Goal: Transaction & Acquisition: Obtain resource

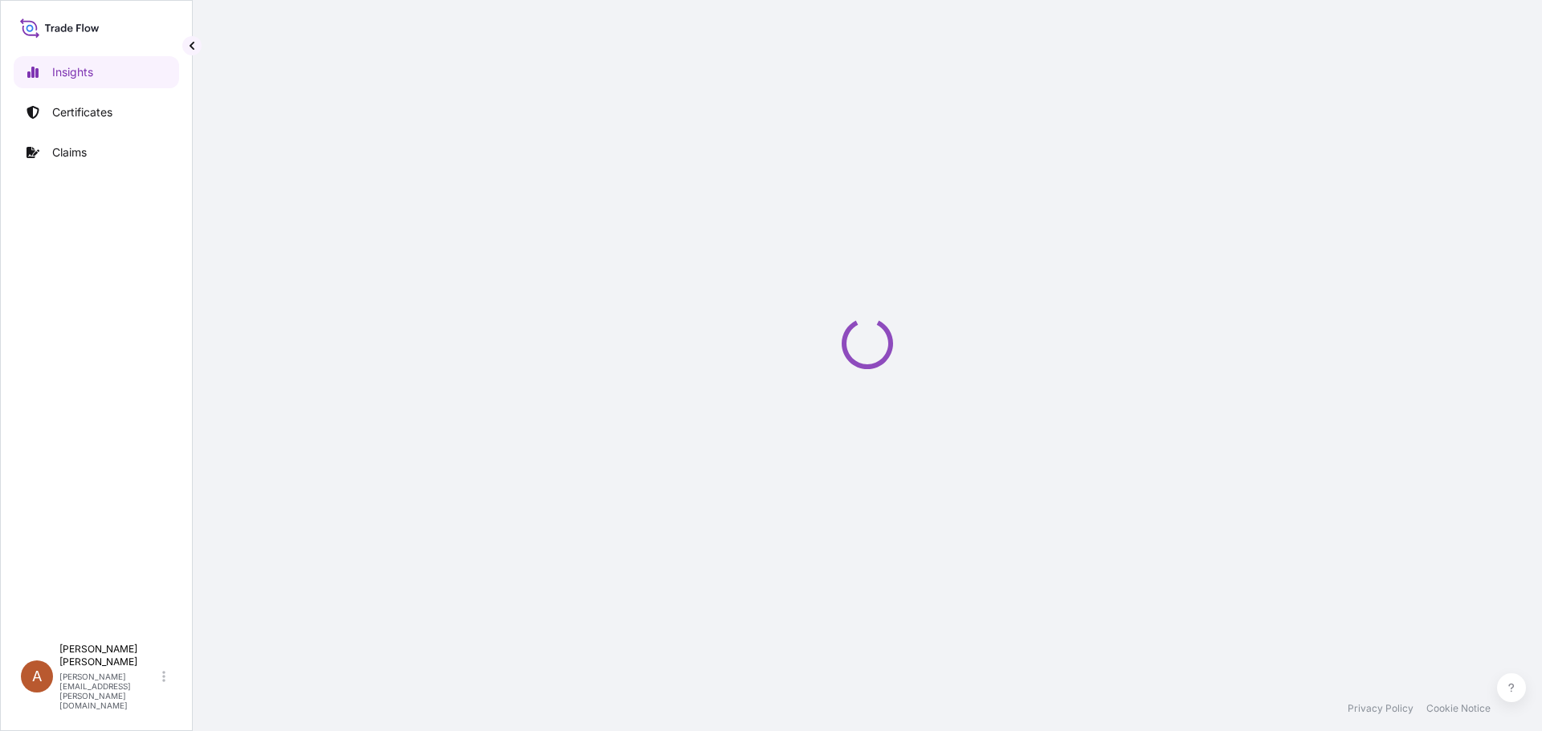
select select "2025"
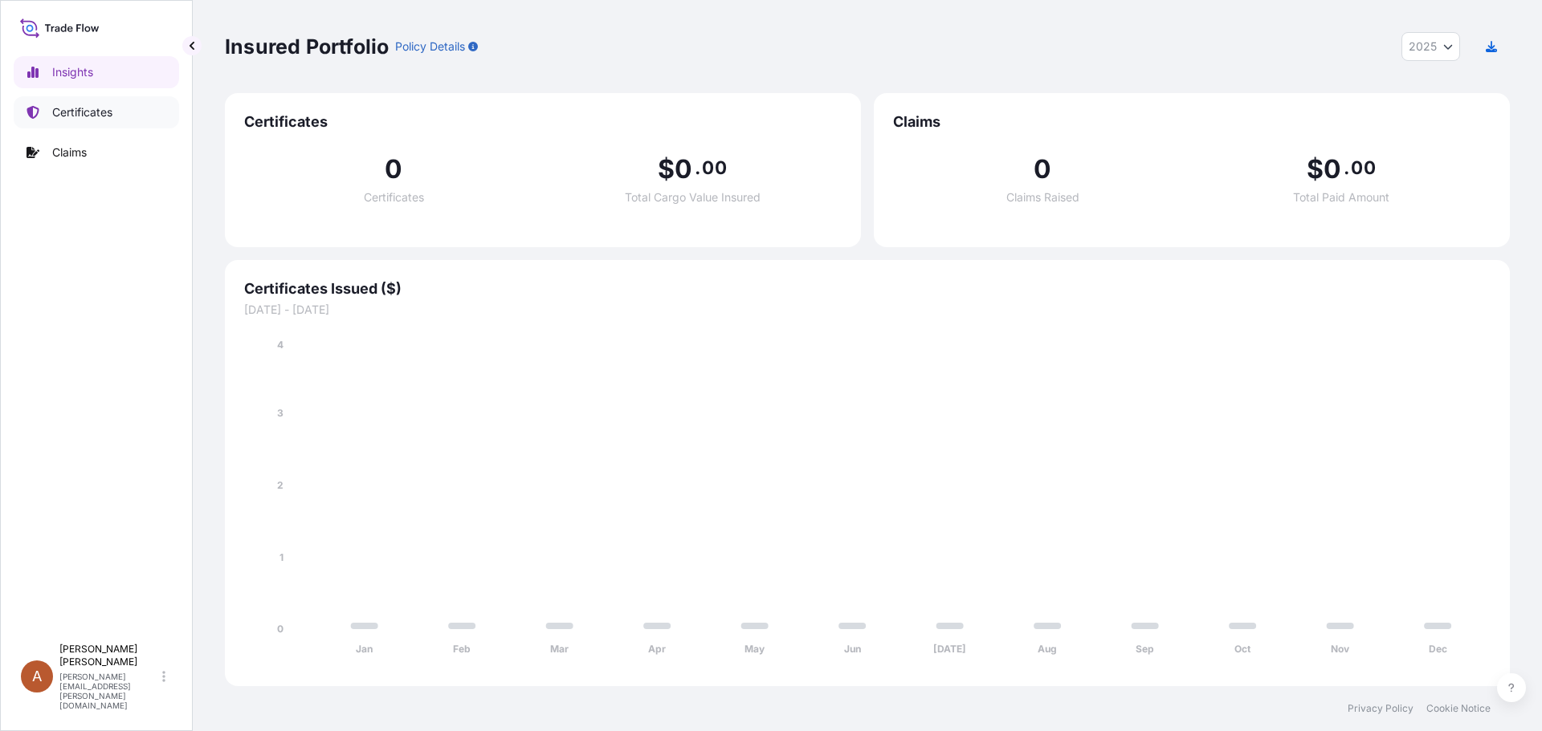
click at [77, 112] on p "Certificates" at bounding box center [82, 112] width 60 height 16
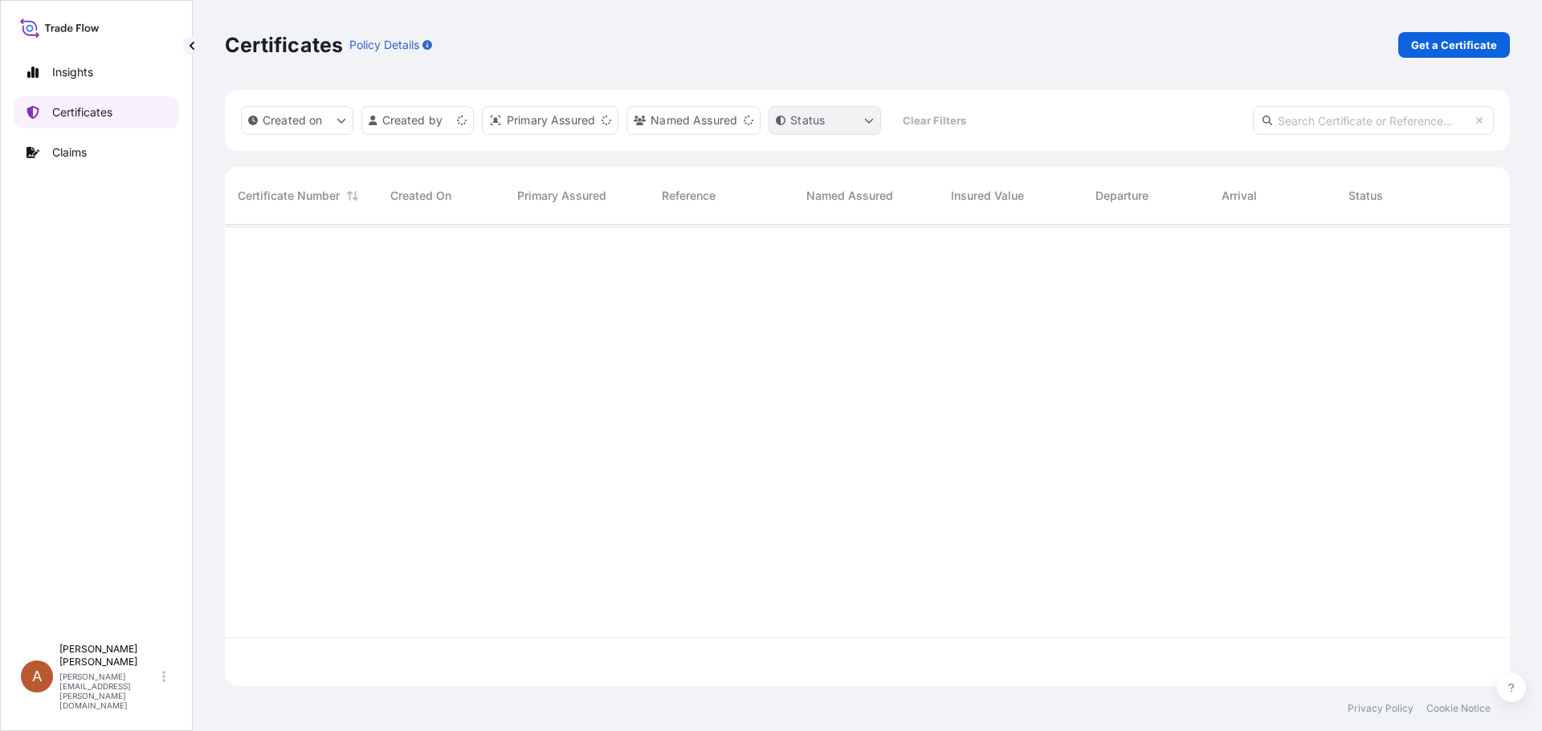
scroll to position [458, 1273]
click at [1438, 39] on p "Get a Certificate" at bounding box center [1454, 45] width 86 height 16
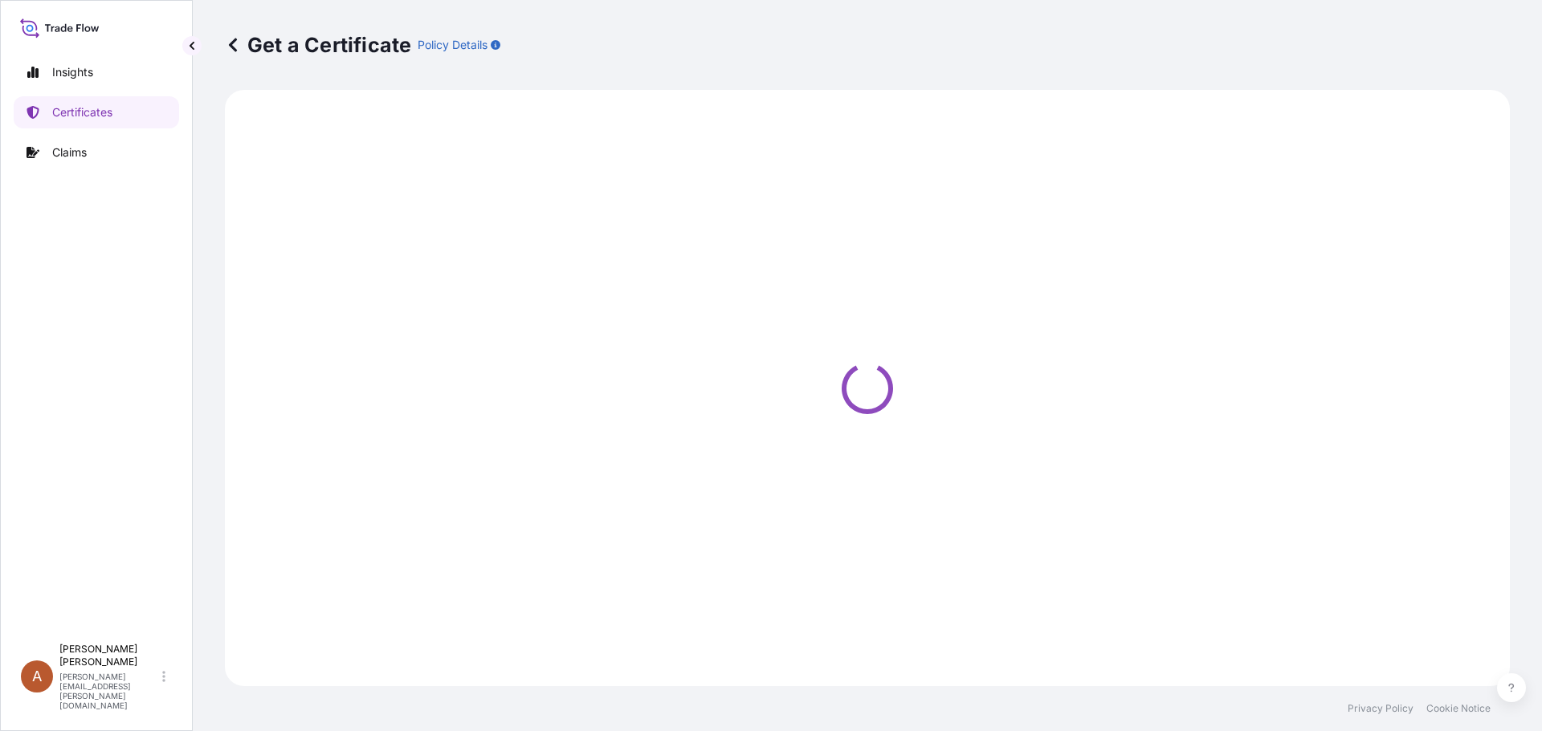
select select "Sea"
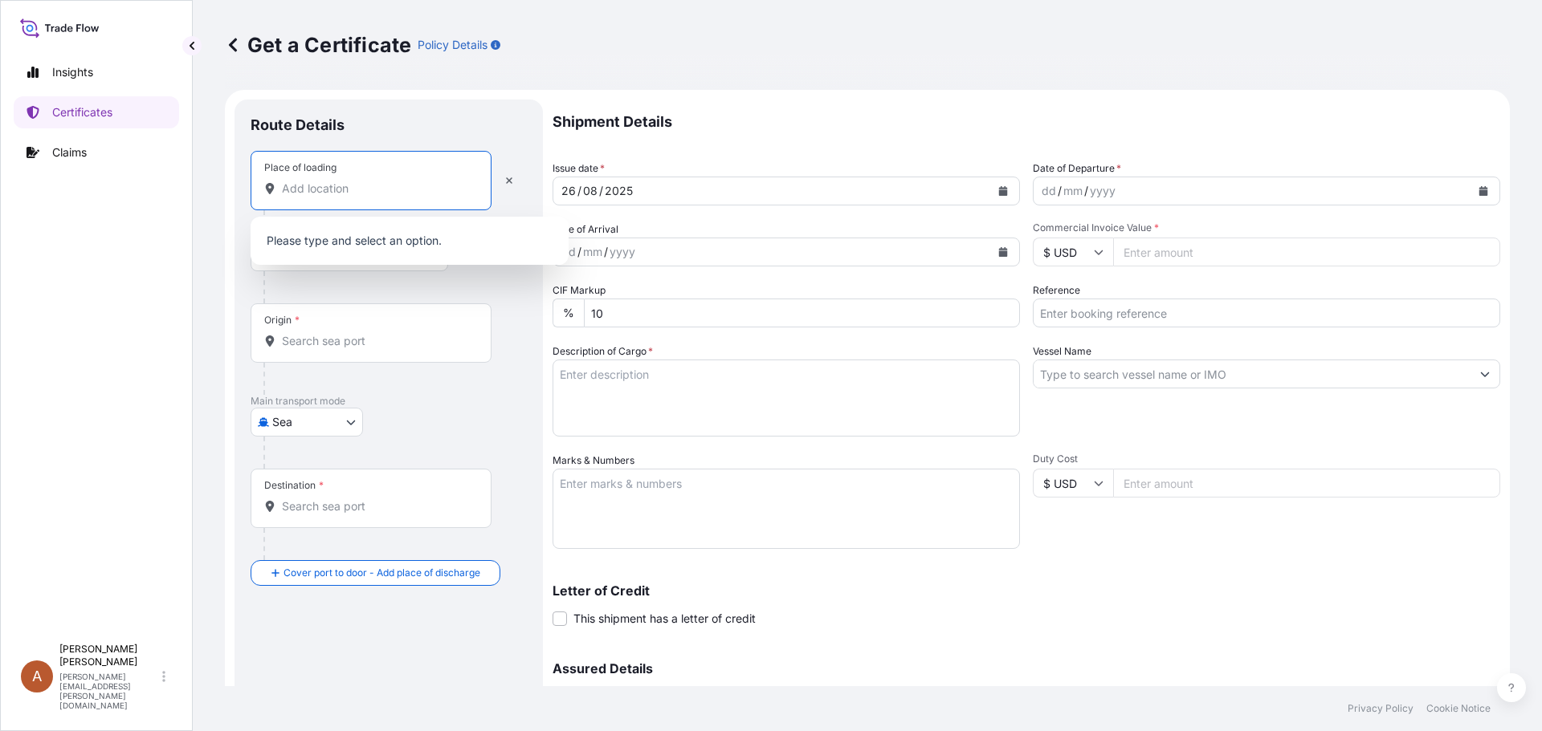
click at [291, 190] on input "Place of loading" at bounding box center [376, 189] width 189 height 16
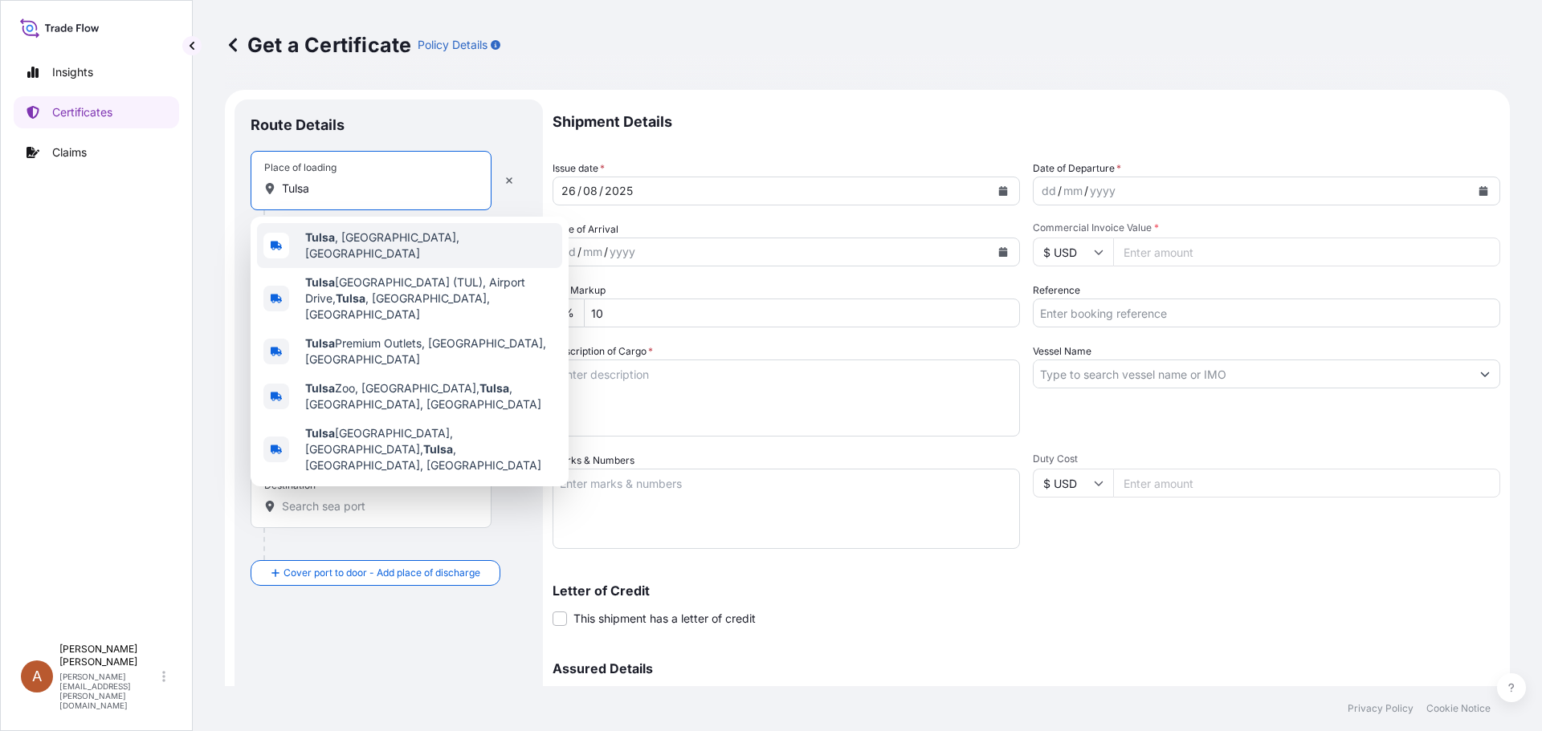
click at [337, 249] on span "[GEOGRAPHIC_DATA] , [GEOGRAPHIC_DATA], [GEOGRAPHIC_DATA]" at bounding box center [430, 246] width 251 height 32
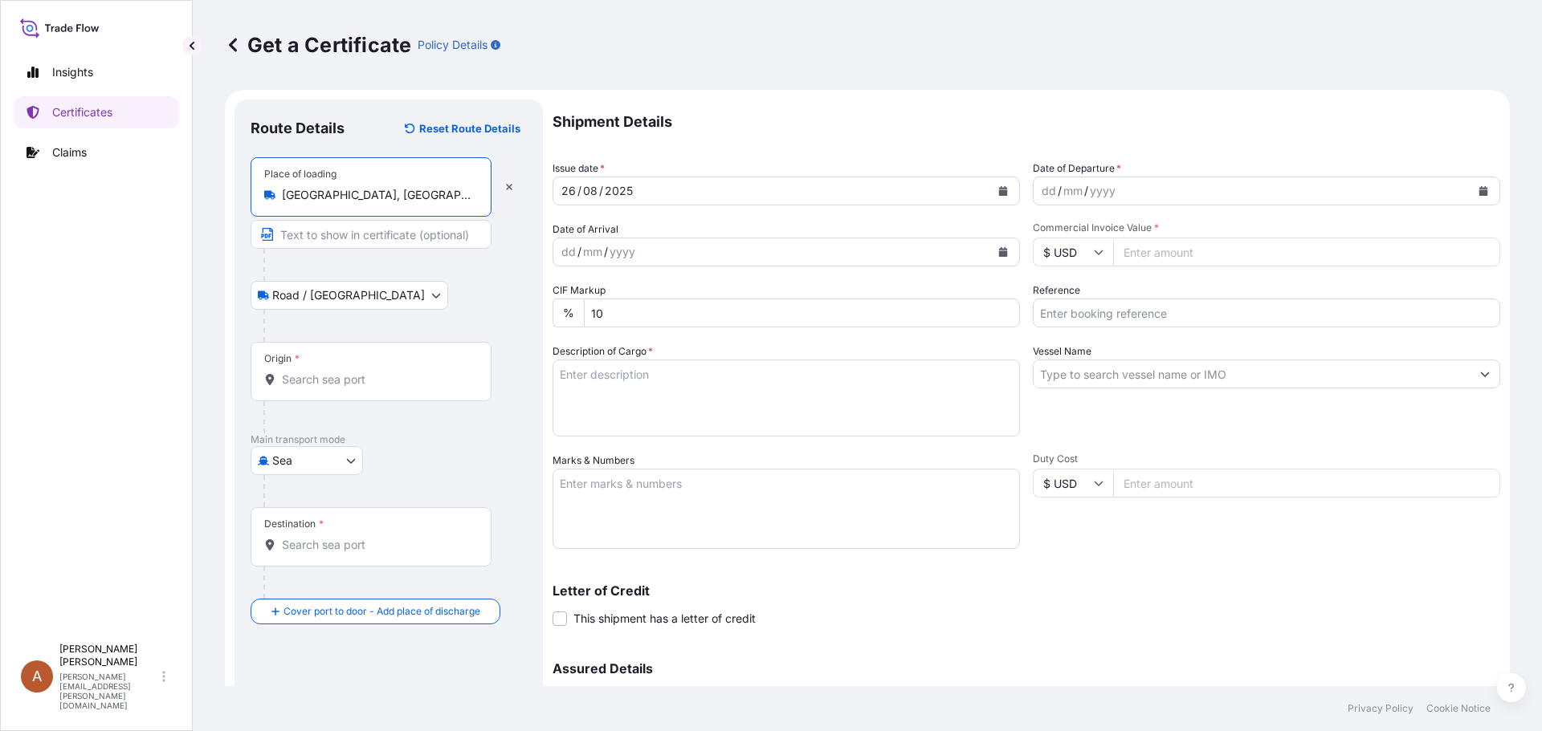
type input "[GEOGRAPHIC_DATA], [GEOGRAPHIC_DATA], [GEOGRAPHIC_DATA]"
click at [296, 381] on input "Origin *" at bounding box center [376, 380] width 189 height 16
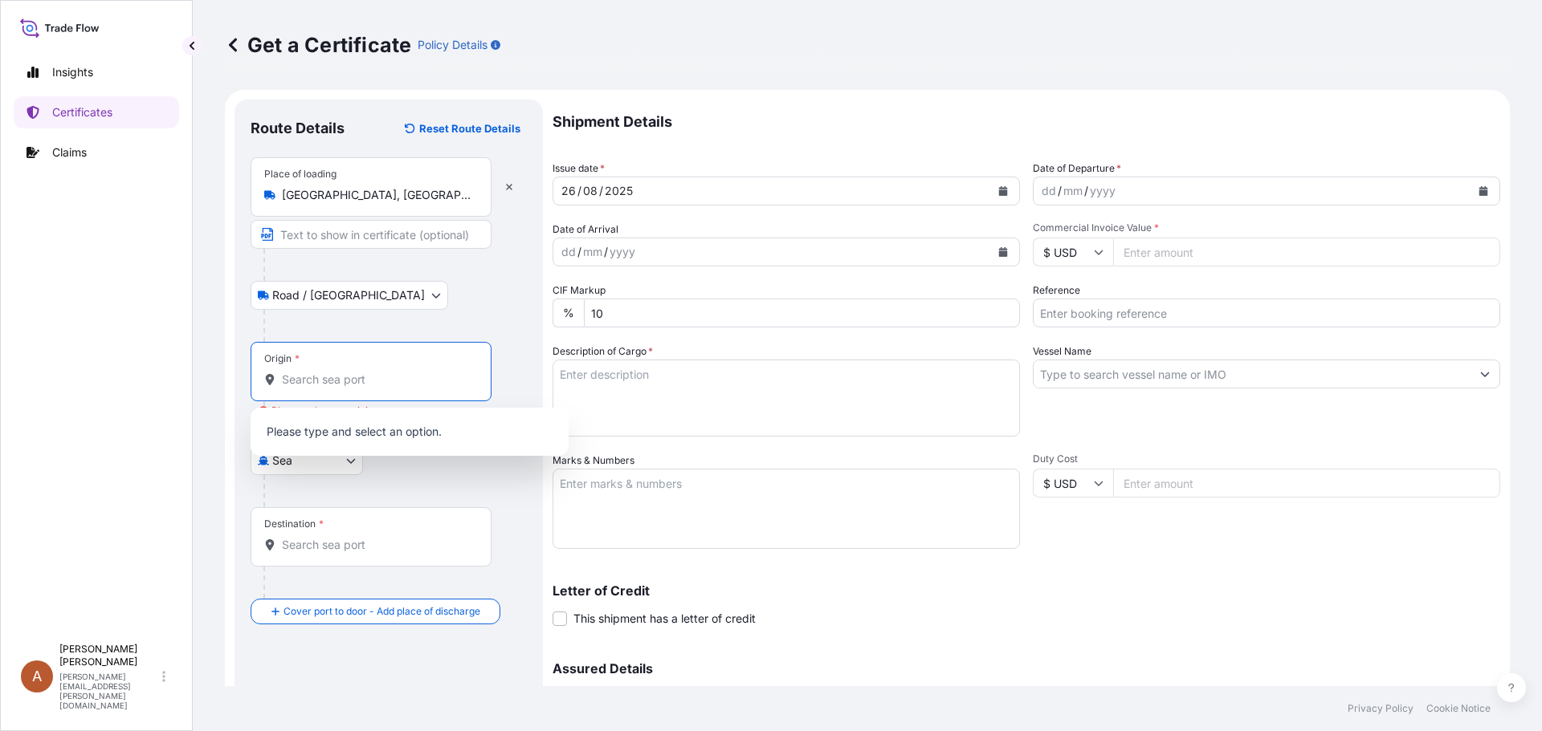
click at [328, 374] on input "Origin * Please select an origin" at bounding box center [376, 380] width 189 height 16
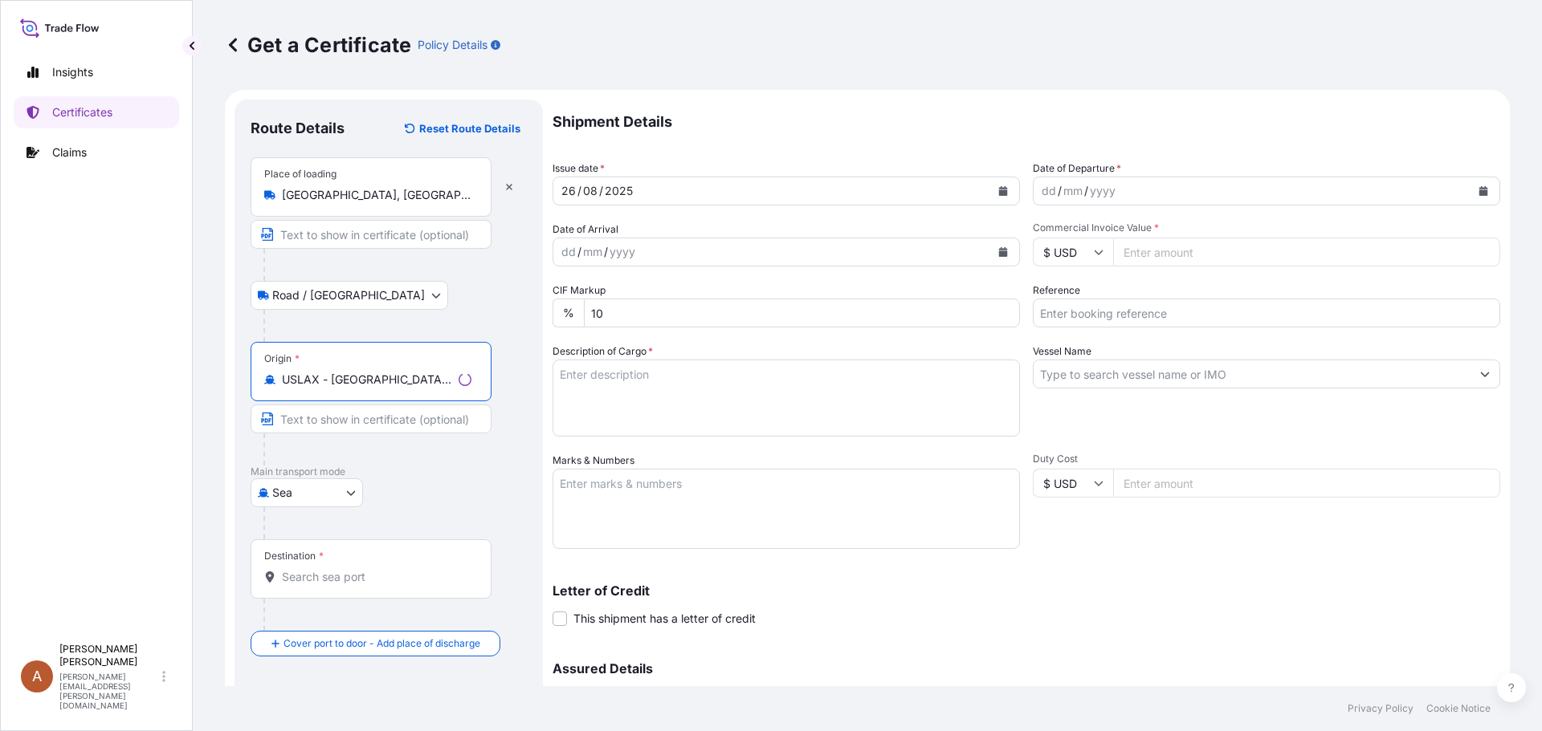
type input "USLAX - [GEOGRAPHIC_DATA], [GEOGRAPHIC_DATA]"
click at [292, 580] on input "Destination *" at bounding box center [376, 577] width 189 height 16
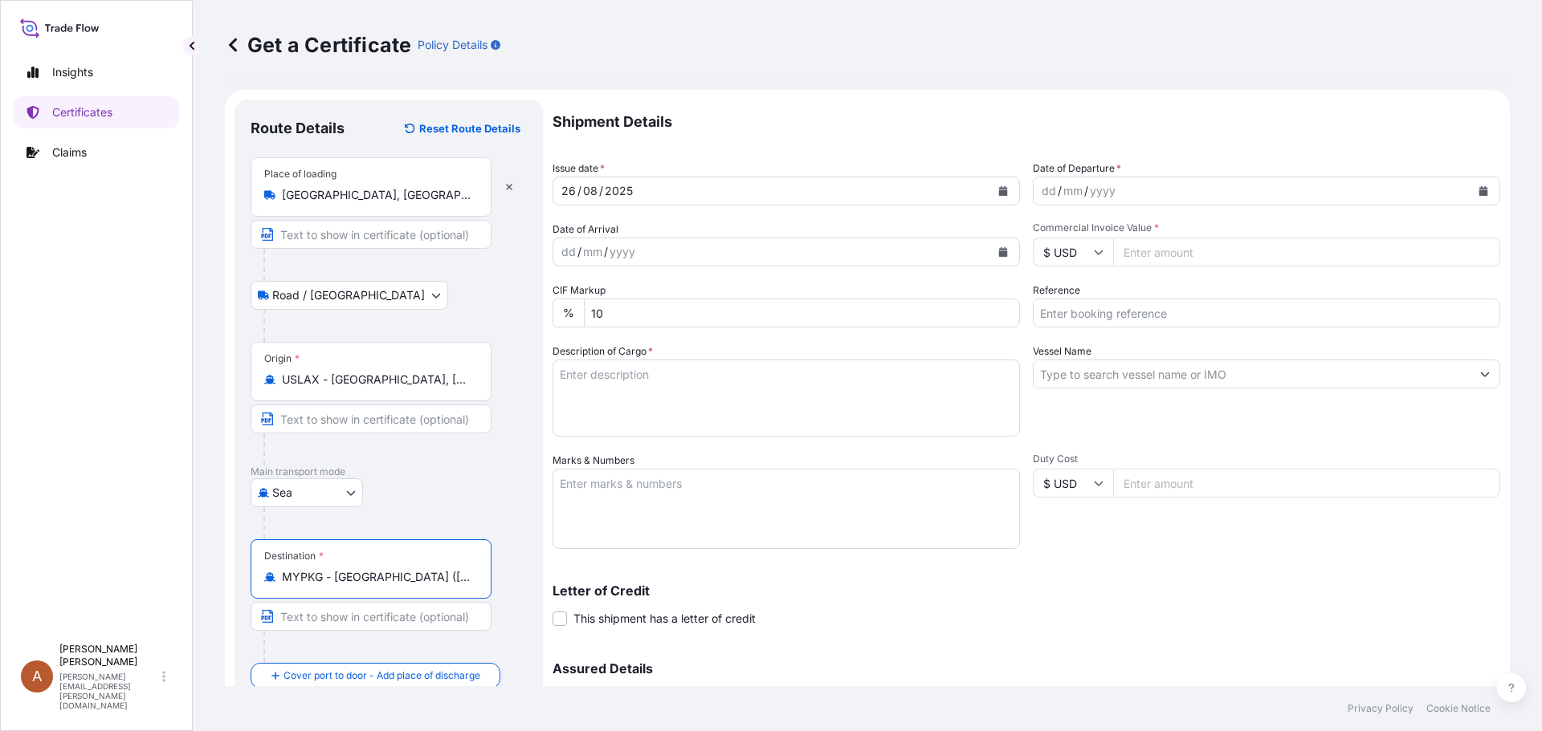
type input "MYPKG - [GEOGRAPHIC_DATA] ([GEOGRAPHIC_DATA]), [GEOGRAPHIC_DATA]"
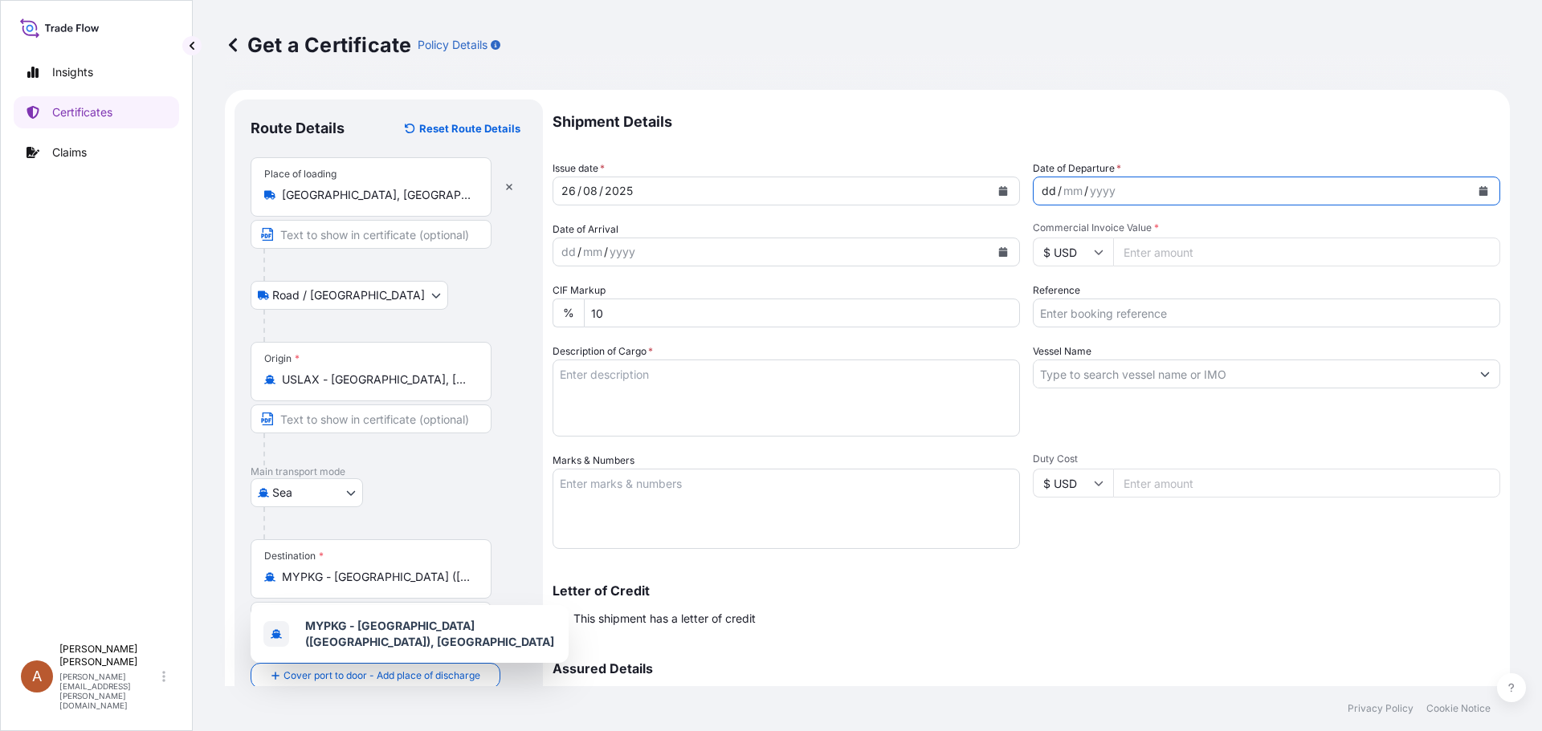
click at [1043, 191] on div "dd" at bounding box center [1049, 190] width 18 height 19
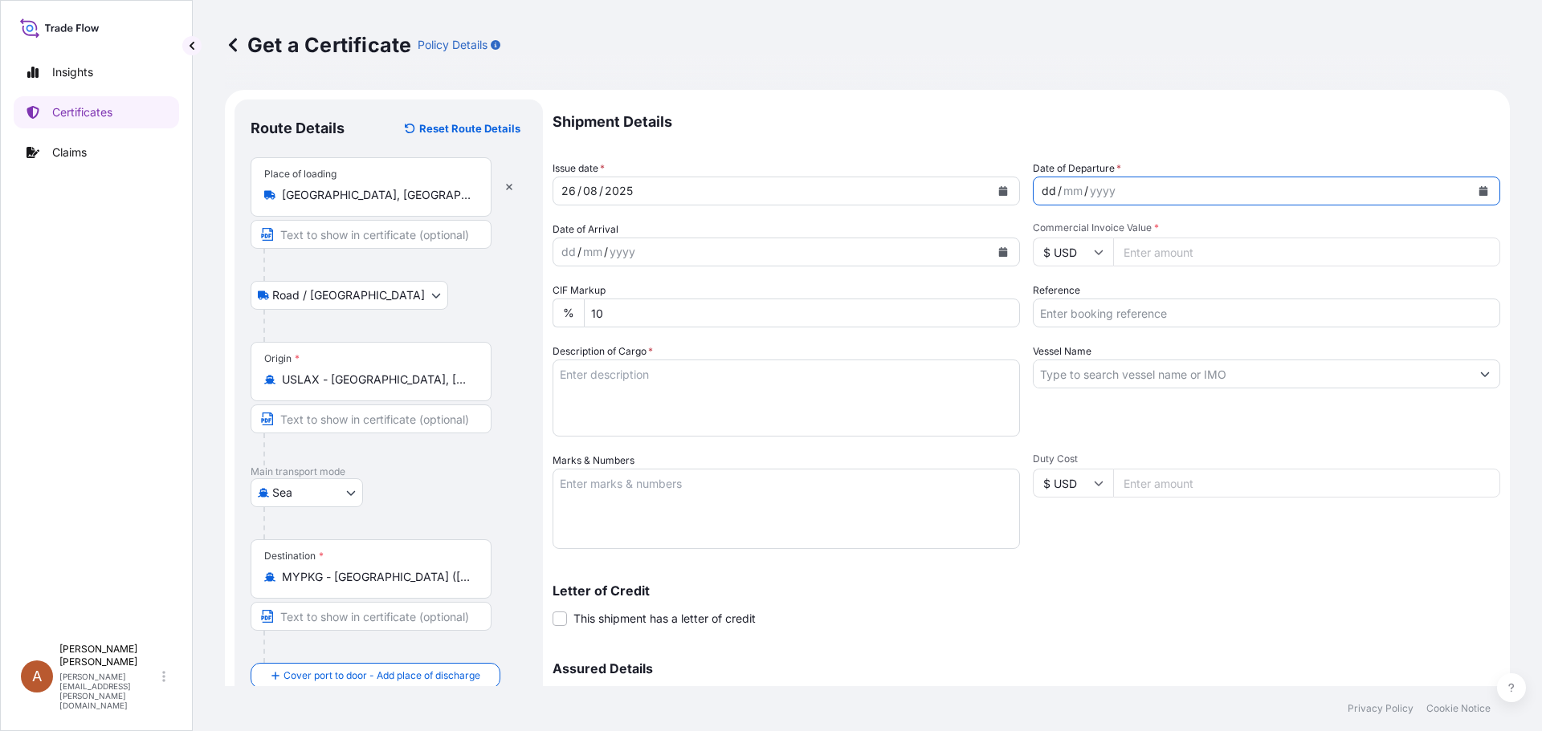
click at [1049, 186] on div "dd" at bounding box center [1049, 190] width 18 height 19
click at [575, 259] on div "dd" at bounding box center [569, 251] width 18 height 19
click at [566, 251] on div "dd" at bounding box center [569, 251] width 18 height 19
click at [1114, 251] on input "Commercial Invoice Value *" at bounding box center [1306, 252] width 387 height 29
type input "9450.00"
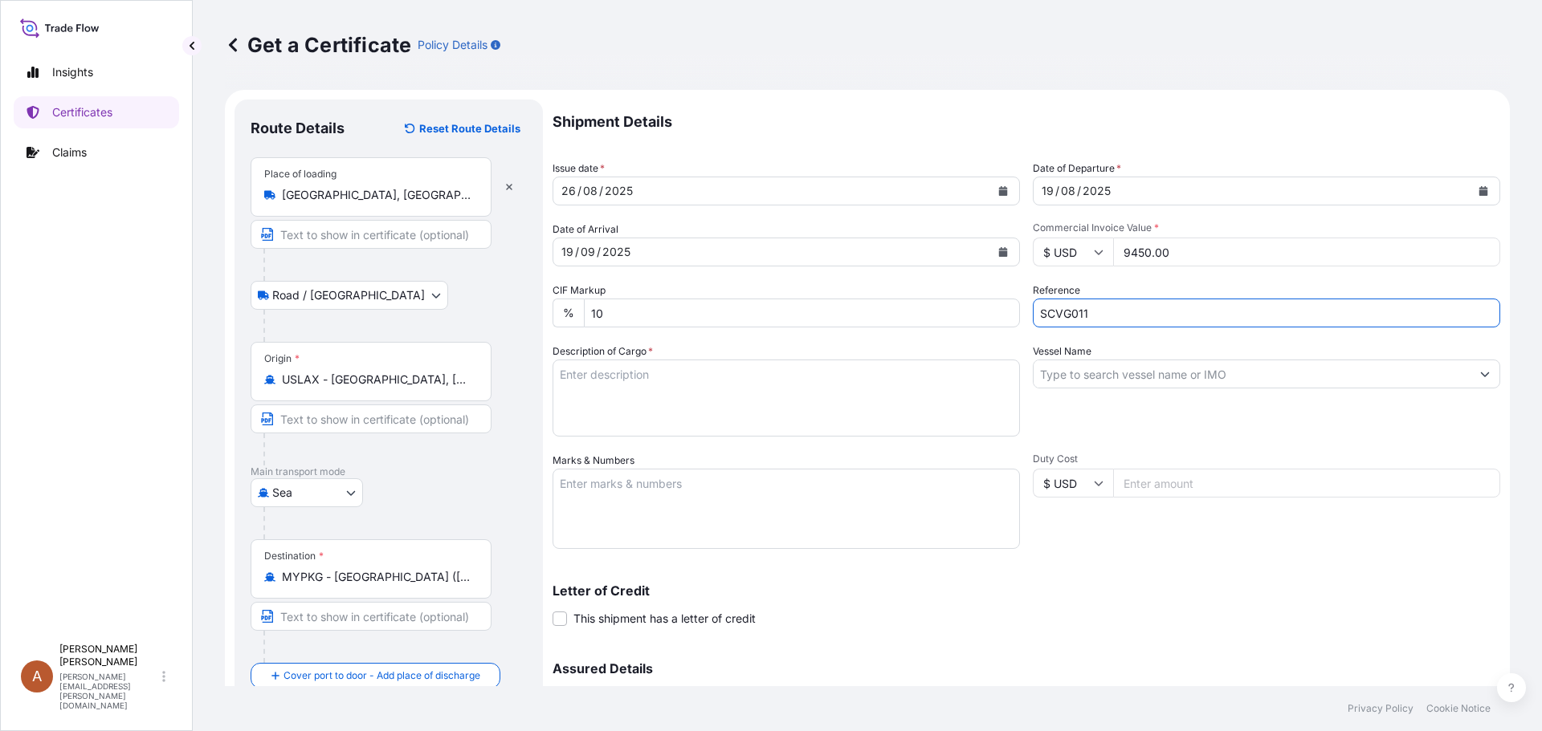
click at [1105, 316] on input "SCVG011" at bounding box center [1266, 313] width 467 height 29
click at [1165, 308] on input "SCVG0114530 /" at bounding box center [1266, 313] width 467 height 29
type input "SCVG0114530 / 1029912"
click at [566, 377] on textarea "Description of Cargo *" at bounding box center [785, 398] width 467 height 77
paste textarea "KELCOGEL HM-B [E],25KG,BAG HS Code: 3913.90"
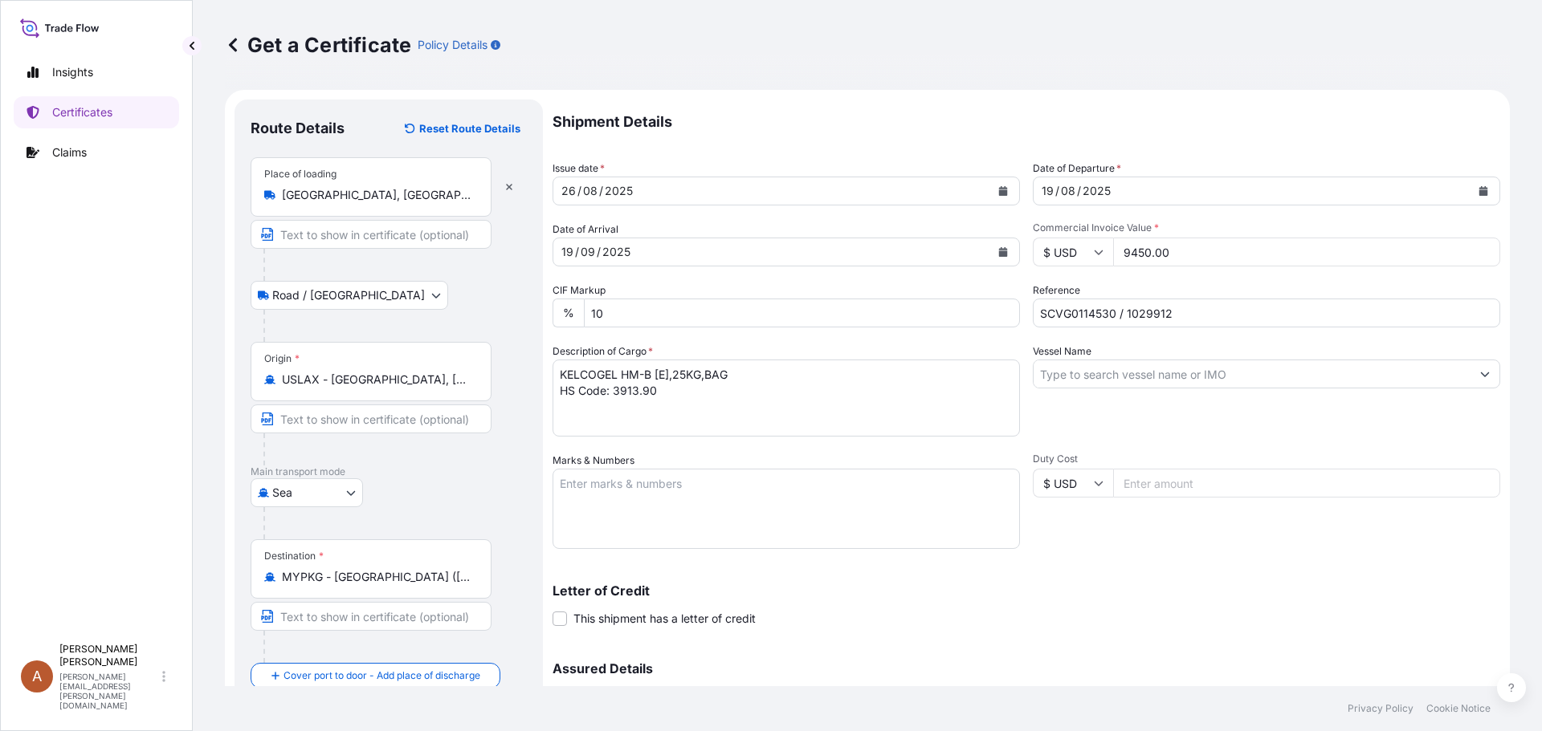
click at [557, 408] on textarea "KELCOGEL HM-B [E],25KG,BAG HS Code: 3913.90" at bounding box center [785, 398] width 467 height 77
click at [561, 405] on textarea "KELCOGEL HM-B [E],25KG,BAG HS Code: 3913.90" at bounding box center [785, 398] width 467 height 77
click at [661, 396] on textarea "KELCOGEL HM-B [E],25KG,BAG HS Code: 3913.90" at bounding box center [785, 398] width 467 height 77
paste textarea "20 bags of each 25kgs on 1 heated pallet. VOL: 35 CFT (0.99 CBM) / LCL from [GE…"
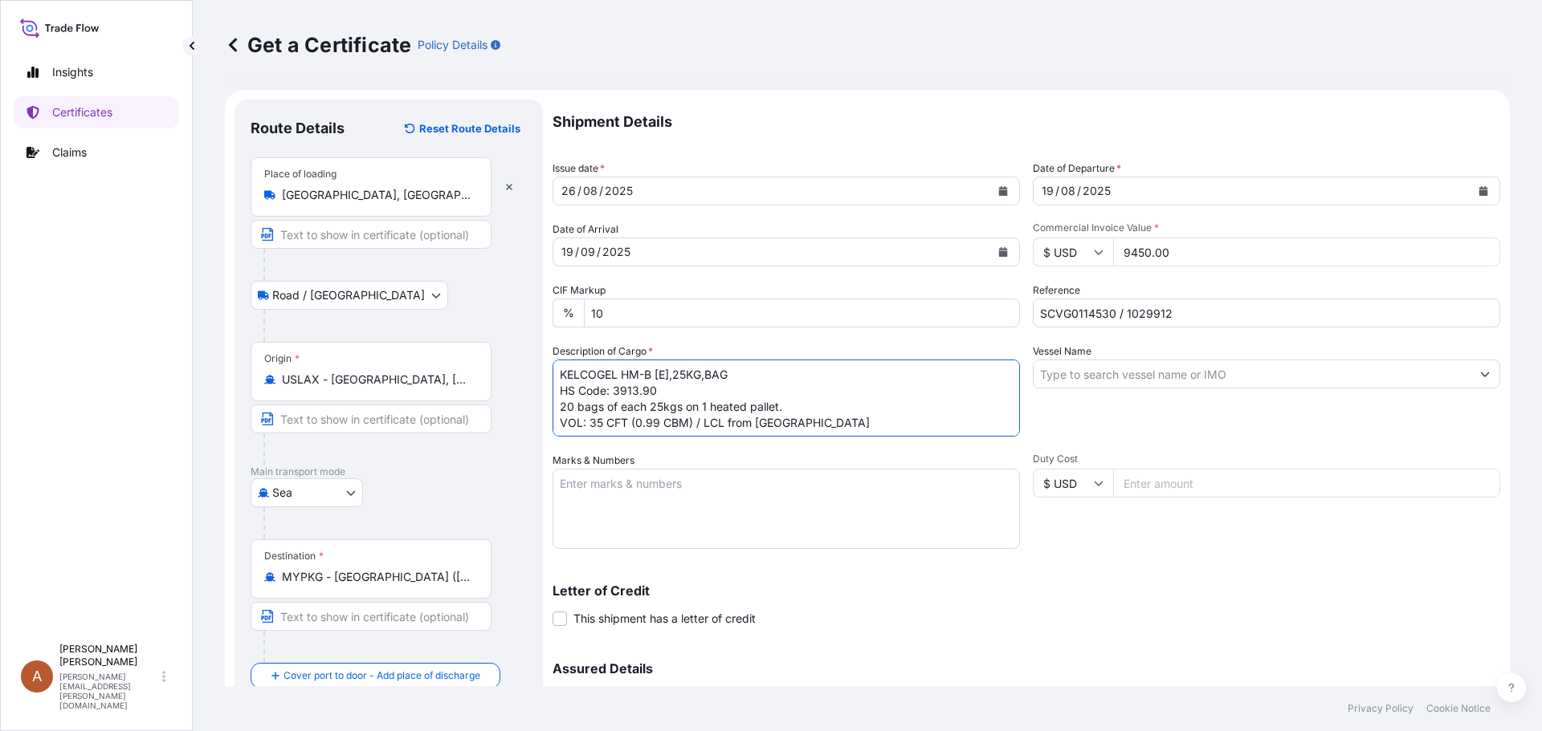
scroll to position [2, 0]
drag, startPoint x: 657, startPoint y: 424, endPoint x: 643, endPoint y: 423, distance: 13.7
click at [643, 423] on textarea "KELCOGEL HM-B [E],25KG,BAG HS Code: 3913.90 20 bags of each 25kgs on 1 heated p…" at bounding box center [785, 398] width 467 height 77
click at [881, 420] on textarea "KELCOGEL HM-B [E],25KG,BAG HS Code: 3913.90 20 bags of each 25kgs on 1 heated p…" at bounding box center [785, 398] width 467 height 77
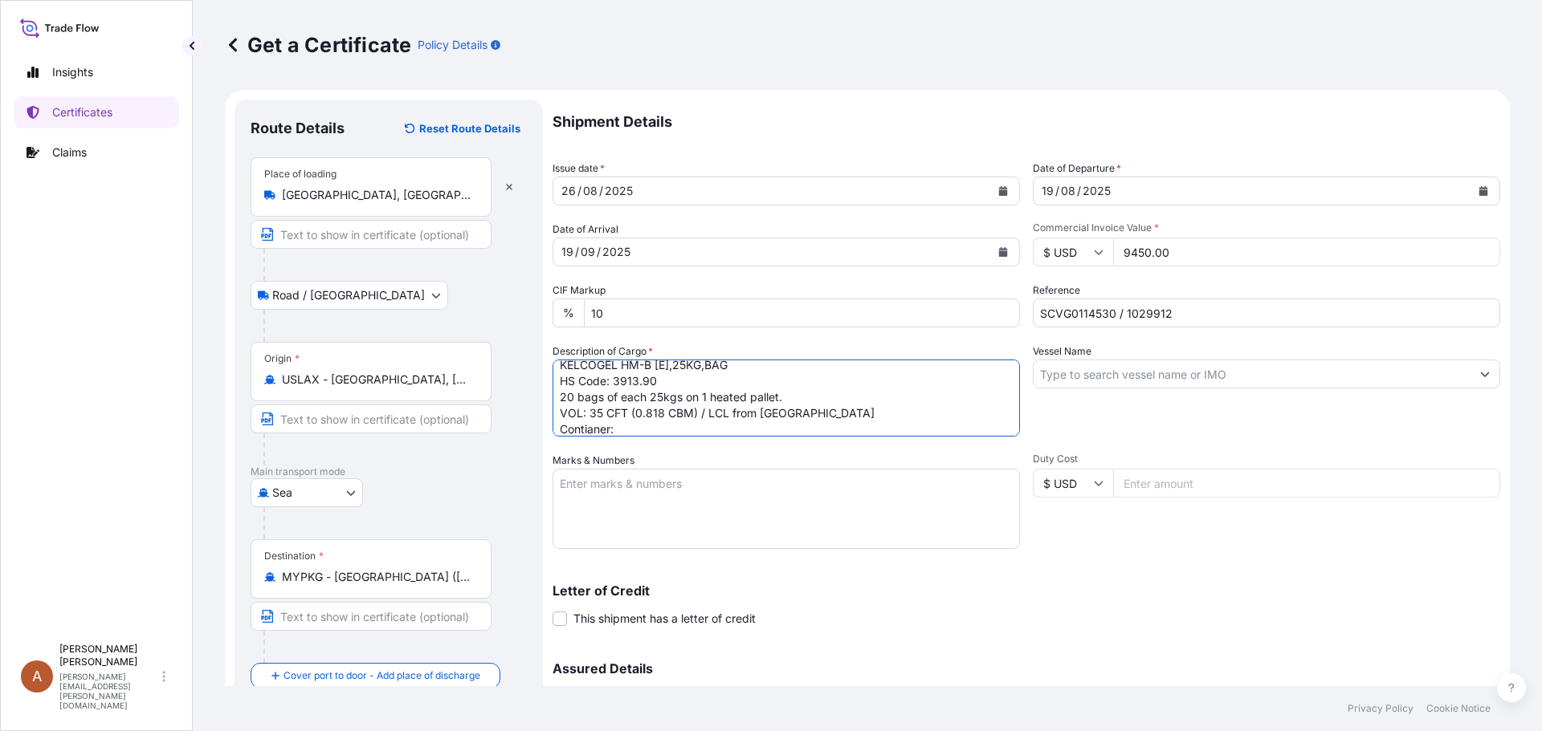
click at [593, 430] on textarea "KELCOGEL HM-B [E],25KG,BAG HS Code: 3913.90 20 bags of each 25kgs on 1 heated p…" at bounding box center [785, 398] width 467 height 77
click at [633, 432] on textarea "KELCOGEL HM-B [E],25KG,BAG HS Code: 3913.90 20 bags of each 25kgs on 1 heated p…" at bounding box center [785, 398] width 467 height 77
type textarea "KELCOGEL HM-B [E],25KG,BAG HS Code: 3913.90 20 bags of each 25kgs on 1 heated p…"
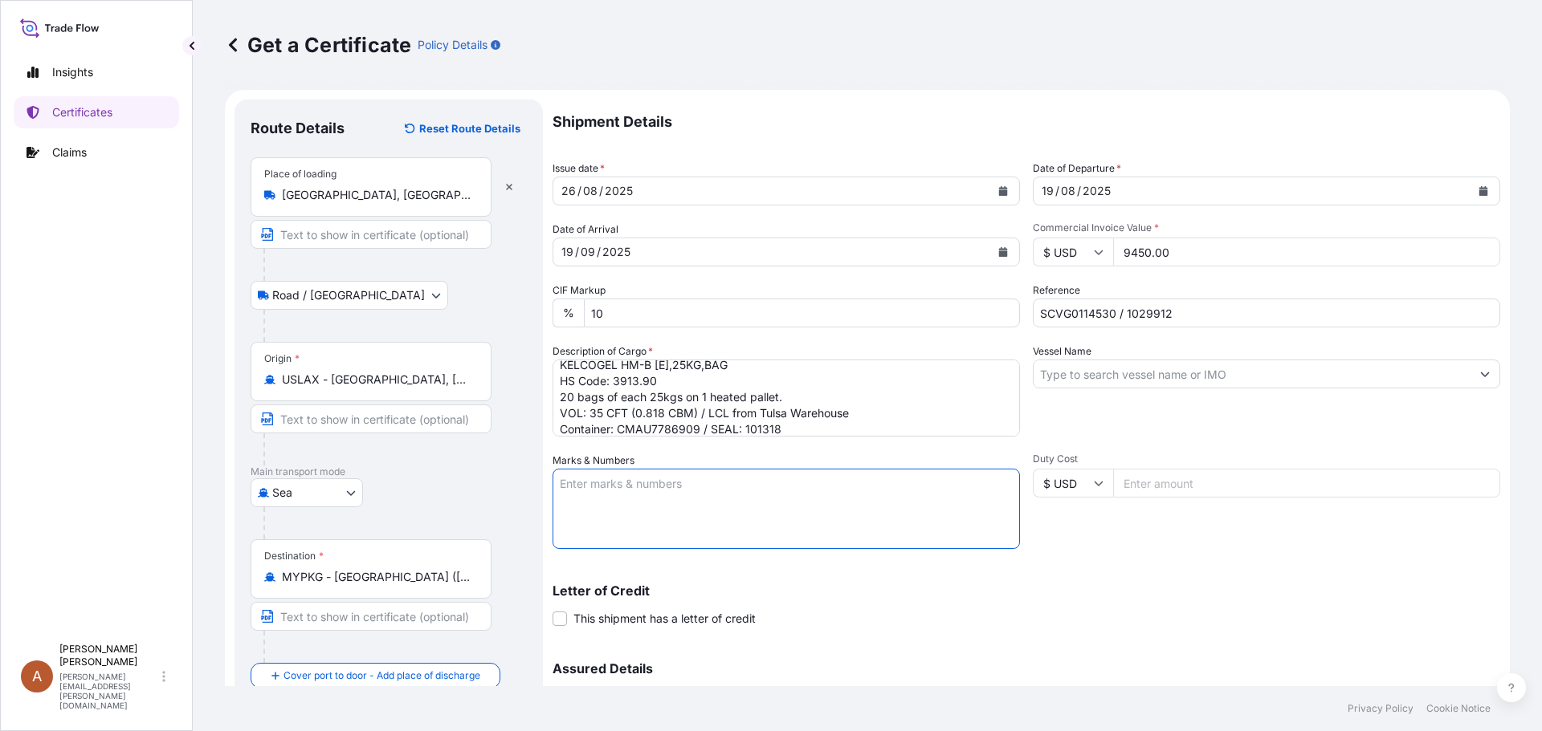
click at [656, 476] on textarea "Marks & Numbers" at bounding box center [785, 509] width 467 height 80
click at [687, 483] on textarea "Marks & Numbers" at bounding box center [785, 509] width 467 height 80
paste textarea "Shipping marks: 4561535432 [GEOGRAPHIC_DATA]"
type textarea "Shipping marks: 4561535432 [GEOGRAPHIC_DATA]"
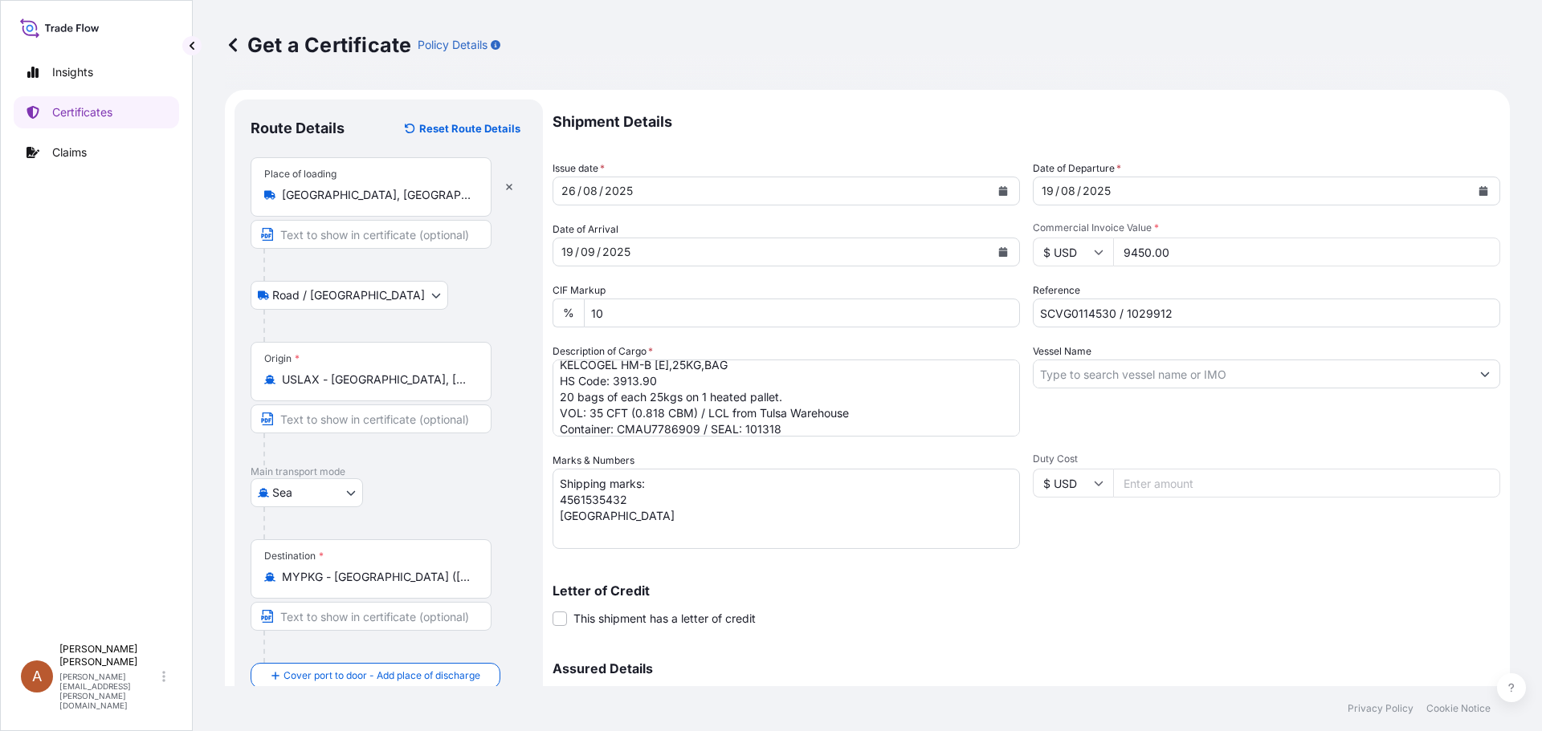
click at [1081, 370] on input "Vessel Name" at bounding box center [1251, 374] width 437 height 29
click at [1087, 369] on input "Vessel Name" at bounding box center [1251, 374] width 437 height 29
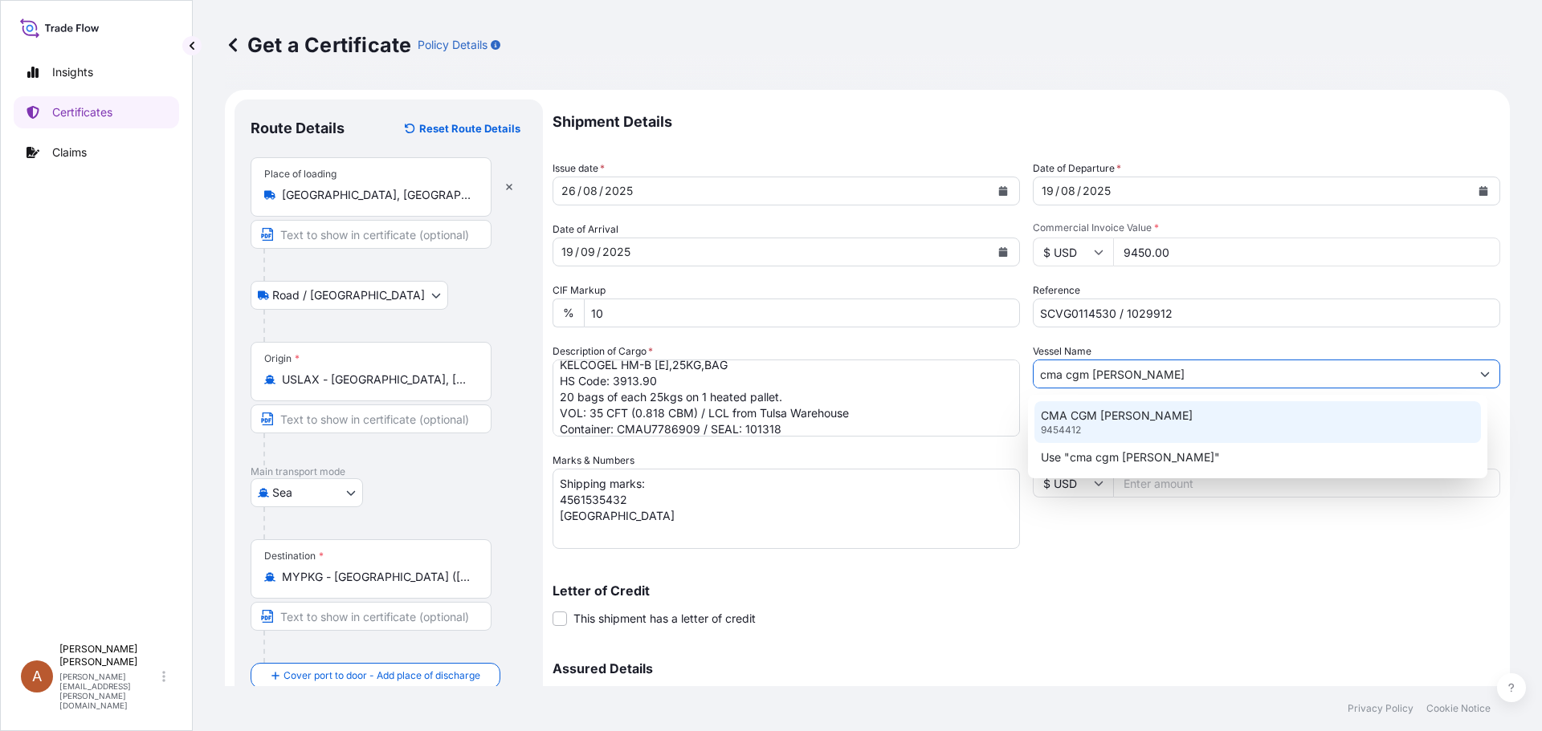
click at [1118, 416] on p "CMA CGM [PERSON_NAME]" at bounding box center [1117, 416] width 152 height 16
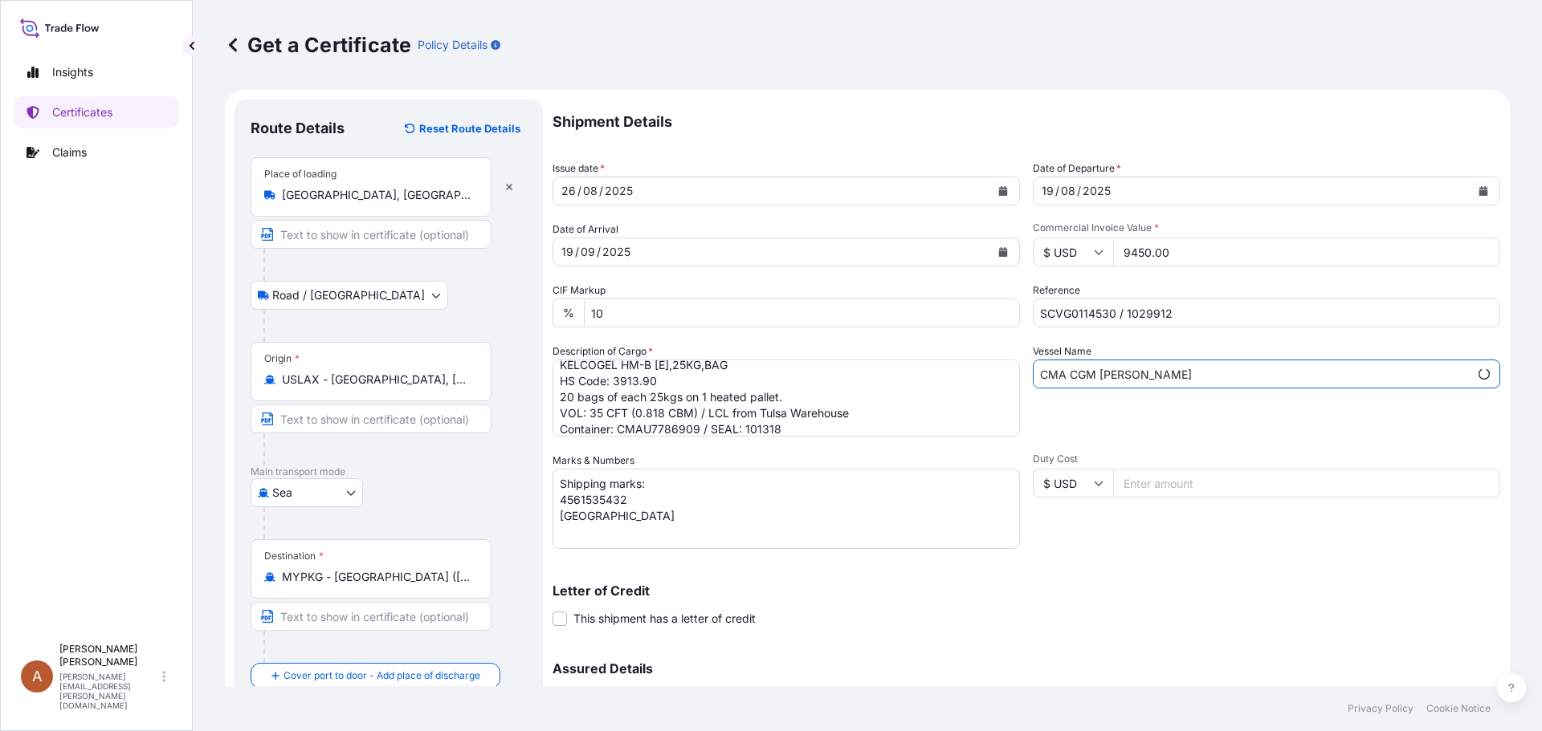
type input "CMA CGM [PERSON_NAME]"
click at [1130, 519] on div "Duty Cost $ USD" at bounding box center [1266, 501] width 467 height 96
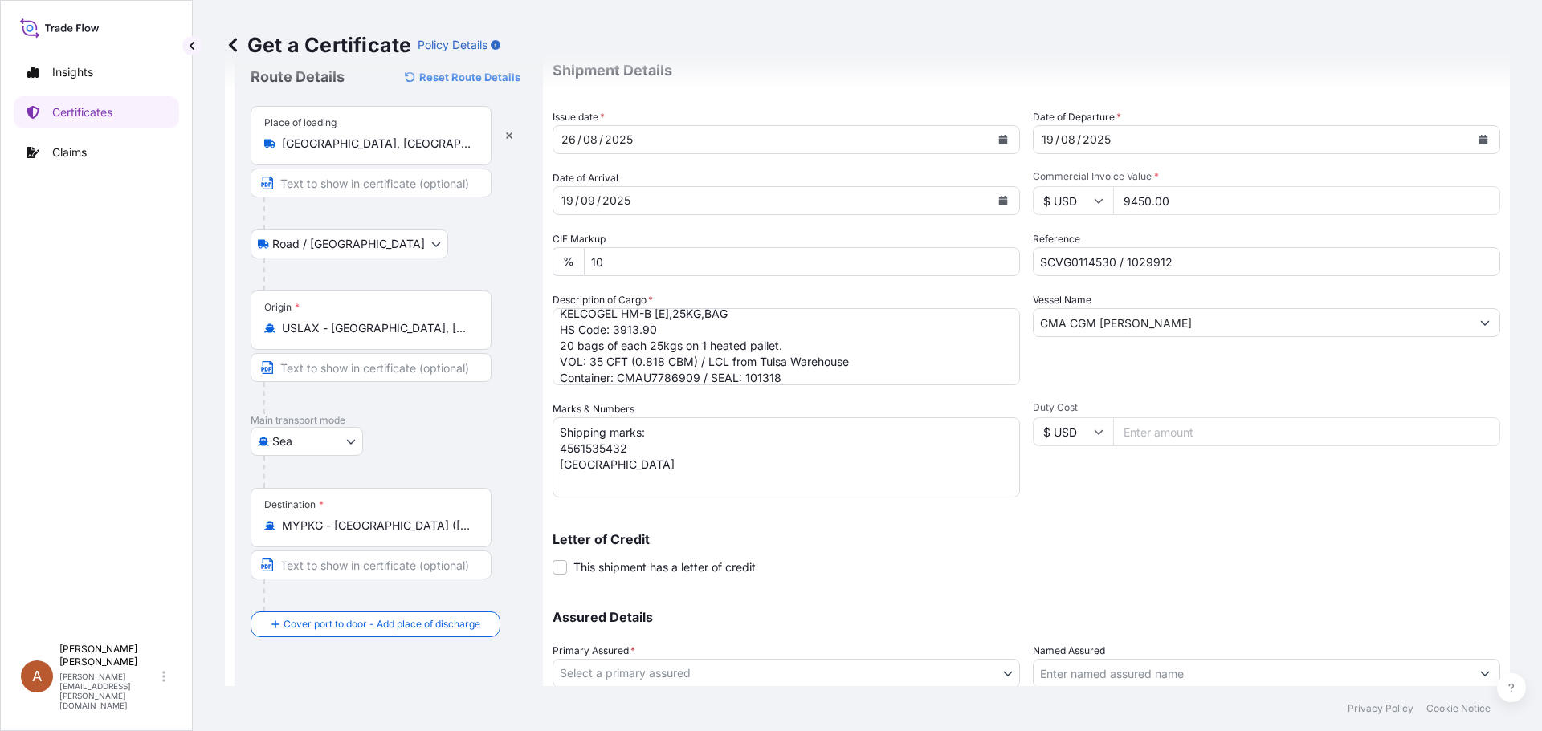
scroll to position [172, 0]
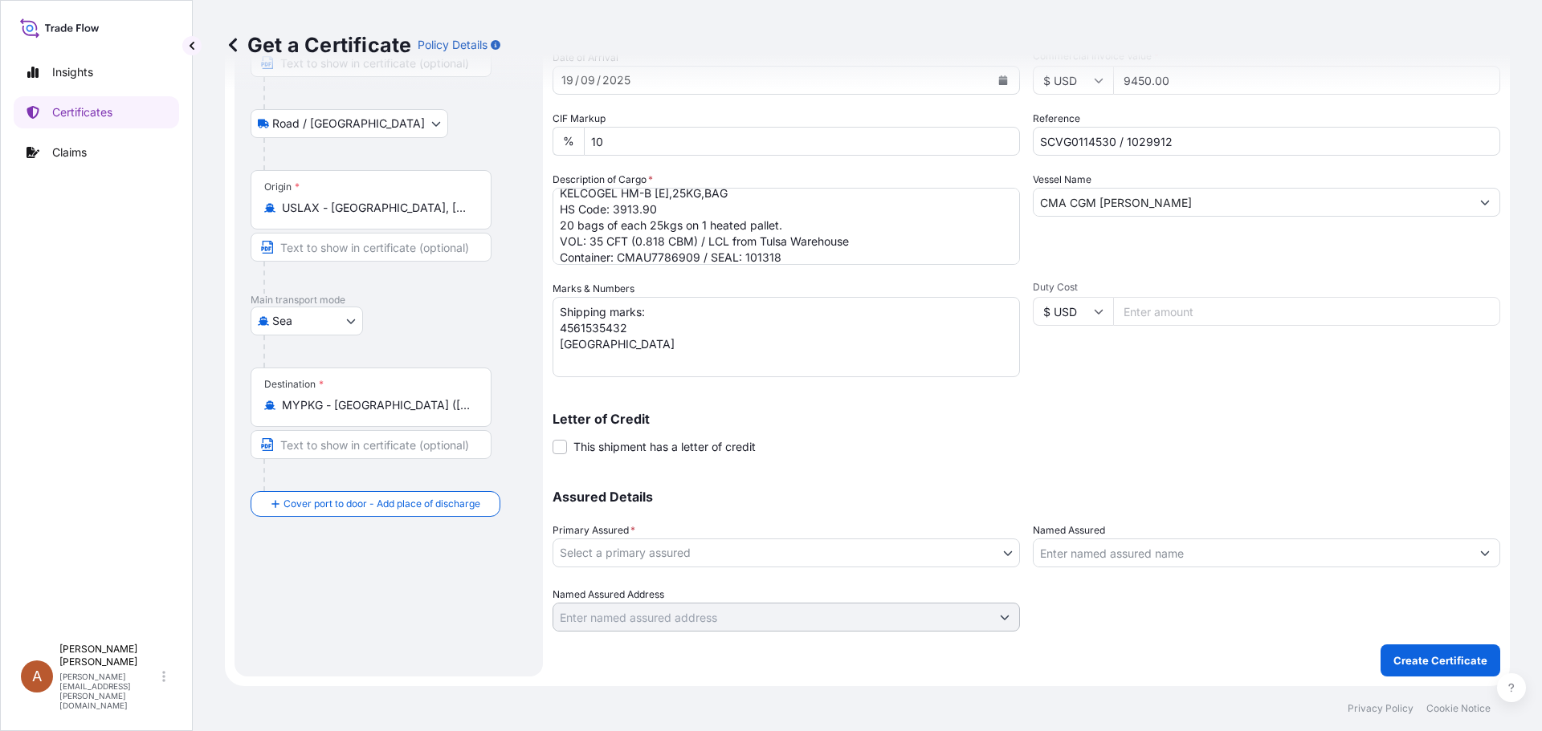
click at [707, 555] on body "21 options available. 6 options available. 7 options available. 2 options avail…" at bounding box center [771, 365] width 1542 height 731
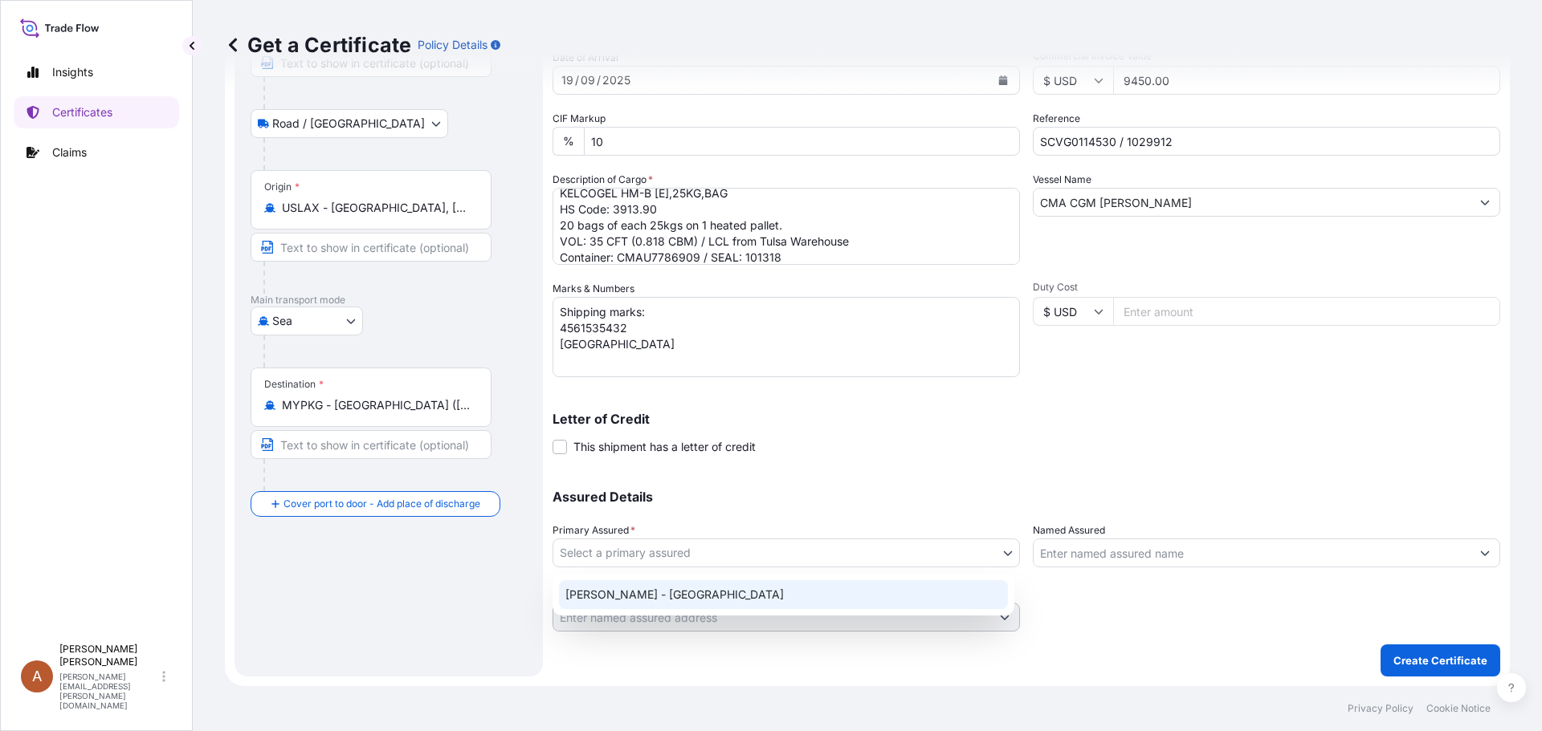
click at [613, 591] on div "[PERSON_NAME] - [GEOGRAPHIC_DATA]" at bounding box center [783, 594] width 449 height 29
select select "31650"
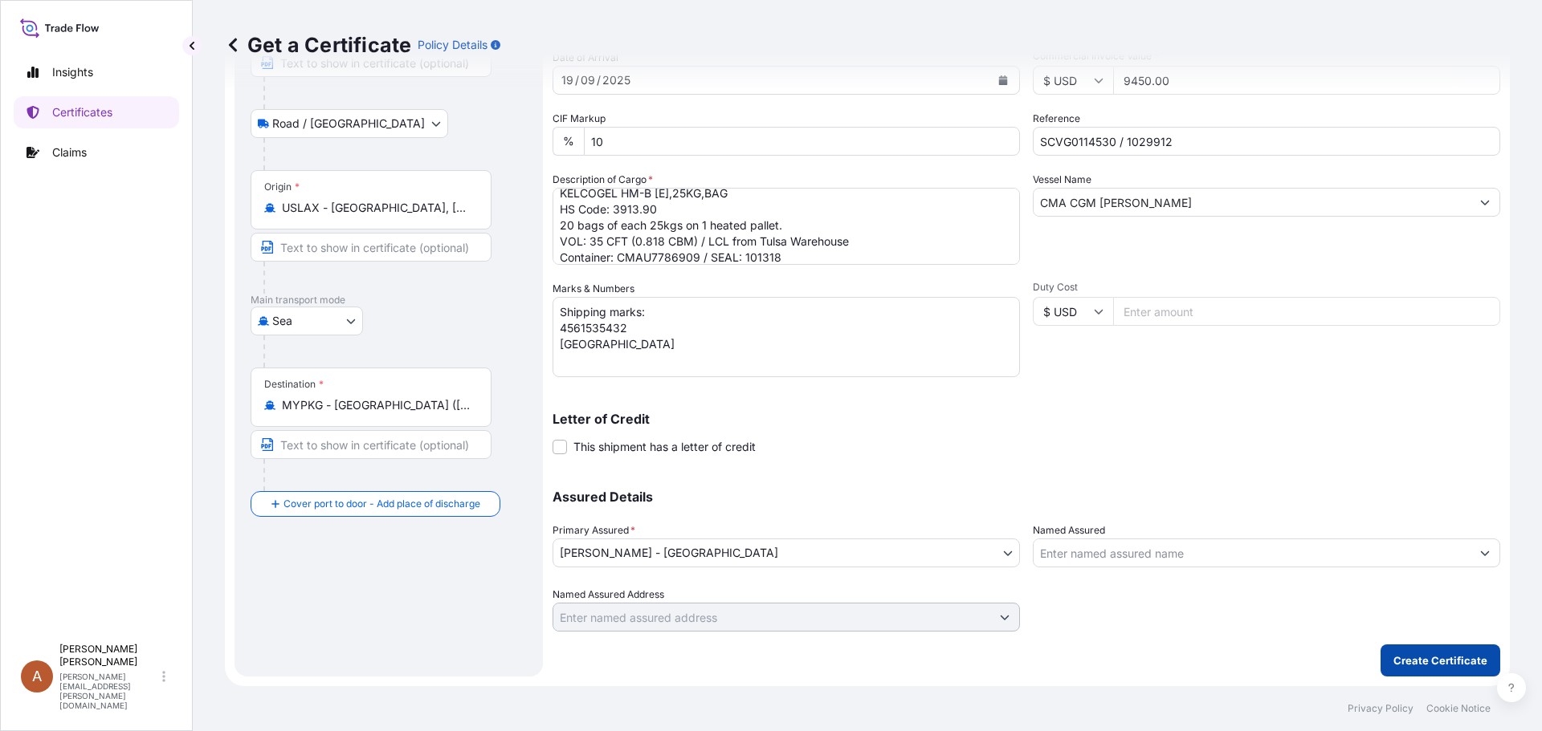
click at [1412, 654] on p "Create Certificate" at bounding box center [1440, 661] width 94 height 16
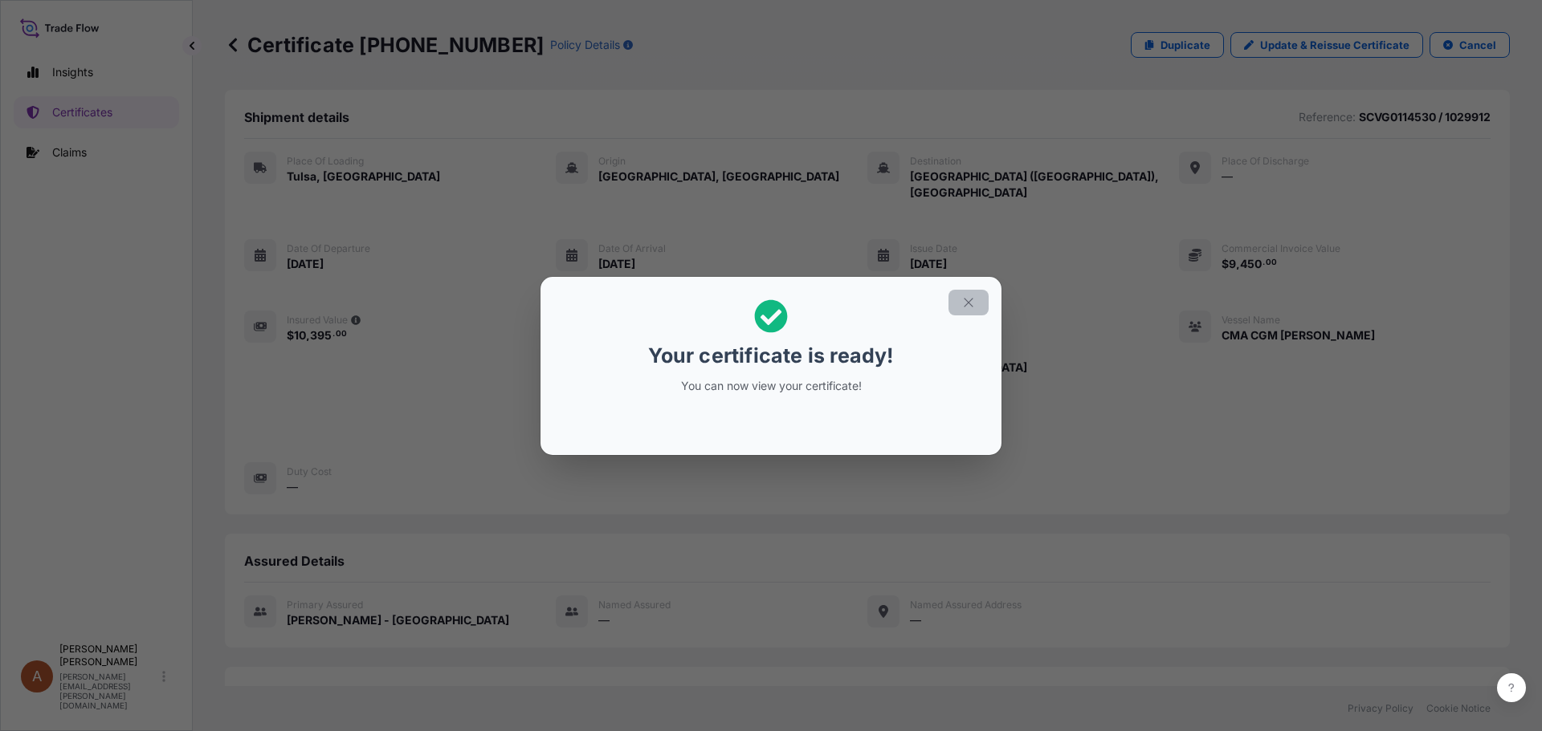
click at [974, 304] on icon "button" at bounding box center [968, 302] width 14 height 14
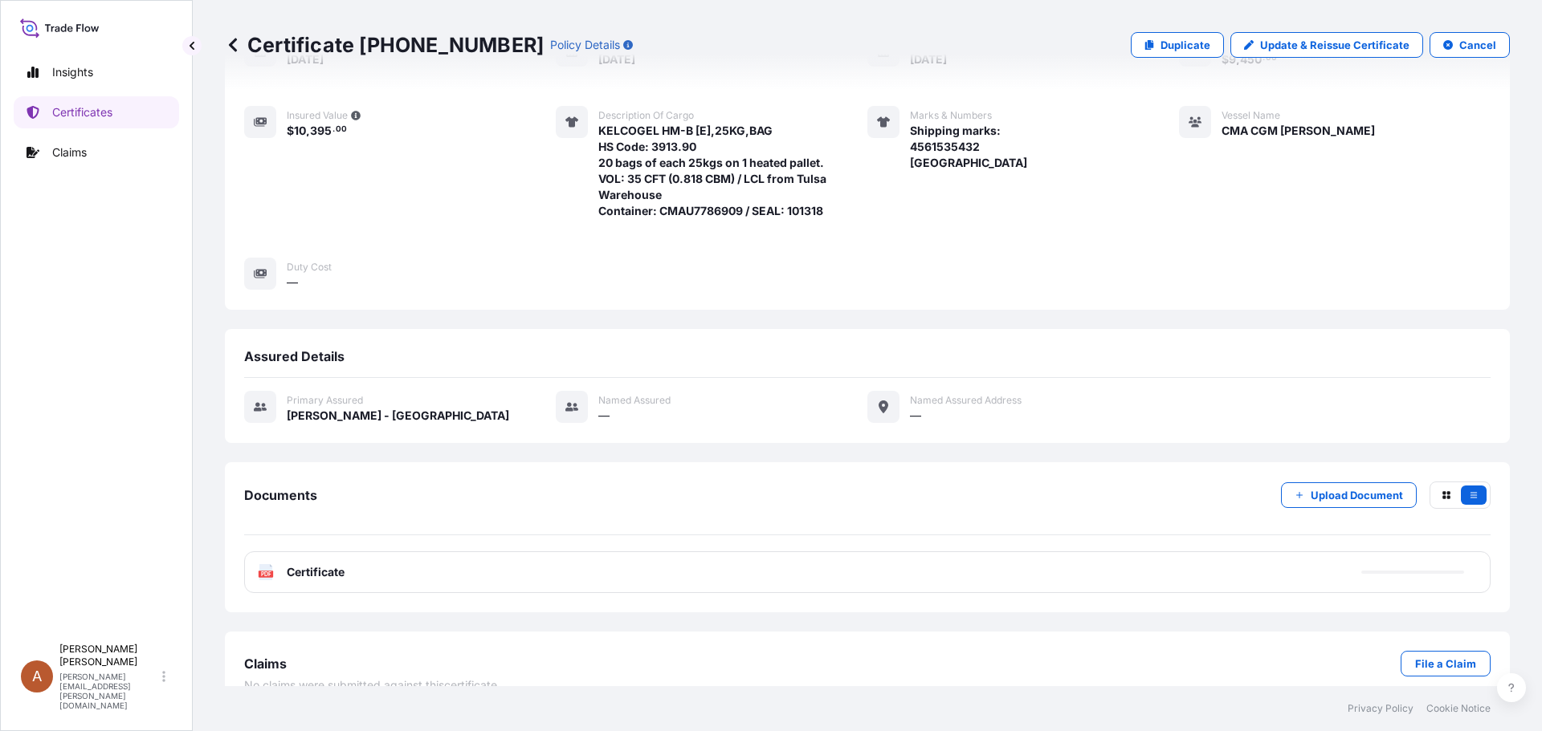
scroll to position [215, 0]
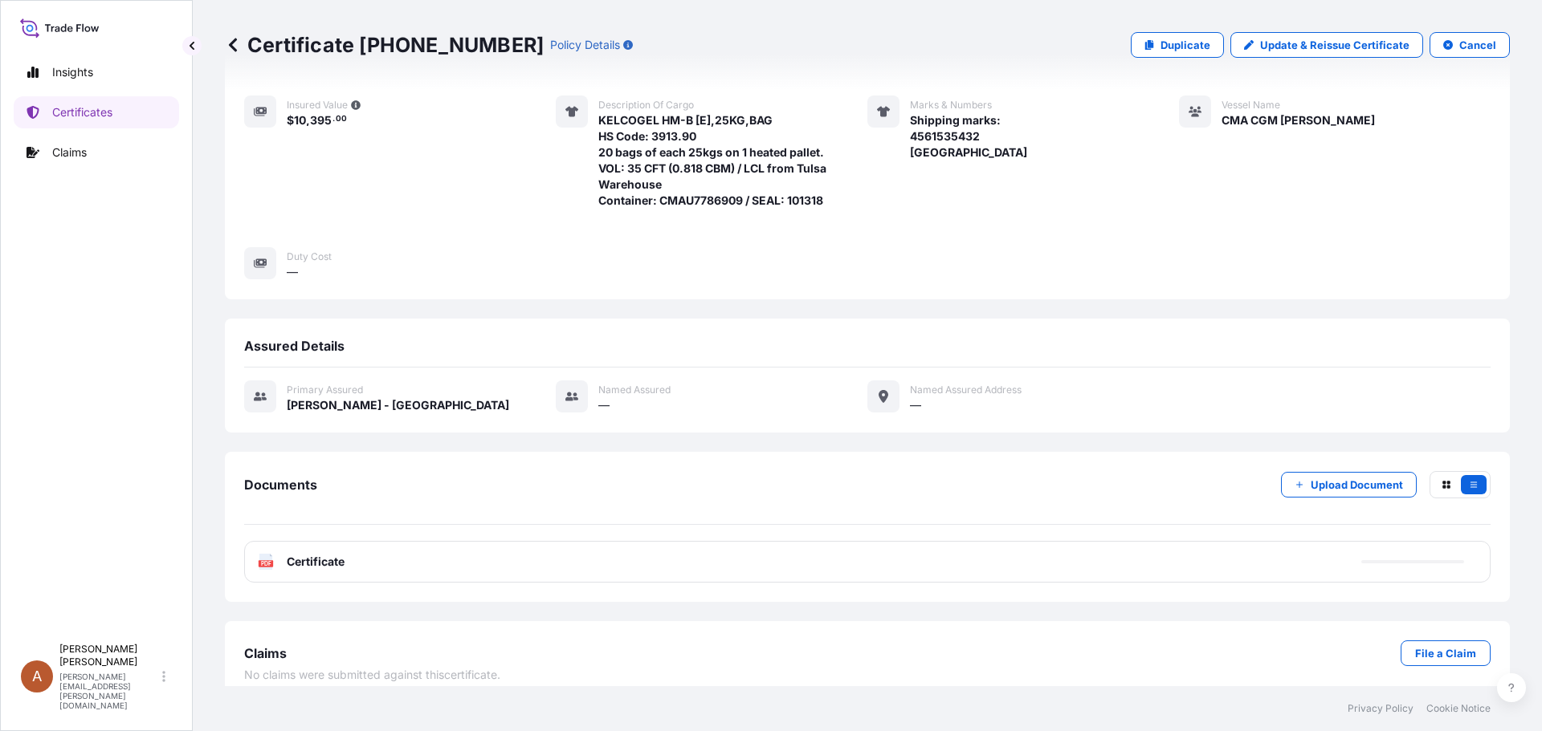
click at [312, 554] on span "Certificate" at bounding box center [316, 562] width 58 height 16
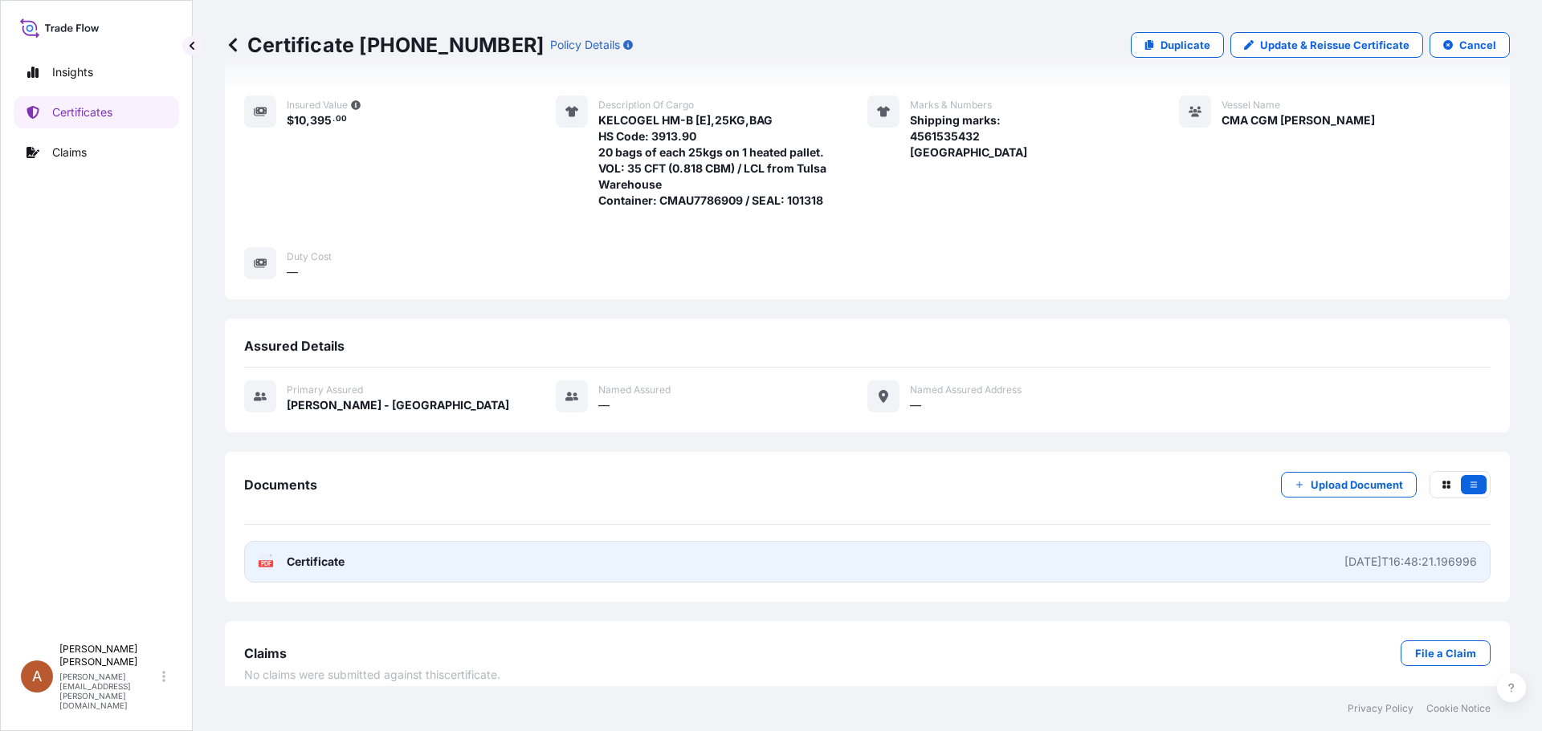
click at [320, 554] on span "Certificate" at bounding box center [316, 562] width 58 height 16
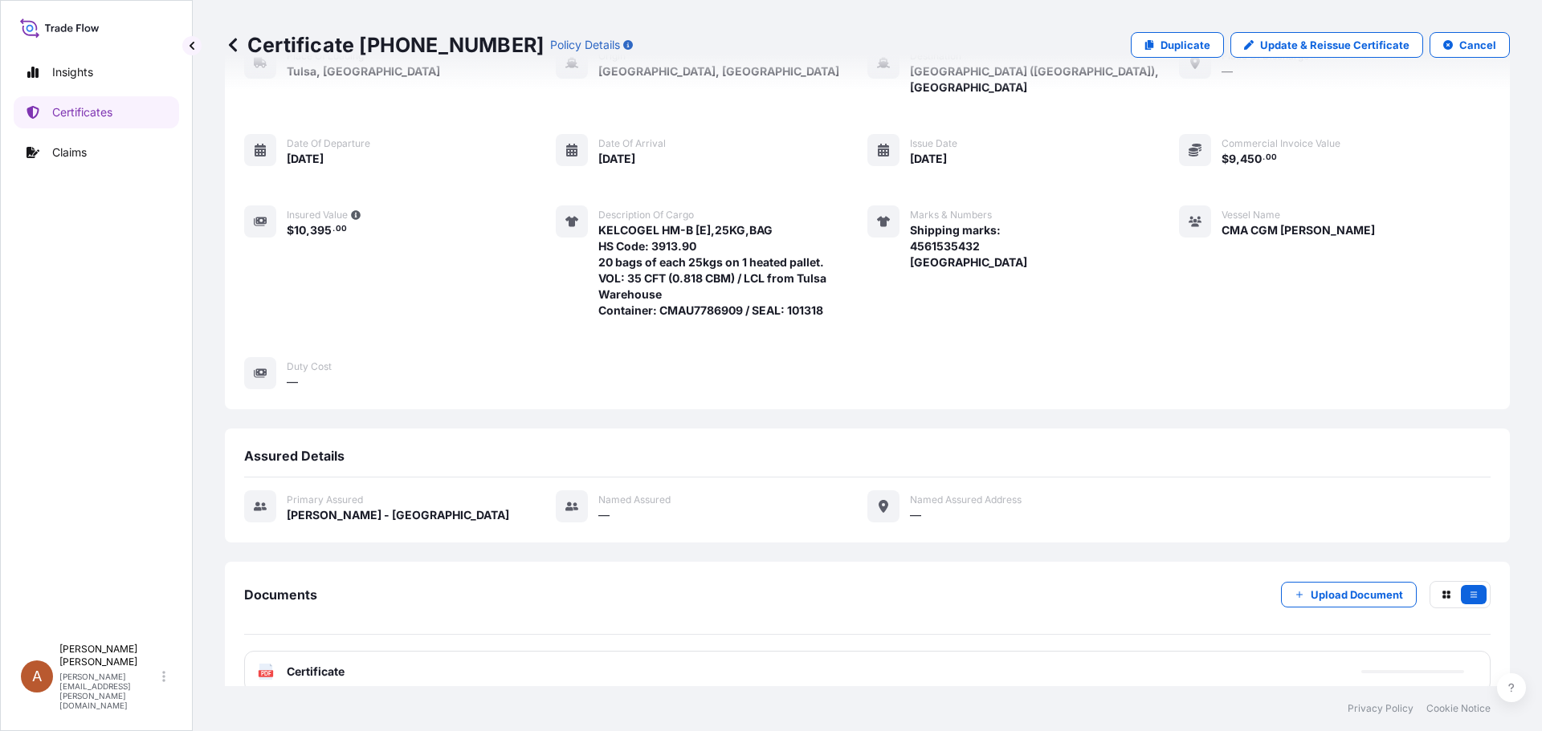
scroll to position [0, 0]
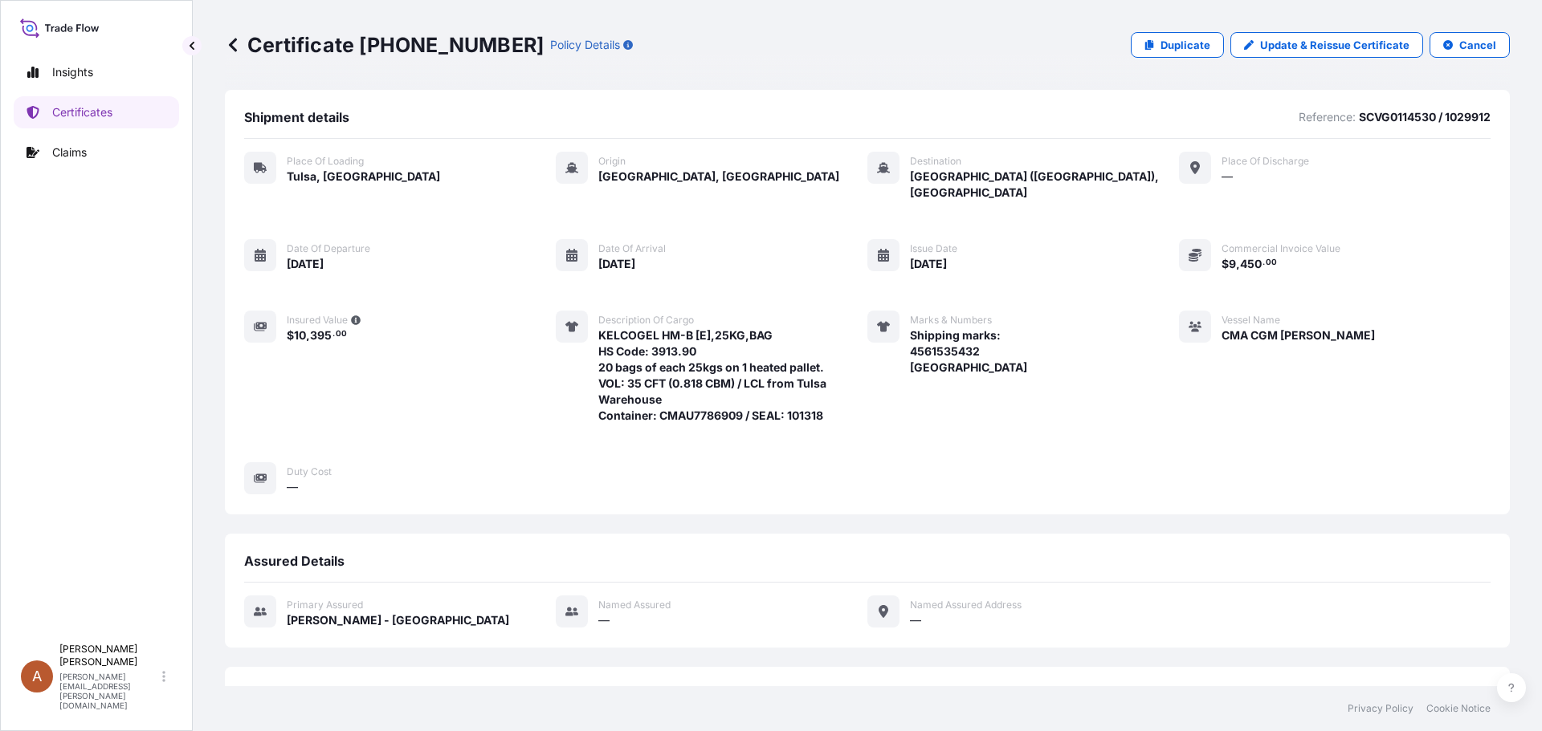
click at [238, 43] on icon at bounding box center [233, 45] width 16 height 16
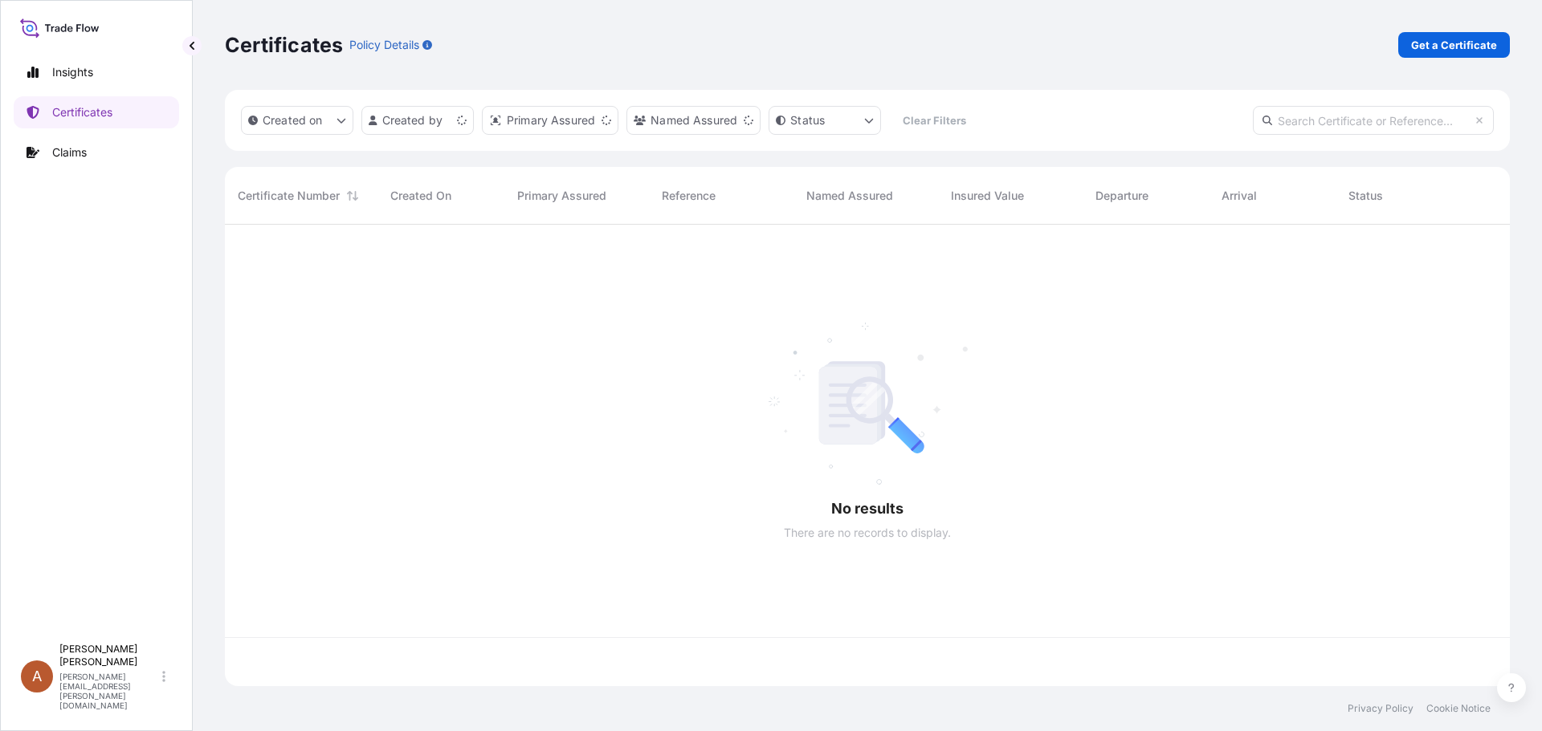
scroll to position [458, 1273]
click at [1481, 45] on p "Get a Certificate" at bounding box center [1454, 45] width 86 height 16
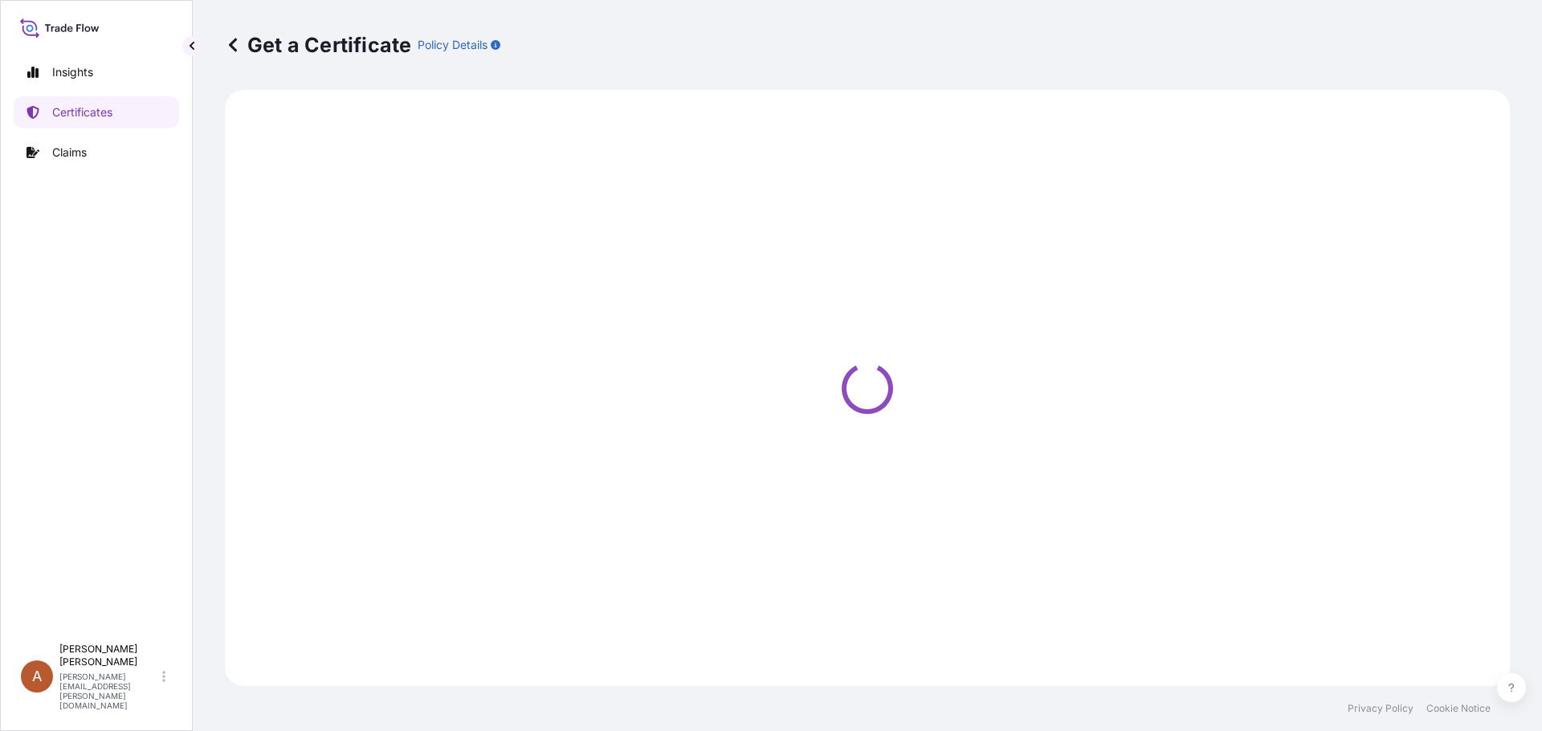
select select "Sea"
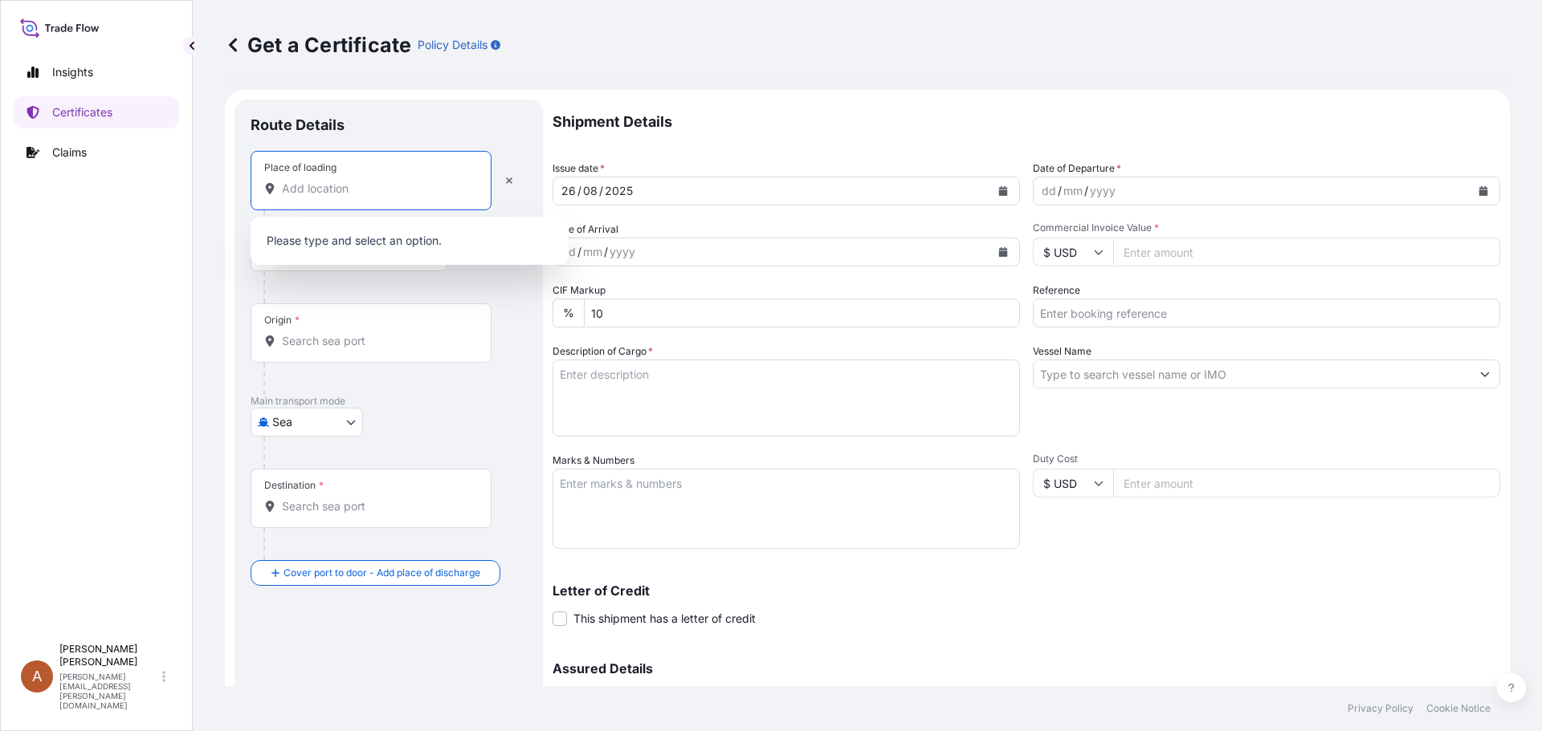
click at [313, 193] on input "Place of loading" at bounding box center [376, 189] width 189 height 16
click at [308, 189] on input "Place of loading" at bounding box center [376, 189] width 189 height 16
click at [281, 193] on div at bounding box center [371, 189] width 214 height 16
click at [282, 193] on input "Place of loading" at bounding box center [376, 189] width 189 height 16
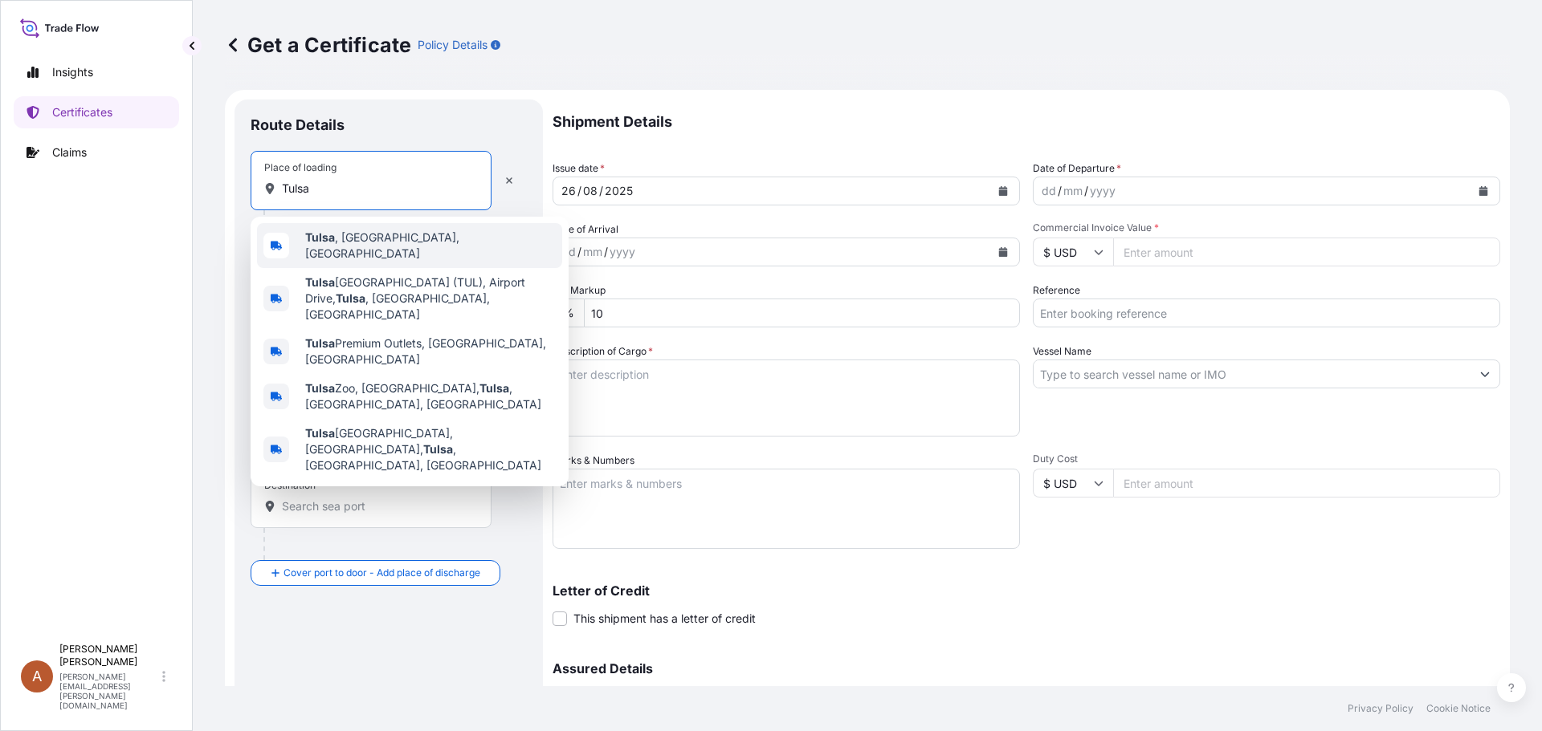
click at [334, 238] on b "Tulsa" at bounding box center [320, 237] width 30 height 14
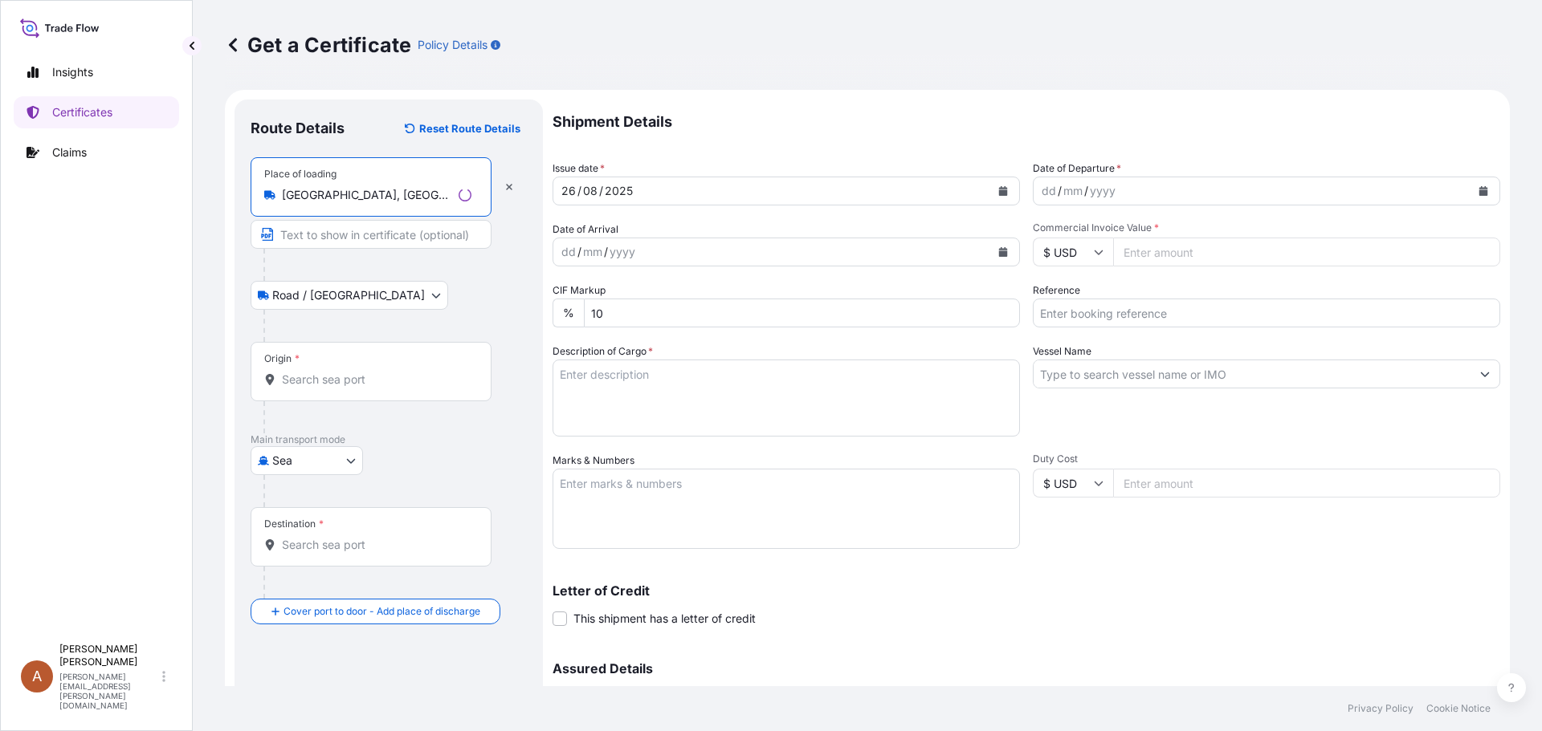
type input "[GEOGRAPHIC_DATA], [GEOGRAPHIC_DATA], [GEOGRAPHIC_DATA]"
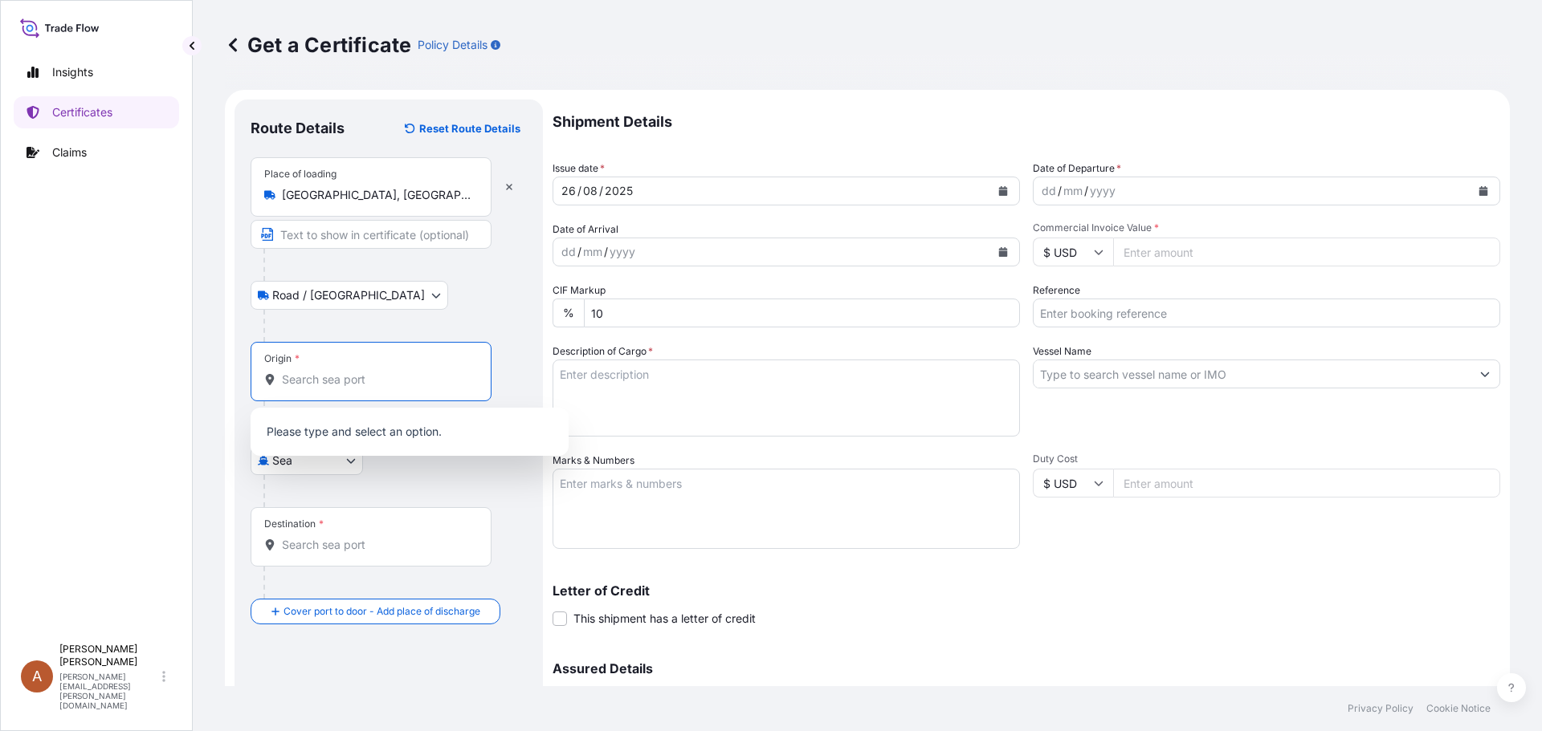
click at [304, 383] on input "Origin *" at bounding box center [376, 380] width 189 height 16
click at [292, 381] on input "Origin * Please select an origin" at bounding box center [376, 380] width 189 height 16
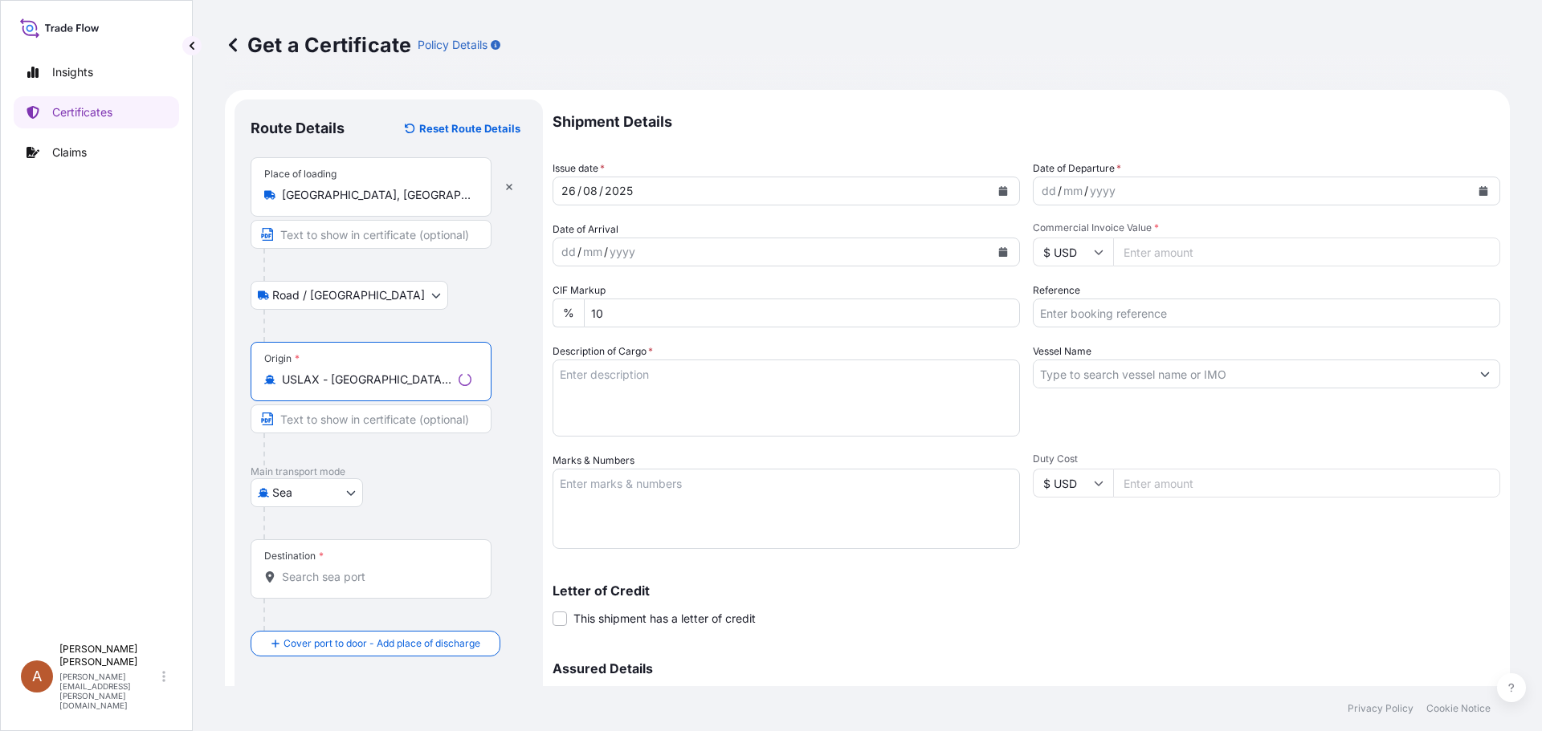
type input "USLAX - [GEOGRAPHIC_DATA], [GEOGRAPHIC_DATA]"
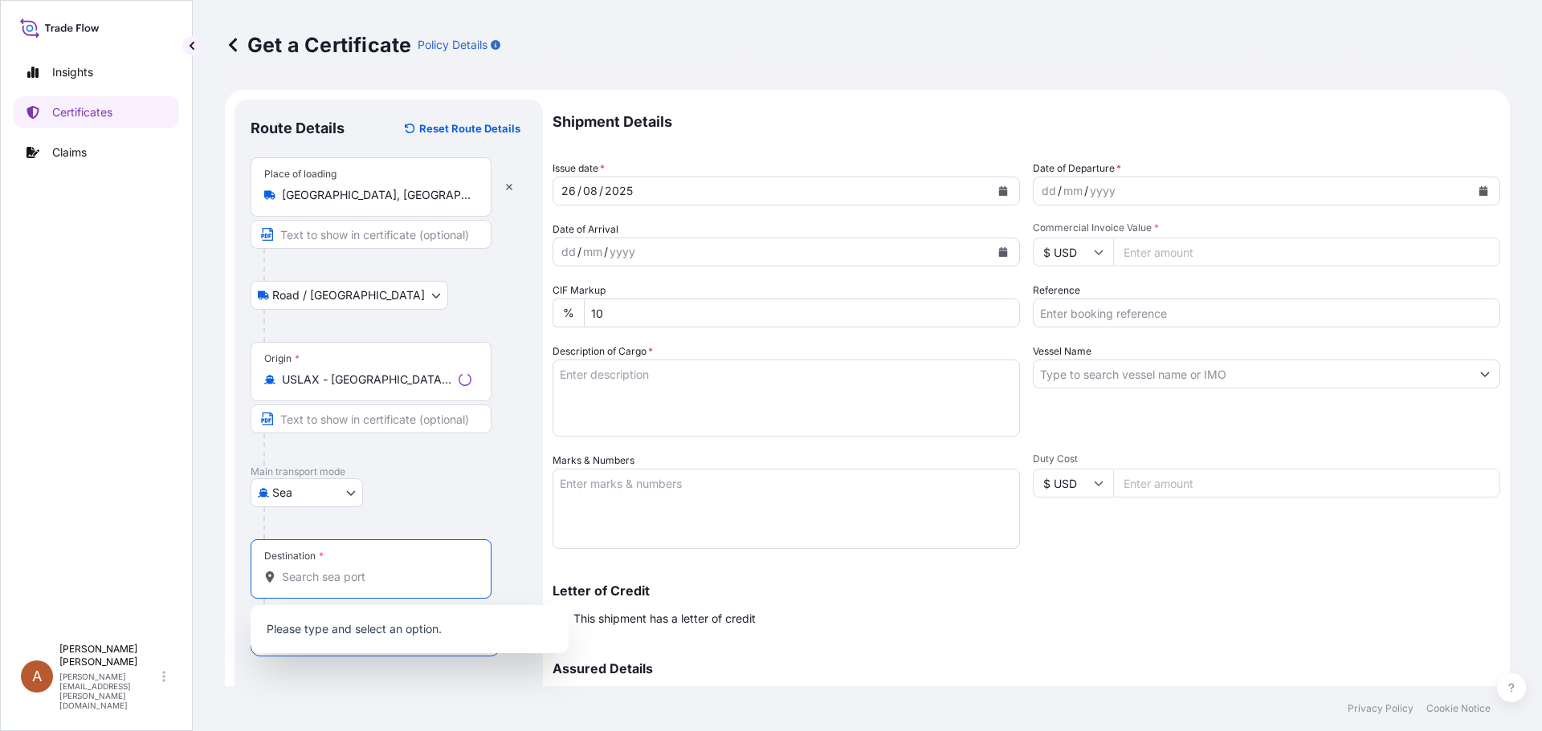
click at [306, 572] on input "Destination *" at bounding box center [376, 577] width 189 height 16
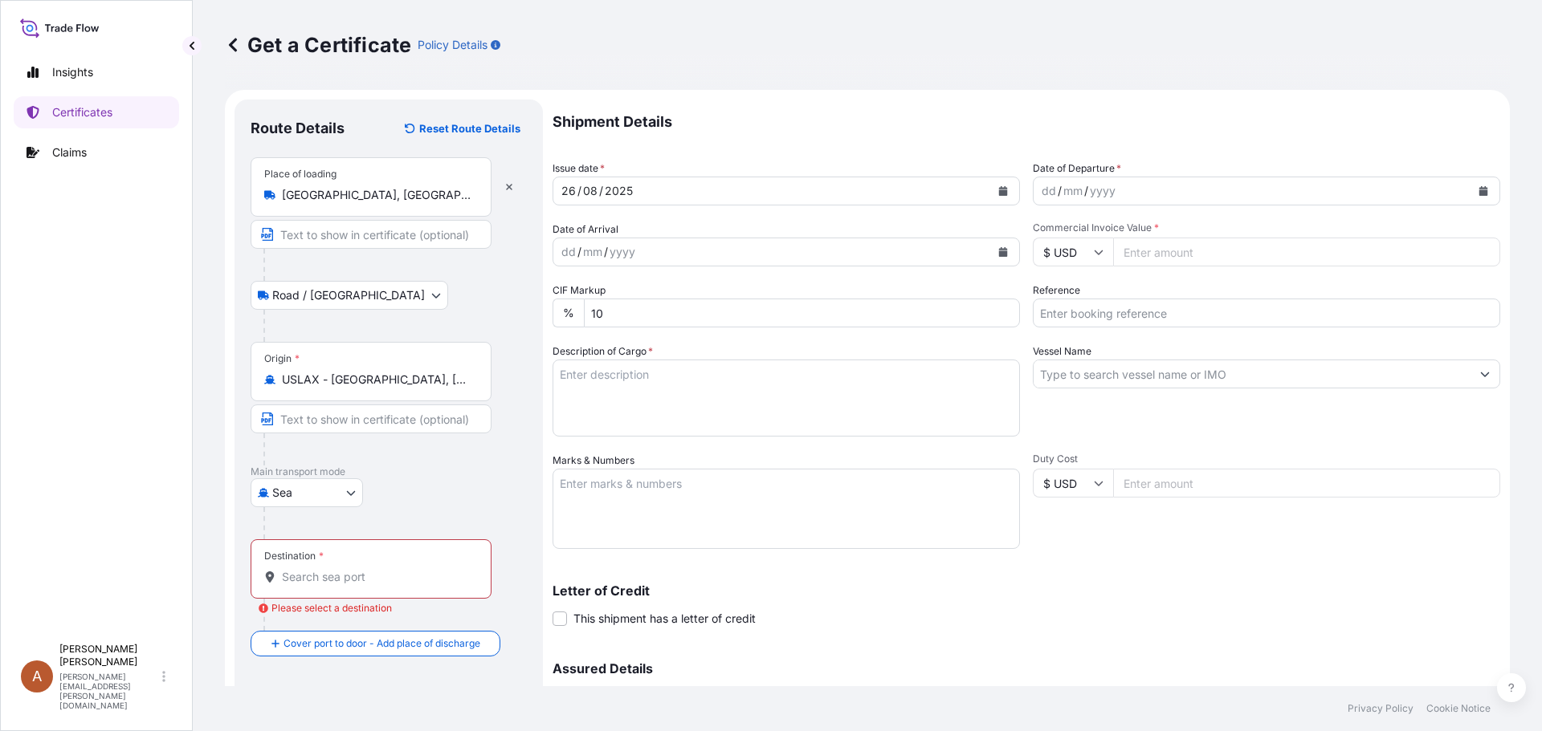
click at [285, 580] on input "Destination * Please select a destination" at bounding box center [376, 577] width 189 height 16
click at [369, 575] on input "MYXPQ - [GEOGRAPHIC_DATA] ([GEOGRAPHIC_DATA]), [GEOGRAPHIC_DATA]" at bounding box center [367, 577] width 170 height 16
click at [320, 576] on input "MYXPQ - [GEOGRAPHIC_DATA] ([GEOGRAPHIC_DATA]), [GEOGRAPHIC_DATA]" at bounding box center [376, 577] width 189 height 16
type input "MYXPQ - [GEOGRAPHIC_DATA] ([GEOGRAPHIC_DATA]), [GEOGRAPHIC_DATA]"
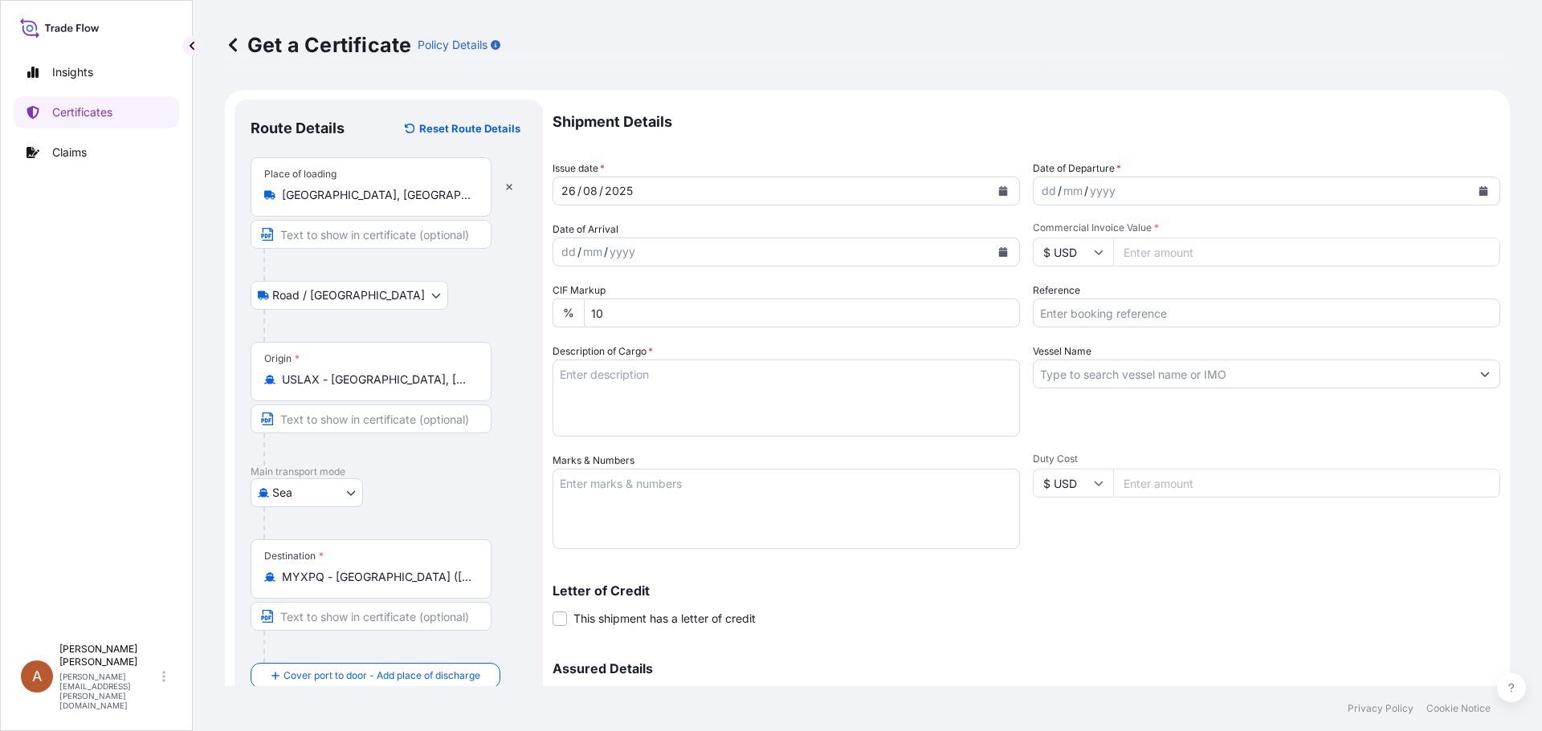
drag, startPoint x: 281, startPoint y: 576, endPoint x: 497, endPoint y: 585, distance: 216.2
click at [497, 585] on div "Destination * MYXPQ - [GEOGRAPHIC_DATA] ([GEOGRAPHIC_DATA]), [GEOGRAPHIC_DATA]" at bounding box center [389, 602] width 276 height 124
click at [481, 575] on div "Destination * MYXPQ - [GEOGRAPHIC_DATA] ([GEOGRAPHIC_DATA]), [GEOGRAPHIC_DATA]" at bounding box center [371, 569] width 241 height 59
click at [471, 575] on input "MYXPQ - [GEOGRAPHIC_DATA] ([GEOGRAPHIC_DATA]), [GEOGRAPHIC_DATA]" at bounding box center [376, 577] width 189 height 16
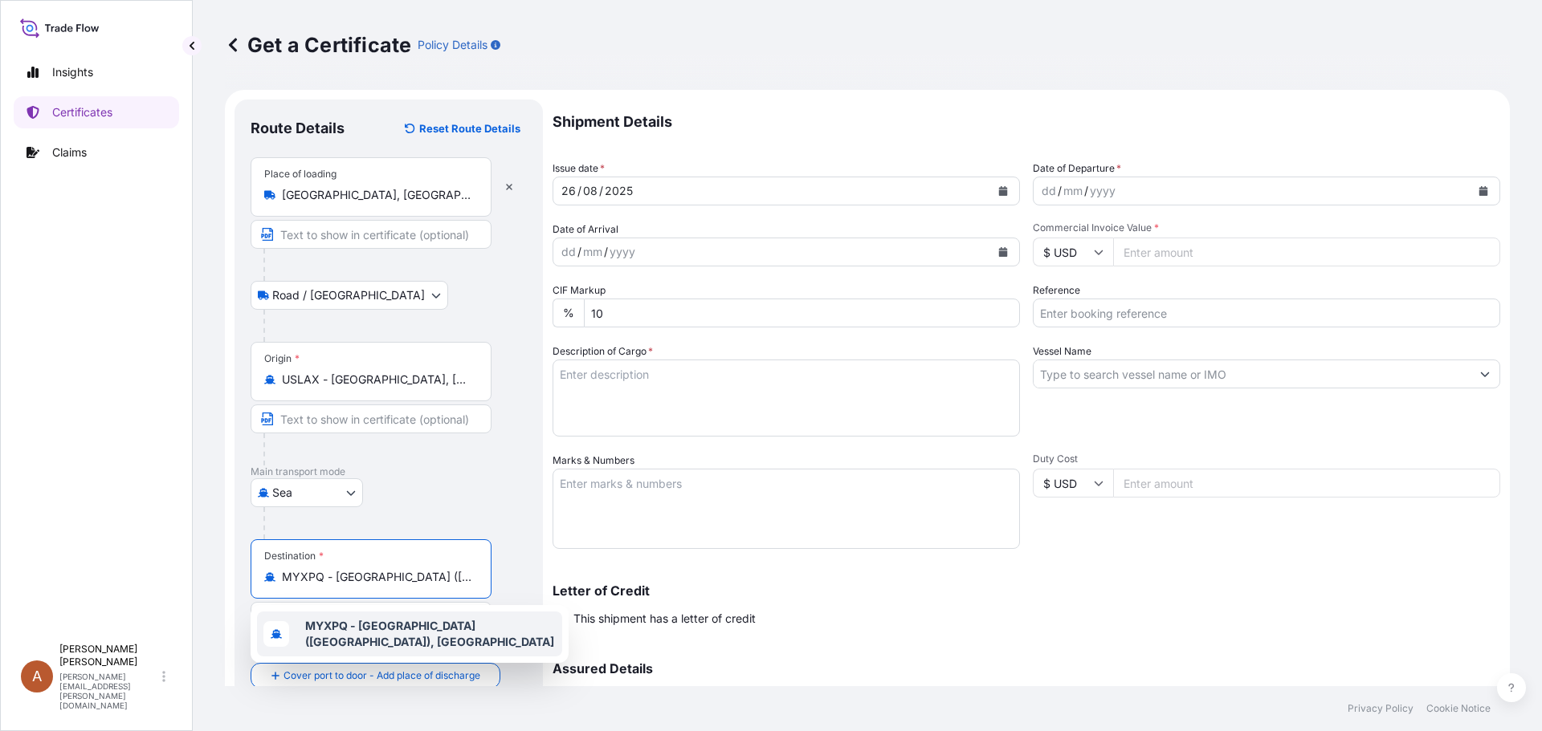
click at [451, 626] on b "MYXPQ - [GEOGRAPHIC_DATA] ([GEOGRAPHIC_DATA]), [GEOGRAPHIC_DATA]" at bounding box center [429, 634] width 249 height 30
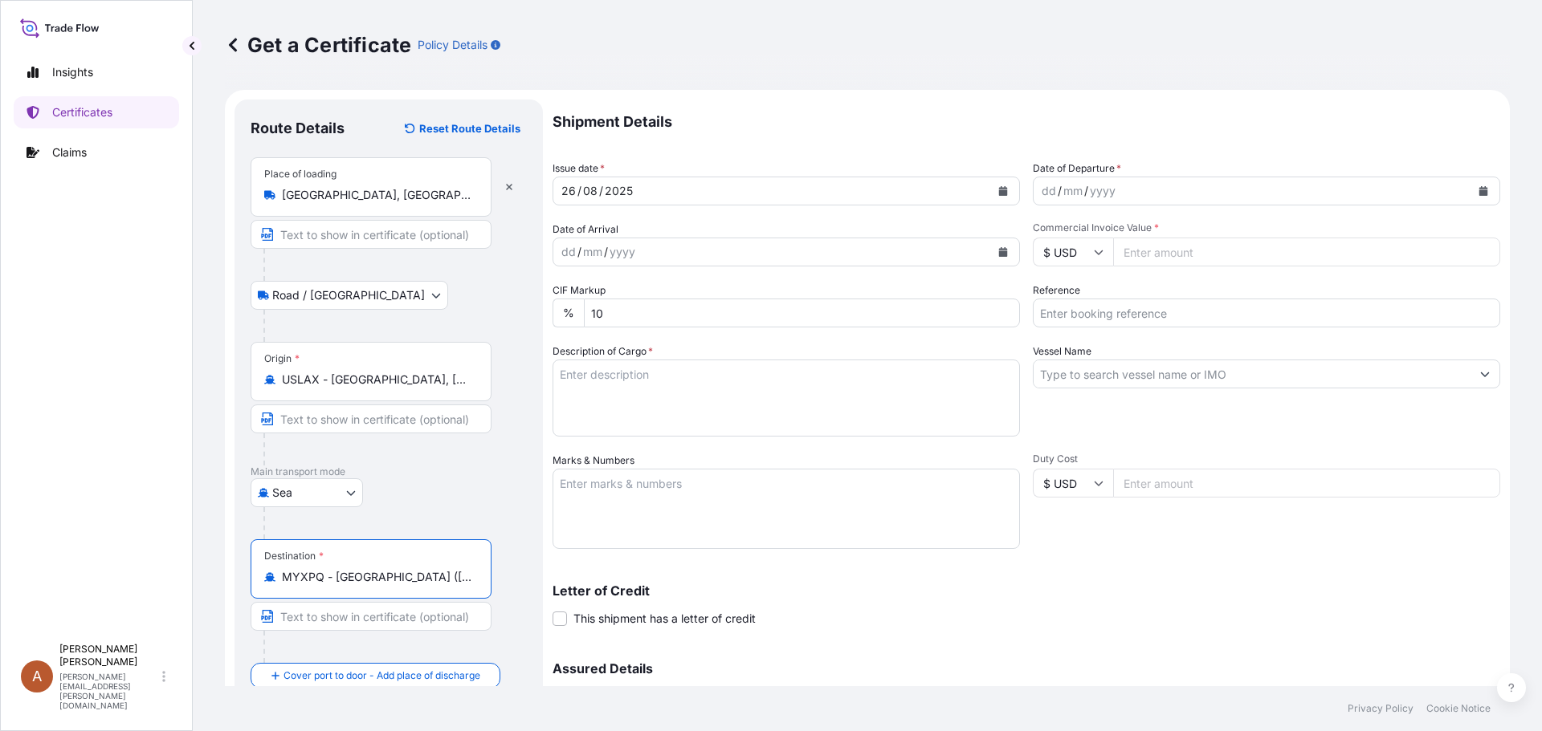
click at [267, 572] on icon at bounding box center [269, 577] width 11 height 11
click at [282, 572] on input "MYXPQ - [GEOGRAPHIC_DATA] ([GEOGRAPHIC_DATA]), [GEOGRAPHIC_DATA]" at bounding box center [376, 577] width 189 height 16
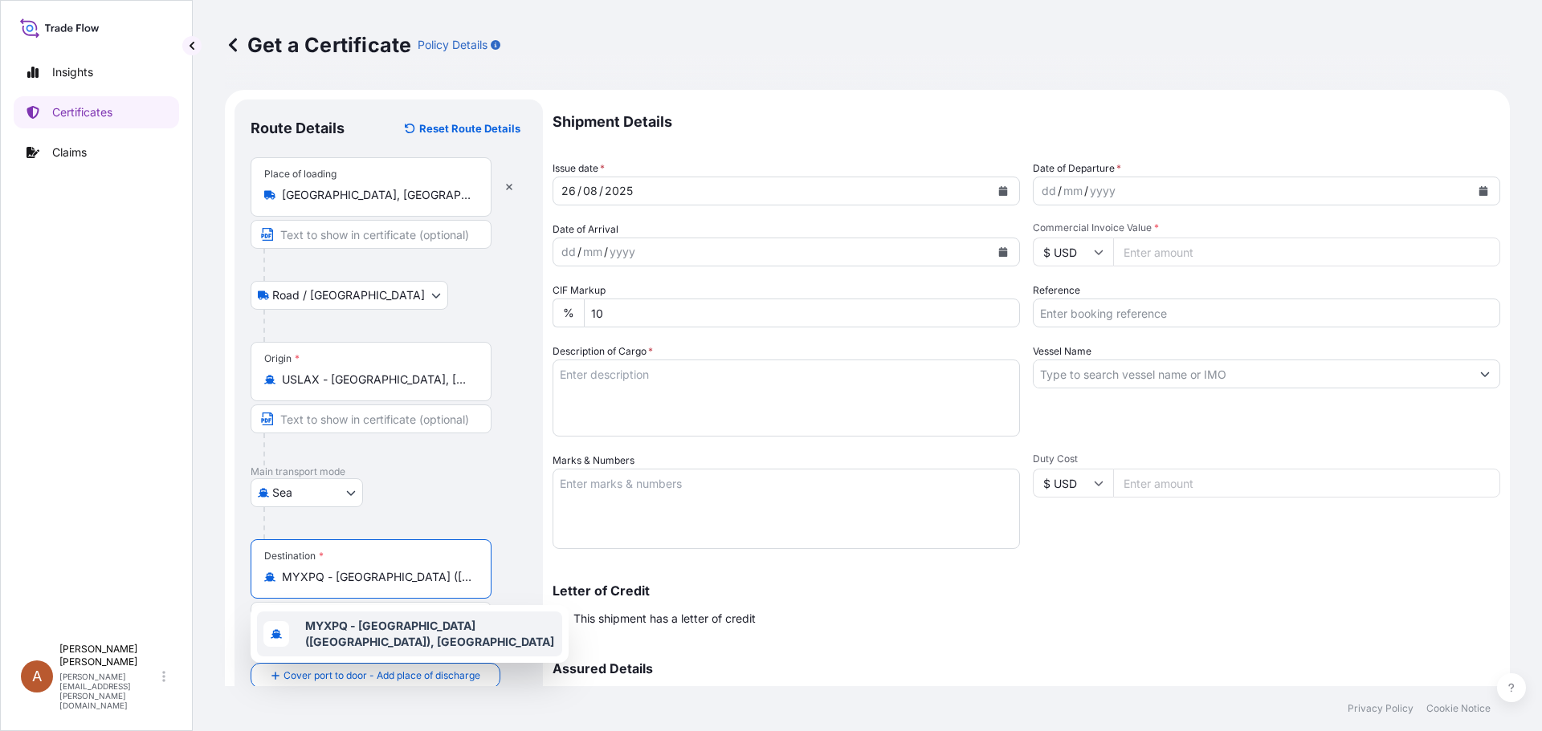
scroll to position [0, 36]
drag, startPoint x: 283, startPoint y: 576, endPoint x: 527, endPoint y: 594, distance: 244.7
click at [527, 594] on div "Route Details Reset Route Details Place of loading [GEOGRAPHIC_DATA], [GEOGRAPH…" at bounding box center [388, 474] width 308 height 749
click at [448, 631] on span "MYPKG - [GEOGRAPHIC_DATA] ([GEOGRAPHIC_DATA]), [GEOGRAPHIC_DATA]" at bounding box center [430, 634] width 251 height 32
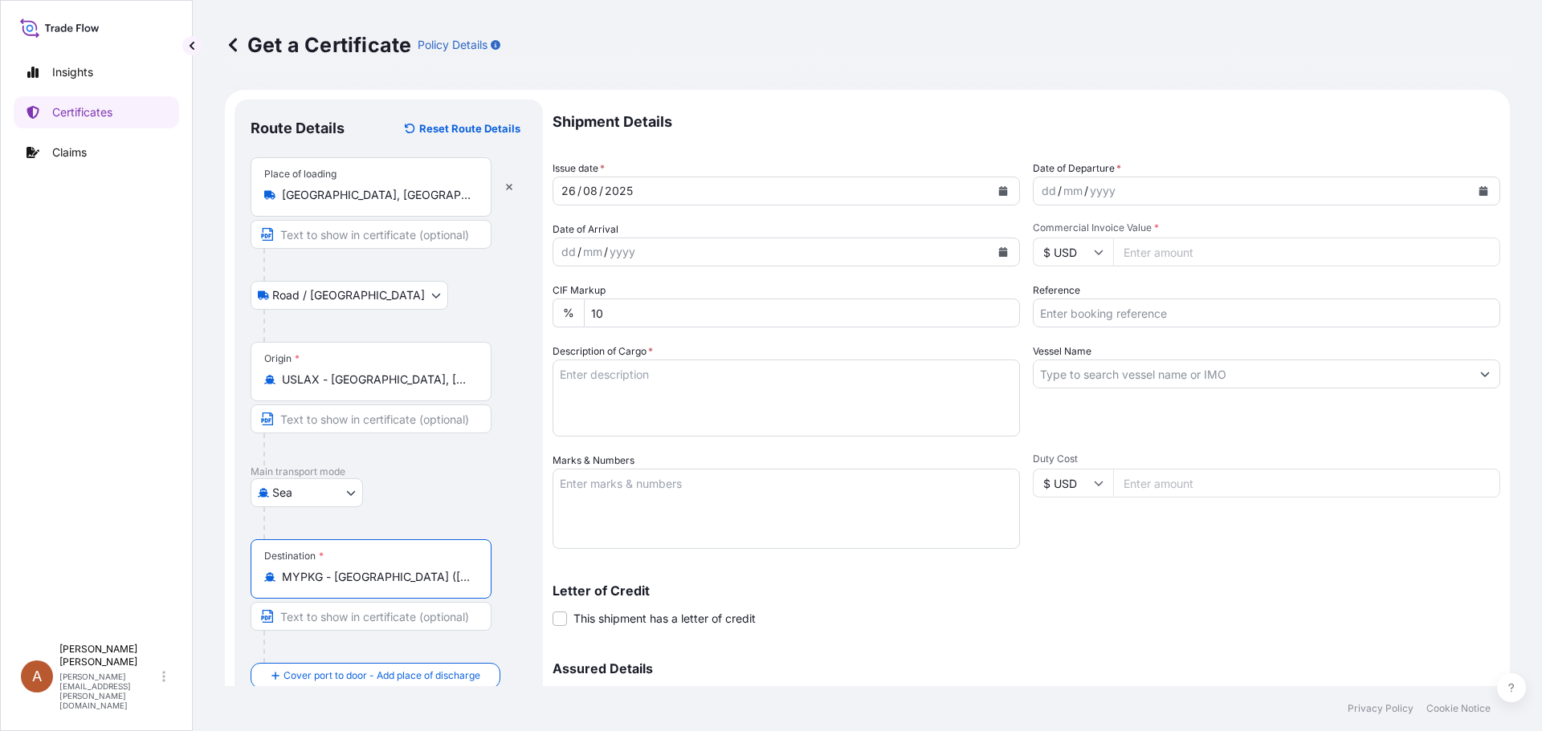
type input "MYPKG - [GEOGRAPHIC_DATA] ([GEOGRAPHIC_DATA]), [GEOGRAPHIC_DATA]"
click at [1041, 189] on div "dd" at bounding box center [1049, 190] width 18 height 19
click at [1040, 190] on div "dd" at bounding box center [1049, 190] width 18 height 19
click at [561, 249] on div "dd" at bounding box center [569, 251] width 18 height 19
click at [1141, 251] on input "Commercial Invoice Value *" at bounding box center [1306, 252] width 387 height 29
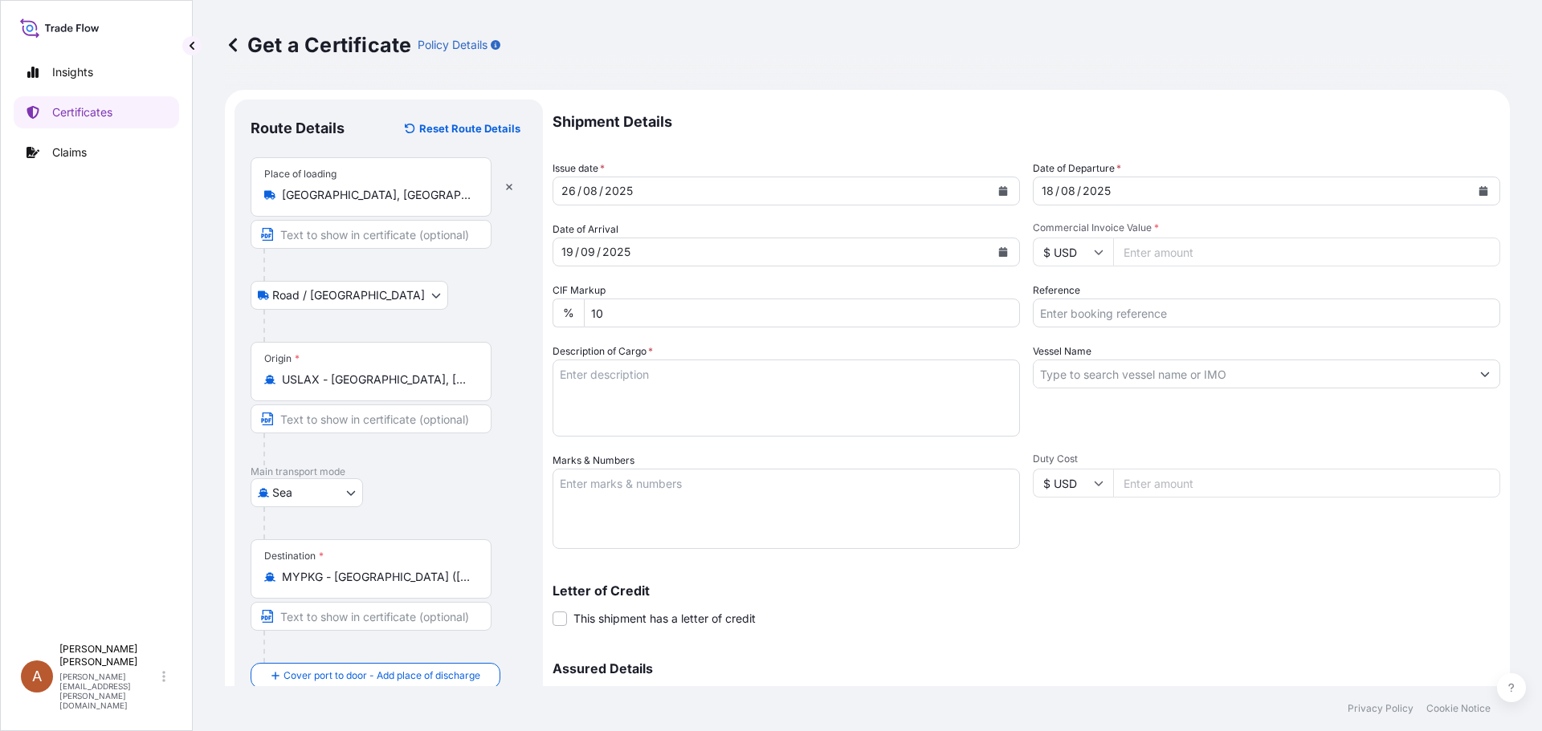
click at [1125, 244] on input "Commercial Invoice Value *" at bounding box center [1306, 252] width 387 height 29
type input "6664.50"
click at [1057, 314] on input "Reference" at bounding box center [1266, 313] width 467 height 29
type input "s"
type input "SCVG0114004 / 1030536"
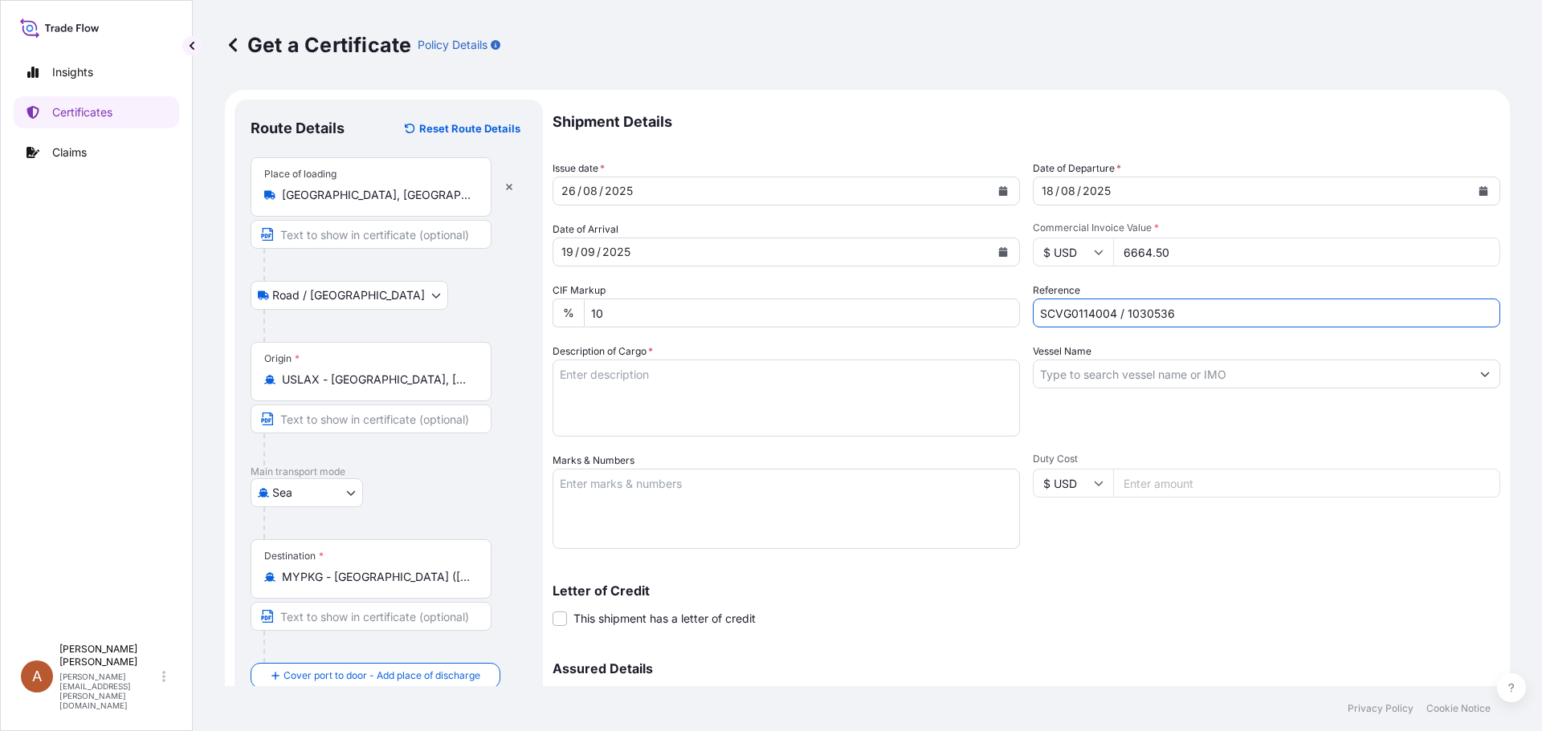
click at [702, 372] on textarea "Description of Cargo *" at bounding box center [785, 398] width 467 height 77
click at [573, 365] on textarea "Description of Cargo *" at bounding box center [785, 398] width 467 height 77
paste textarea "KELTROL F,KTLF,25KG,BAG"
click at [578, 393] on textarea "KELTROL F,KTLF,25KG,BAG" at bounding box center [785, 398] width 467 height 77
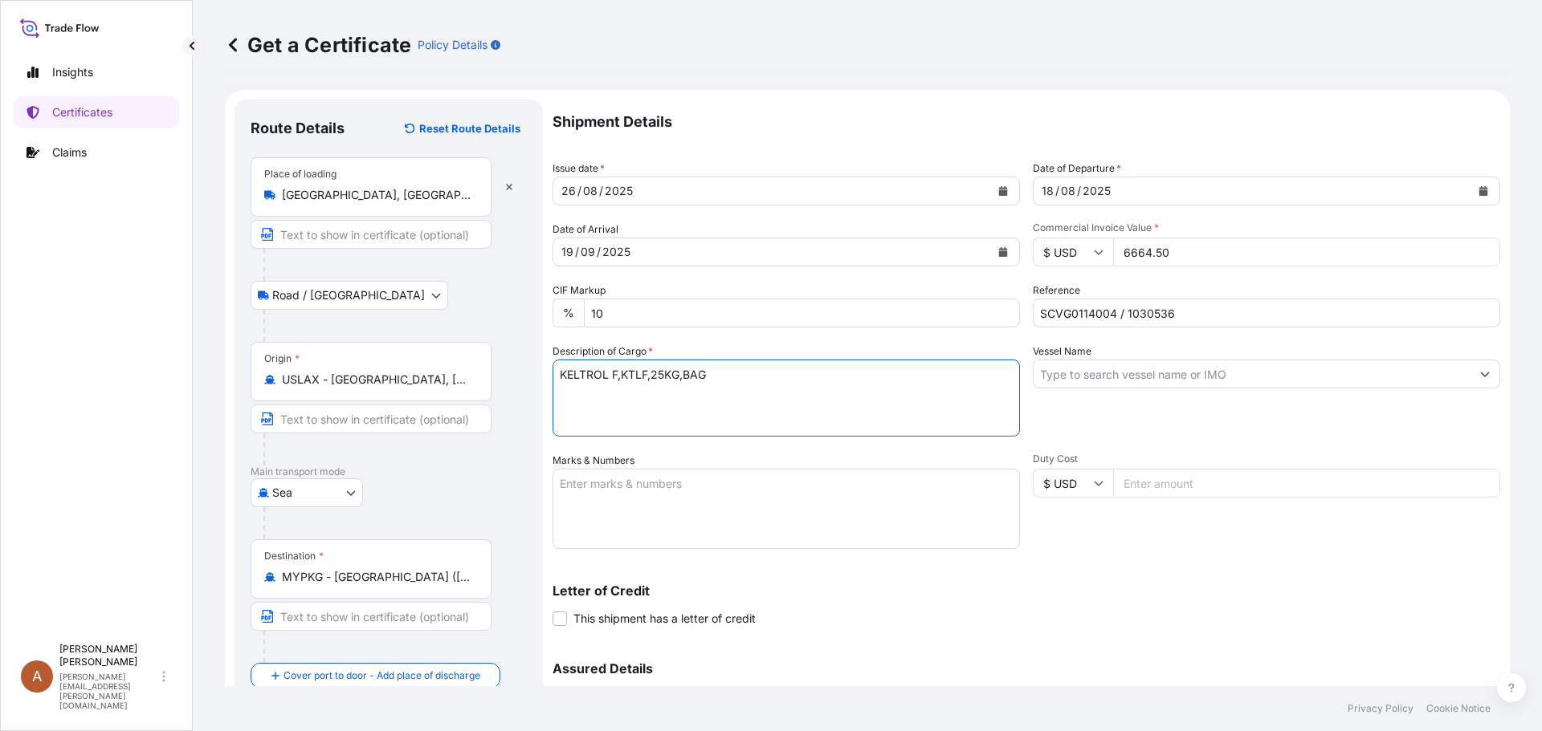
click at [563, 389] on textarea "KELTROL F,KTLF,25KG,BAG" at bounding box center [785, 398] width 467 height 77
click at [705, 373] on textarea "KELTROL F,KTLF,25KG,BAG" at bounding box center [785, 398] width 467 height 77
paste textarea "28 bags of each 25kgs on 1 heated pallet. VOL: 35 CFT (0.99 CBM) / LCL from [GE…"
drag, startPoint x: 689, startPoint y: 407, endPoint x: 550, endPoint y: 404, distance: 138.9
click at [550, 404] on form "Route Details Reset Route Details Place of loading [GEOGRAPHIC_DATA], [GEOGRAPH…" at bounding box center [867, 474] width 1285 height 768
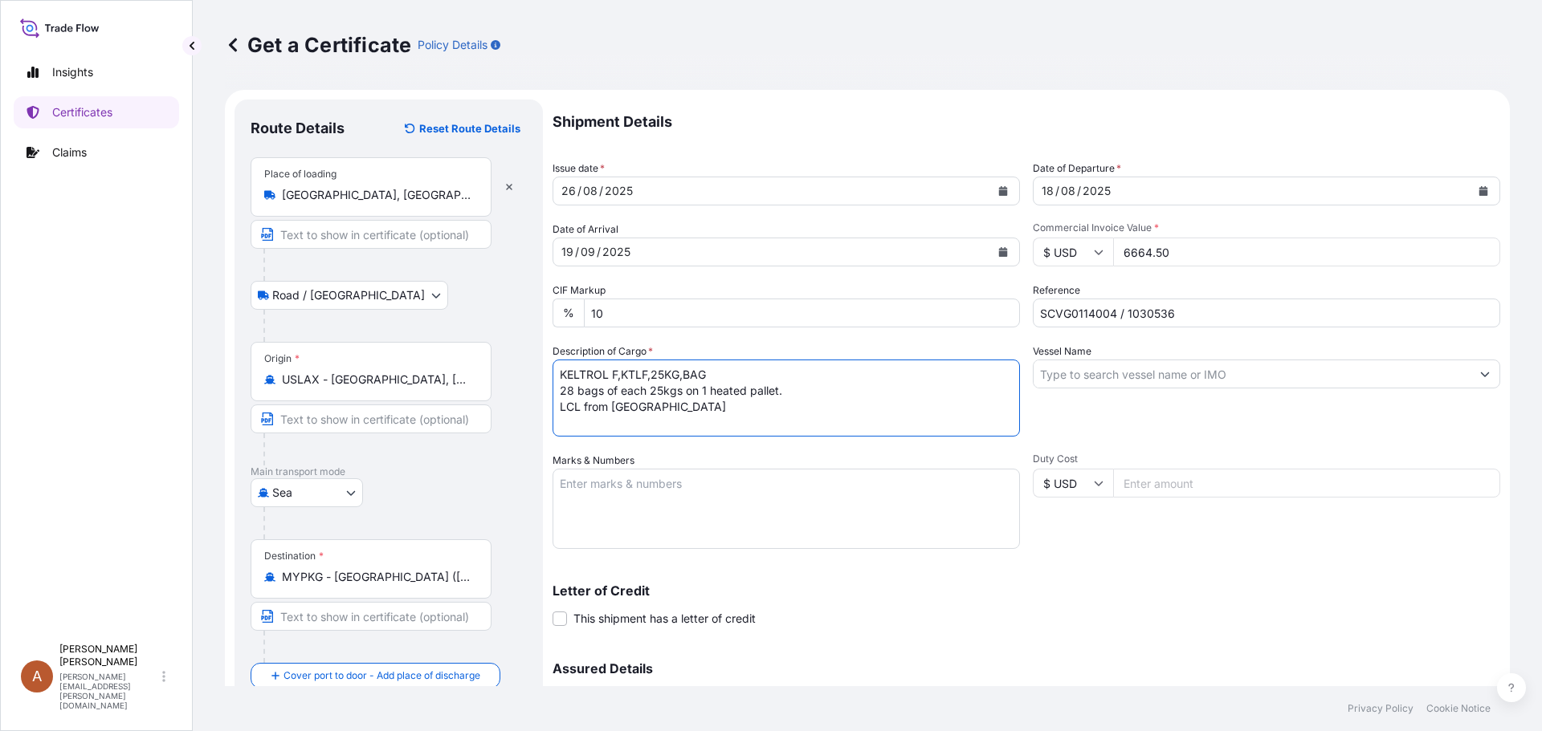
click at [588, 429] on textarea "KELTROL F,KTLF,25KG,BAG 28 bags of each 25kgs on 1 heated pallet. LCL from [GEO…" at bounding box center [785, 398] width 467 height 77
click at [711, 403] on textarea "KELTROL F,KTLF,25KG,BAG 28 bags of each 25kgs on 1 heated pallet. LCL from [GEO…" at bounding box center [785, 398] width 467 height 77
click at [592, 421] on textarea "KELTROL F,KTLF,25KG,BAG 28 bags of each 25kgs on 1 heated pallet. LCL from [GEO…" at bounding box center [785, 398] width 467 height 77
click at [573, 425] on textarea "KELTROL F,KTLF,25KG,BAG 28 bags of each 25kgs on 1 heated pallet. LCL from [GEO…" at bounding box center [785, 398] width 467 height 77
type textarea "KELTROL F,KTLF,25KG,BAG 28 bags of each 25kgs on 1 heated pallet. LCL from Tuls…"
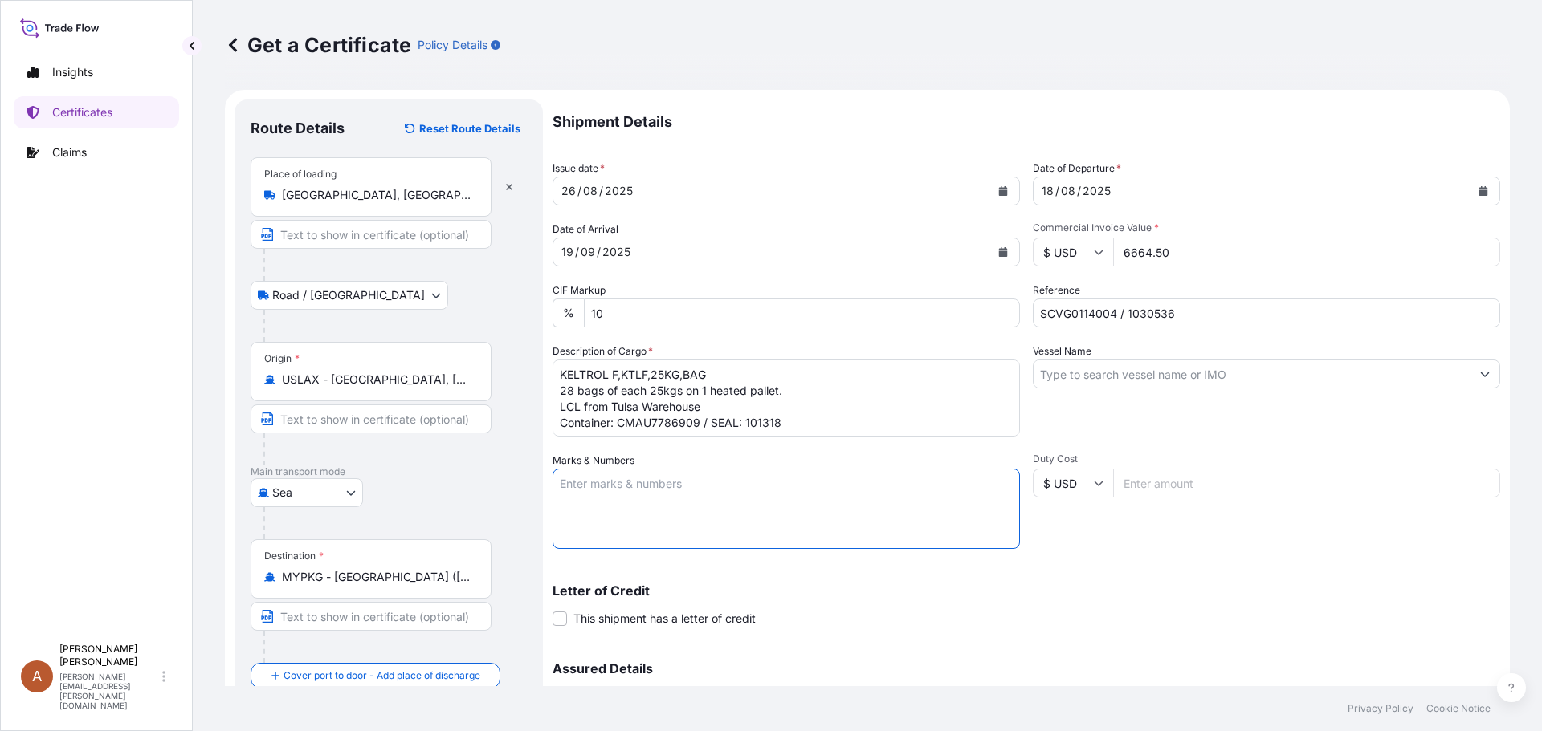
click at [589, 475] on textarea "Marks & Numbers" at bounding box center [785, 509] width 467 height 80
click at [690, 487] on textarea "Marks & Numbers" at bounding box center [785, 509] width 467 height 80
paste textarea "PO4561589760 [GEOGRAPHIC_DATA]"
type textarea "PO4561589760 [GEOGRAPHIC_DATA]"
click at [1129, 374] on input "Vessel Name" at bounding box center [1251, 374] width 437 height 29
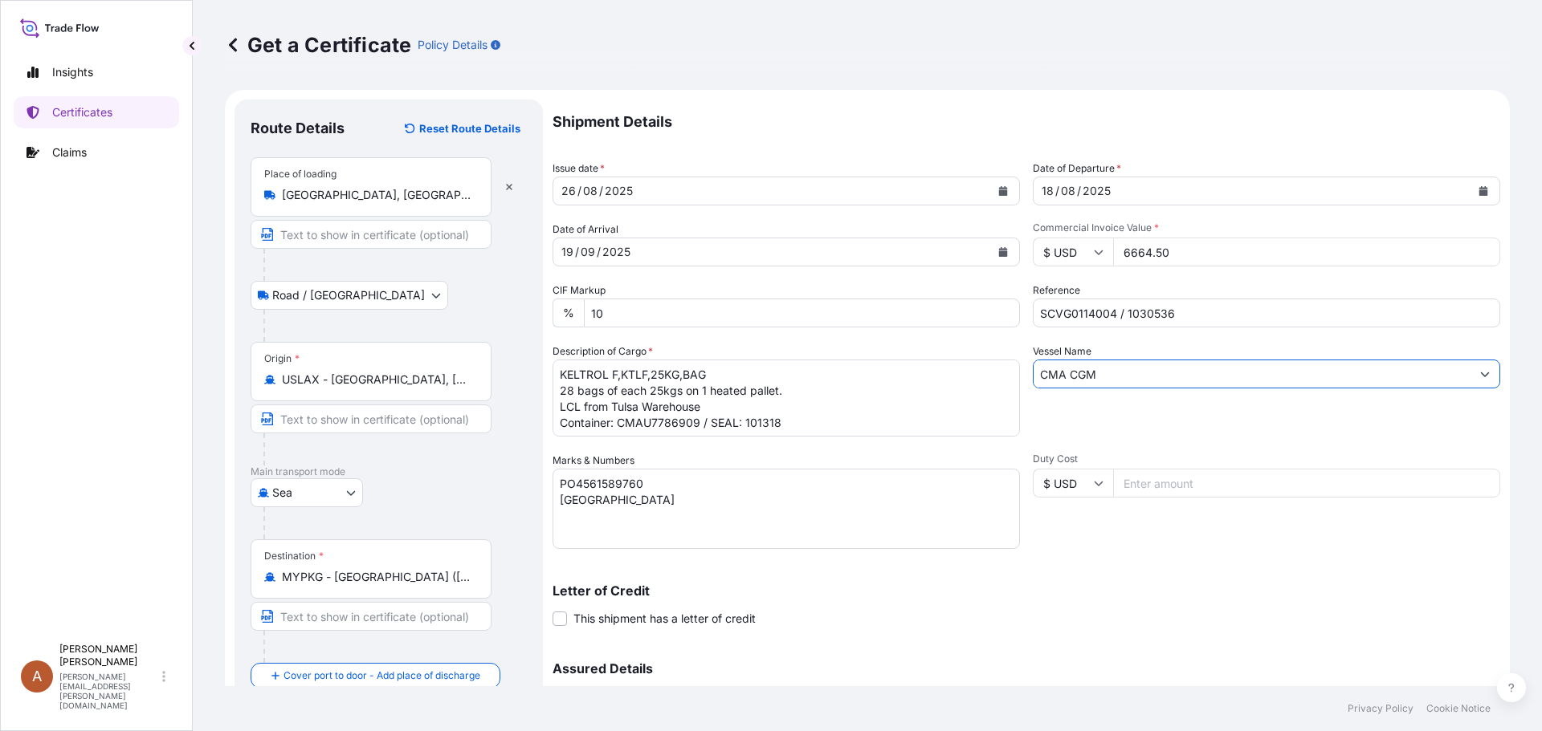
click at [1159, 375] on input "CMA CGM" at bounding box center [1251, 374] width 437 height 29
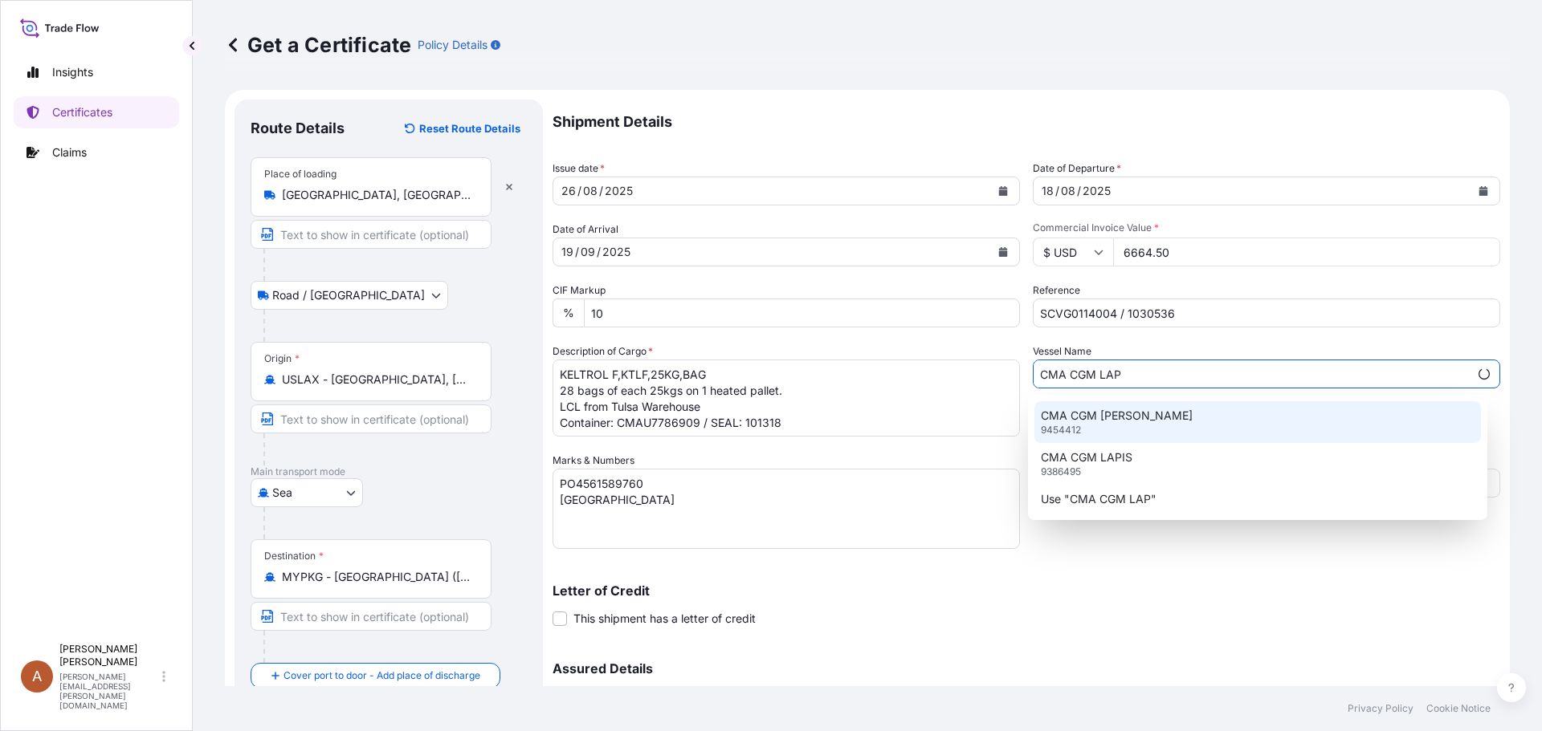
click at [1110, 410] on p "CMA CGM [PERSON_NAME]" at bounding box center [1117, 416] width 152 height 16
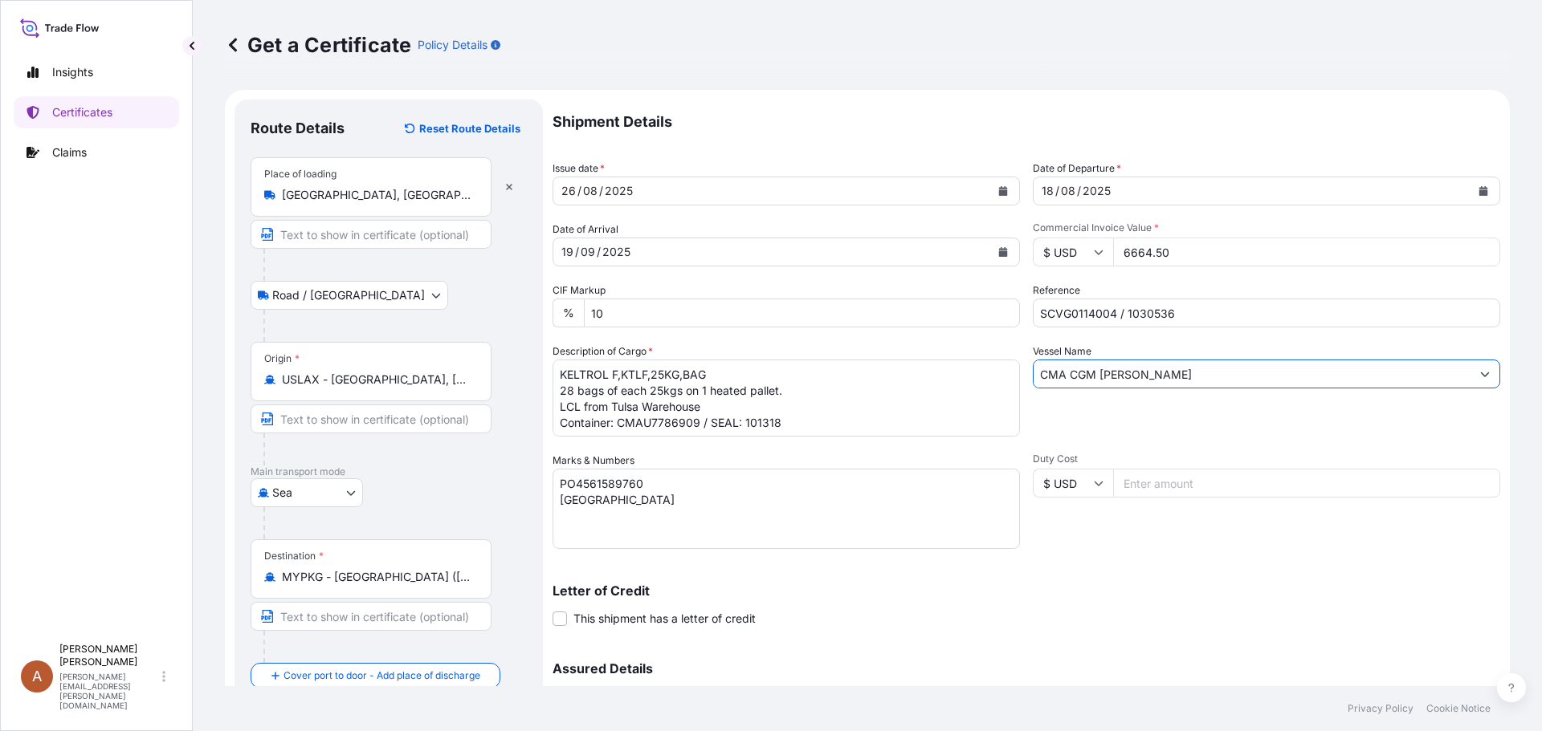
type input "CMA CGM [PERSON_NAME]"
click at [1079, 542] on div "Duty Cost $ USD" at bounding box center [1266, 501] width 467 height 96
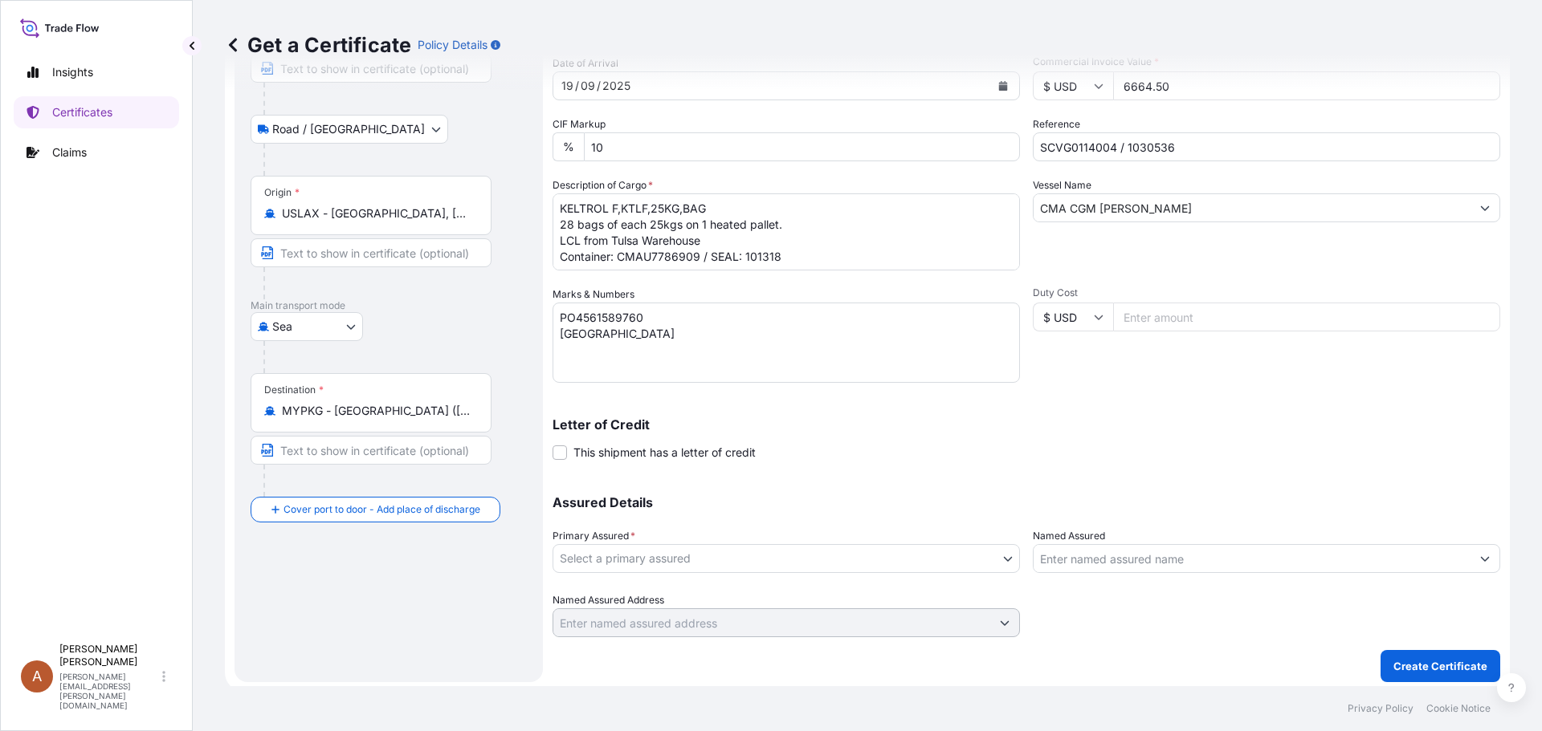
scroll to position [172, 0]
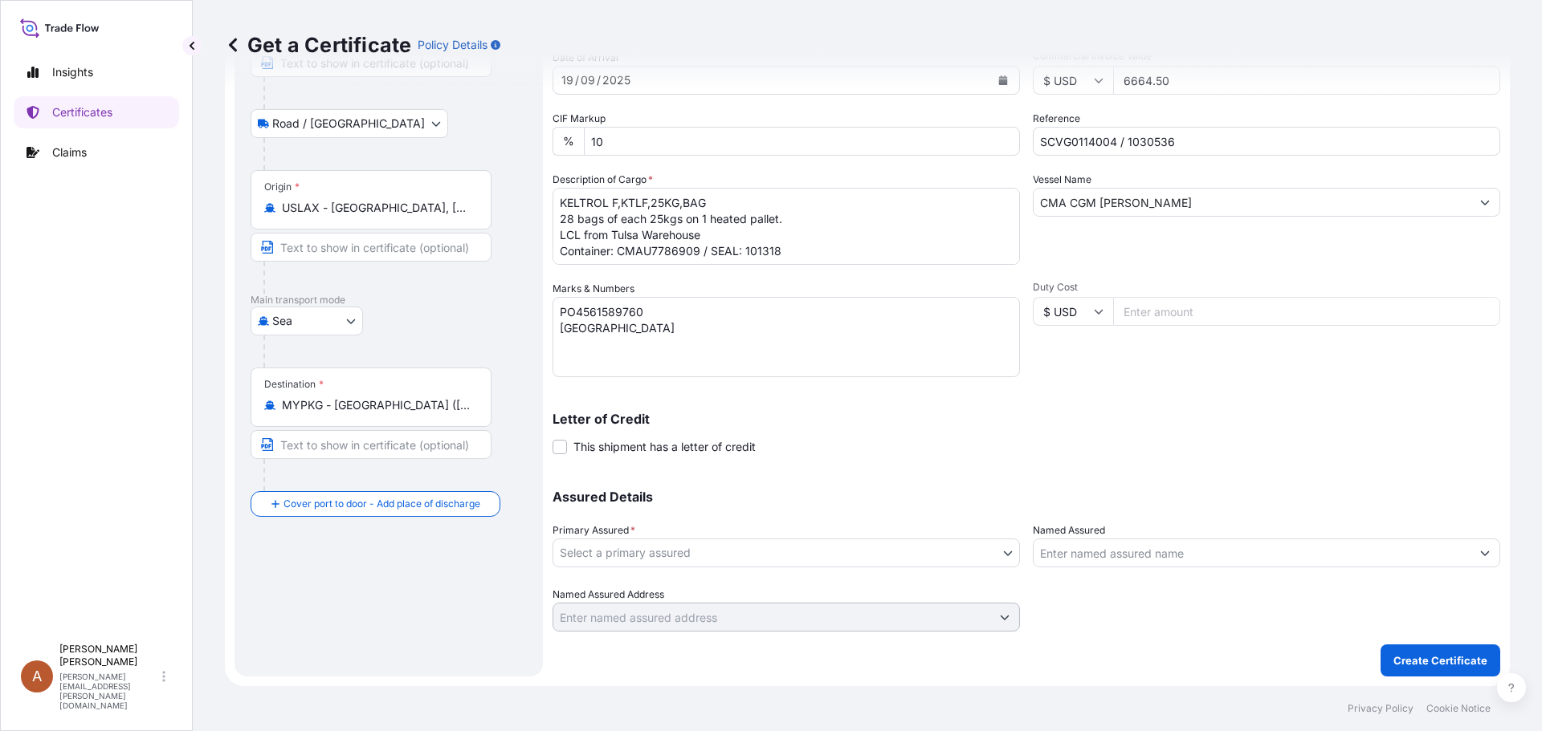
click at [635, 552] on body "21 options available. 6 options available. 2 options available. 3 options avail…" at bounding box center [771, 365] width 1542 height 731
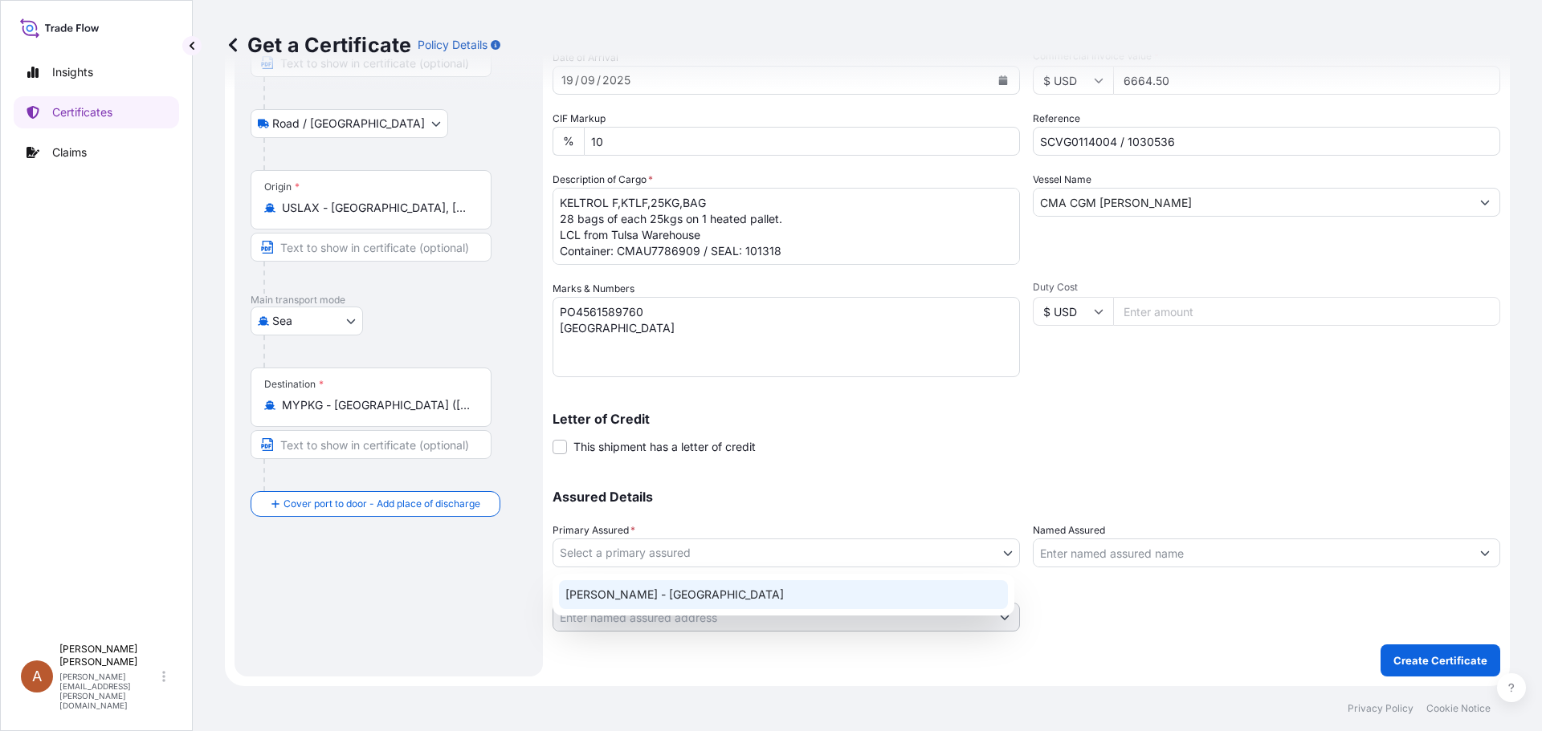
click at [585, 595] on div "[PERSON_NAME] - [GEOGRAPHIC_DATA]" at bounding box center [783, 594] width 449 height 29
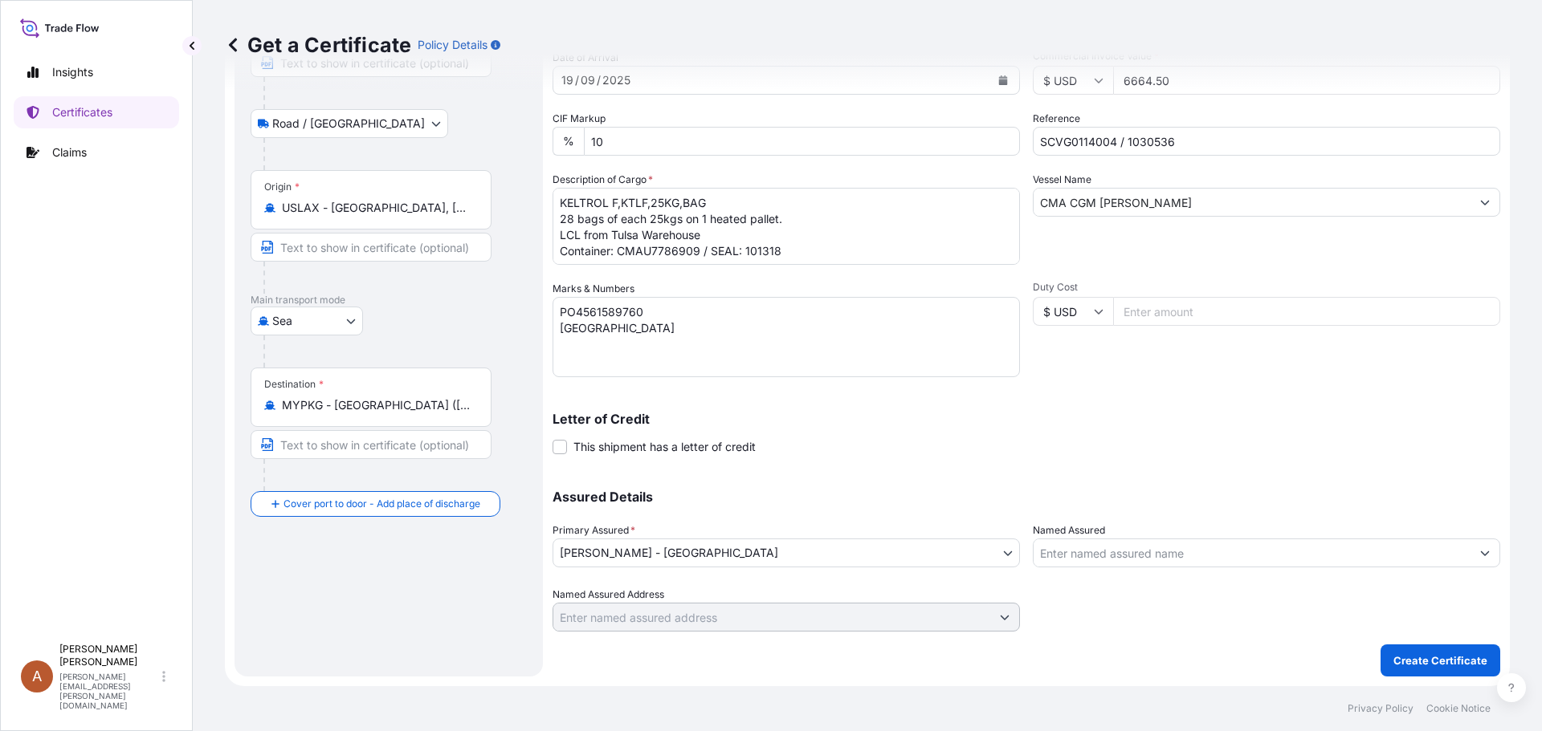
click at [1248, 621] on div at bounding box center [1266, 609] width 467 height 45
click at [1413, 661] on p "Create Certificate" at bounding box center [1440, 661] width 94 height 16
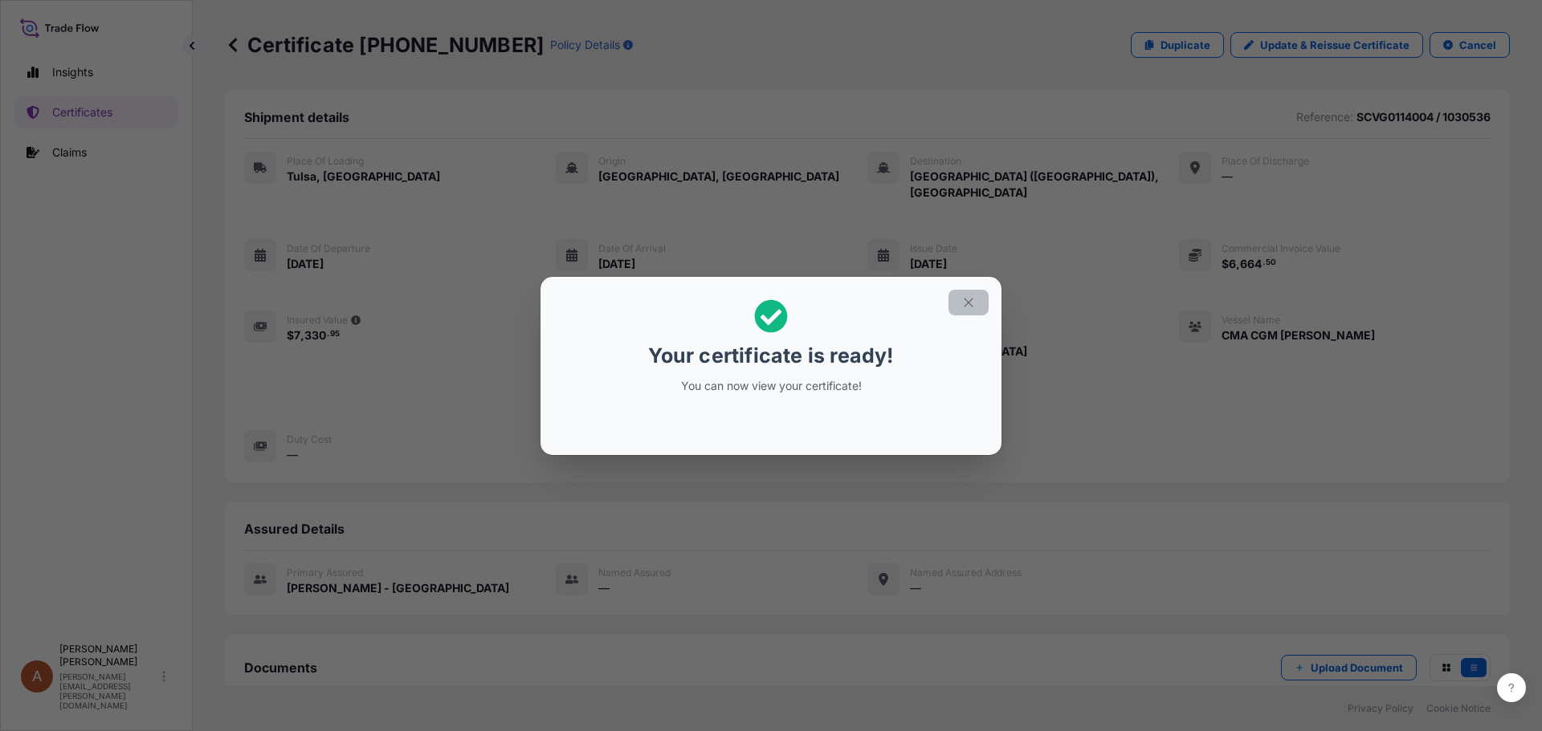
click at [963, 304] on icon "button" at bounding box center [968, 302] width 14 height 14
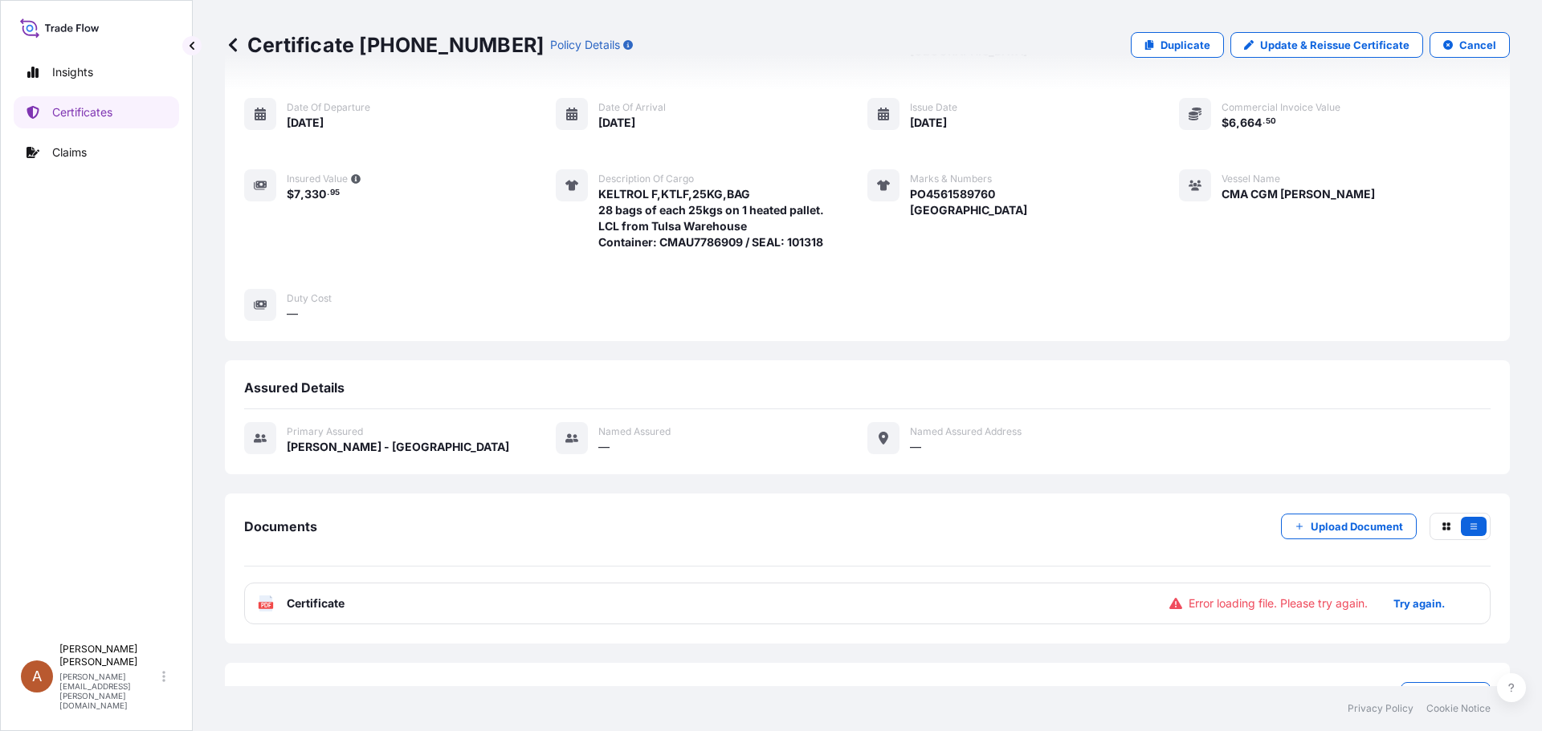
scroll to position [183, 0]
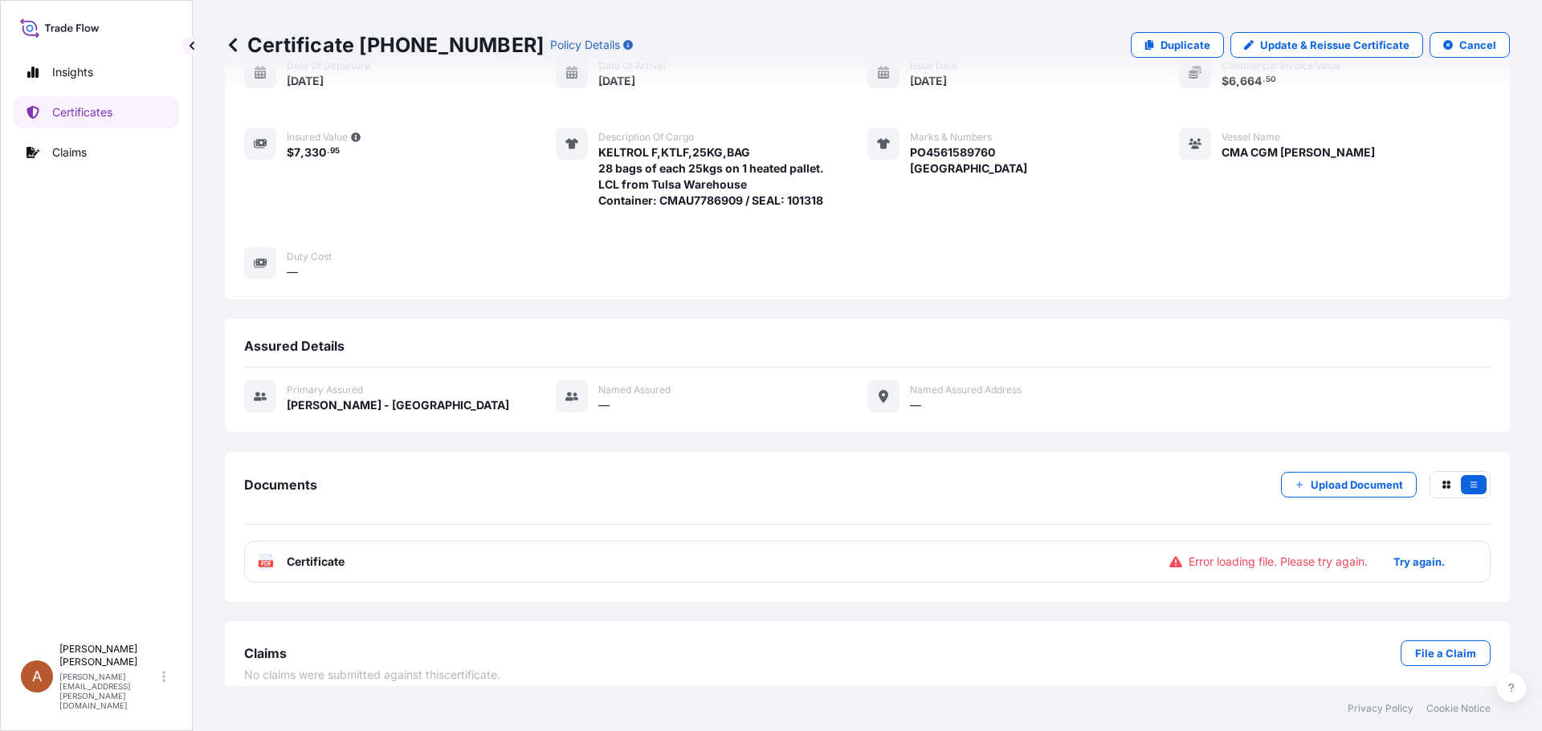
click at [302, 554] on span "Certificate" at bounding box center [316, 562] width 58 height 16
click at [1403, 554] on p "Try again." at bounding box center [1418, 562] width 51 height 16
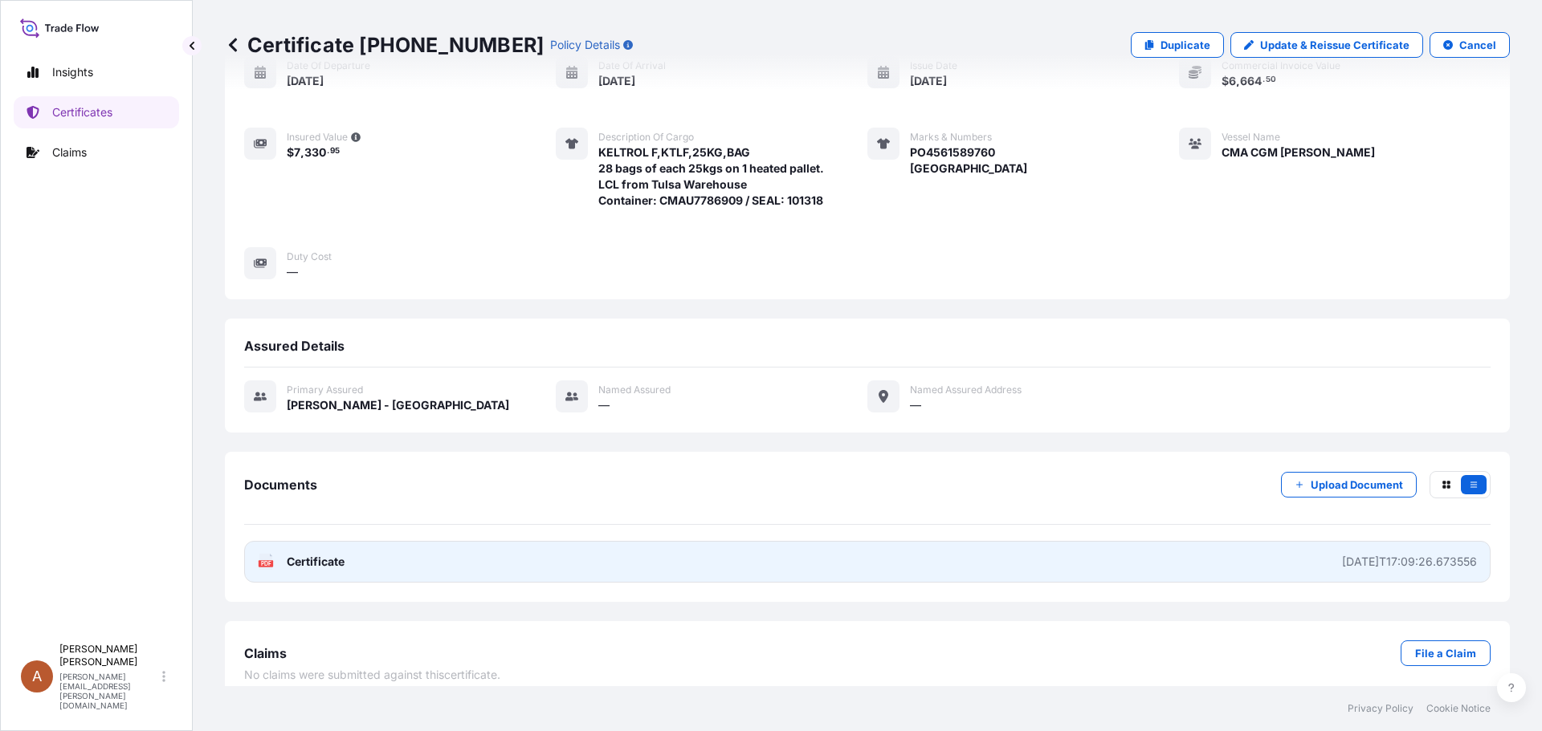
click at [308, 554] on span "Certificate" at bounding box center [316, 562] width 58 height 16
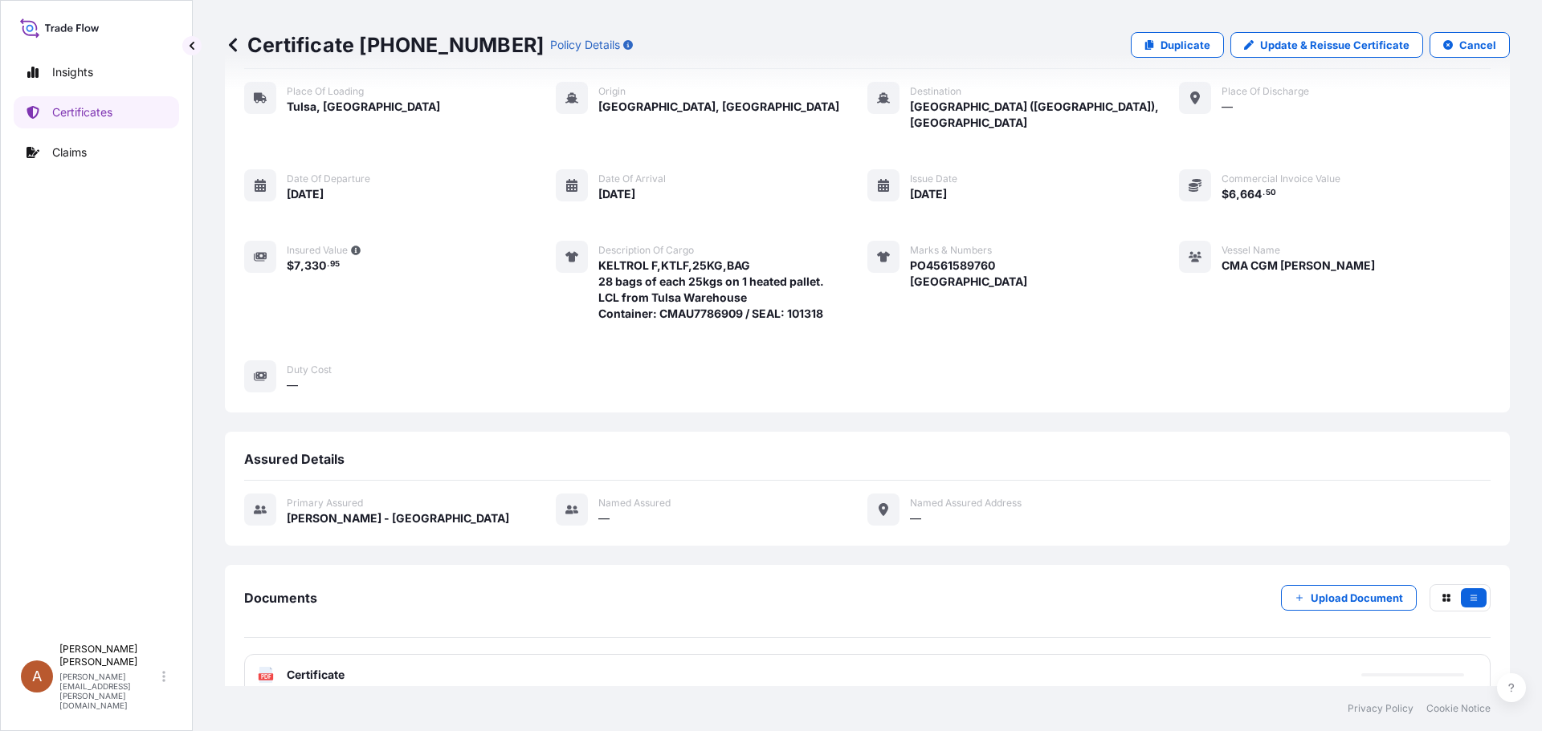
scroll to position [0, 0]
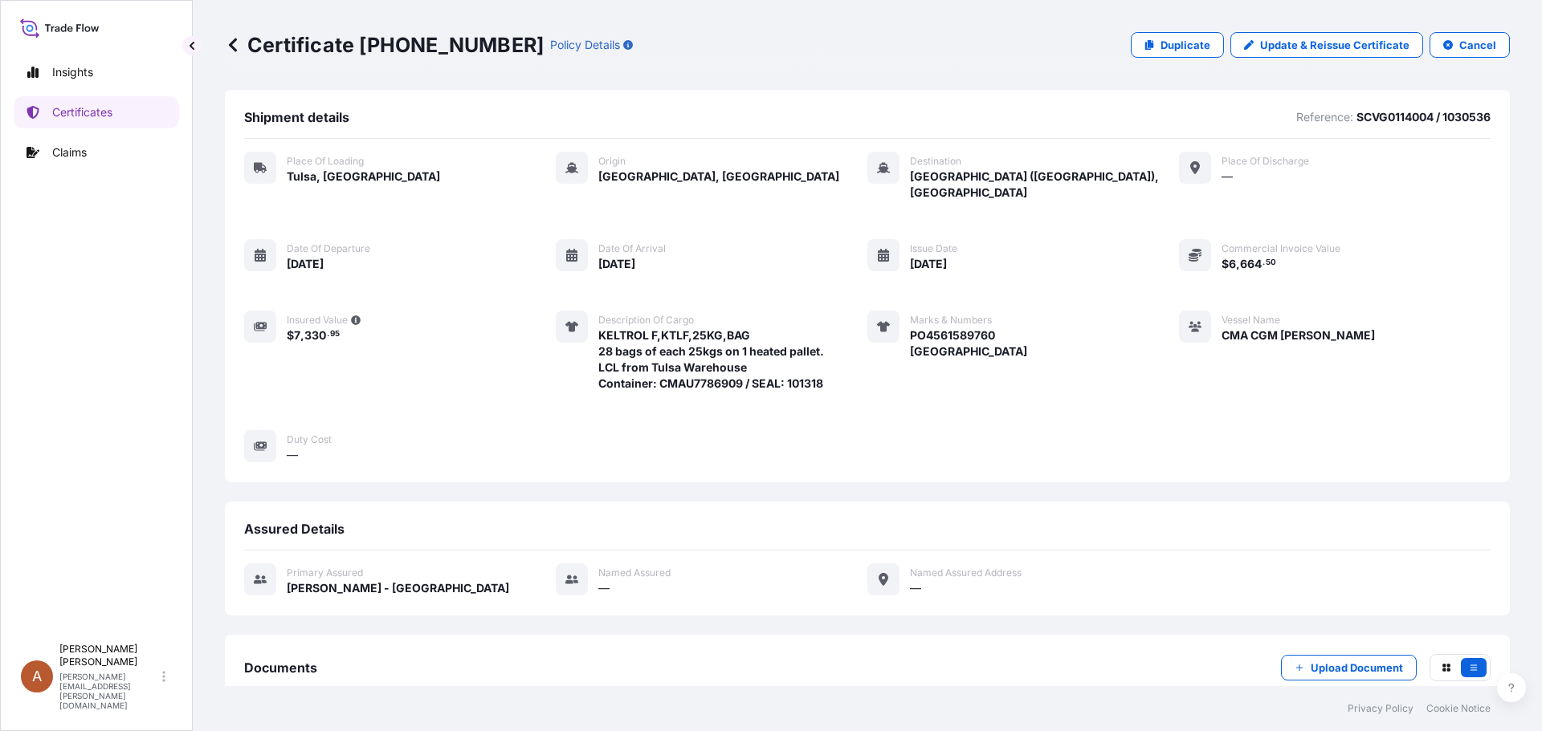
click at [234, 47] on icon at bounding box center [233, 45] width 16 height 16
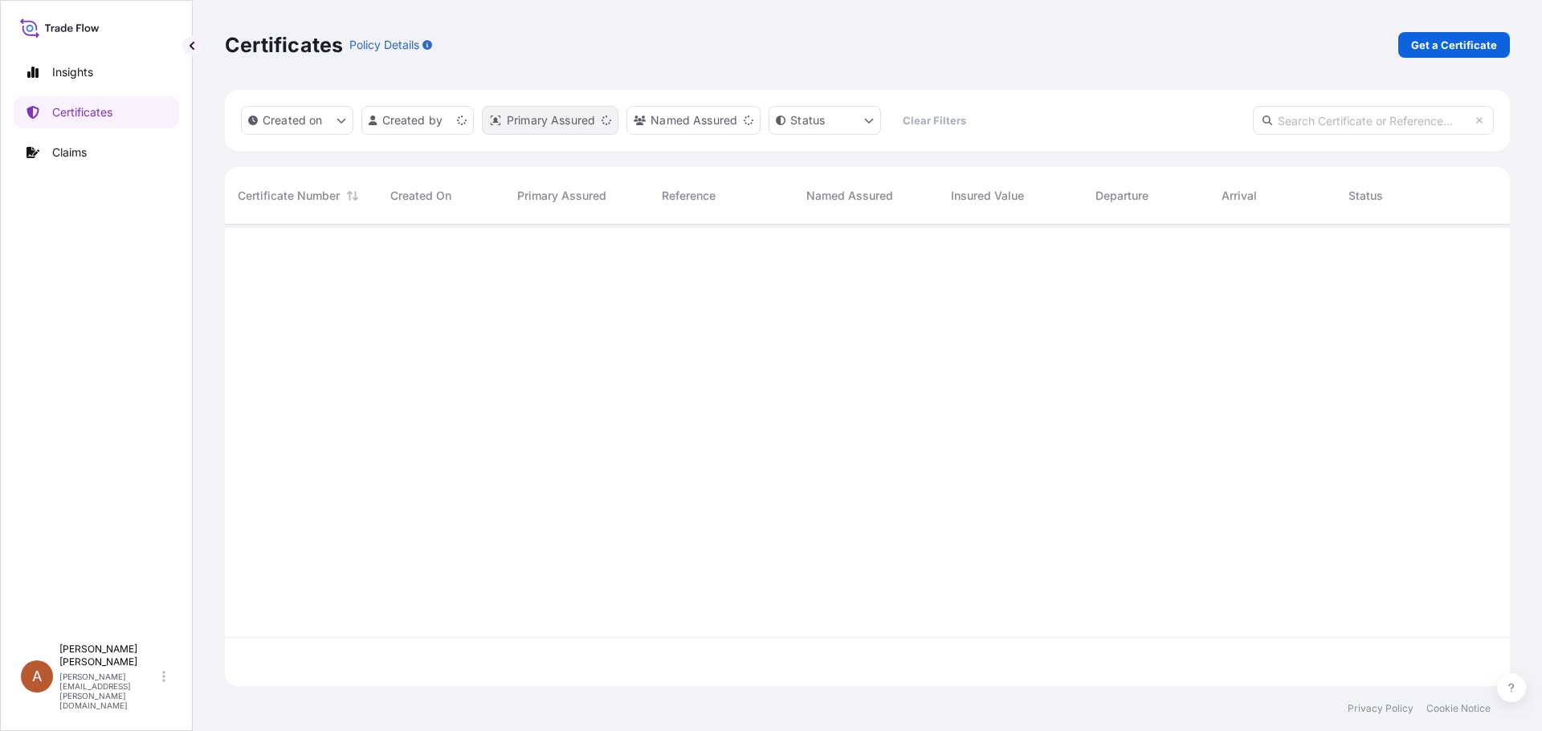
scroll to position [458, 1273]
click at [1440, 41] on link "Get a Certificate" at bounding box center [1454, 45] width 112 height 26
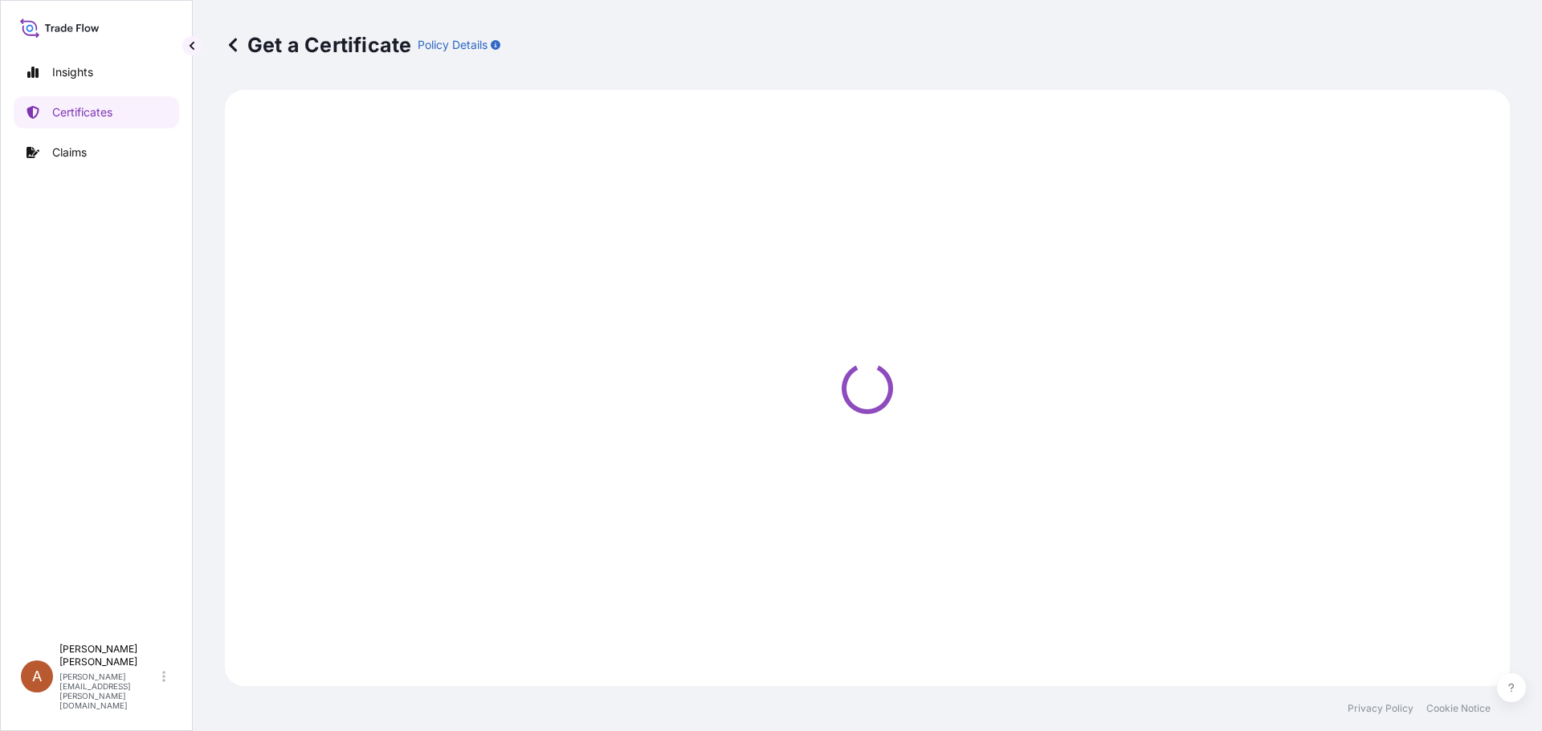
select select "Sea"
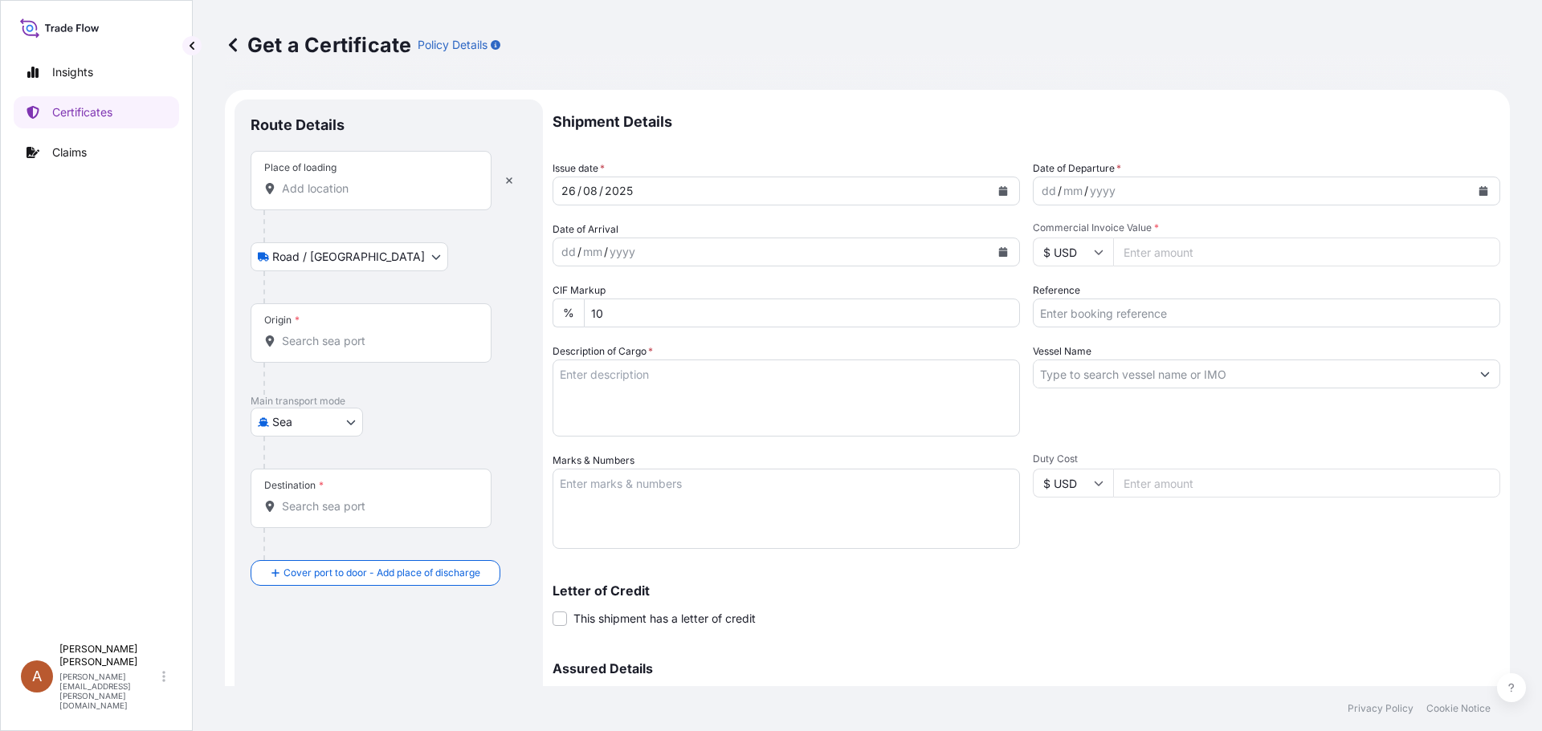
click at [295, 192] on input "Place of loading" at bounding box center [376, 189] width 189 height 16
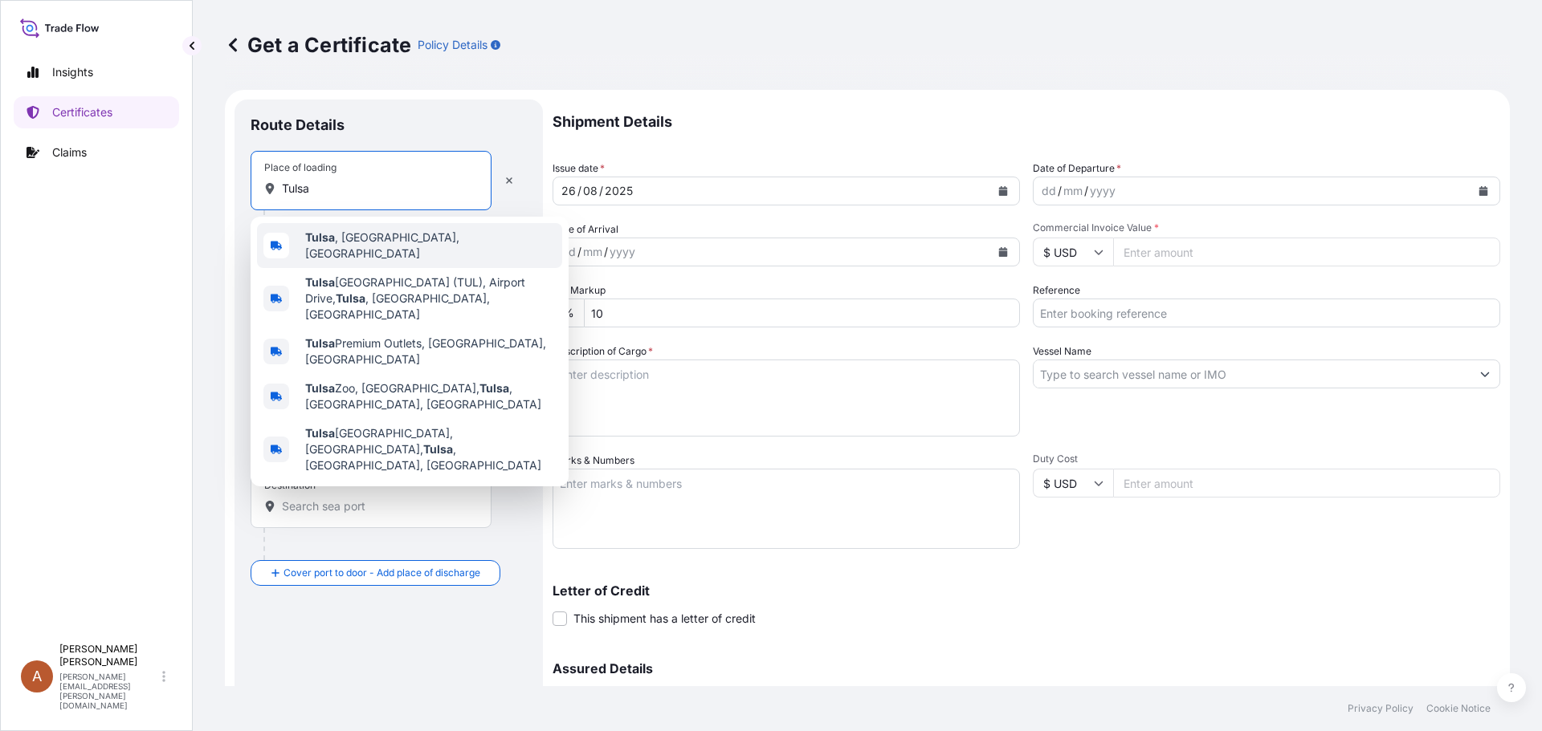
click at [341, 239] on span "[GEOGRAPHIC_DATA] , [GEOGRAPHIC_DATA], [GEOGRAPHIC_DATA]" at bounding box center [430, 246] width 251 height 32
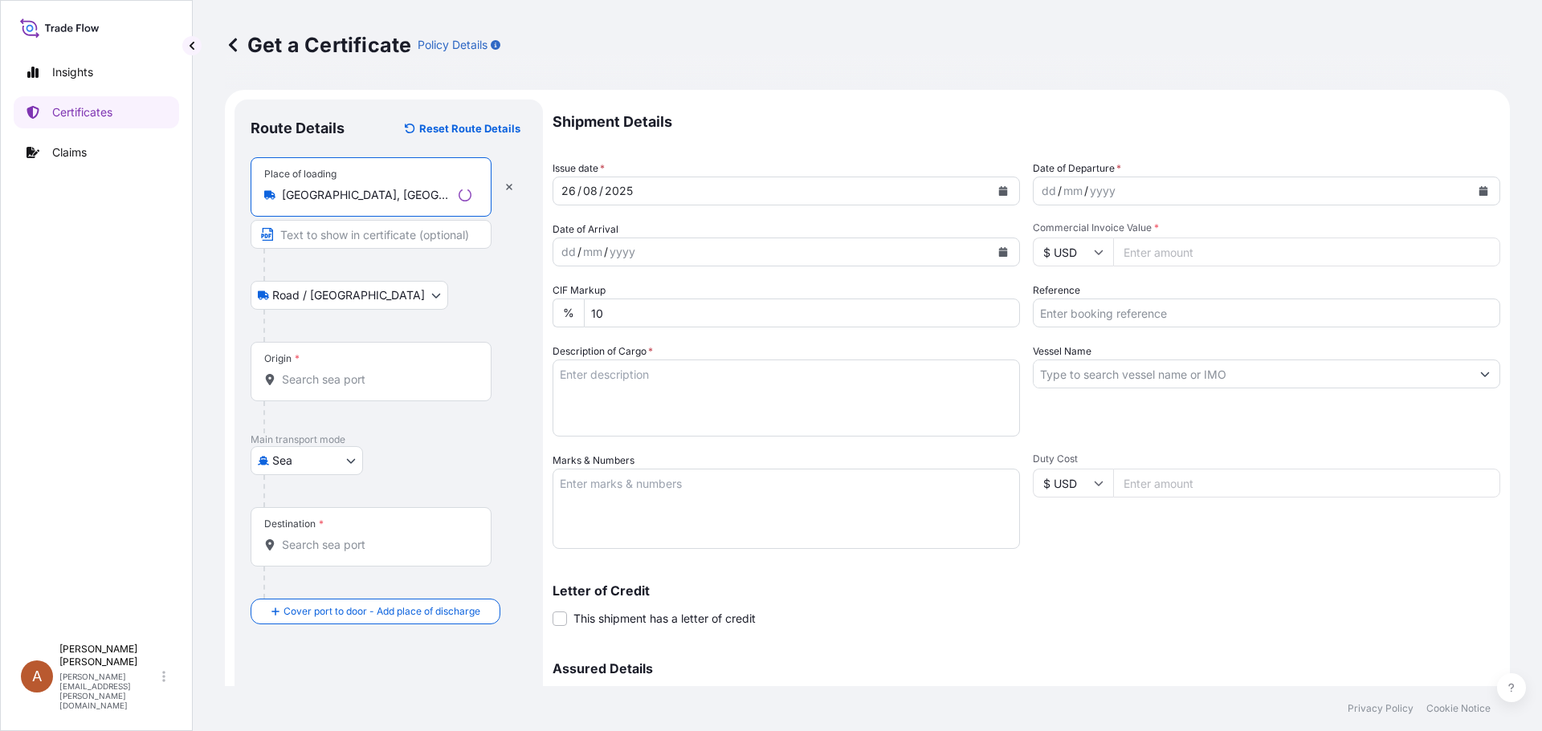
type input "[GEOGRAPHIC_DATA], [GEOGRAPHIC_DATA], [GEOGRAPHIC_DATA]"
click at [308, 381] on input "Origin *" at bounding box center [376, 380] width 189 height 16
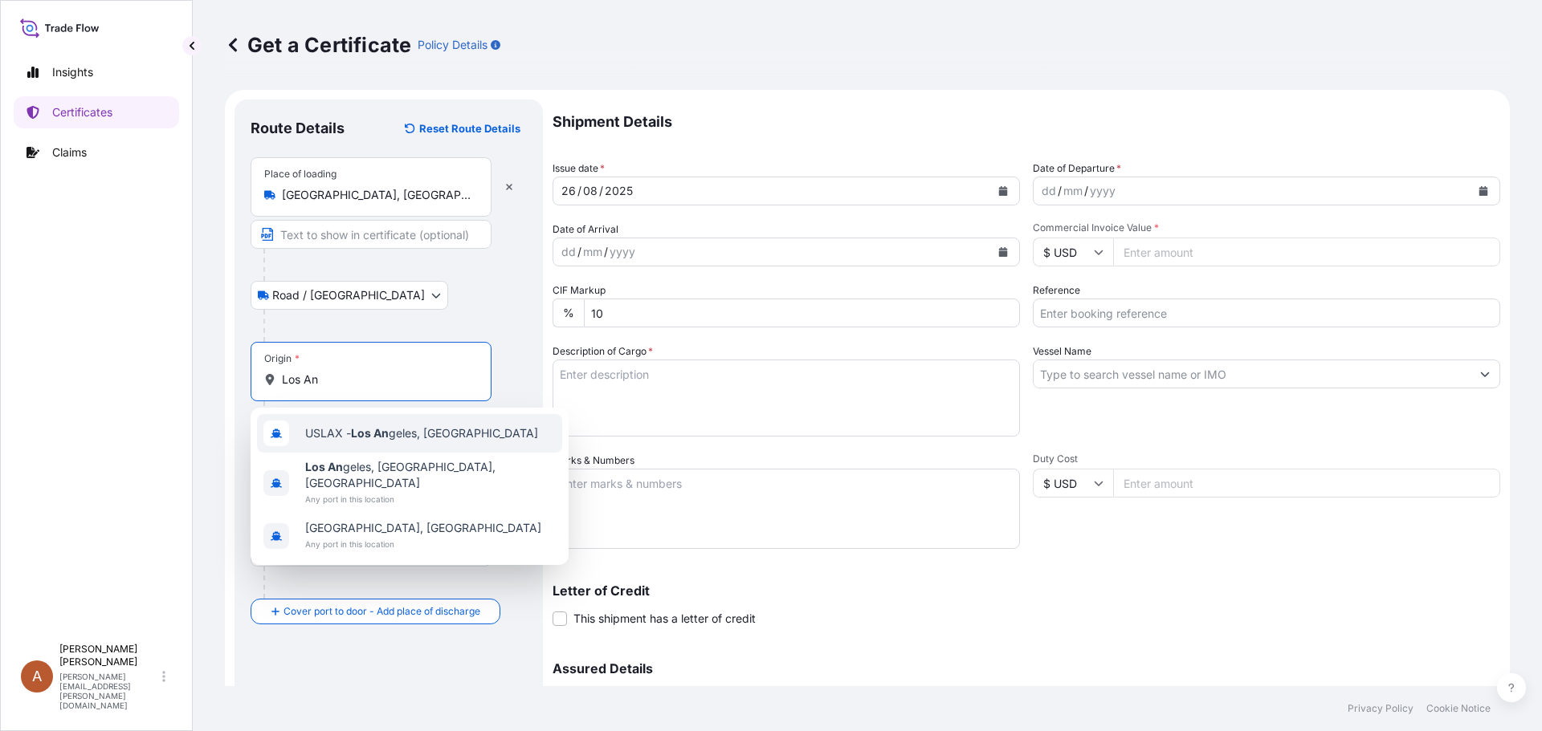
click at [392, 435] on span "USLAX - Los An geles, [GEOGRAPHIC_DATA]" at bounding box center [421, 434] width 233 height 16
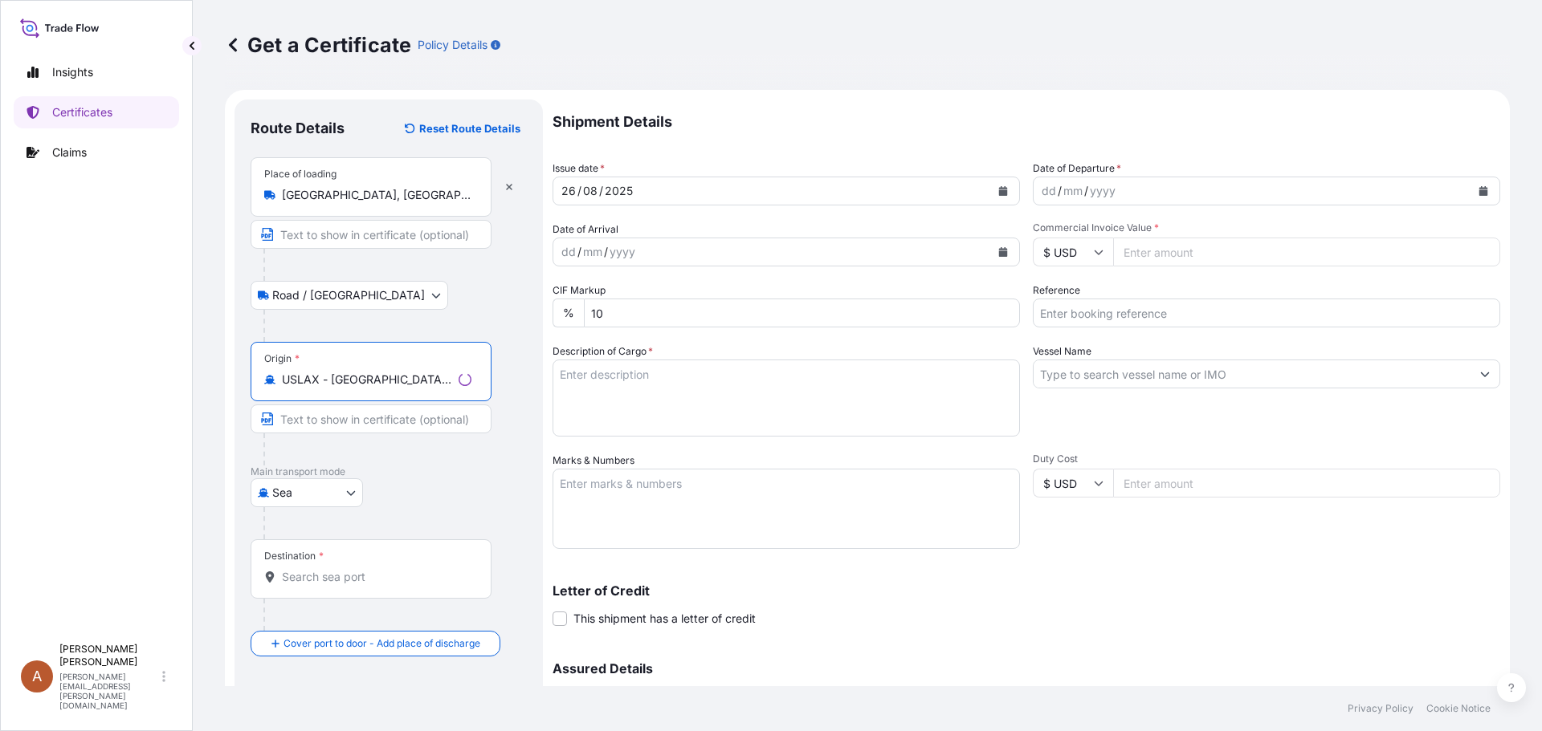
type input "USLAX - [GEOGRAPHIC_DATA], [GEOGRAPHIC_DATA]"
click at [305, 582] on input "Destination *" at bounding box center [376, 577] width 189 height 16
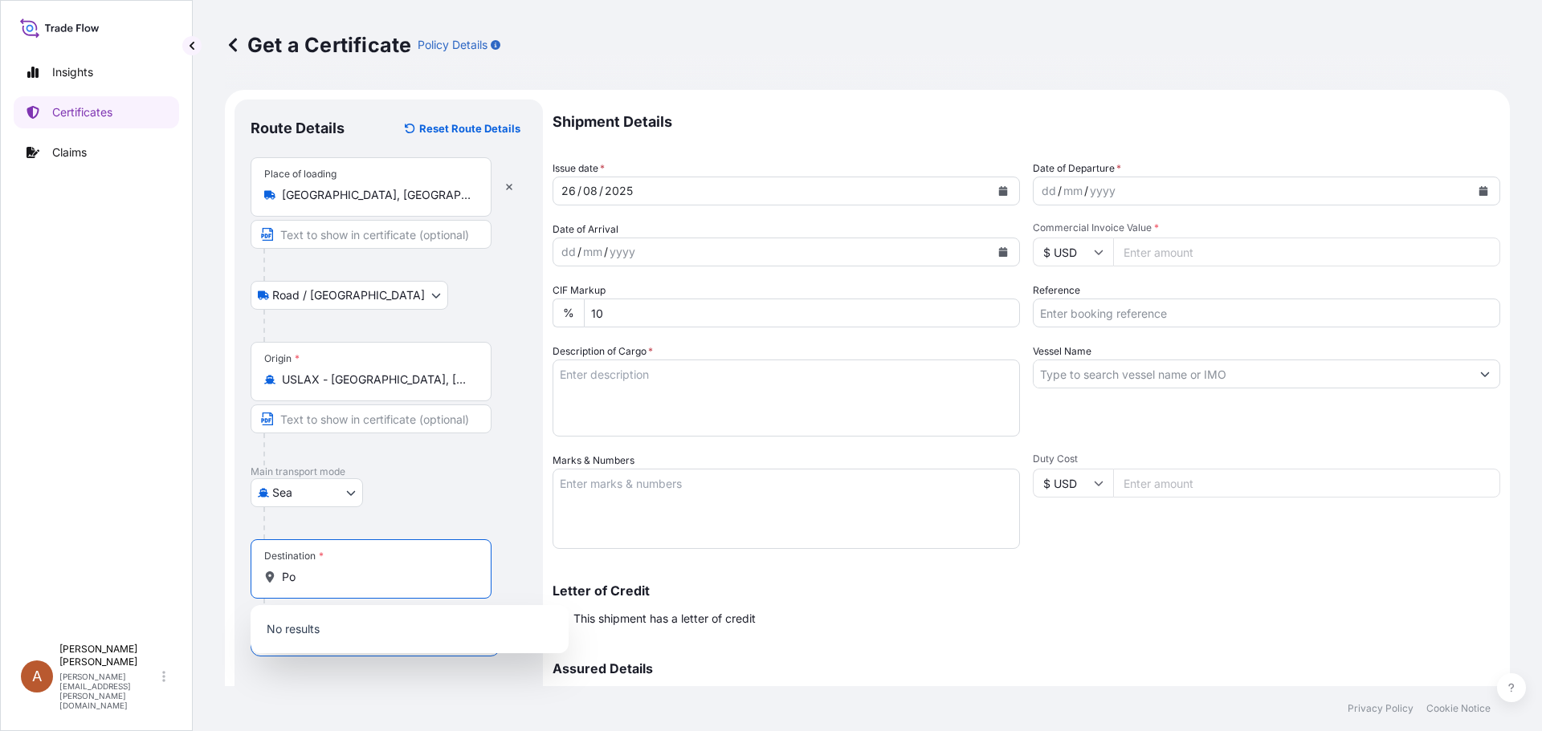
type input "P"
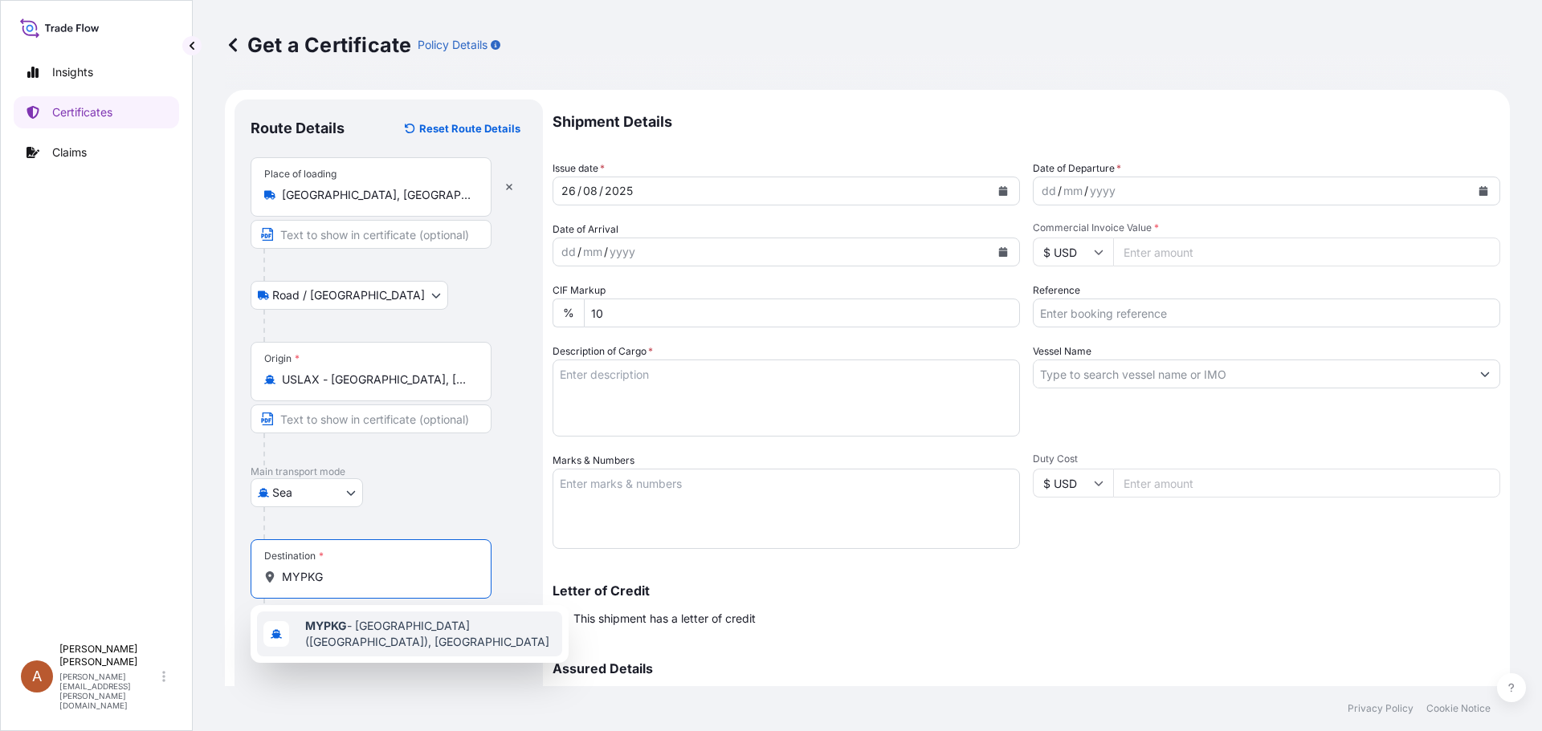
click at [384, 628] on span "MYPKG - [GEOGRAPHIC_DATA] ([GEOGRAPHIC_DATA]), [GEOGRAPHIC_DATA]" at bounding box center [430, 634] width 251 height 32
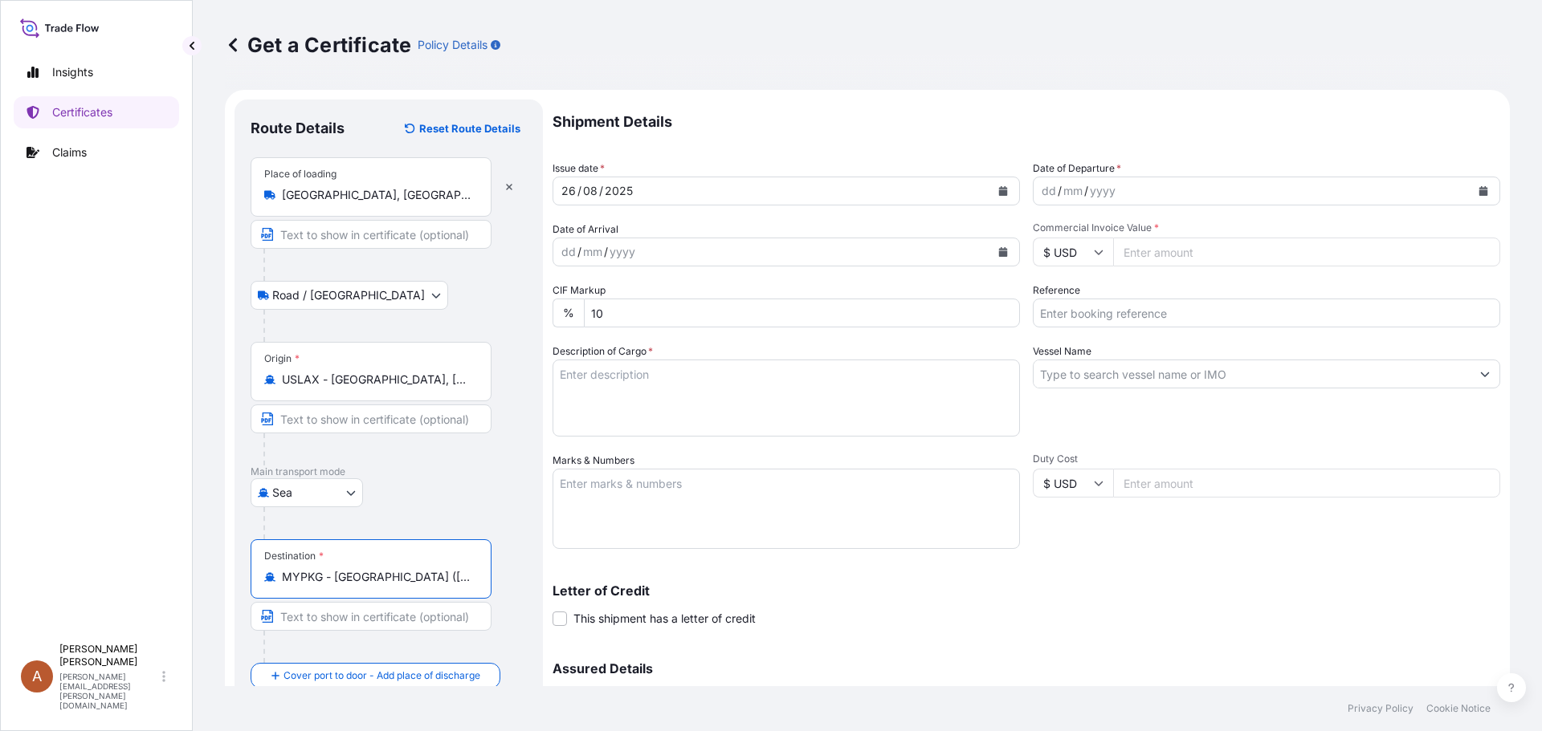
type input "MYPKG - [GEOGRAPHIC_DATA] ([GEOGRAPHIC_DATA]), [GEOGRAPHIC_DATA]"
click at [1040, 193] on div "dd" at bounding box center [1049, 190] width 18 height 19
click at [1040, 195] on div "dd" at bounding box center [1049, 190] width 18 height 19
type input "6664.50"
type input "SCVG0114242 / 1032076"
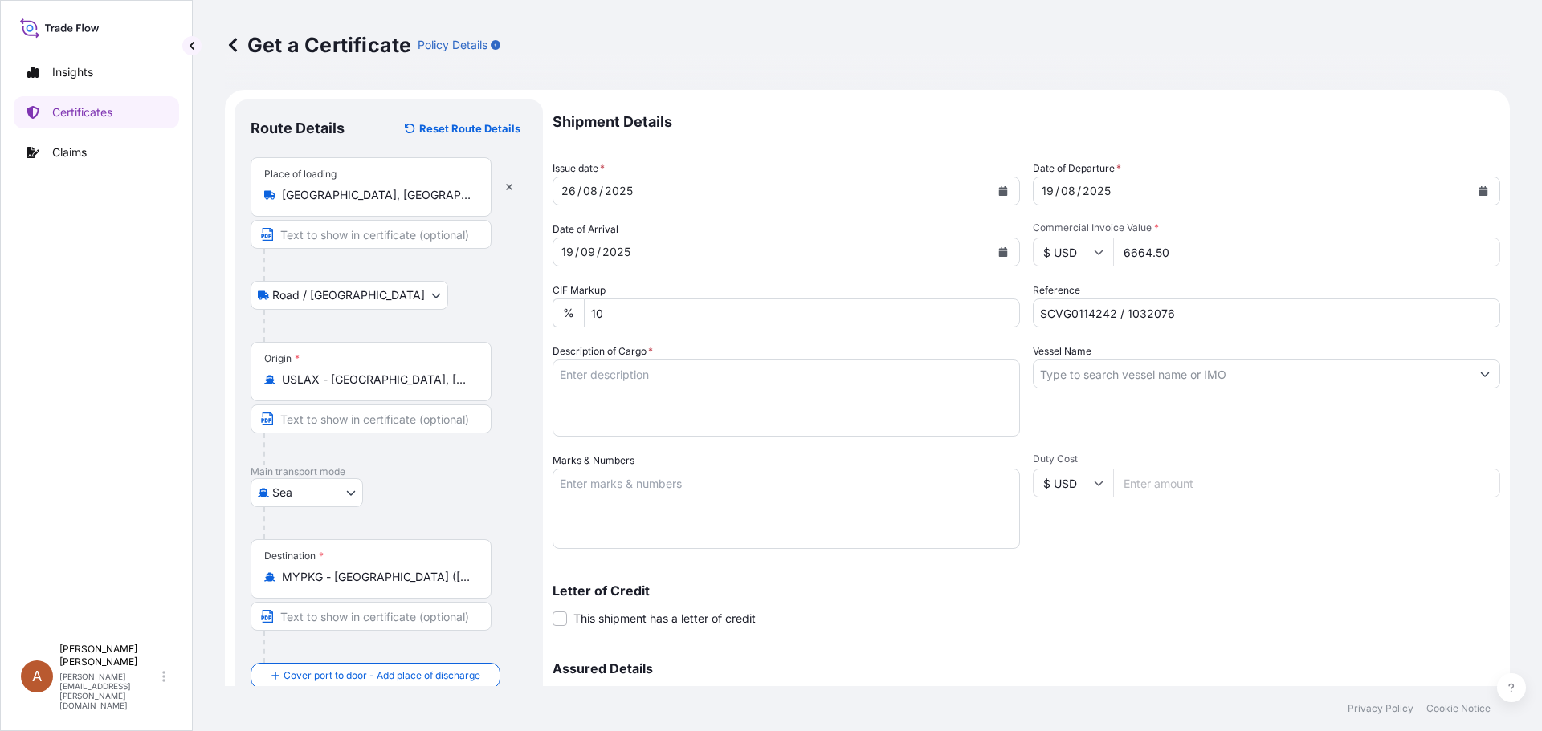
click at [628, 360] on textarea "Description of Cargo *" at bounding box center [785, 398] width 467 height 77
paste textarea "KELTROL F,KTLF,25KG,BAG"
click at [560, 389] on textarea "KELTROL F,KTLF,25KG,BAG" at bounding box center [785, 398] width 467 height 77
click at [731, 370] on textarea "KELTROL F,KTLF,25KG,BAG" at bounding box center [785, 398] width 467 height 77
paste textarea "18 bags of each 25kgs on 1 heated pallet."
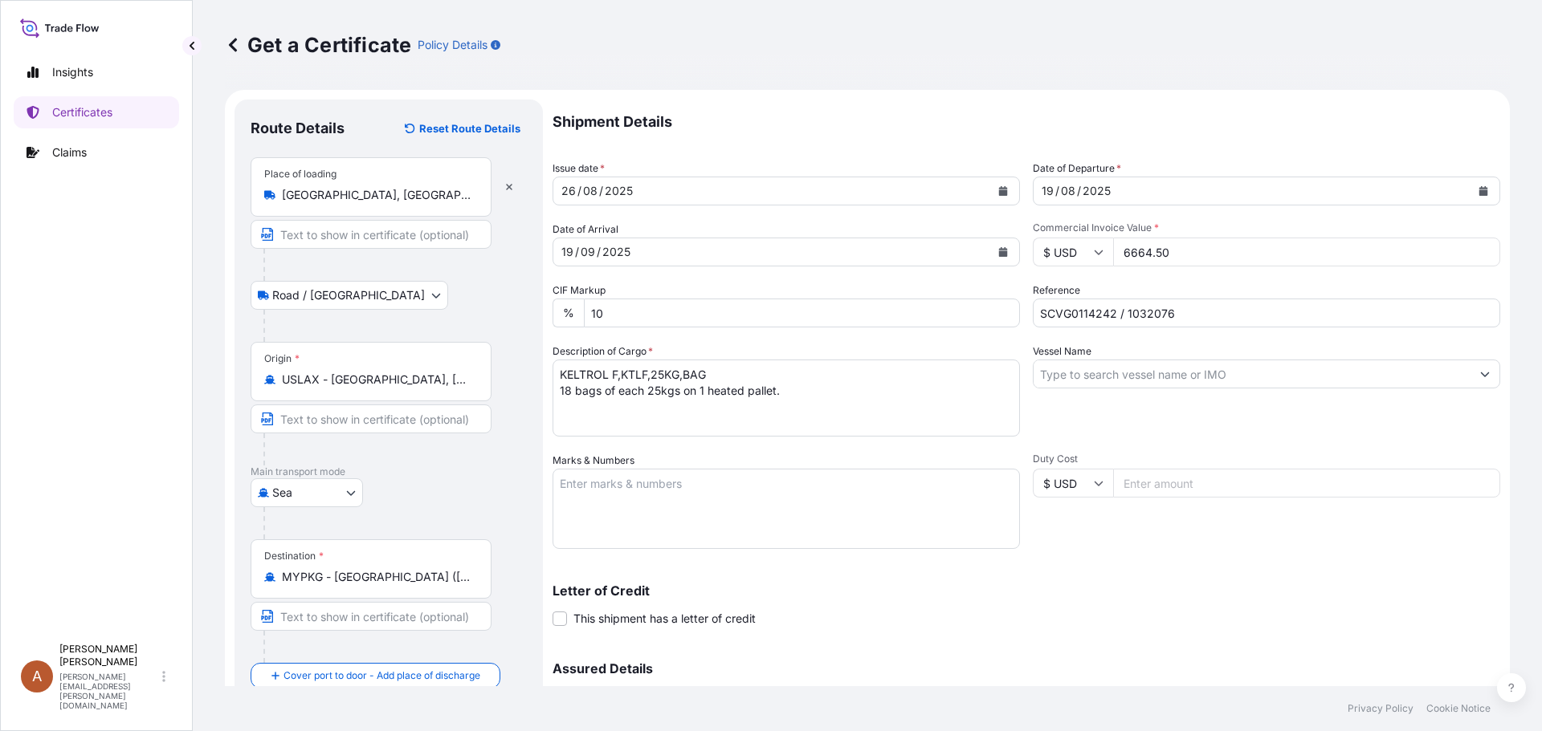
click at [561, 407] on textarea "KELTROL F,KTLF,25KG,BAG 18 bags of each 25kgs on 1 heated pallet." at bounding box center [785, 398] width 467 height 77
click at [809, 391] on textarea "KELTROL F,KTLF,25KG,BAG 18 bags of each 25kgs on 1 heated pallet." at bounding box center [785, 398] width 467 height 77
paste textarea "LCL from [GEOGRAPHIC_DATA]"
click at [632, 417] on textarea "KELTROL F,KTLF,25KG,BAG 18 bags of each 25kgs on 1 heated pallet. LCL from [GEO…" at bounding box center [785, 398] width 467 height 77
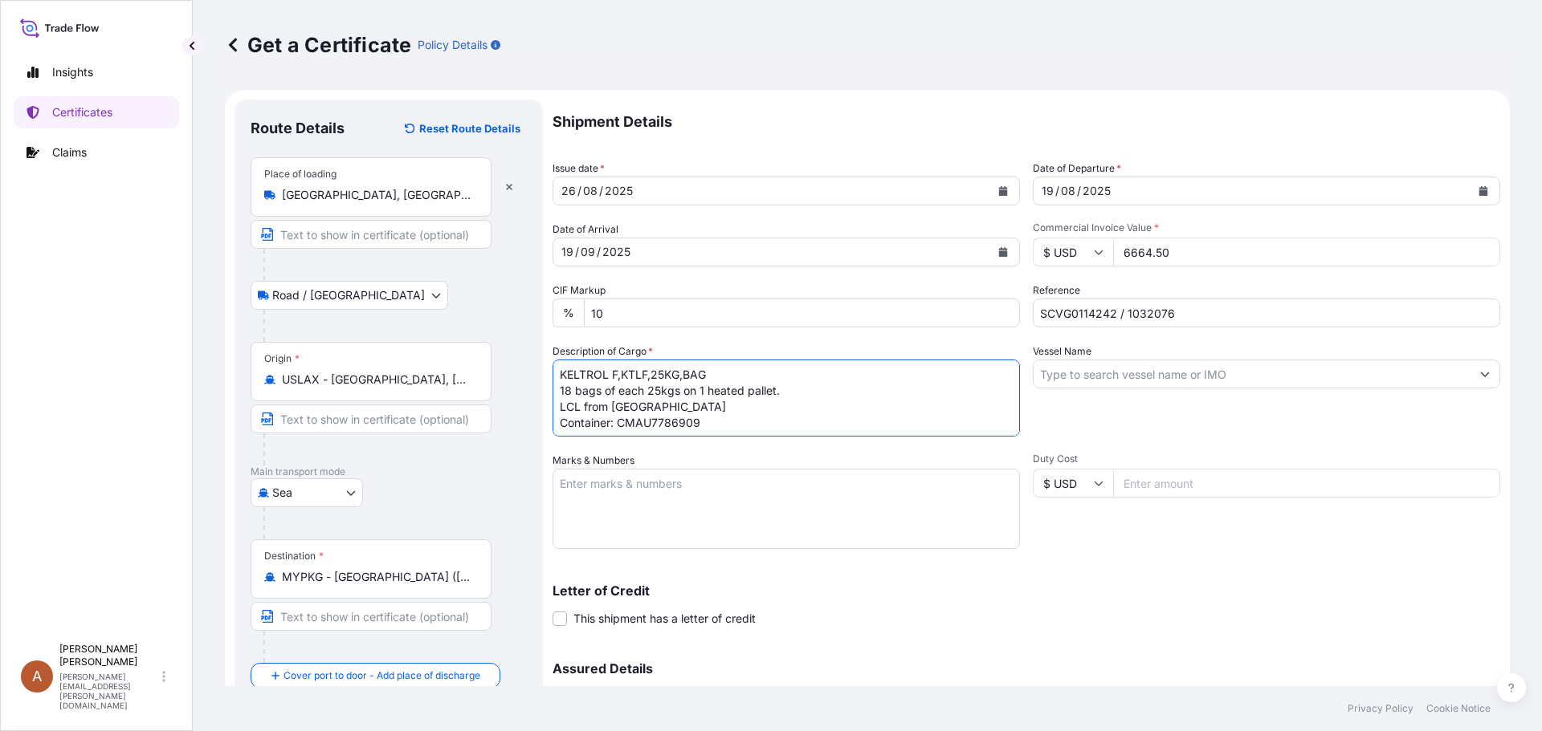
click at [707, 421] on textarea "KELTROL F,KTLF,25KG,BAG 18 bags of each 25kgs on 1 heated pallet. LCL from [GEO…" at bounding box center [785, 398] width 467 height 77
type textarea "KELTROL F,KTLF,25KG,BAG 18 bags of each 25kgs on 1 heated pallet. LCL from [GEO…"
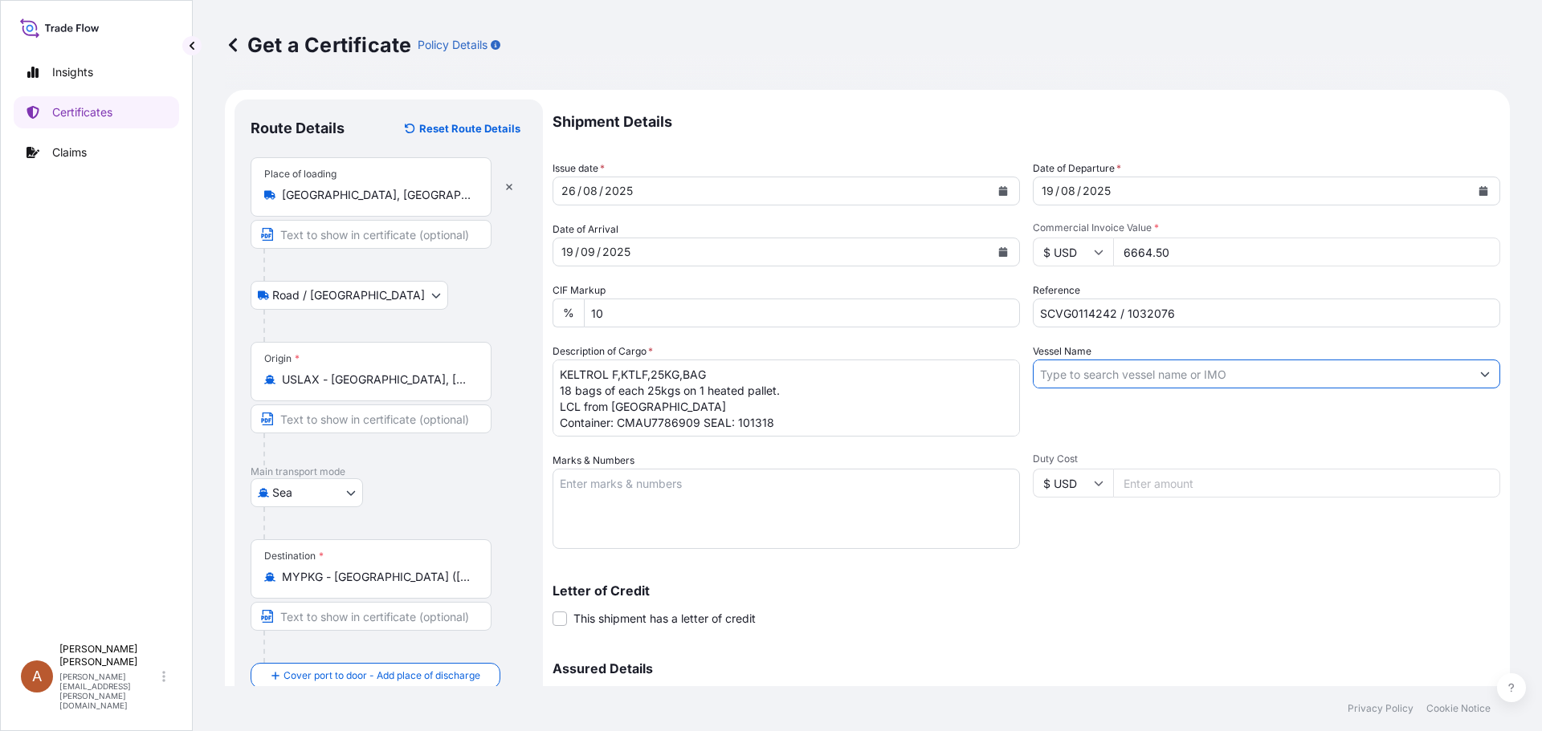
click at [645, 471] on textarea "Marks & Numbers" at bounding box center [785, 509] width 467 height 80
click at [703, 494] on textarea "Marks & Numbers" at bounding box center [785, 509] width 467 height 80
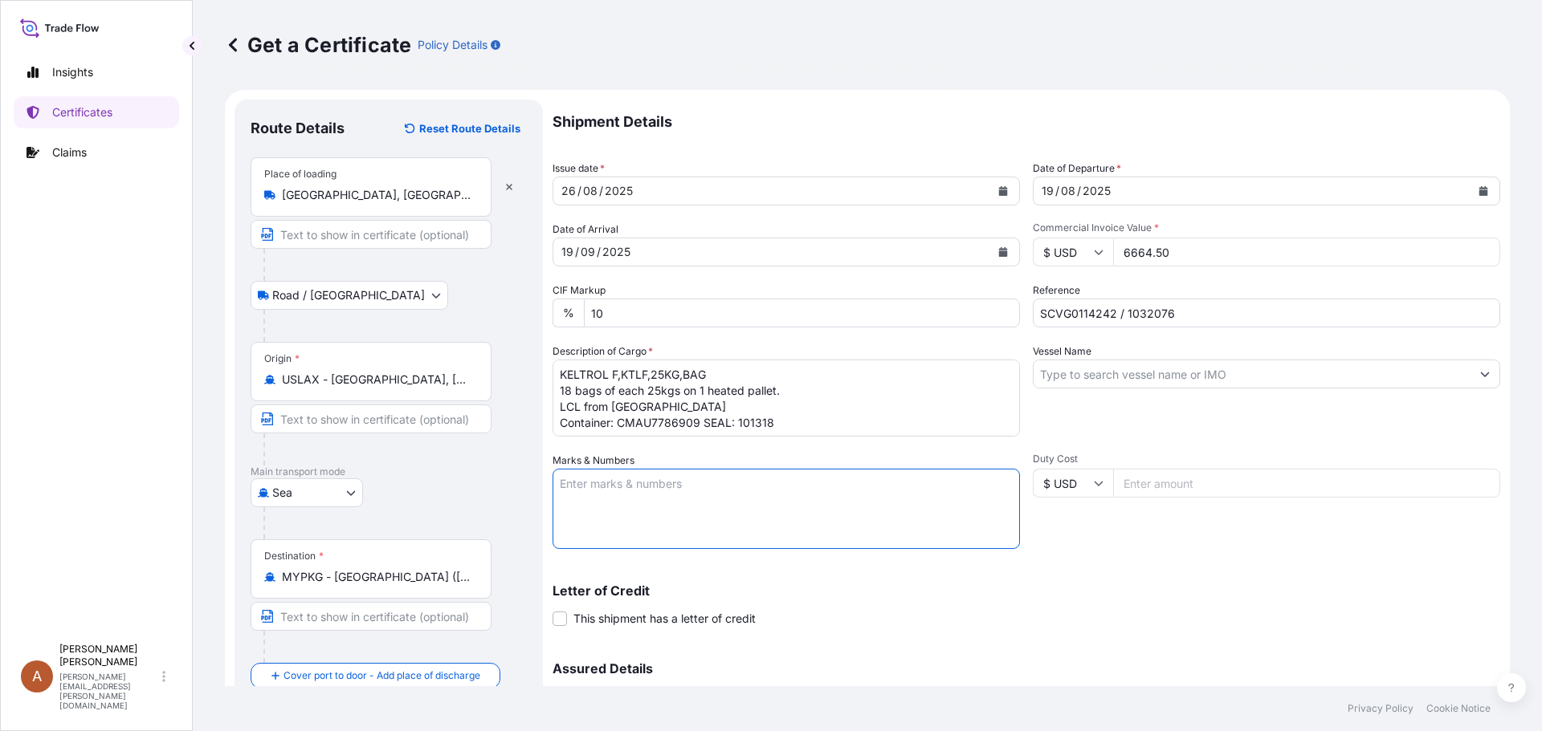
paste textarea "Shipping marks: PO4561797892 [GEOGRAPHIC_DATA]"
type textarea "Shipping marks: PO4561797892 [GEOGRAPHIC_DATA]"
click at [1098, 370] on input "Vessel Name" at bounding box center [1251, 374] width 437 height 29
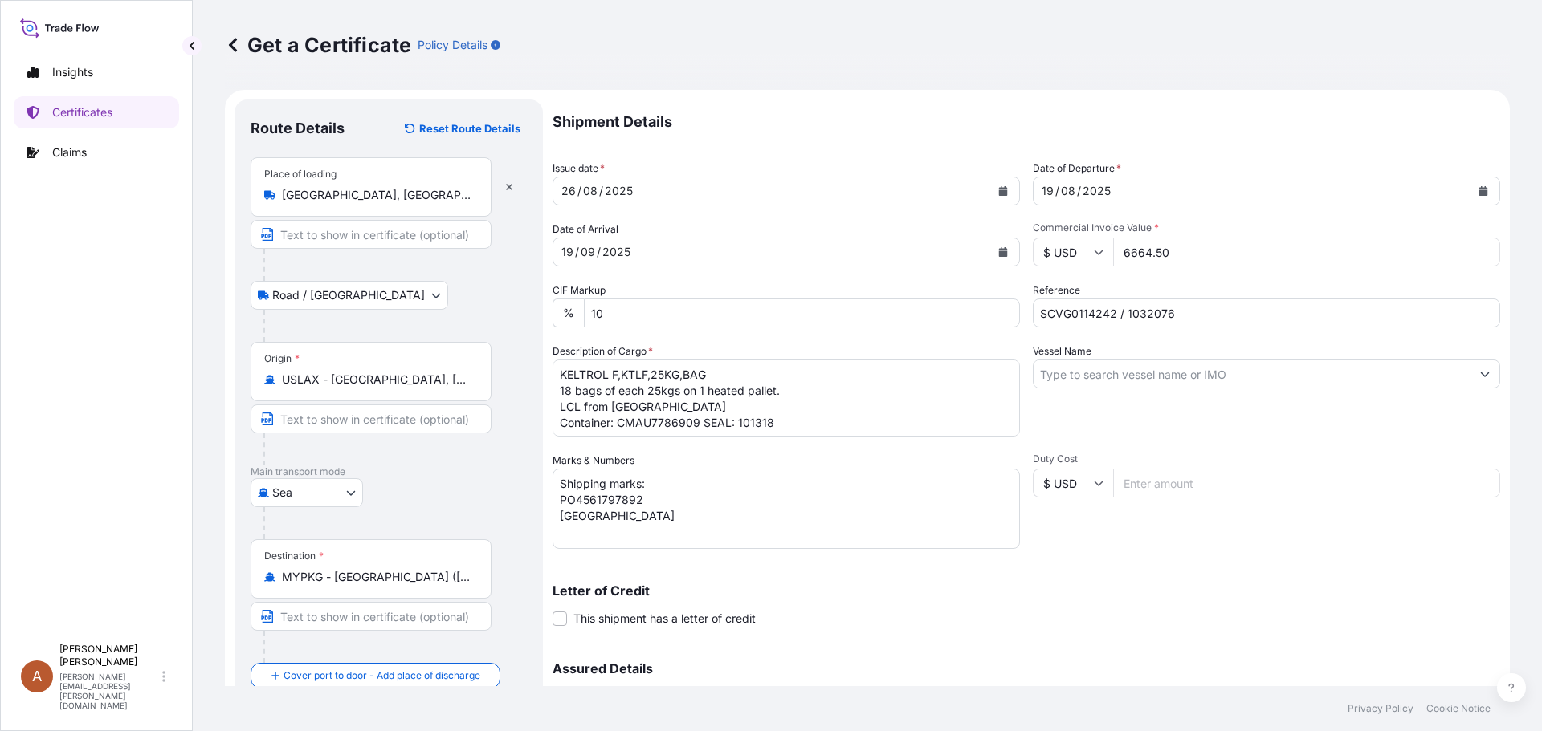
click at [1092, 361] on input "Vessel Name" at bounding box center [1251, 374] width 437 height 29
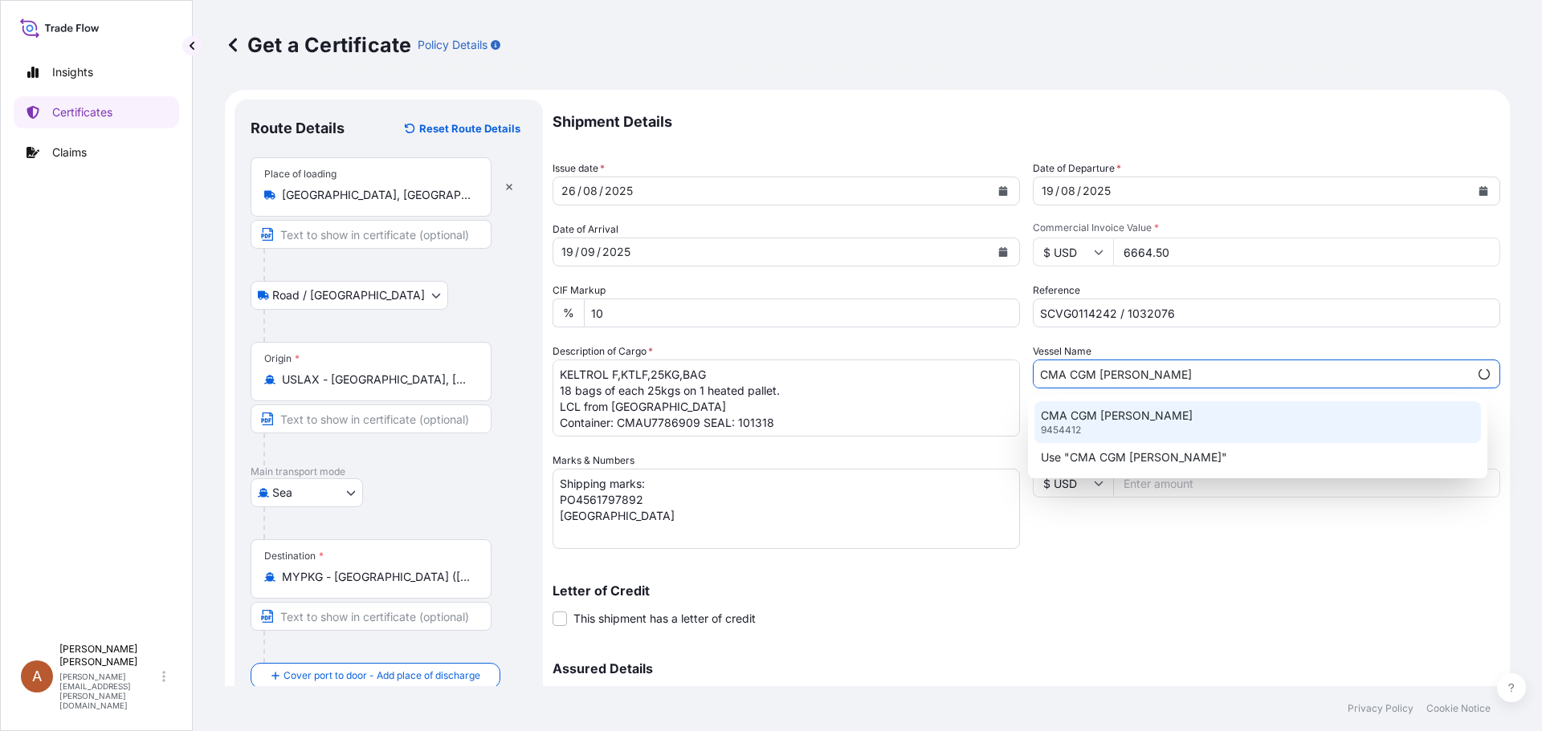
click at [1083, 414] on p "CMA CGM [PERSON_NAME]" at bounding box center [1117, 416] width 152 height 16
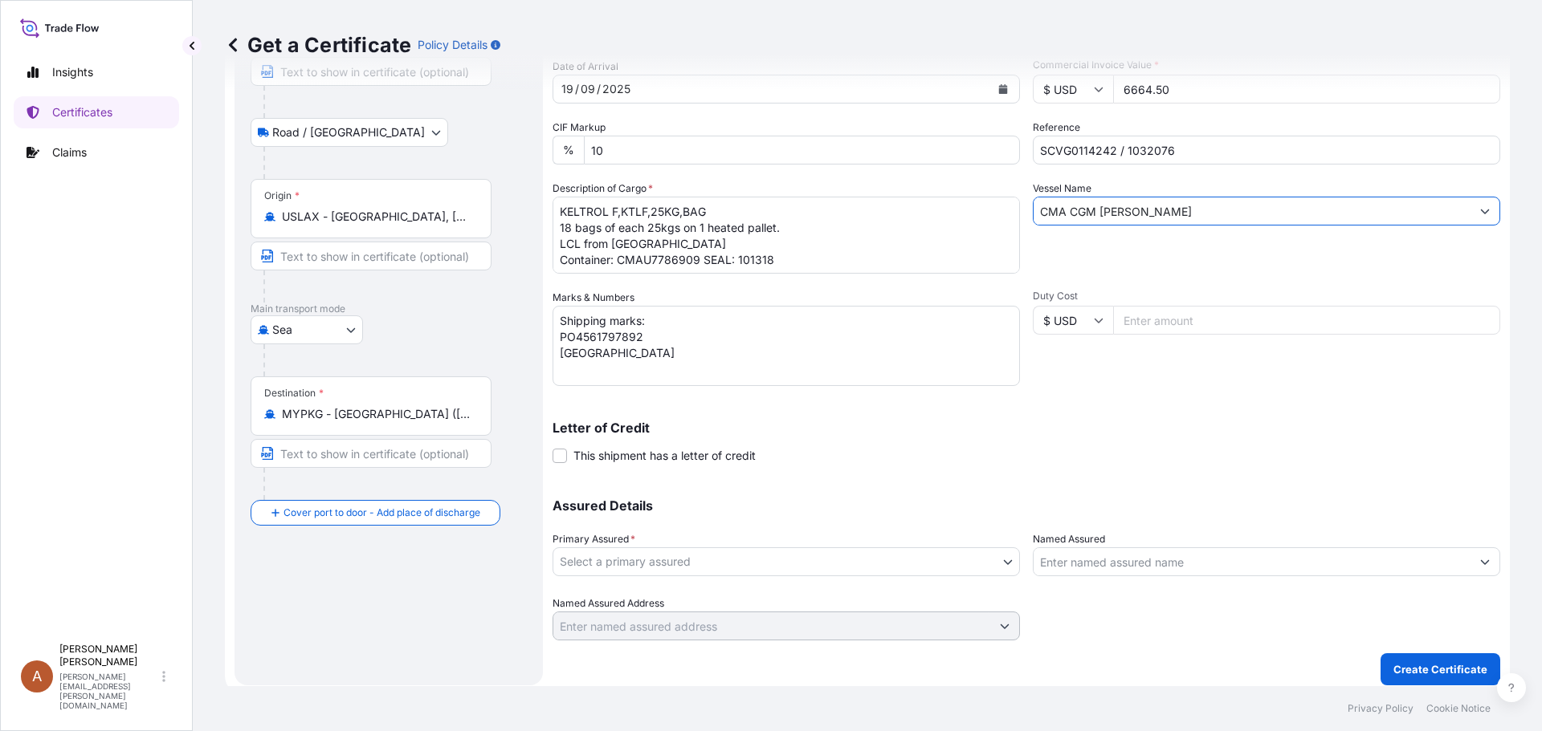
scroll to position [172, 0]
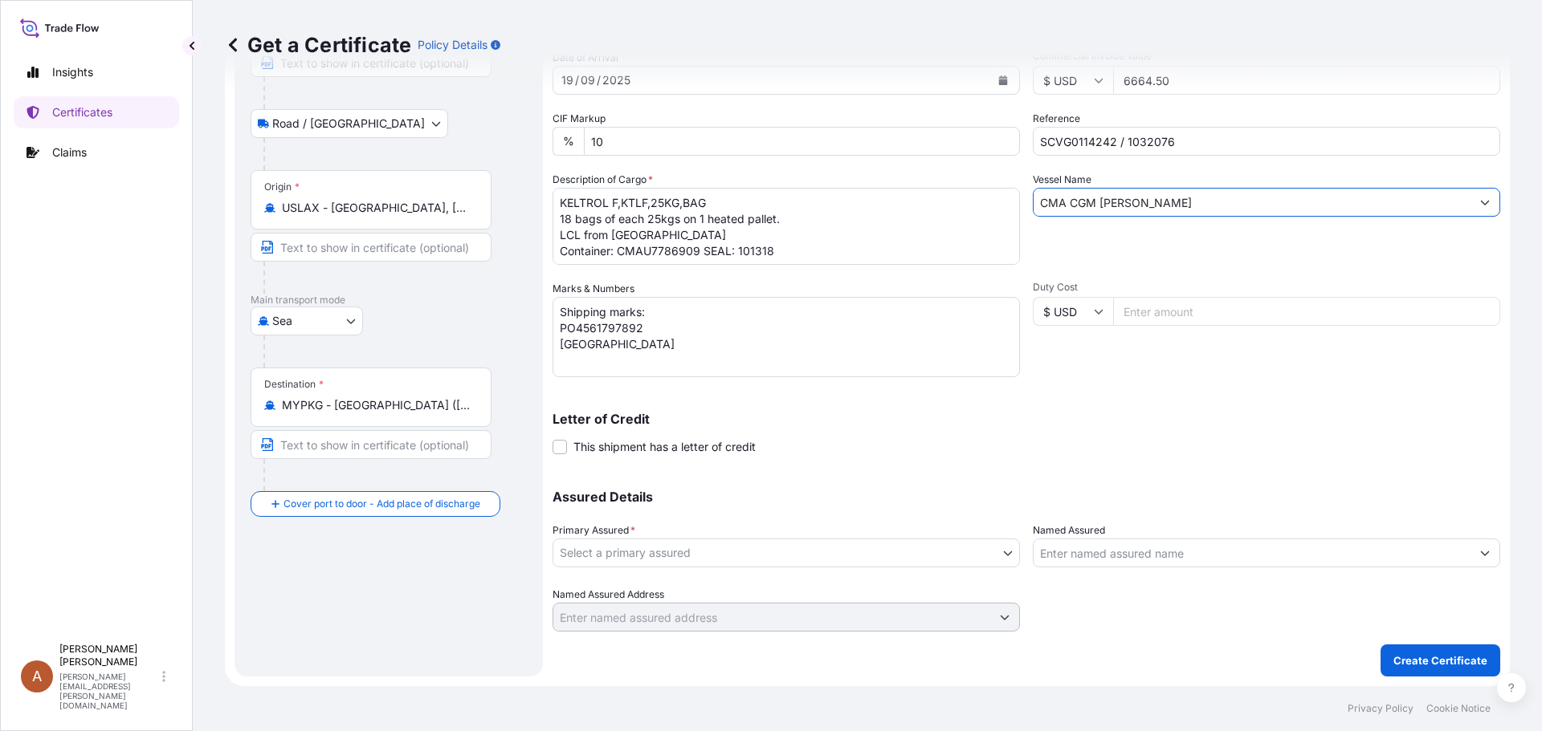
type input "CMA CGM [PERSON_NAME]"
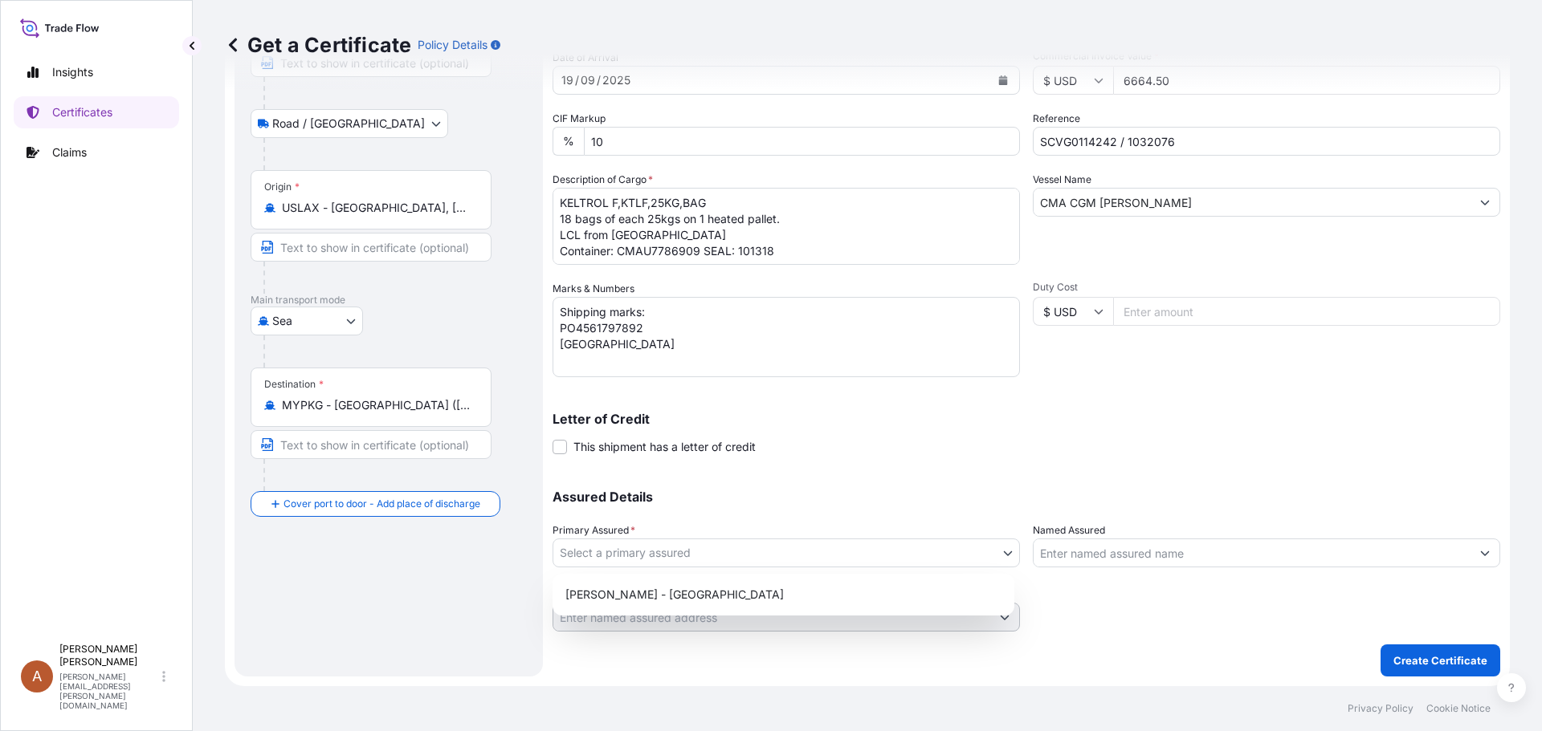
click at [637, 553] on body "21 options available. 6 options available. 7 options available. 2 options avail…" at bounding box center [771, 365] width 1542 height 731
click at [605, 597] on div "[PERSON_NAME] - [GEOGRAPHIC_DATA]" at bounding box center [783, 594] width 449 height 29
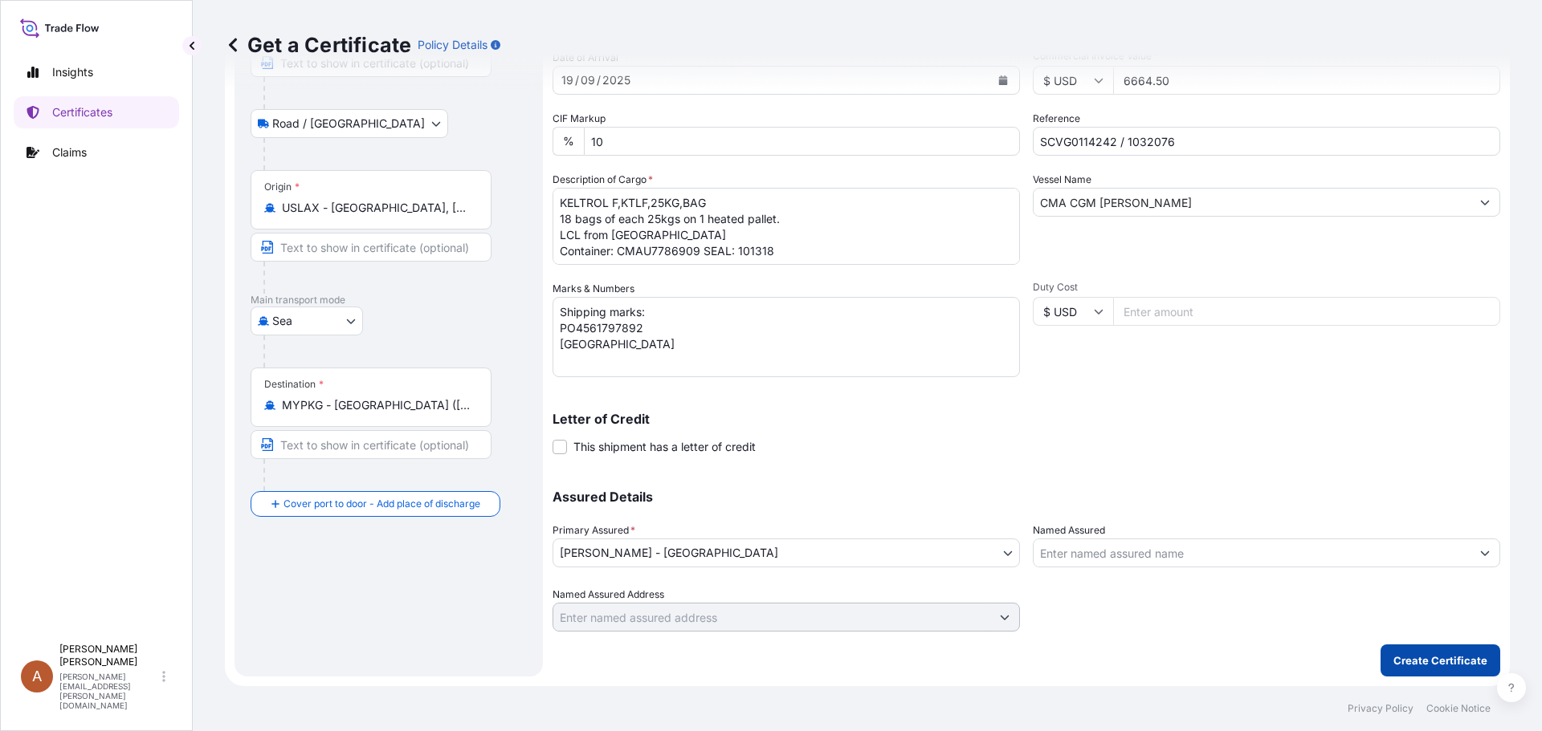
click at [1382, 658] on button "Create Certificate" at bounding box center [1440, 661] width 120 height 32
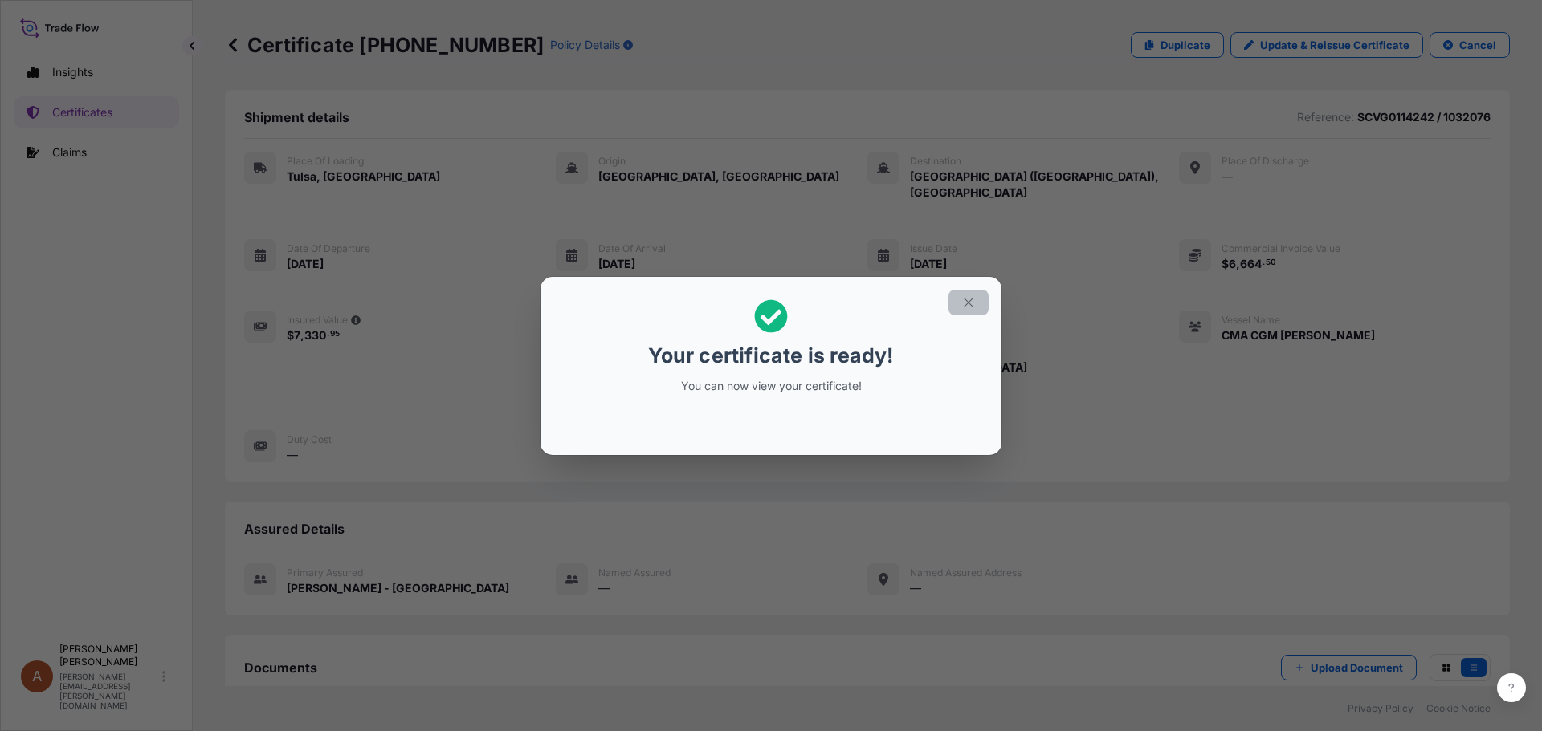
click at [970, 307] on icon "button" at bounding box center [968, 302] width 14 height 14
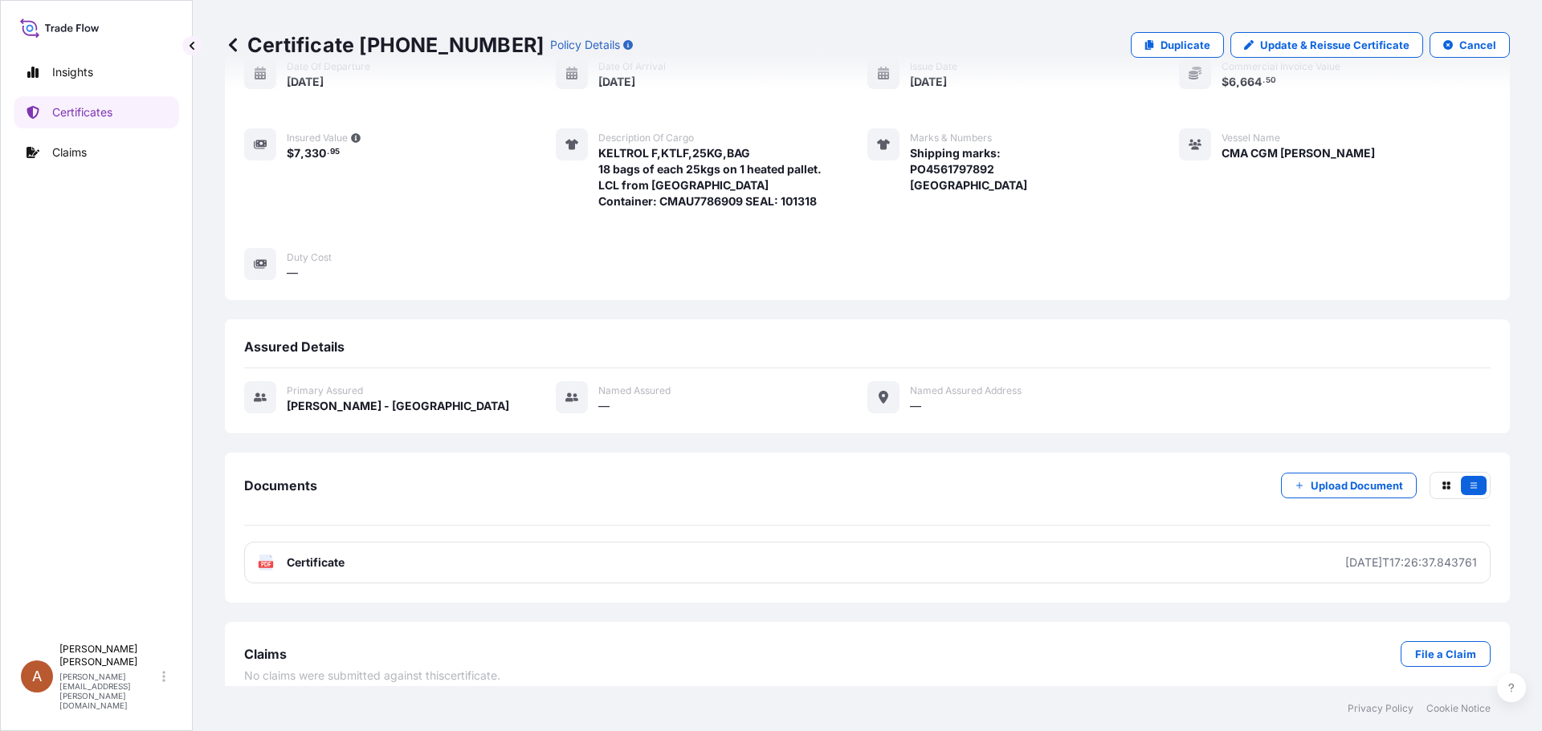
scroll to position [183, 0]
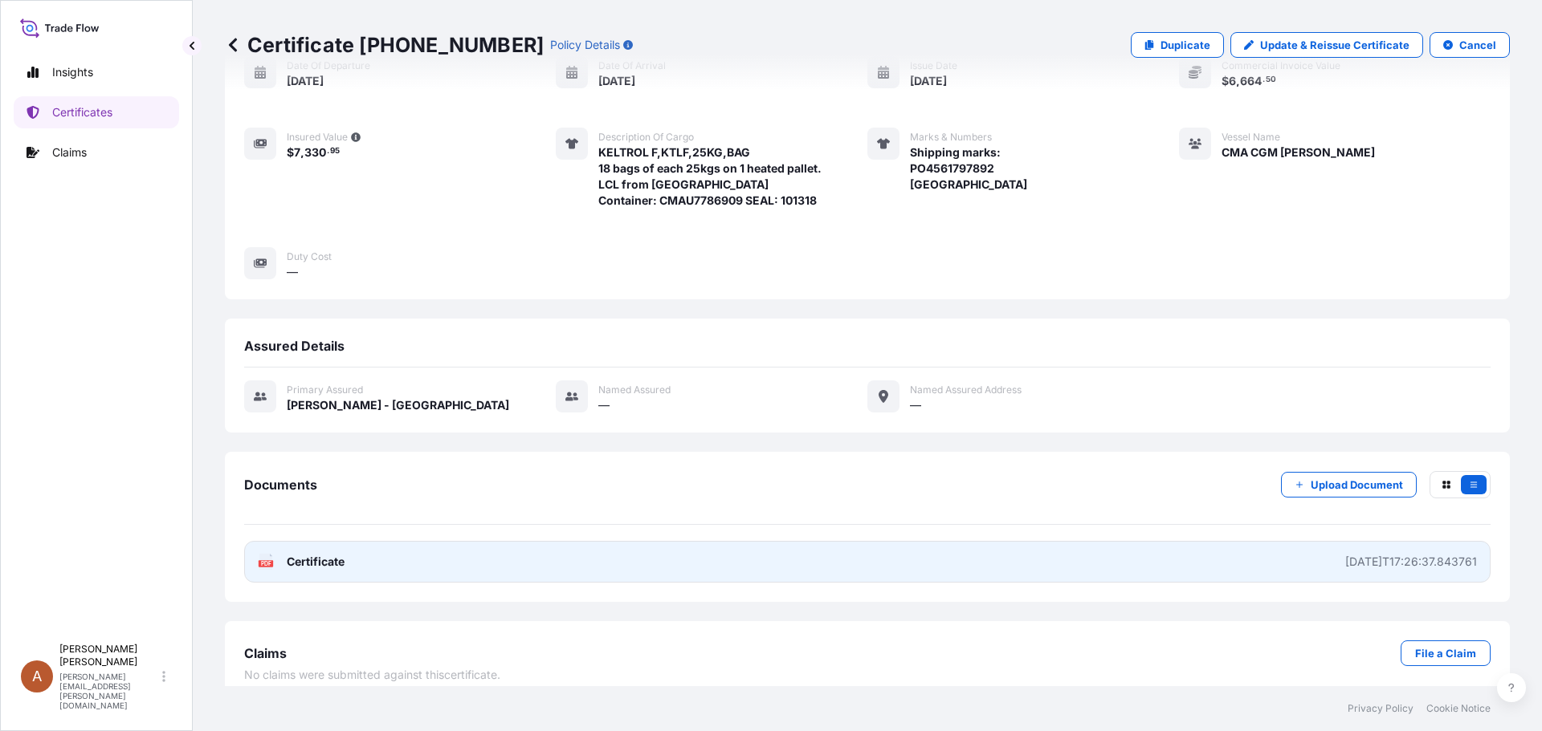
click at [296, 554] on span "Certificate" at bounding box center [316, 562] width 58 height 16
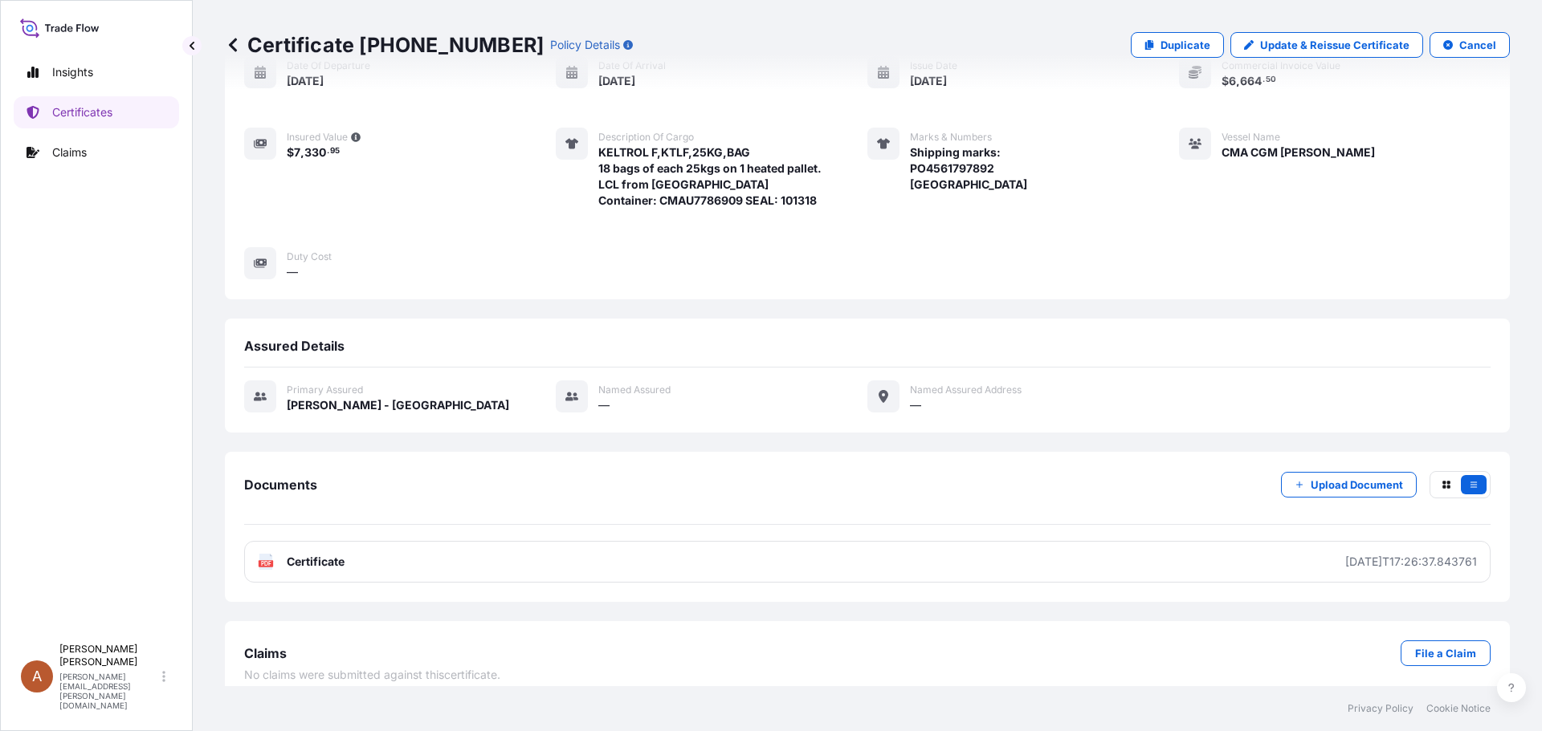
click at [227, 47] on icon at bounding box center [233, 45] width 16 height 16
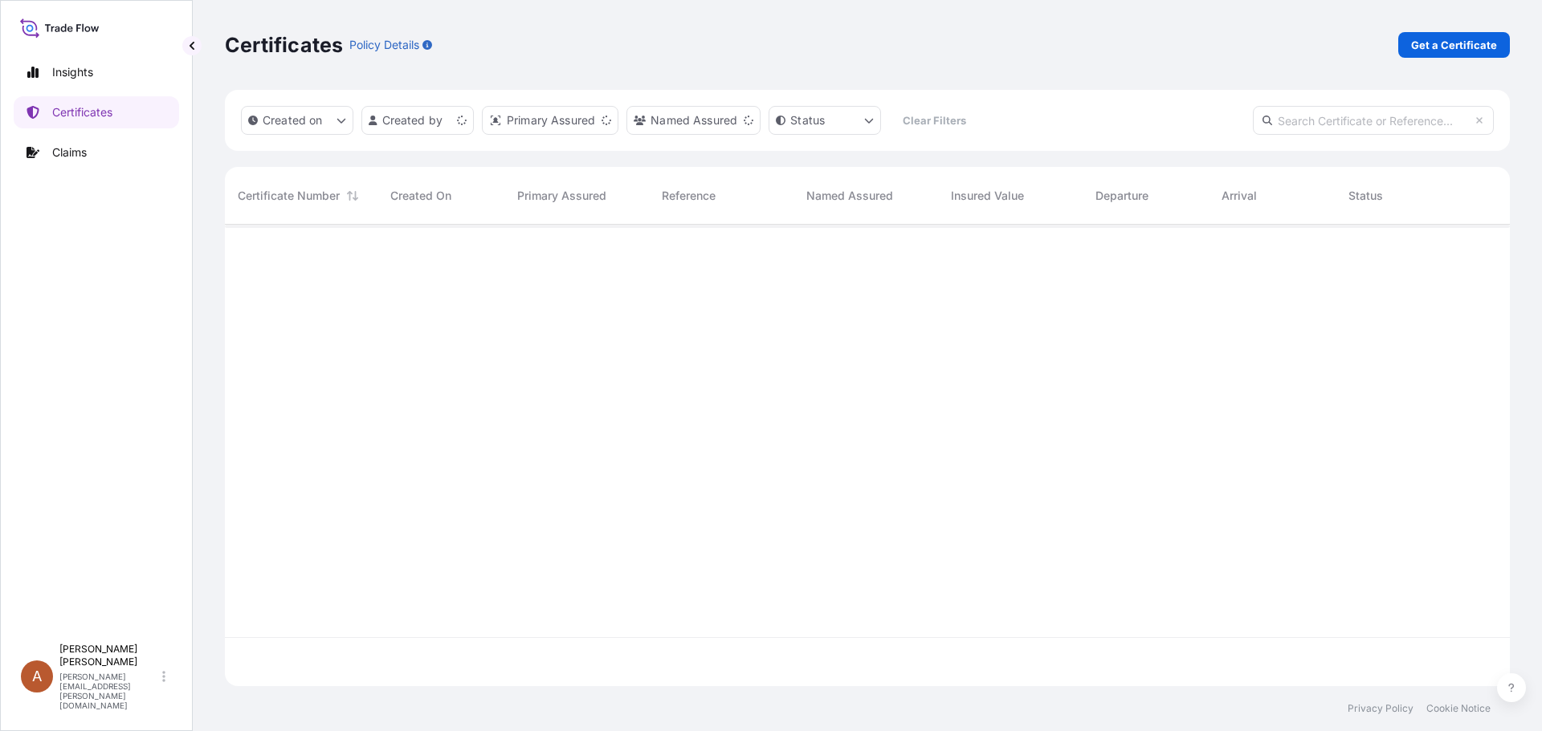
scroll to position [458, 1273]
click at [1411, 44] on link "Get a Certificate" at bounding box center [1454, 45] width 112 height 26
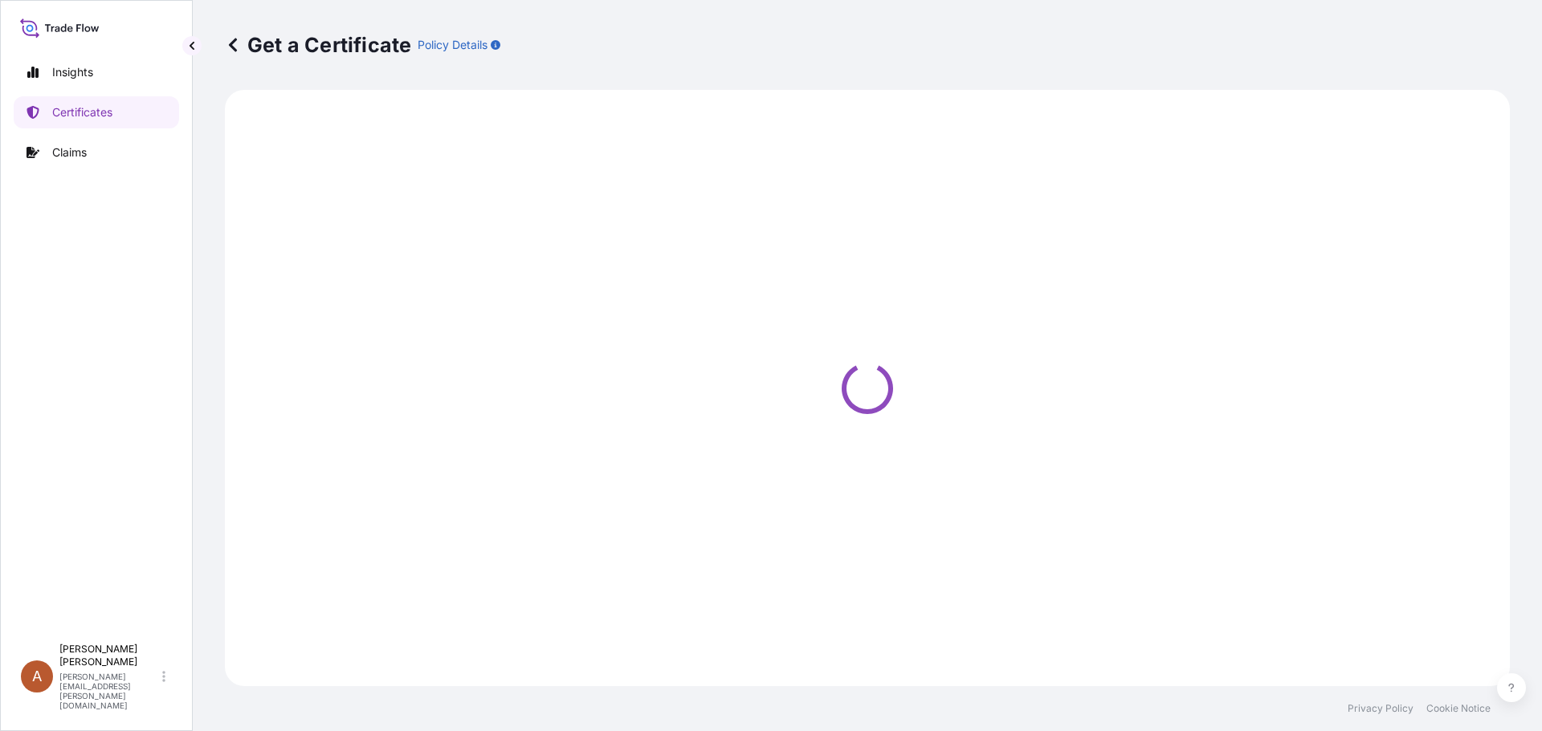
select select "Sea"
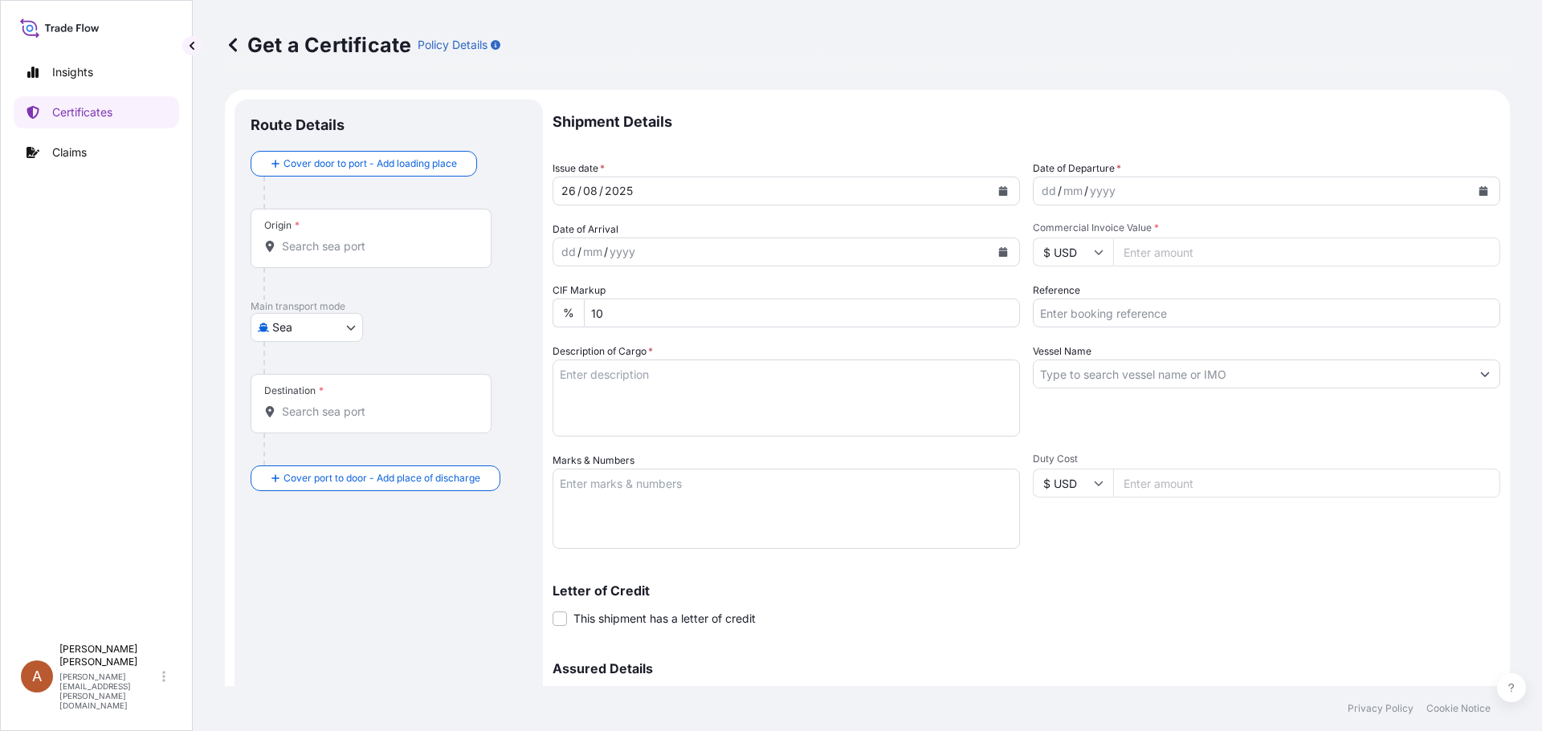
click at [1041, 192] on div "dd" at bounding box center [1049, 190] width 18 height 19
click at [1040, 191] on div "dd" at bounding box center [1049, 190] width 18 height 19
click at [1040, 193] on div "dd" at bounding box center [1049, 190] width 18 height 19
click at [1224, 252] on input "27200" at bounding box center [1306, 252] width 387 height 29
type input "27200.00"
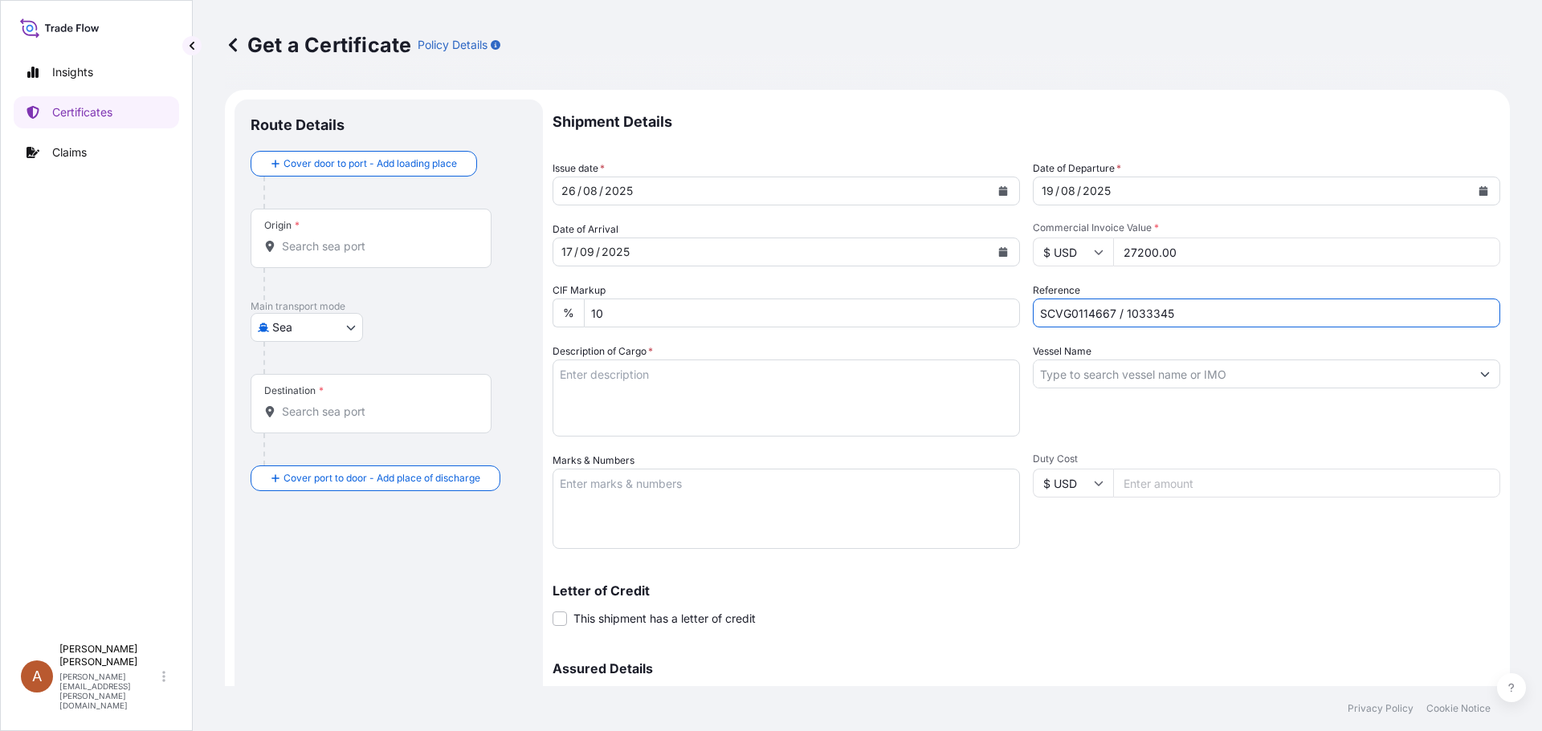
type input "SCVG0114667 / 1033345"
click at [707, 365] on textarea "Description of Cargo *" at bounding box center [785, 398] width 467 height 77
click at [596, 384] on textarea "Description of Cargo *" at bounding box center [785, 398] width 467 height 77
paste textarea "KELTROL,KTL,25KG,BAG"
click at [568, 388] on textarea "KELTROL,KTL,25KG,BAG" at bounding box center [785, 398] width 467 height 77
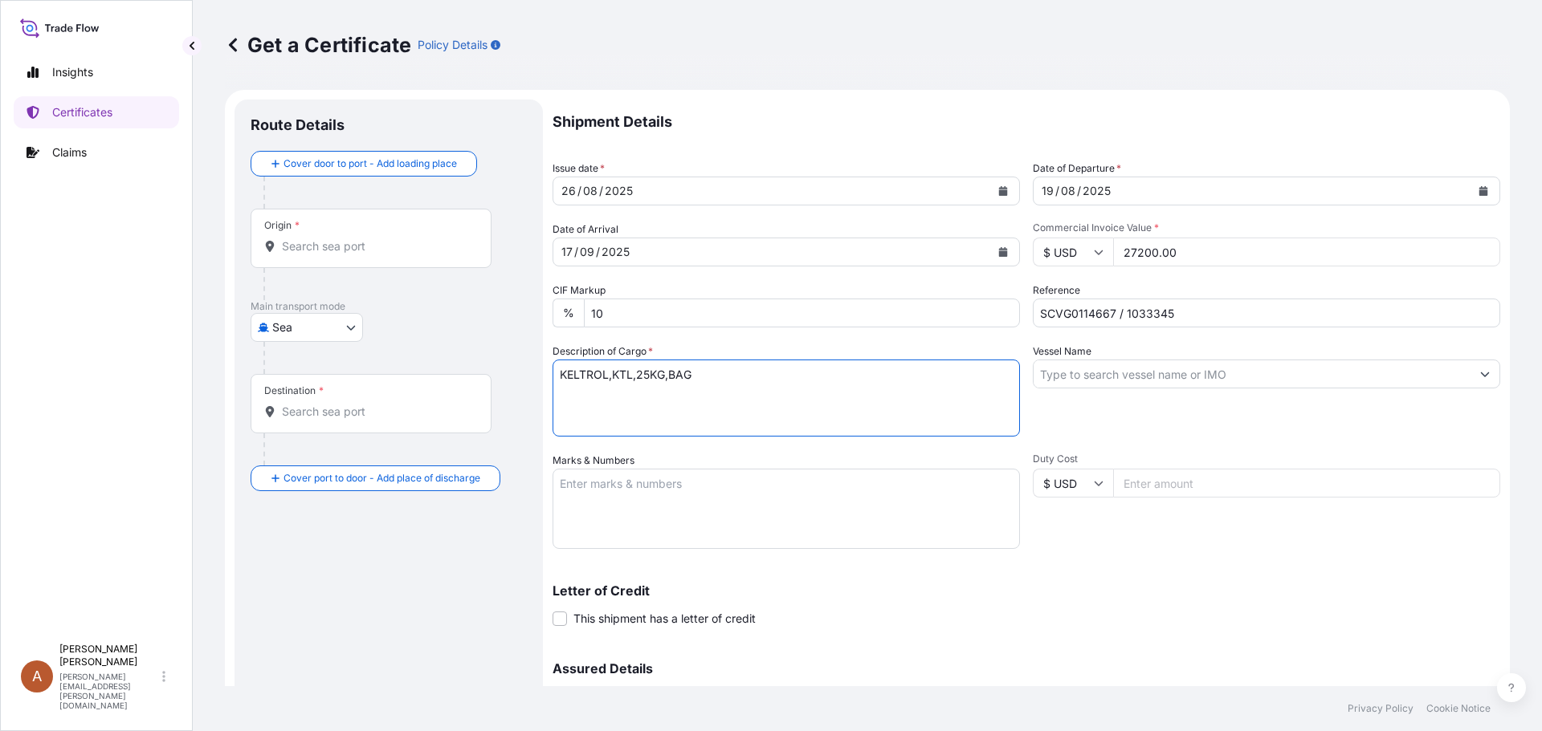
paste textarea "80 Bags of net 25KG each on 02 Heat Treated Pallets"
click at [568, 406] on textarea "KELTROL,KTL,25KG,BAG 80 Bags of net 25KG each on 02 Heat Treated Pallets" at bounding box center [785, 398] width 467 height 77
paste textarea "LCL from [GEOGRAPHIC_DATA]"
click at [623, 426] on textarea "KELTROL,KTL,25KG,BAG 80 Bags of net 25KG each on 02 Heat Treated Pallets LCL fr…" at bounding box center [785, 398] width 467 height 77
type textarea "KELTROL,KTL,25KG,BAG 80 Bags of net 25KG each on 02 Heat Treated Pallets LCL fr…"
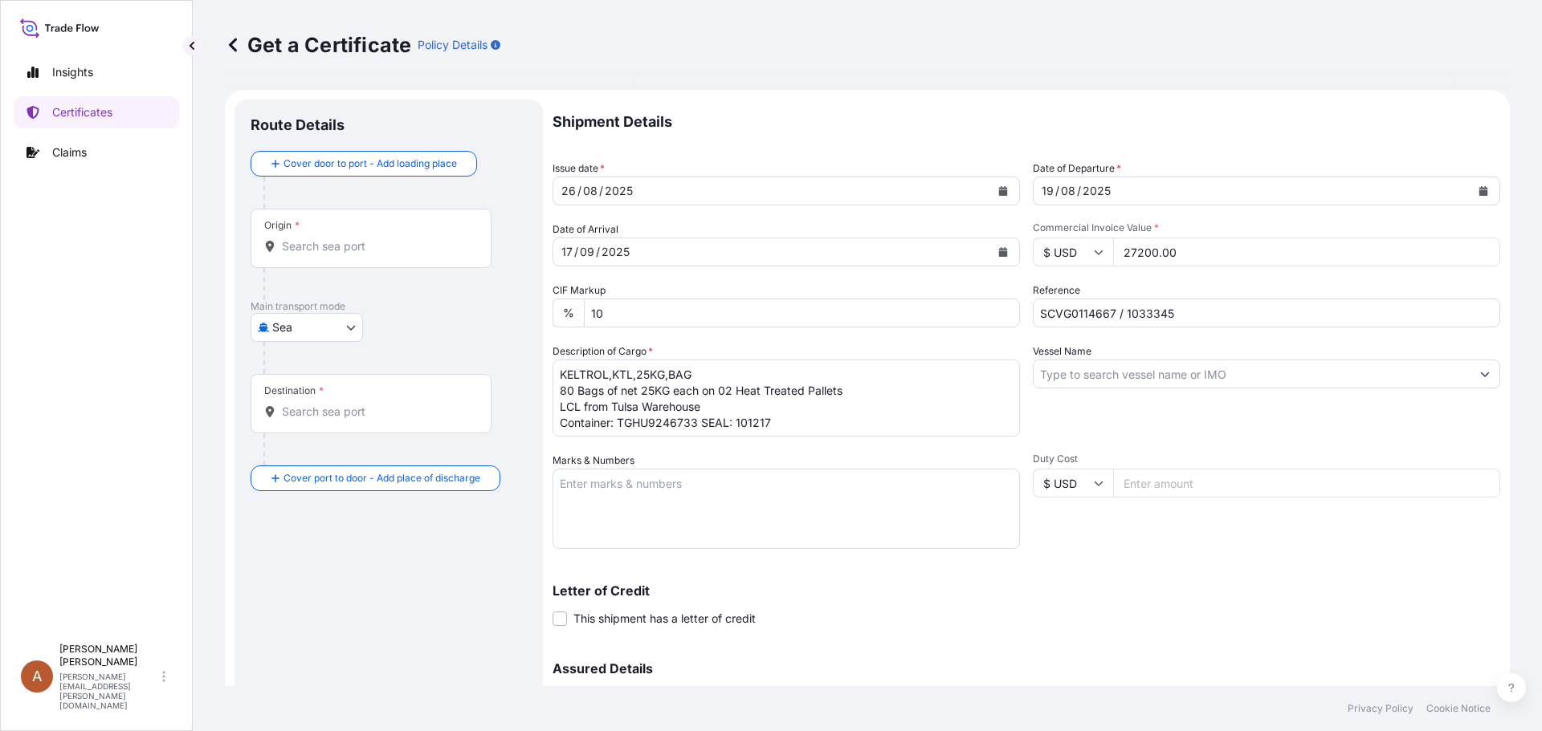
click at [1094, 376] on input "Vessel Name" at bounding box center [1251, 374] width 437 height 29
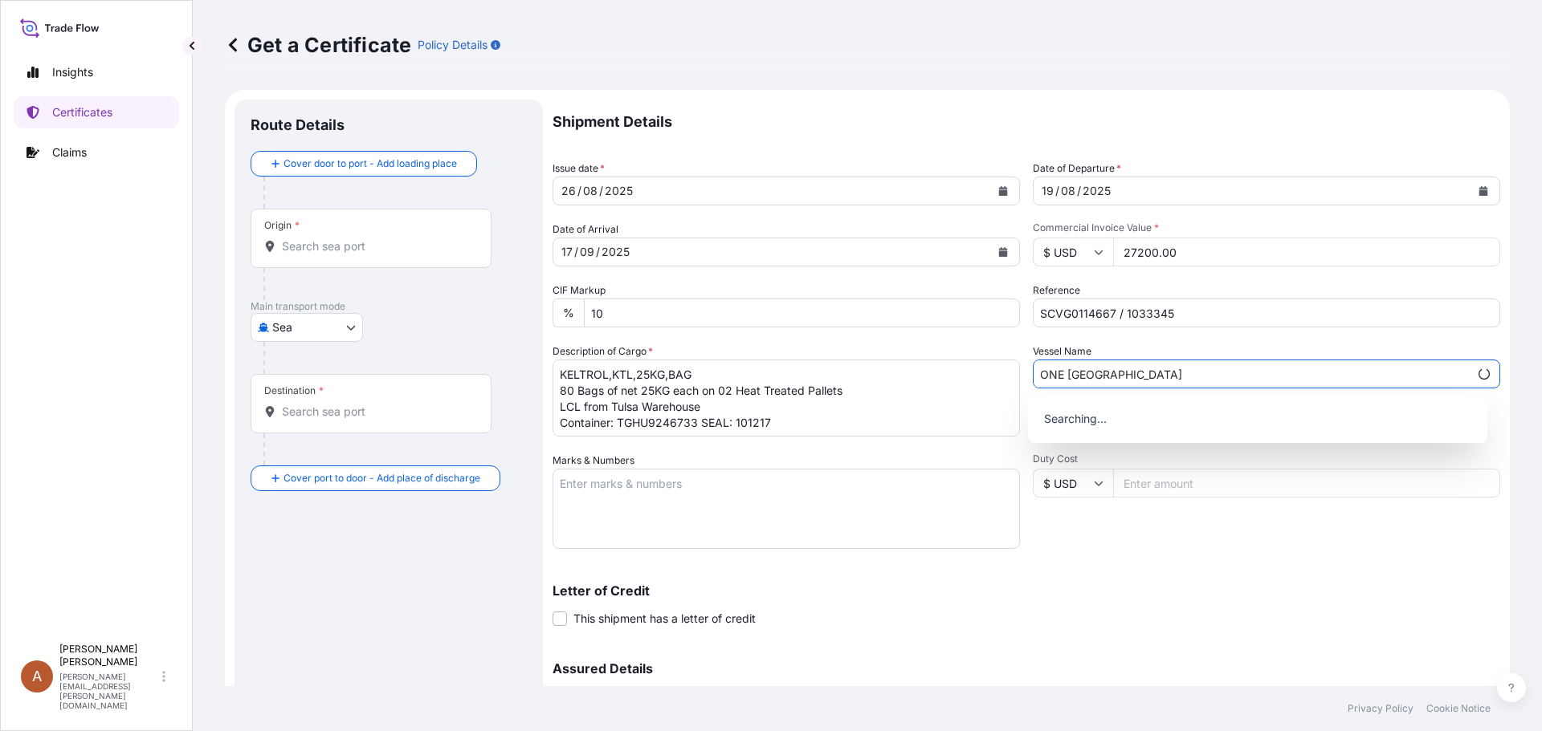
type input "ONE [GEOGRAPHIC_DATA]"
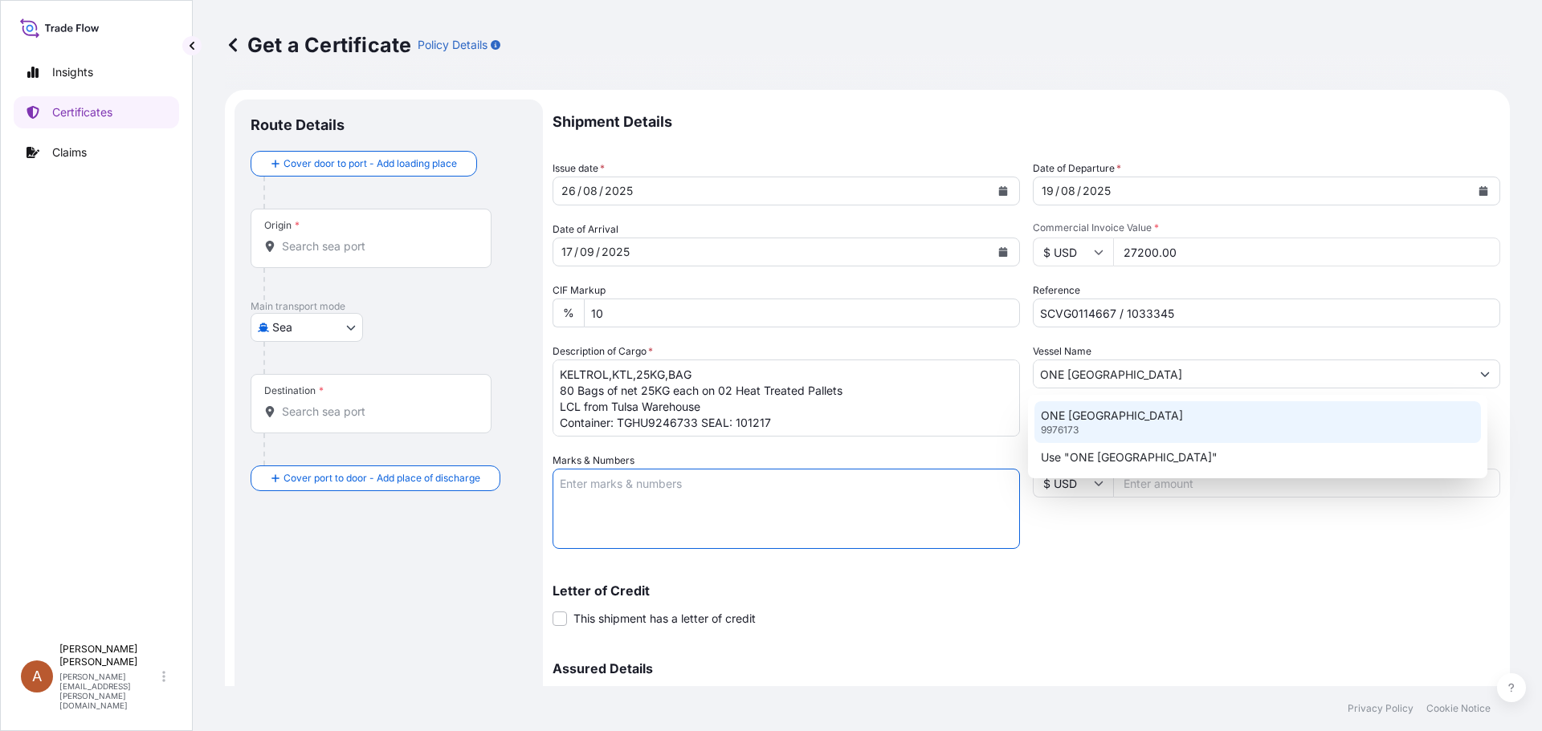
click at [1113, 418] on p "ONE [GEOGRAPHIC_DATA]" at bounding box center [1112, 416] width 142 height 16
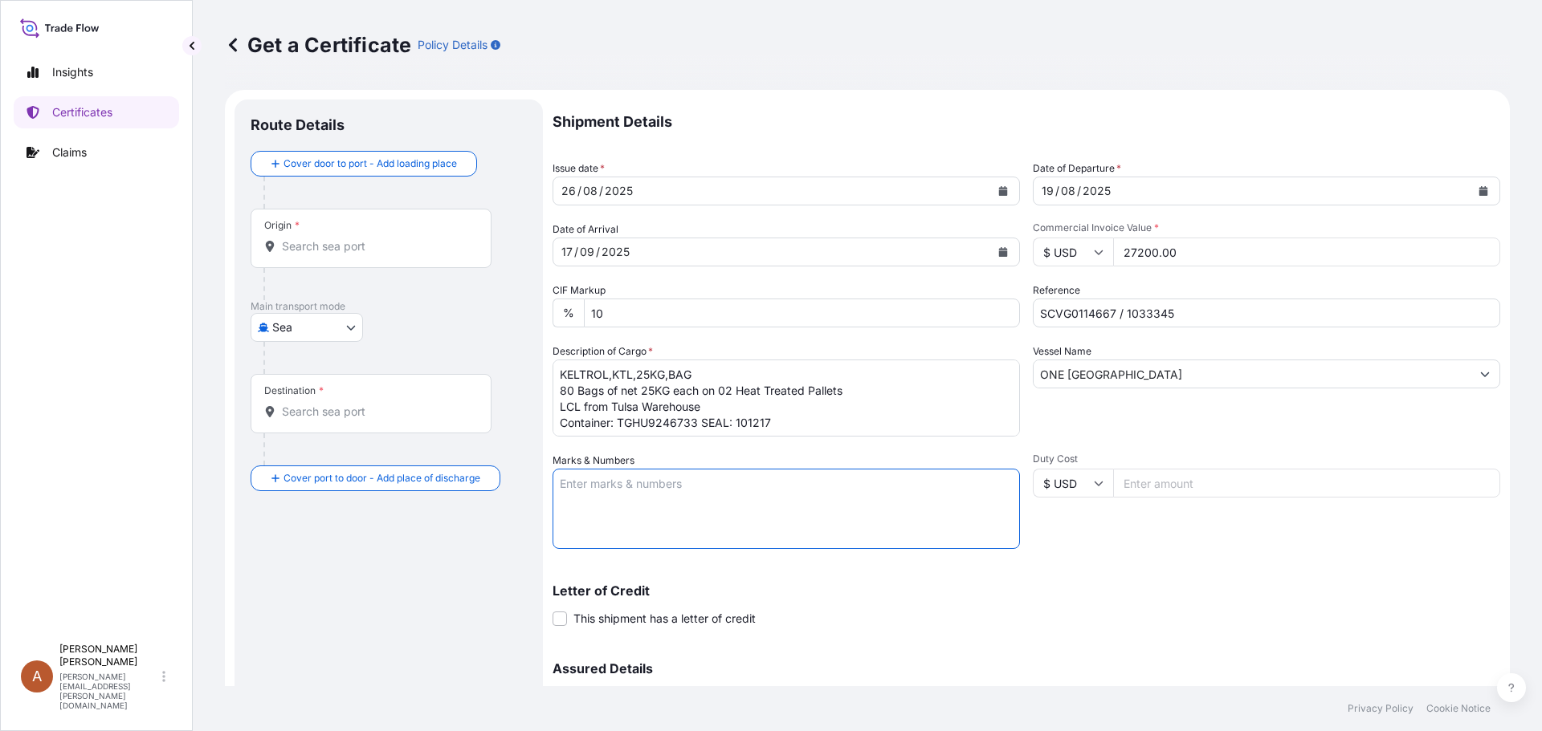
click at [686, 487] on textarea "Marks & Numbers" at bounding box center [785, 509] width 467 height 80
click at [640, 491] on textarea "Marks & Numbers" at bounding box center [785, 509] width 467 height 80
click at [713, 470] on textarea "Marks & Numbers" at bounding box center [785, 509] width 467 height 80
paste textarea "ASIA CHEMICAL CORPORATION ACC-25070180 [GEOGRAPHIC_DATA]"
type textarea "ASIA CHEMICAL CORPORATION ACC-25070180 [GEOGRAPHIC_DATA]"
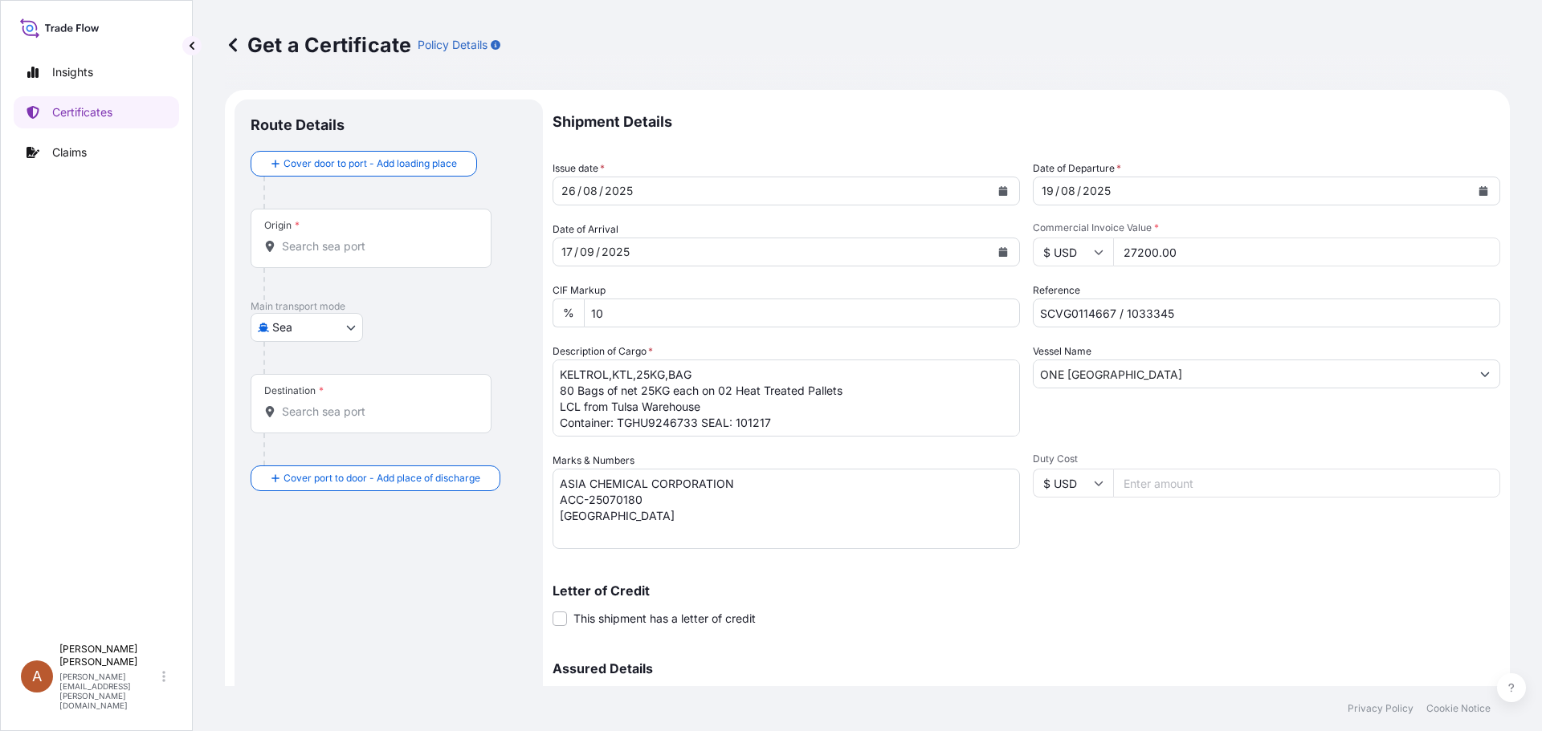
click at [1045, 576] on div "Letter of Credit This shipment has a letter of credit Letter of credit * Letter…" at bounding box center [1025, 596] width 947 height 62
click at [1163, 601] on div "Letter of Credit This shipment has a letter of credit Letter of credit * Letter…" at bounding box center [1025, 606] width 947 height 43
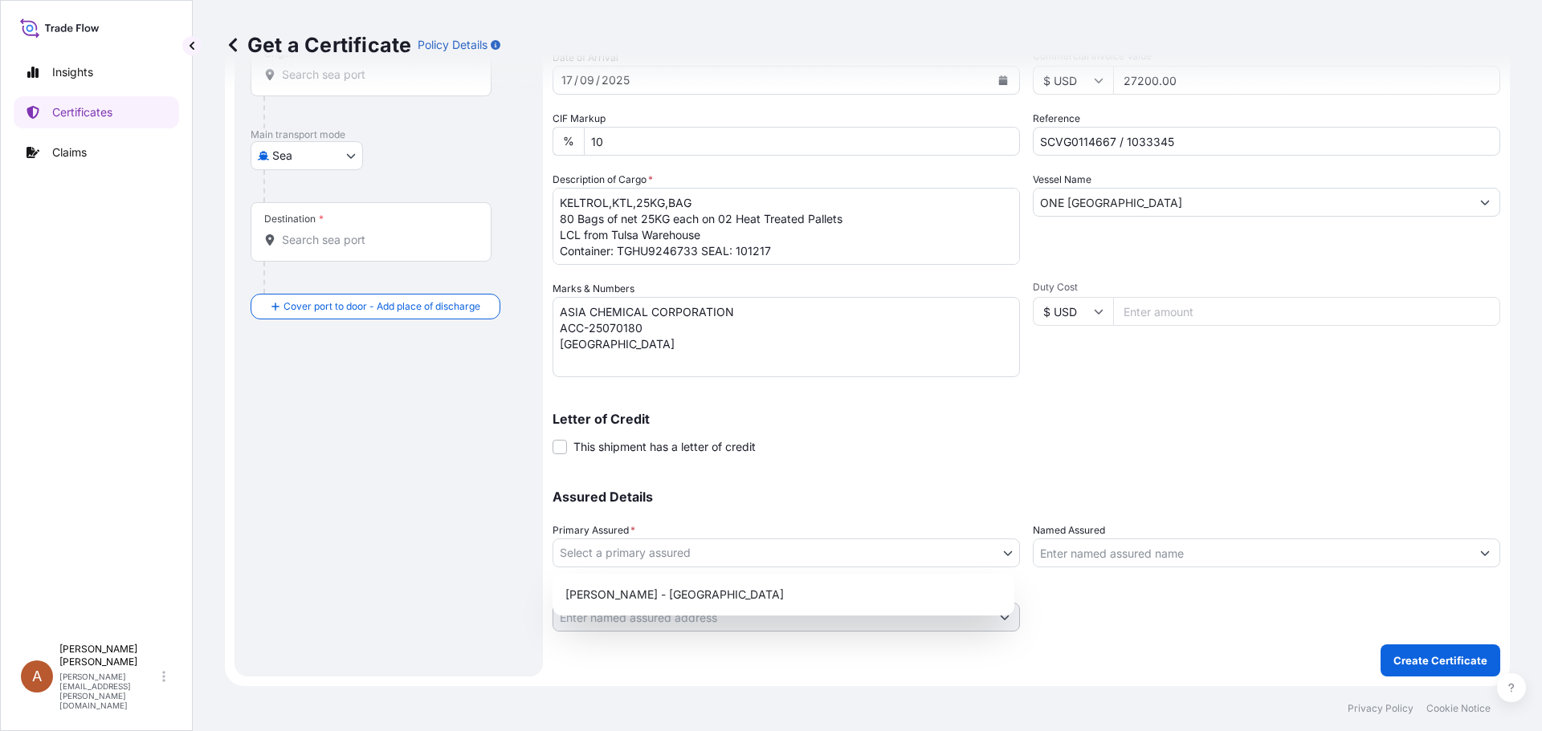
click at [682, 543] on body "Insights Certificates Claims A Alicia Pye-miller [EMAIL_ADDRESS][PERSON_NAME][D…" at bounding box center [771, 365] width 1542 height 731
click at [585, 596] on div "[PERSON_NAME] - [GEOGRAPHIC_DATA]" at bounding box center [783, 594] width 449 height 29
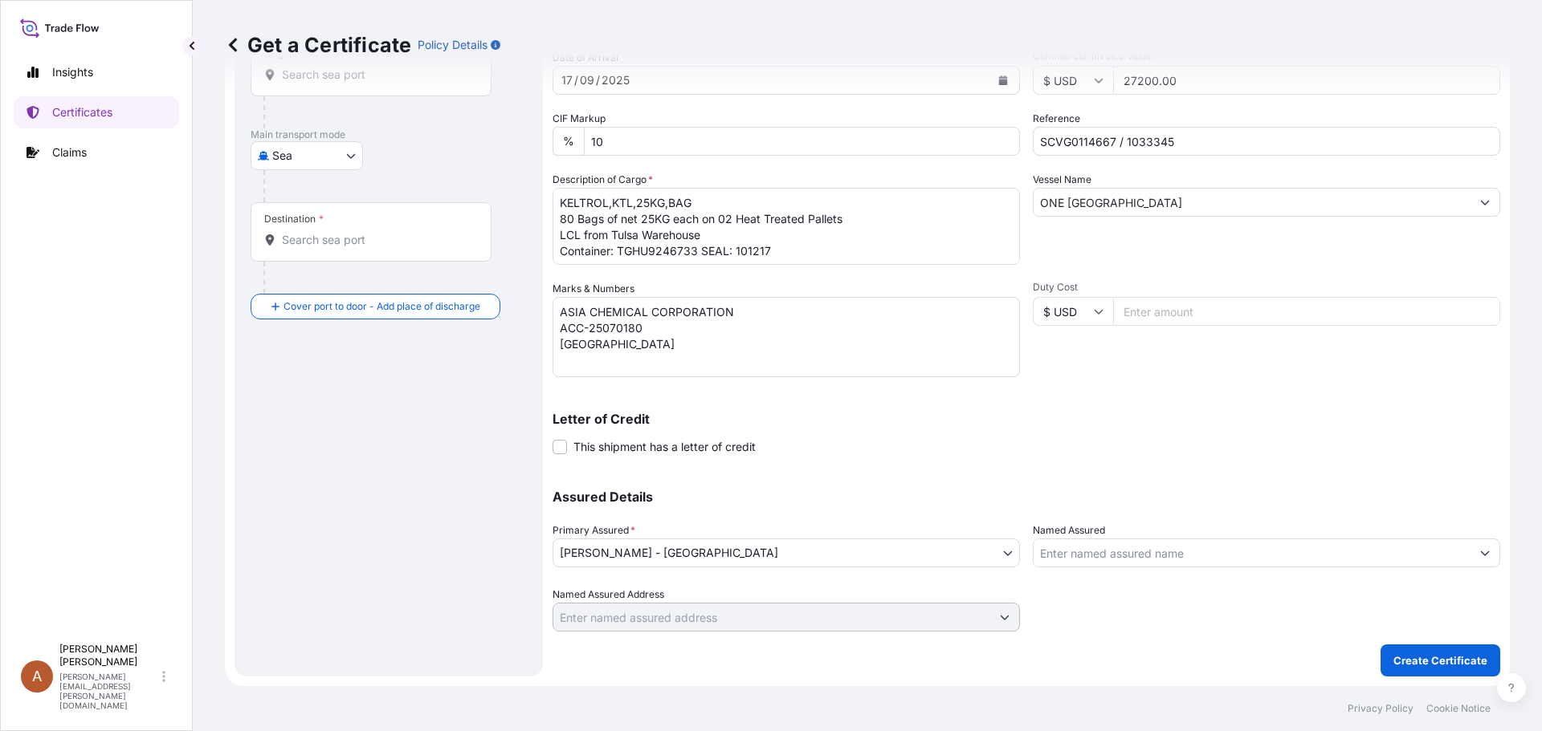
click at [1154, 590] on div at bounding box center [1266, 609] width 467 height 45
click at [1433, 660] on p "Create Certificate" at bounding box center [1440, 661] width 94 height 16
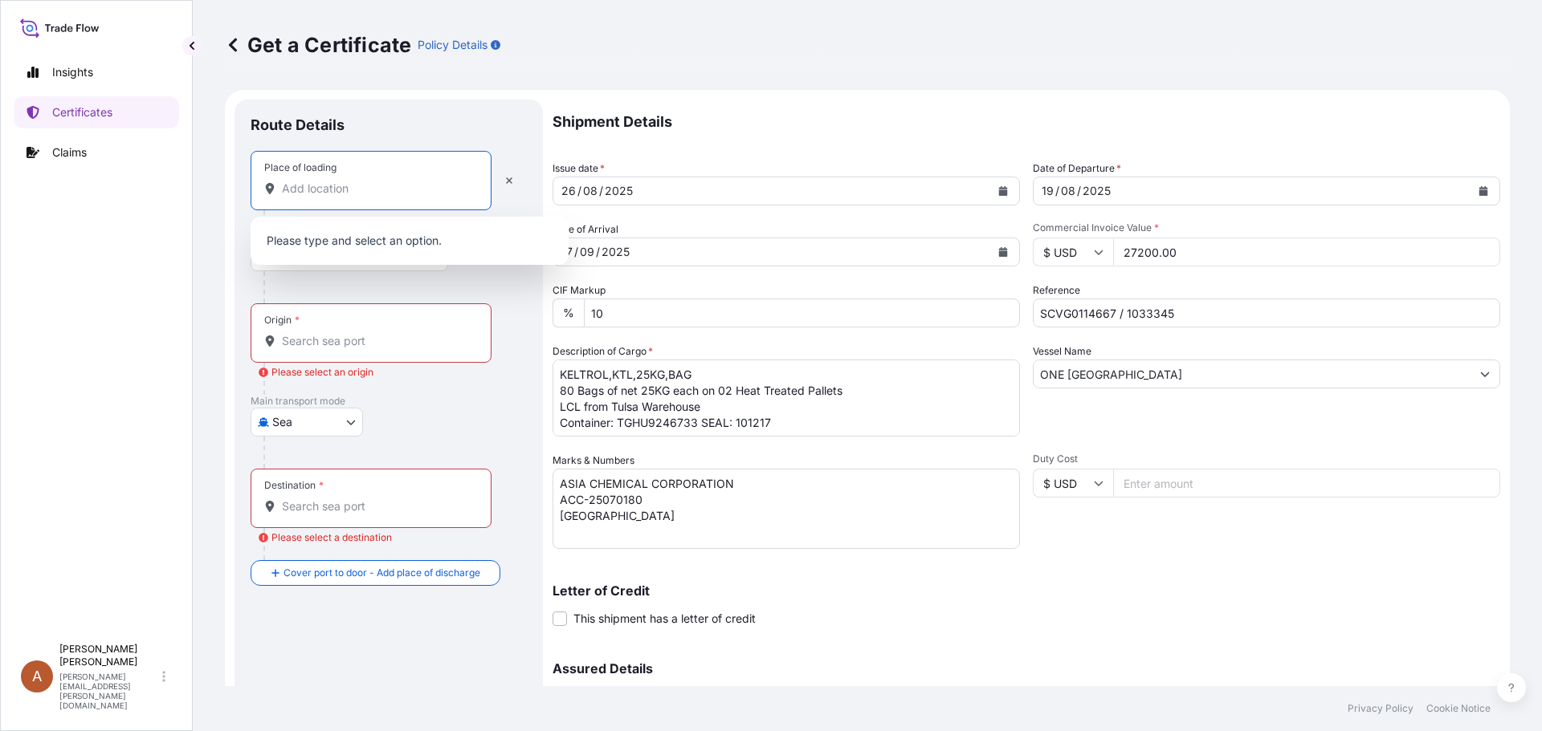
click at [287, 196] on input "Place of loading" at bounding box center [376, 189] width 189 height 16
click at [324, 189] on input "Place of loading" at bounding box center [376, 189] width 189 height 16
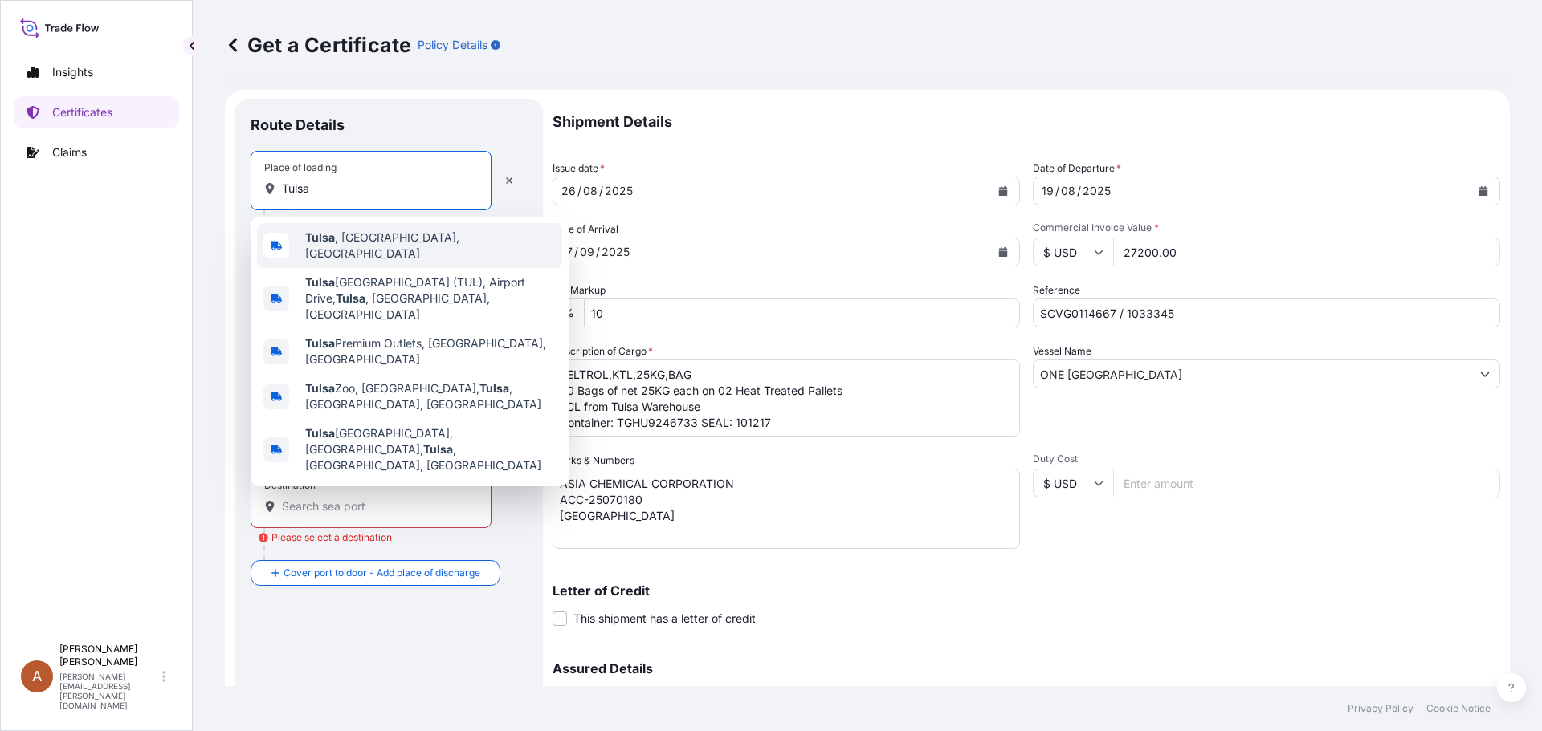
click at [334, 236] on b "Tulsa" at bounding box center [320, 237] width 30 height 14
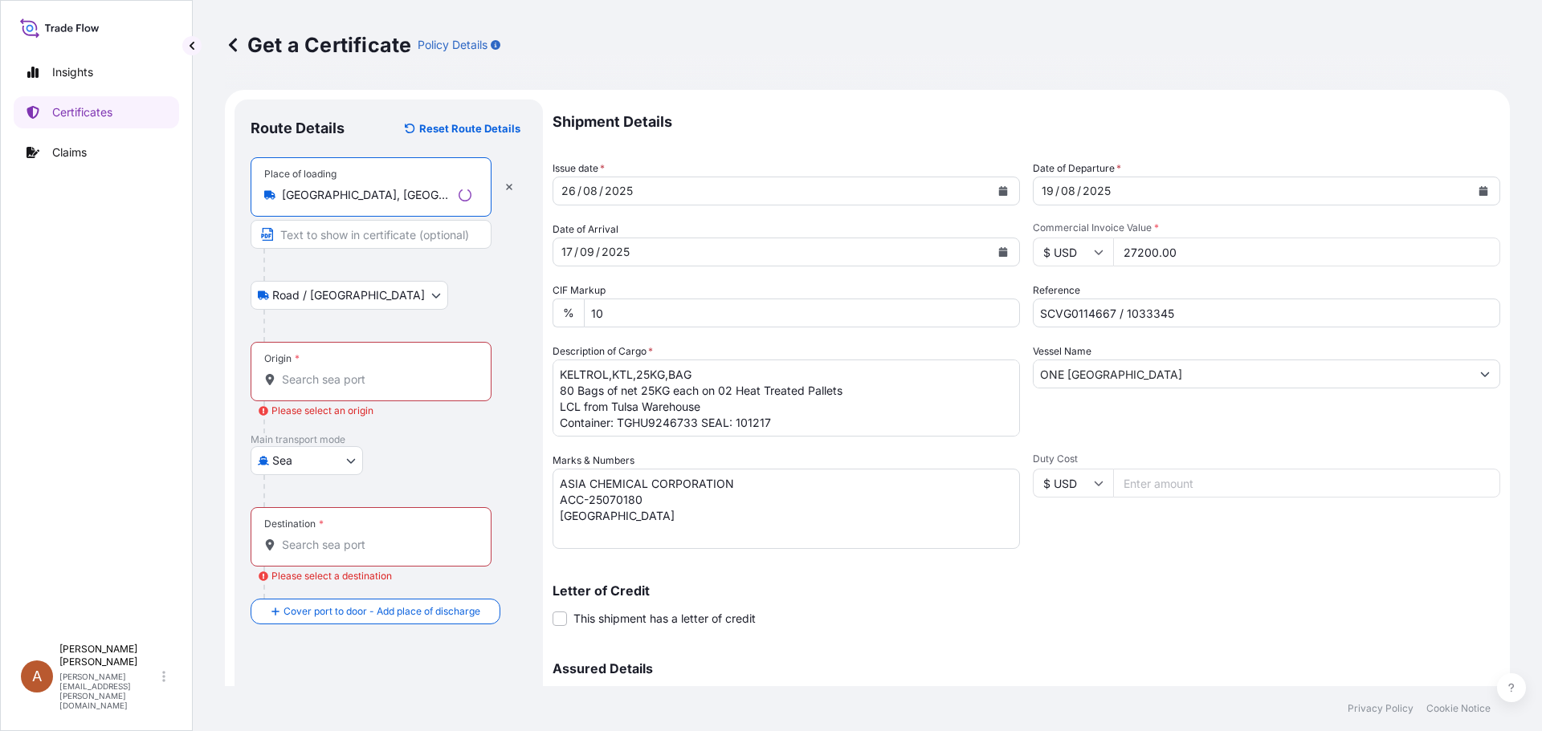
type input "[GEOGRAPHIC_DATA], [GEOGRAPHIC_DATA], [GEOGRAPHIC_DATA]"
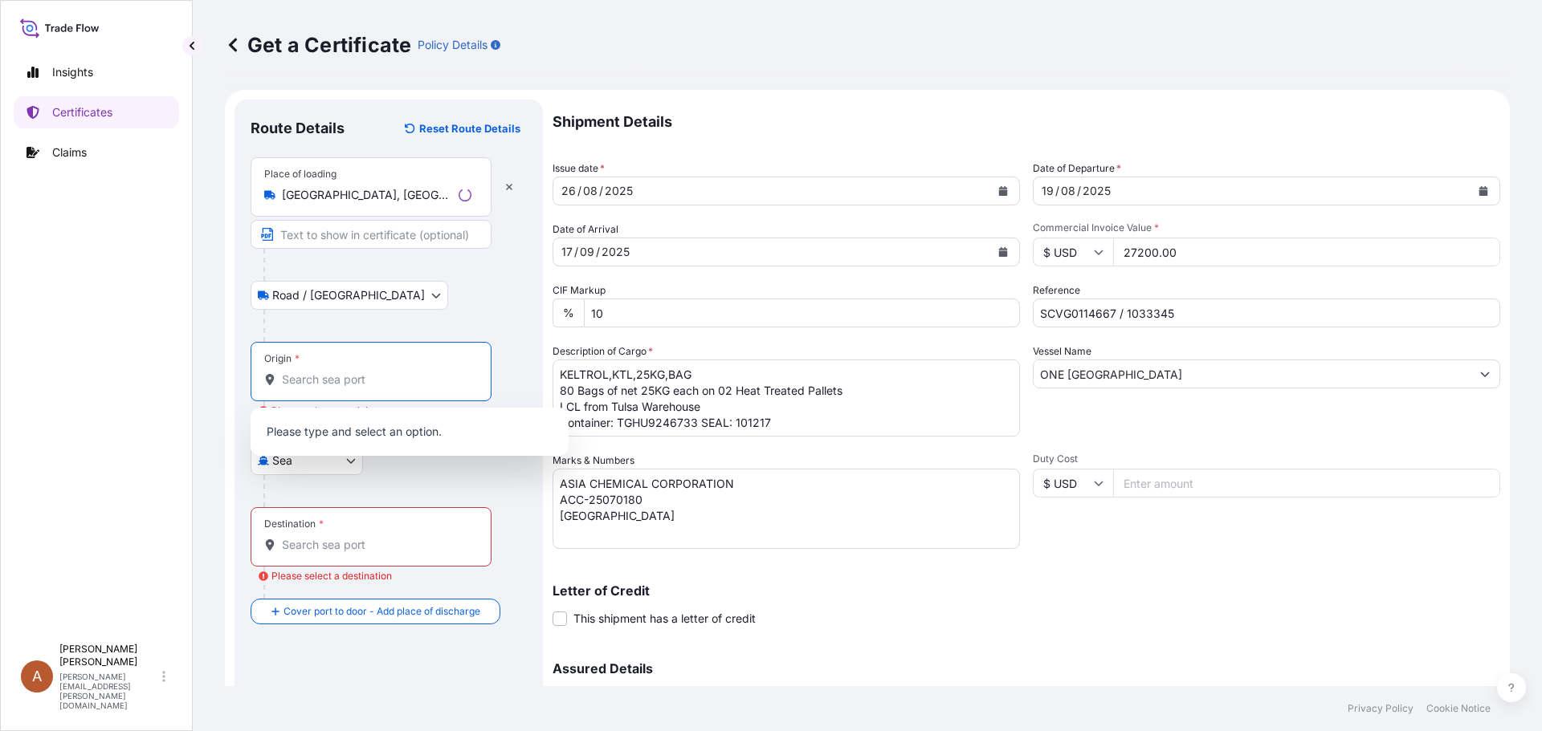
click at [298, 383] on input "Origin * Please select an origin" at bounding box center [376, 380] width 189 height 16
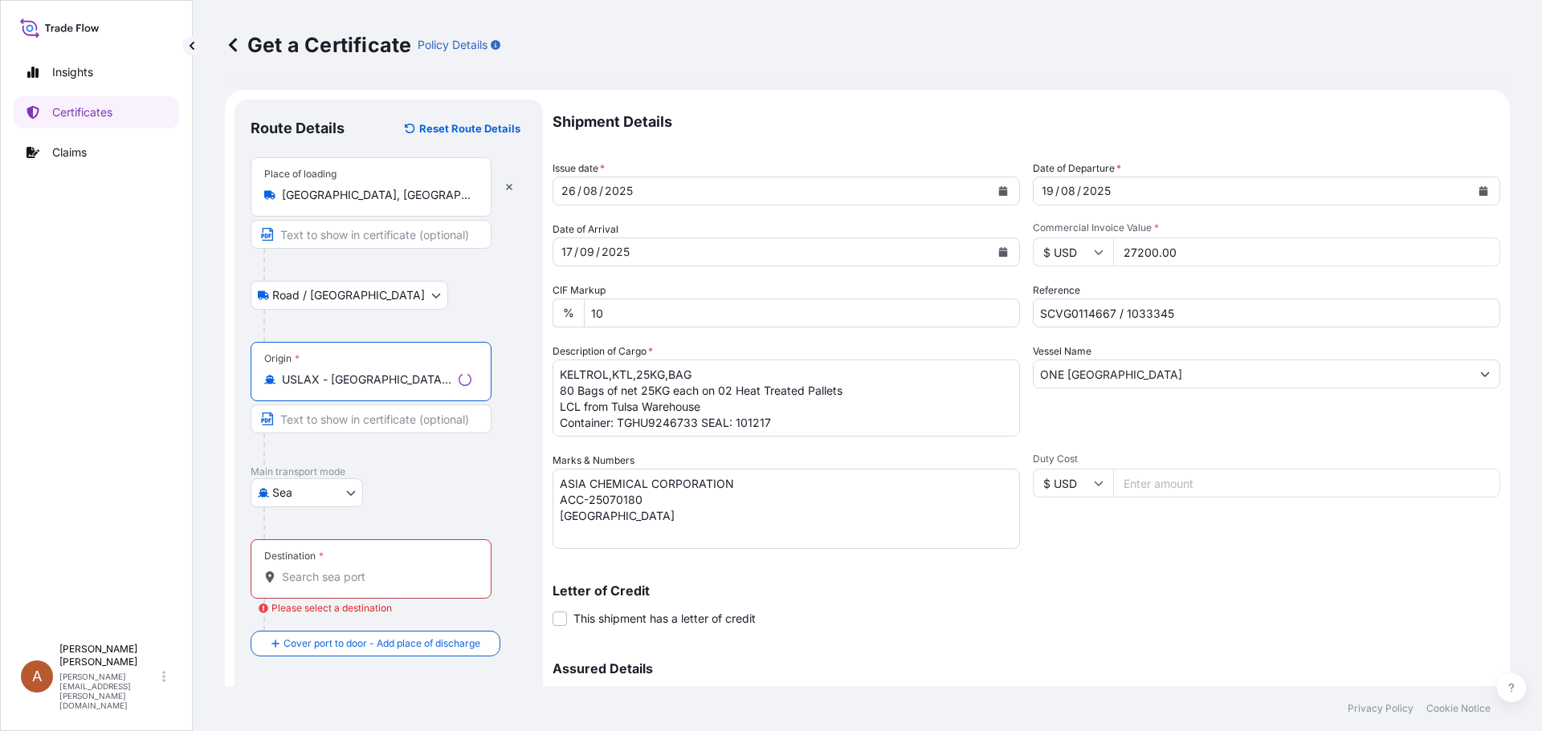
type input "USLAX - [GEOGRAPHIC_DATA], [GEOGRAPHIC_DATA]"
click at [299, 581] on input "Destination * Please select a destination" at bounding box center [376, 577] width 189 height 16
click at [298, 581] on input "Destination * Please select a destination" at bounding box center [376, 577] width 189 height 16
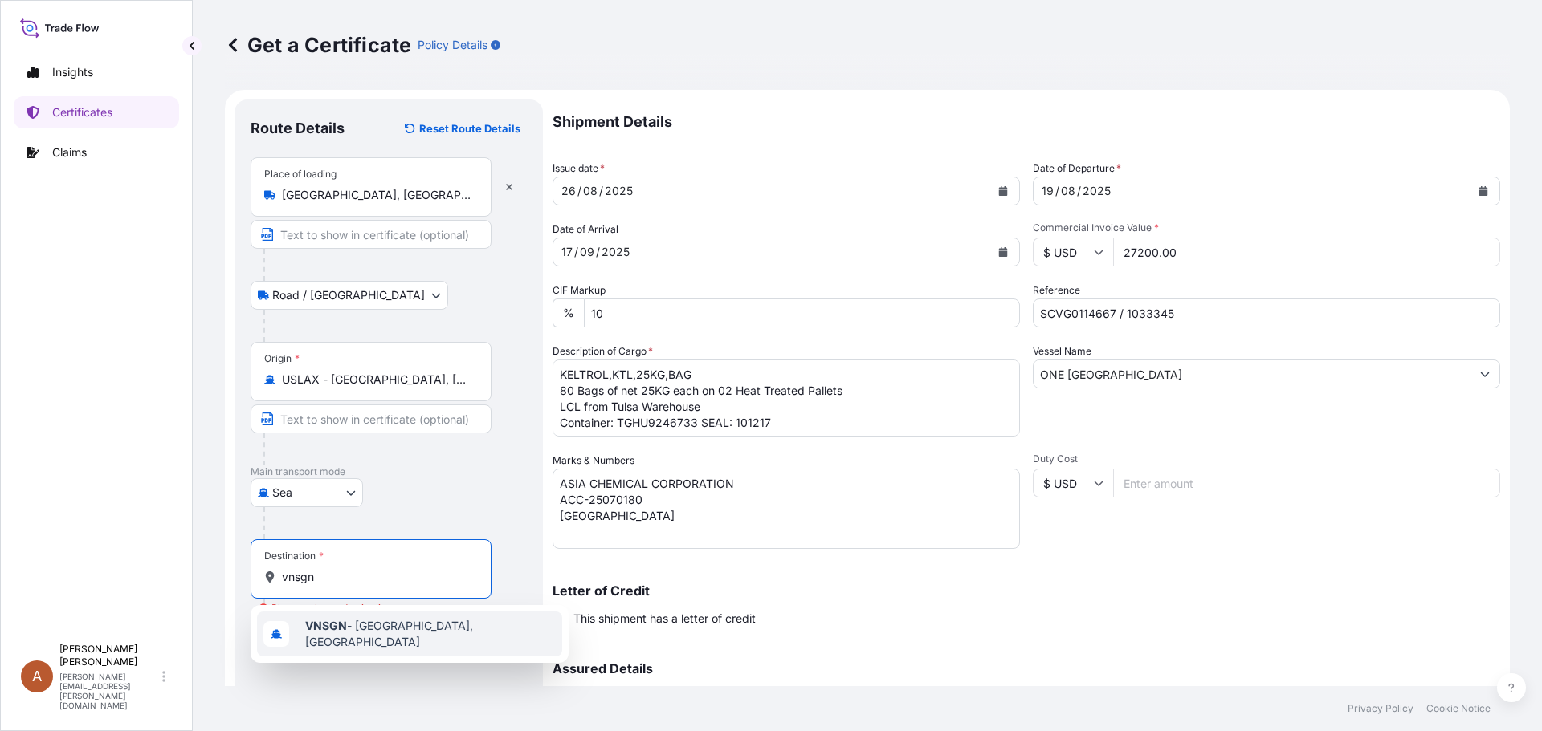
click at [392, 619] on div "VNSGN - [GEOGRAPHIC_DATA], [GEOGRAPHIC_DATA]" at bounding box center [409, 634] width 305 height 45
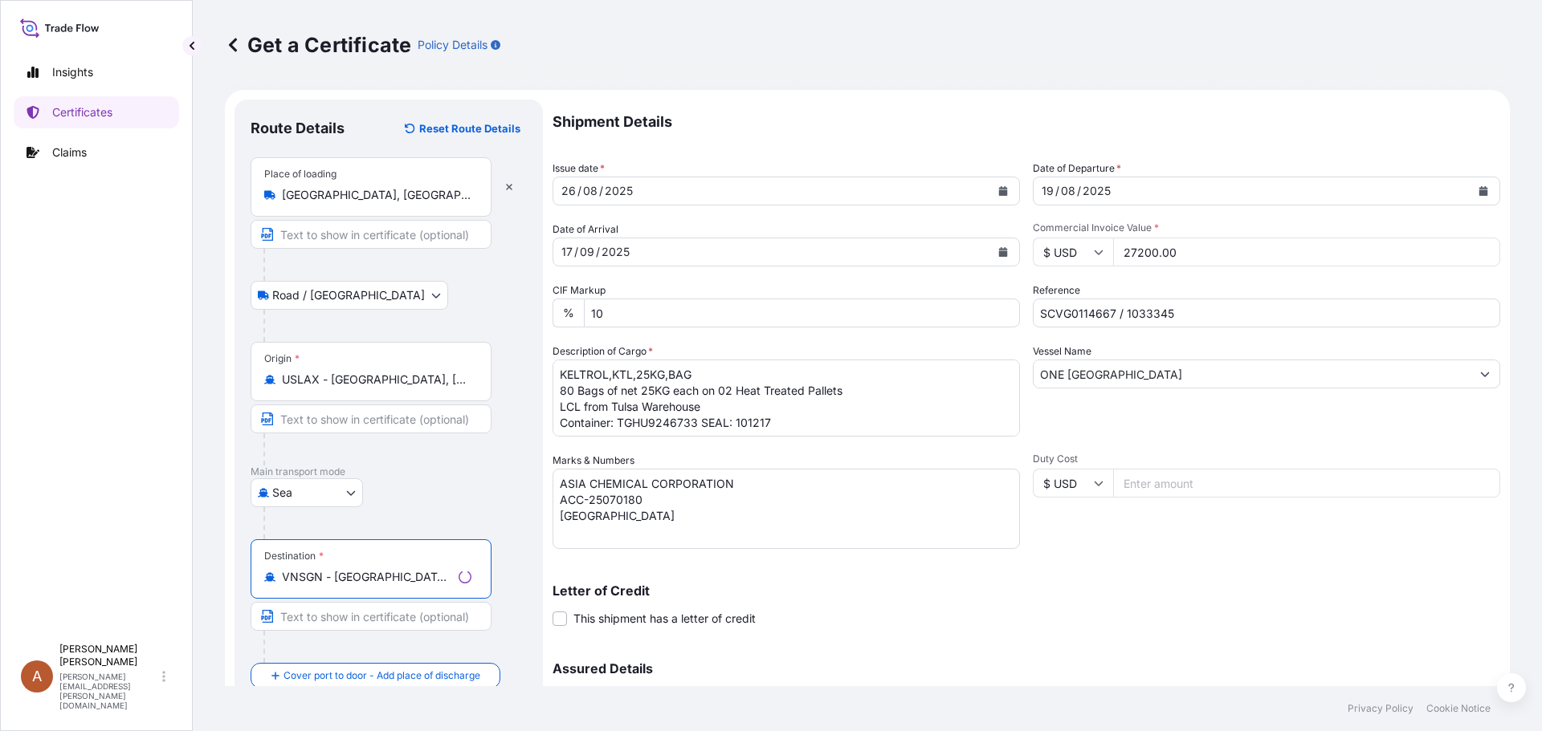
type input "VNSGN - [GEOGRAPHIC_DATA], [GEOGRAPHIC_DATA]"
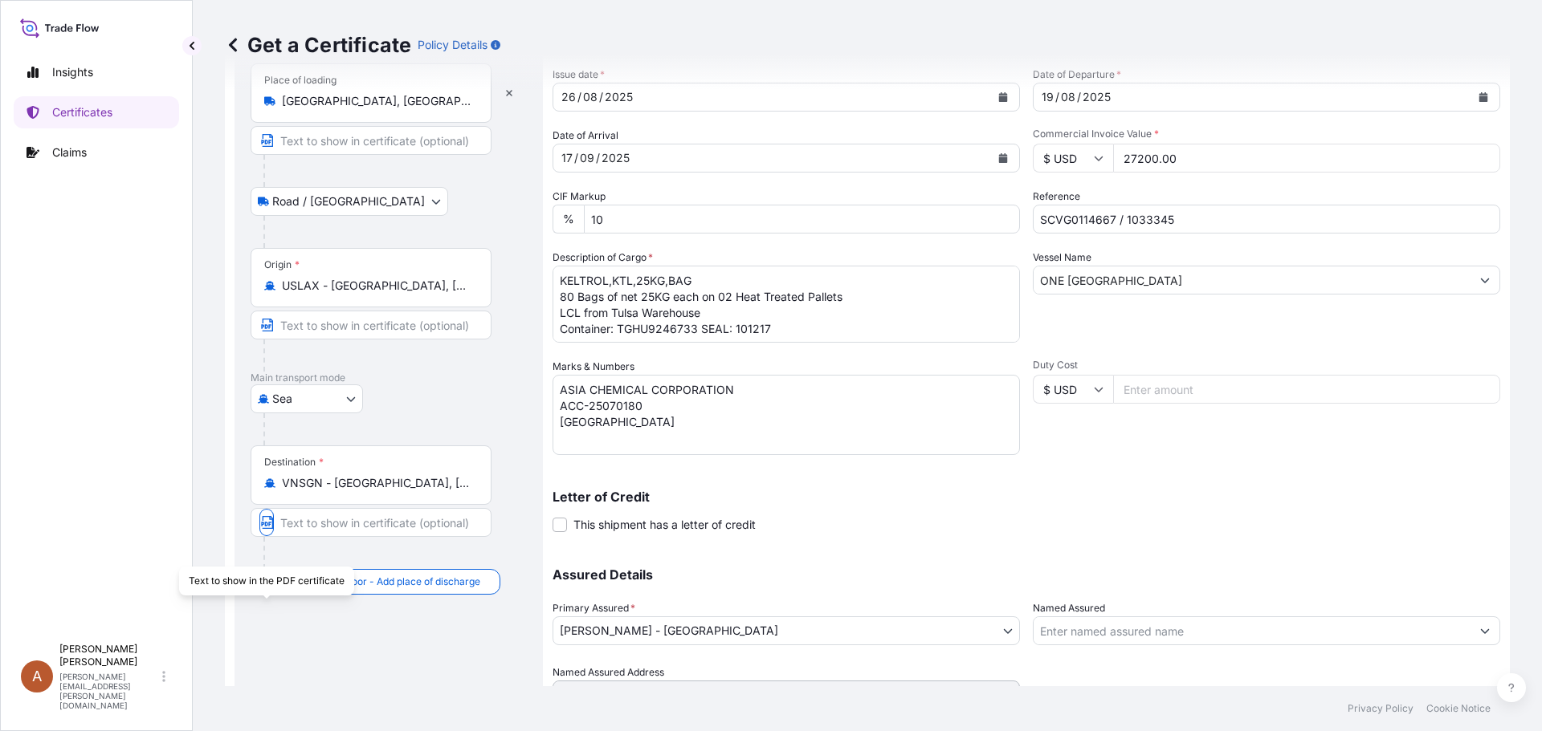
scroll to position [172, 0]
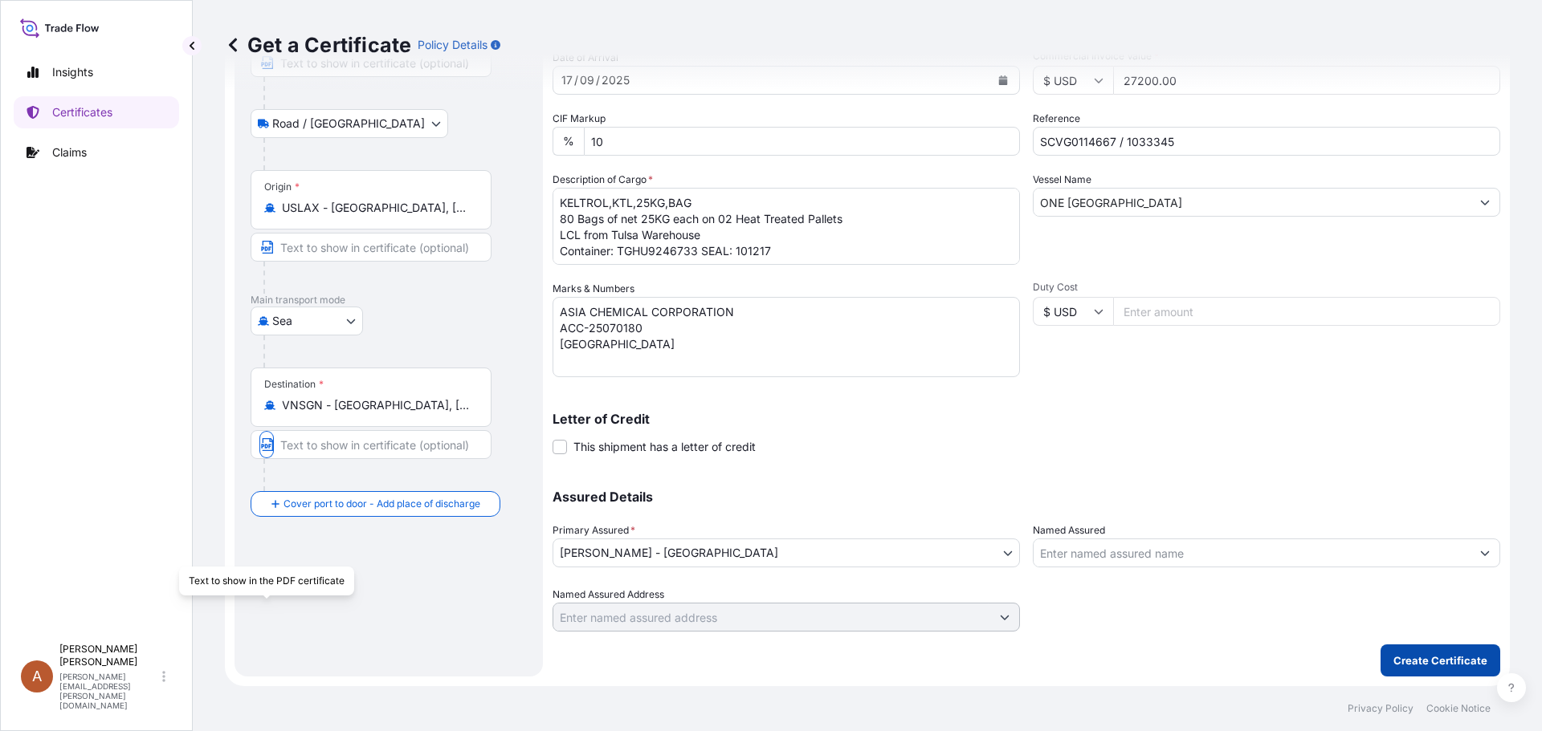
click at [1443, 656] on p "Create Certificate" at bounding box center [1440, 661] width 94 height 16
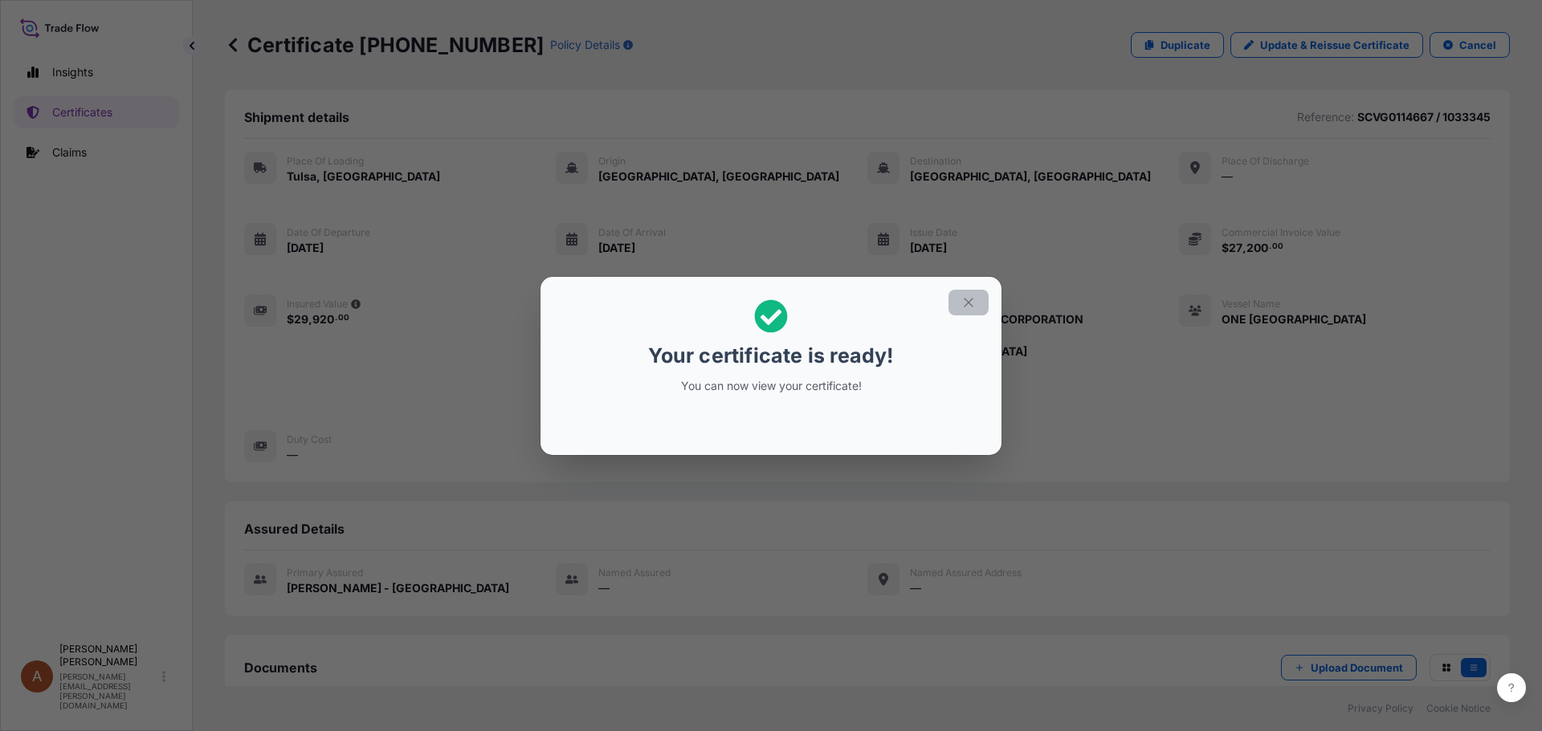
click at [965, 303] on icon "button" at bounding box center [968, 302] width 14 height 14
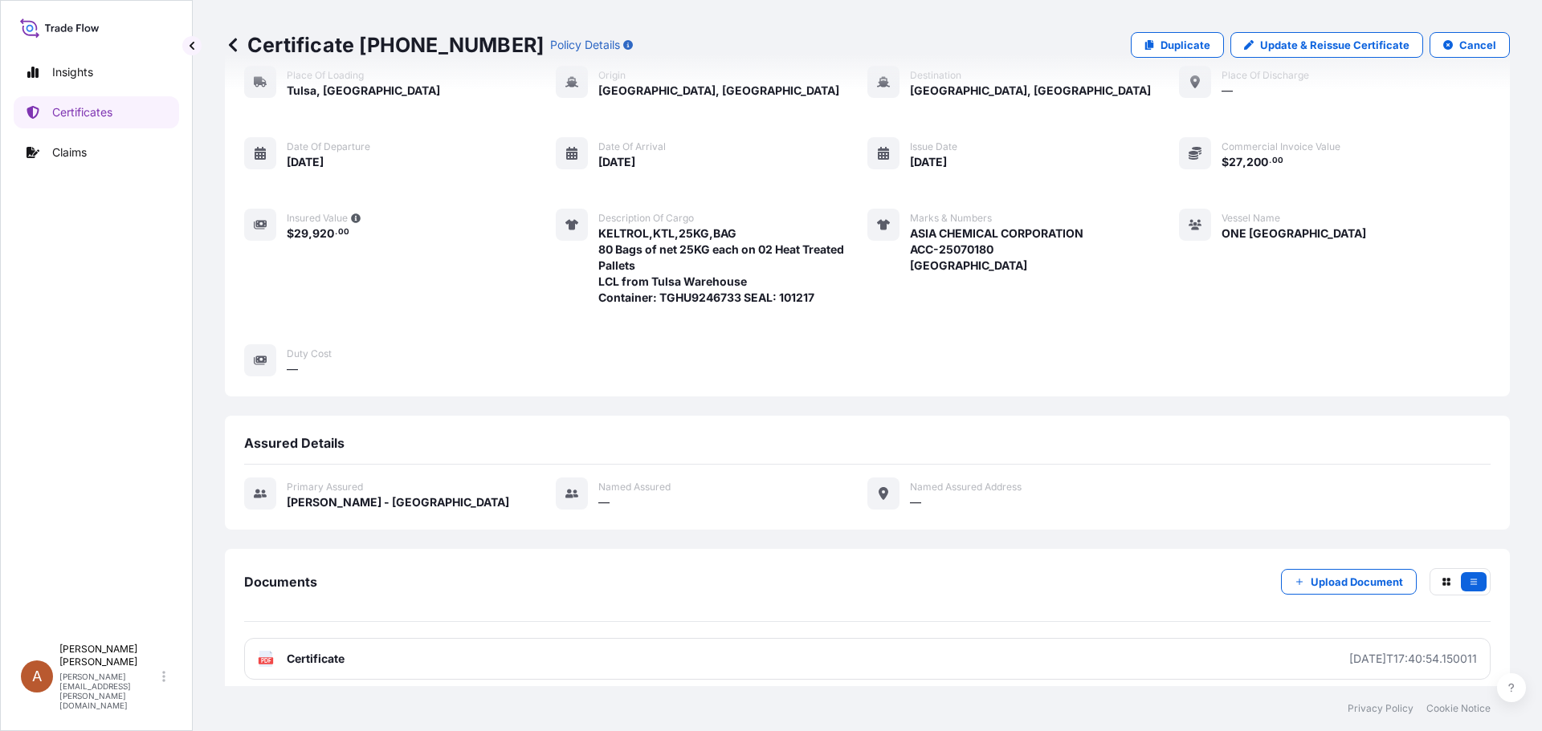
scroll to position [199, 0]
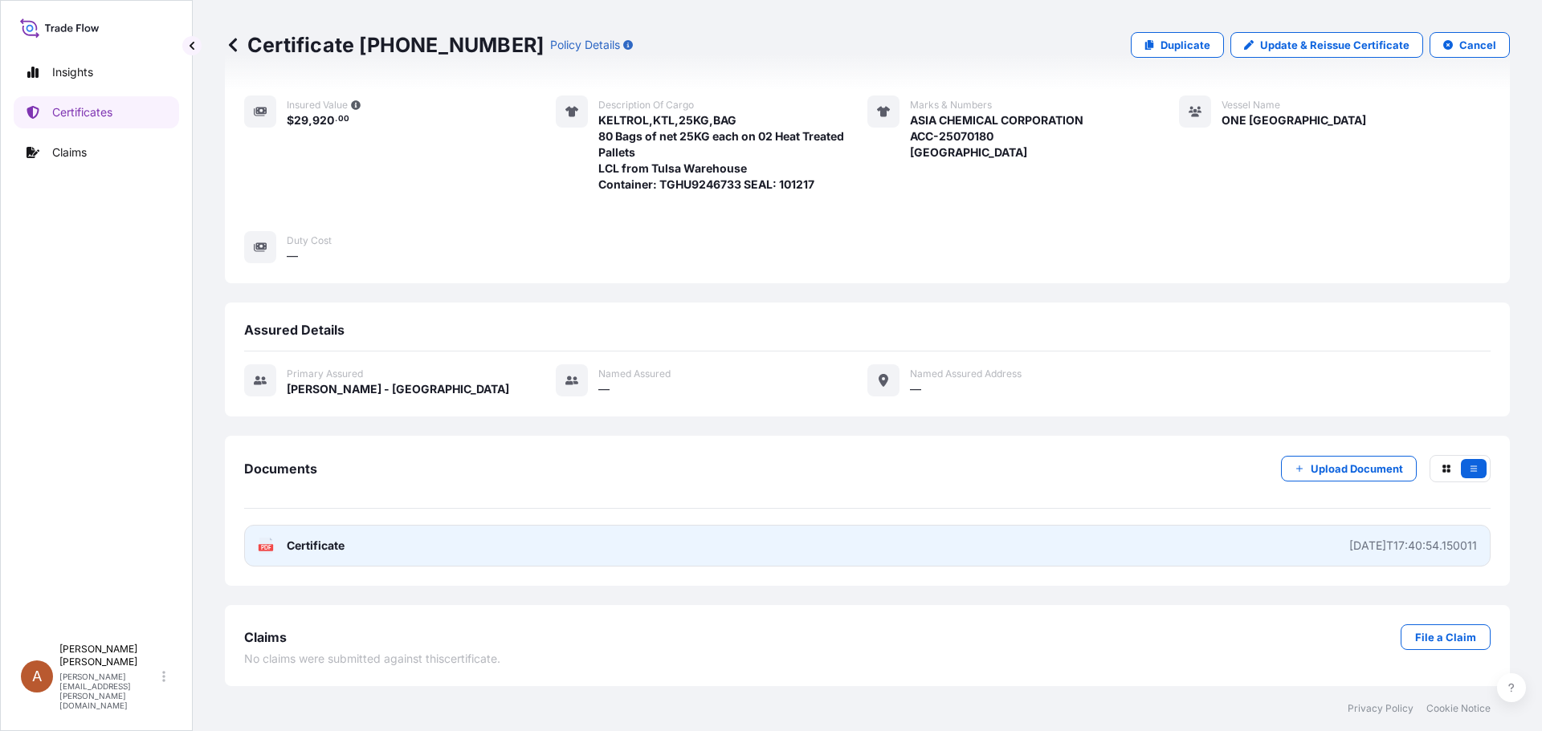
click at [269, 544] on icon at bounding box center [266, 546] width 14 height 16
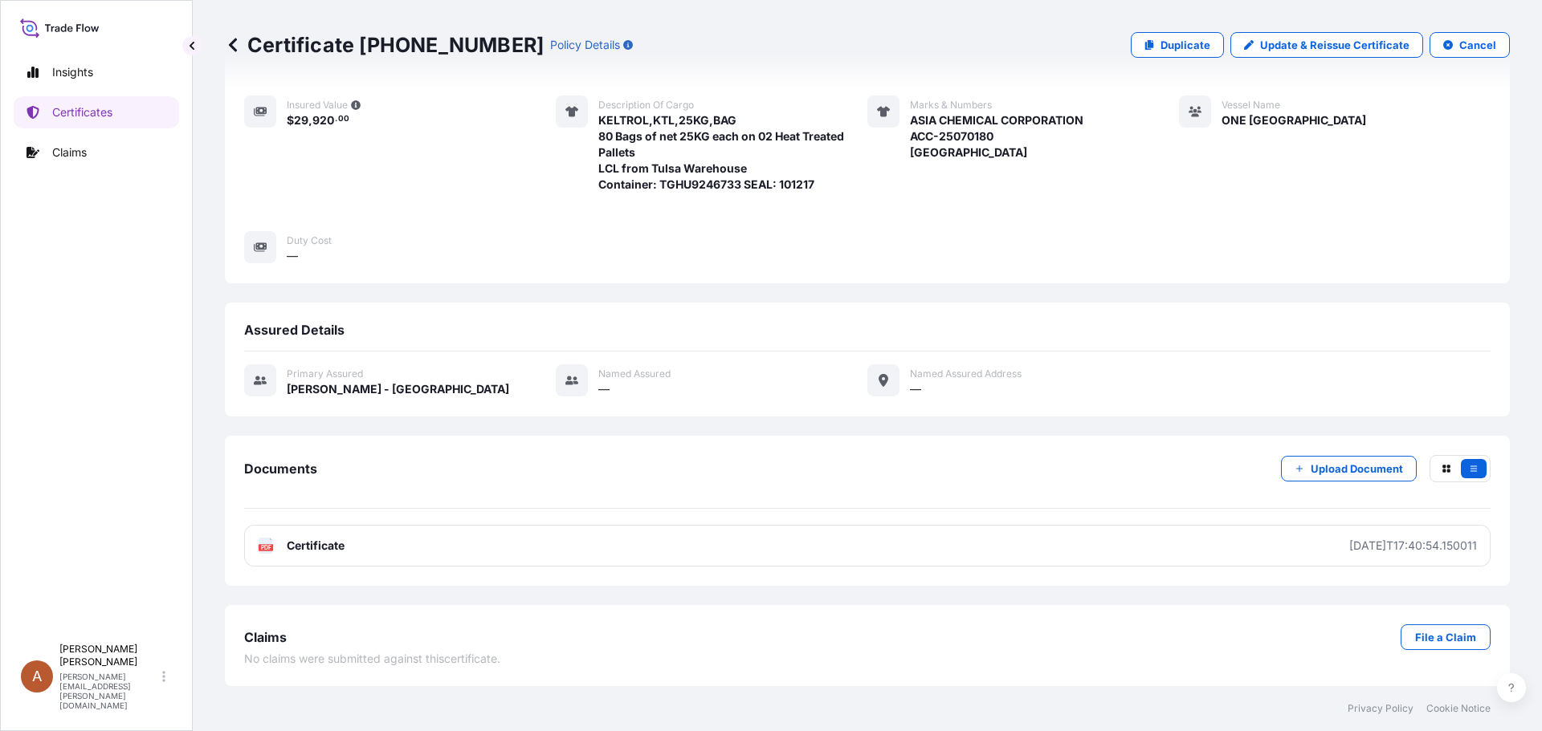
click at [230, 42] on icon at bounding box center [233, 45] width 16 height 16
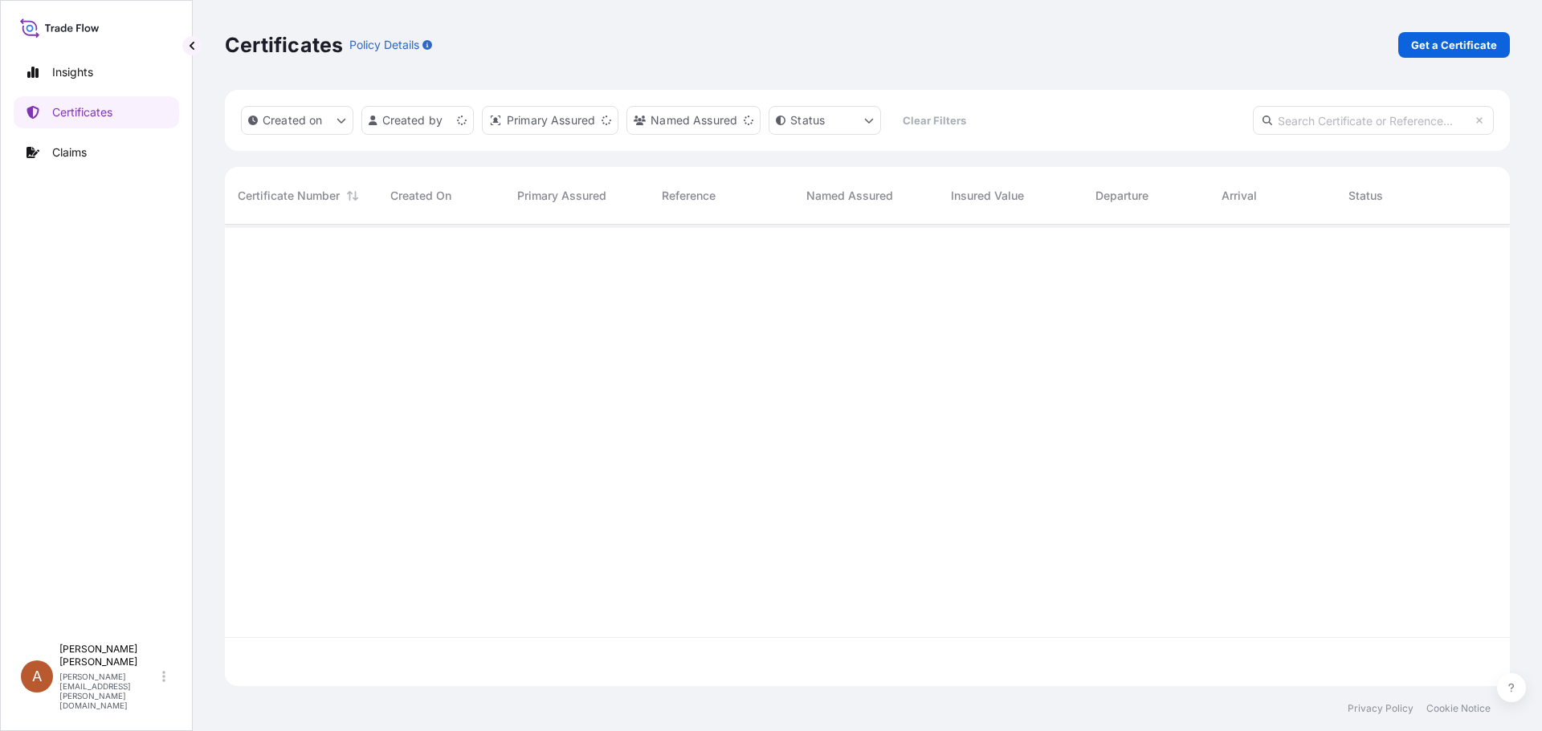
scroll to position [458, 1273]
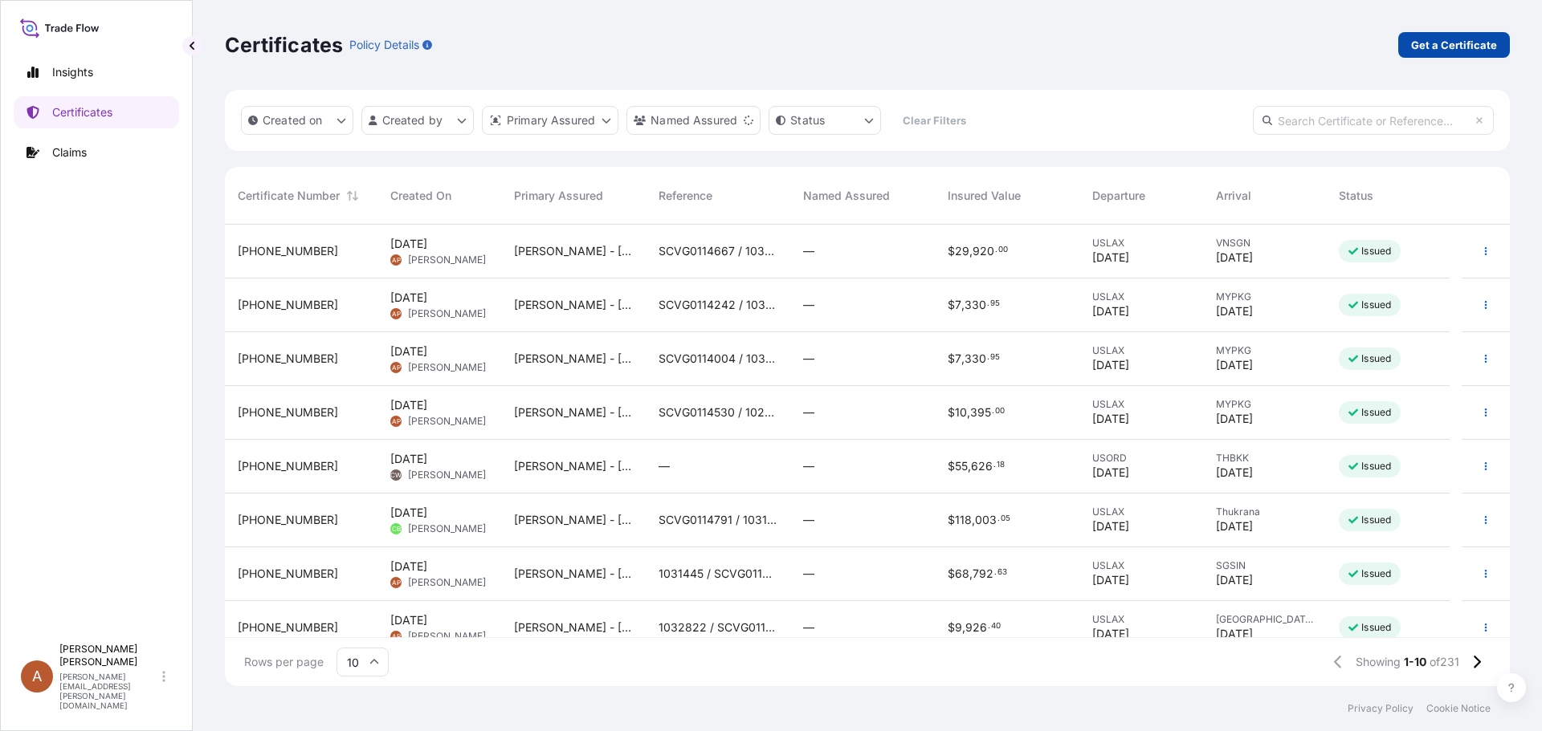
click at [1435, 41] on p "Get a Certificate" at bounding box center [1454, 45] width 86 height 16
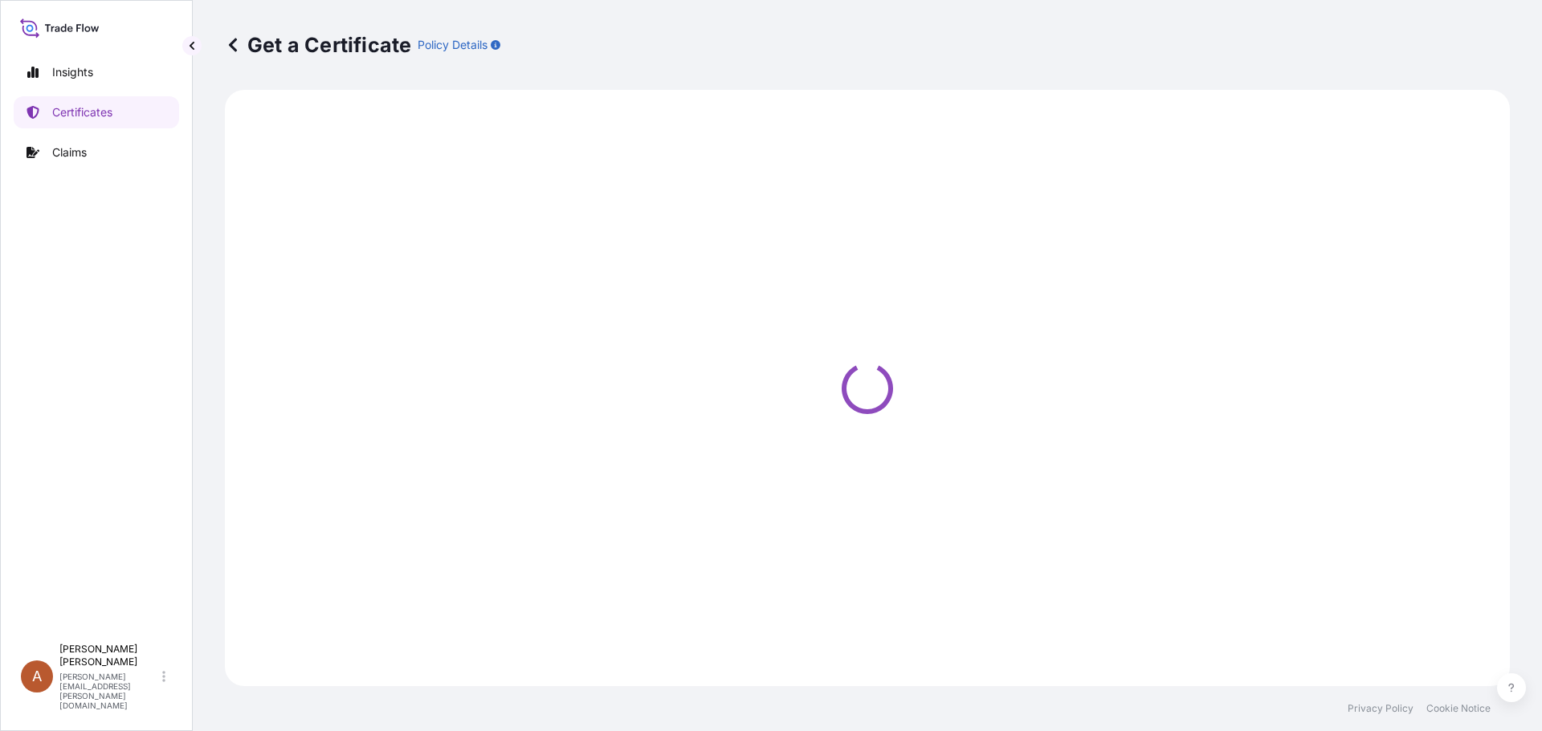
select select "Sea"
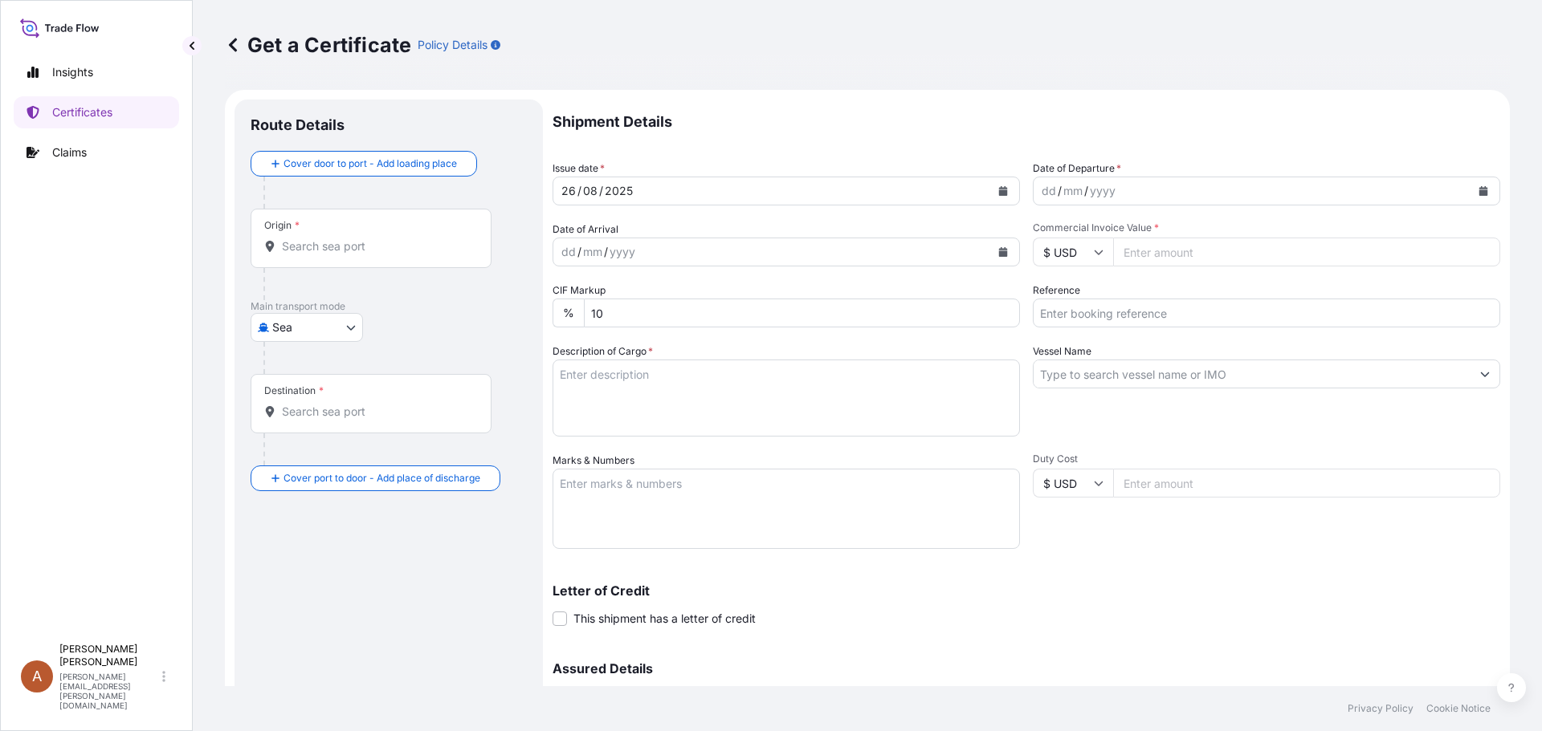
click at [1033, 184] on div "dd / mm / yyyy" at bounding box center [1251, 191] width 437 height 29
click at [1040, 193] on div "dd" at bounding box center [1049, 190] width 18 height 19
click at [1133, 255] on input "Commercial Invoice Value *" at bounding box center [1306, 252] width 387 height 29
type input "27440"
click at [1086, 314] on input "Reference" at bounding box center [1266, 313] width 467 height 29
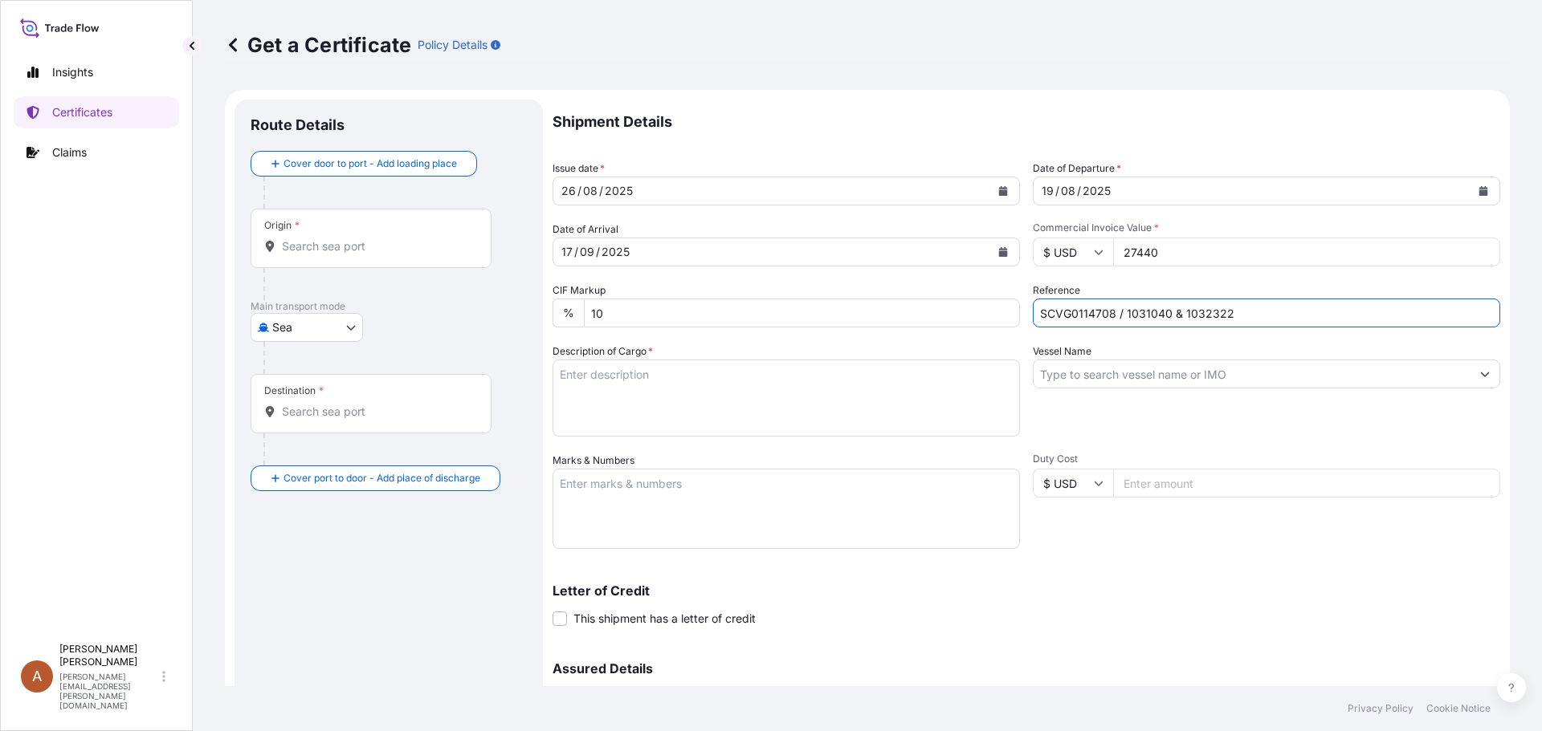
type input "SCVG0114708 / 1031040 & 1032322"
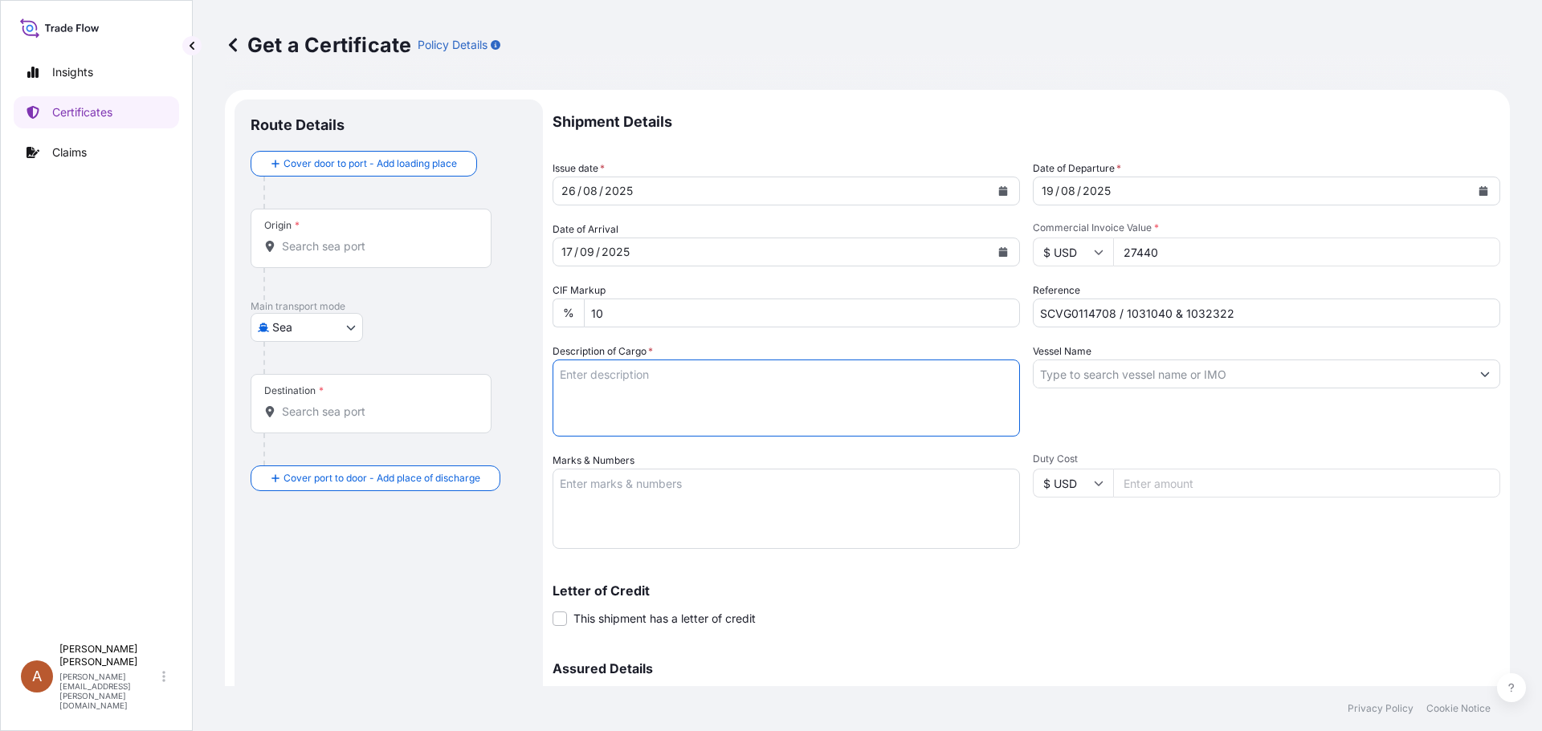
click at [671, 373] on textarea "Description of Cargo *" at bounding box center [785, 398] width 467 height 77
paste textarea "KELCOGEL APLB,KGELAPLB,25KG,BAG"
click at [563, 389] on textarea "KELCOGEL APLB,KGELAPLB,25KG,BAG" at bounding box center [785, 398] width 467 height 77
click at [774, 377] on textarea "KELCOGEL APLB,KGELAPLB,25KG,BAG" at bounding box center [785, 398] width 467 height 77
paste textarea "40 Bags of net 25KG each on 1 Heat Treated Pallet"
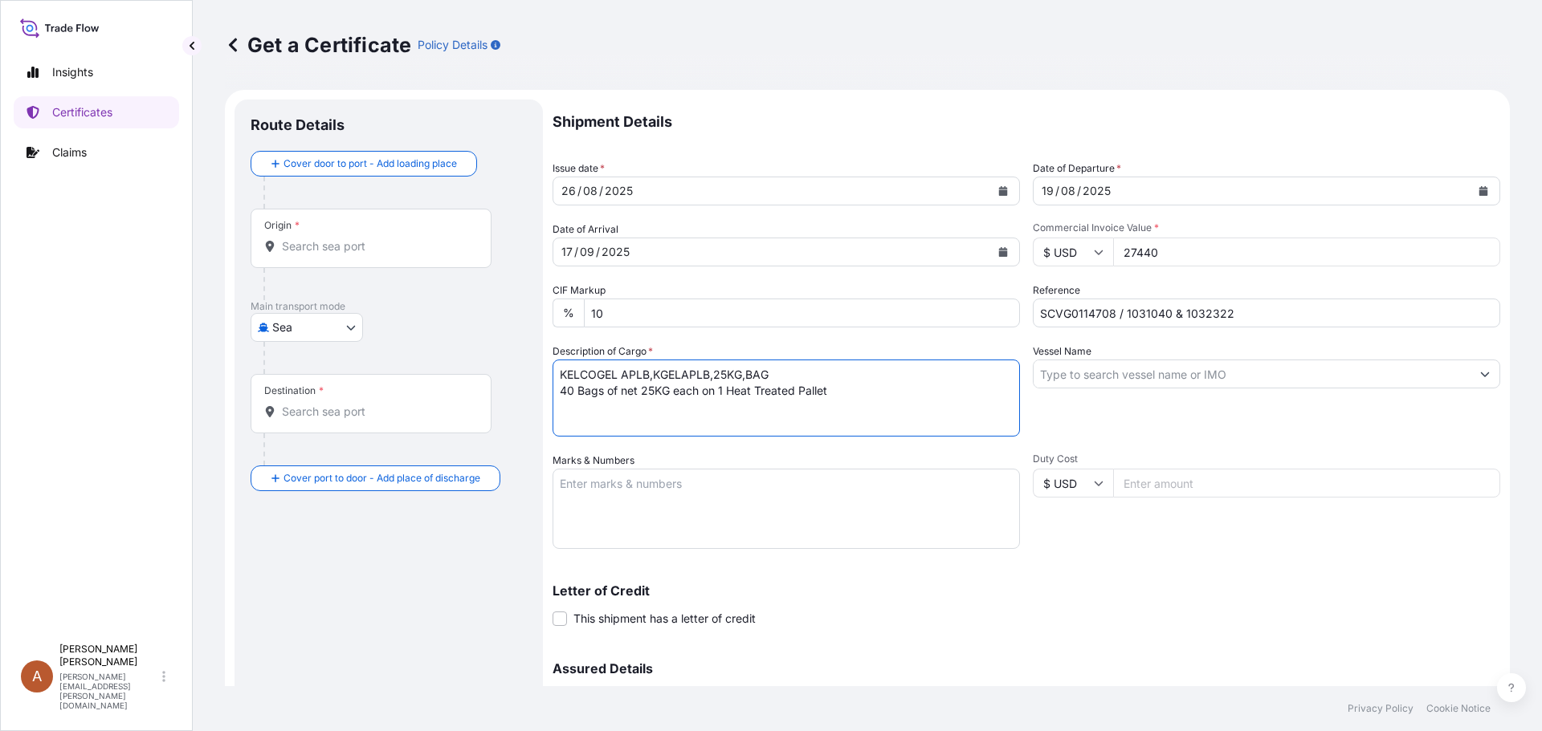
click at [559, 390] on textarea "KELCOGEL APLB,KGELAPLB,25KG,BAG 40 Bags of net 25KG each on 1 Heat Treated Pall…" at bounding box center [785, 398] width 467 height 77
click at [718, 390] on textarea "KELCOGEL APLB,KGELAPLB,25KG,BAG 80 Bags of net 25KG each on 1 Heat Treated Pall…" at bounding box center [785, 398] width 467 height 77
click at [617, 419] on textarea "KELCOGEL APLB,KGELAPLB,25KG,BAG 80 Bags of net 25KG each on 2 Heat Treated Pall…" at bounding box center [785, 398] width 467 height 77
drag, startPoint x: 564, startPoint y: 408, endPoint x: 809, endPoint y: 370, distance: 247.8
click at [567, 407] on textarea "KELCOGEL APLB,KGELAPLB,25KG,BAG 80 Bags of net 25KG each on 2 Heat Treated Pall…" at bounding box center [785, 398] width 467 height 77
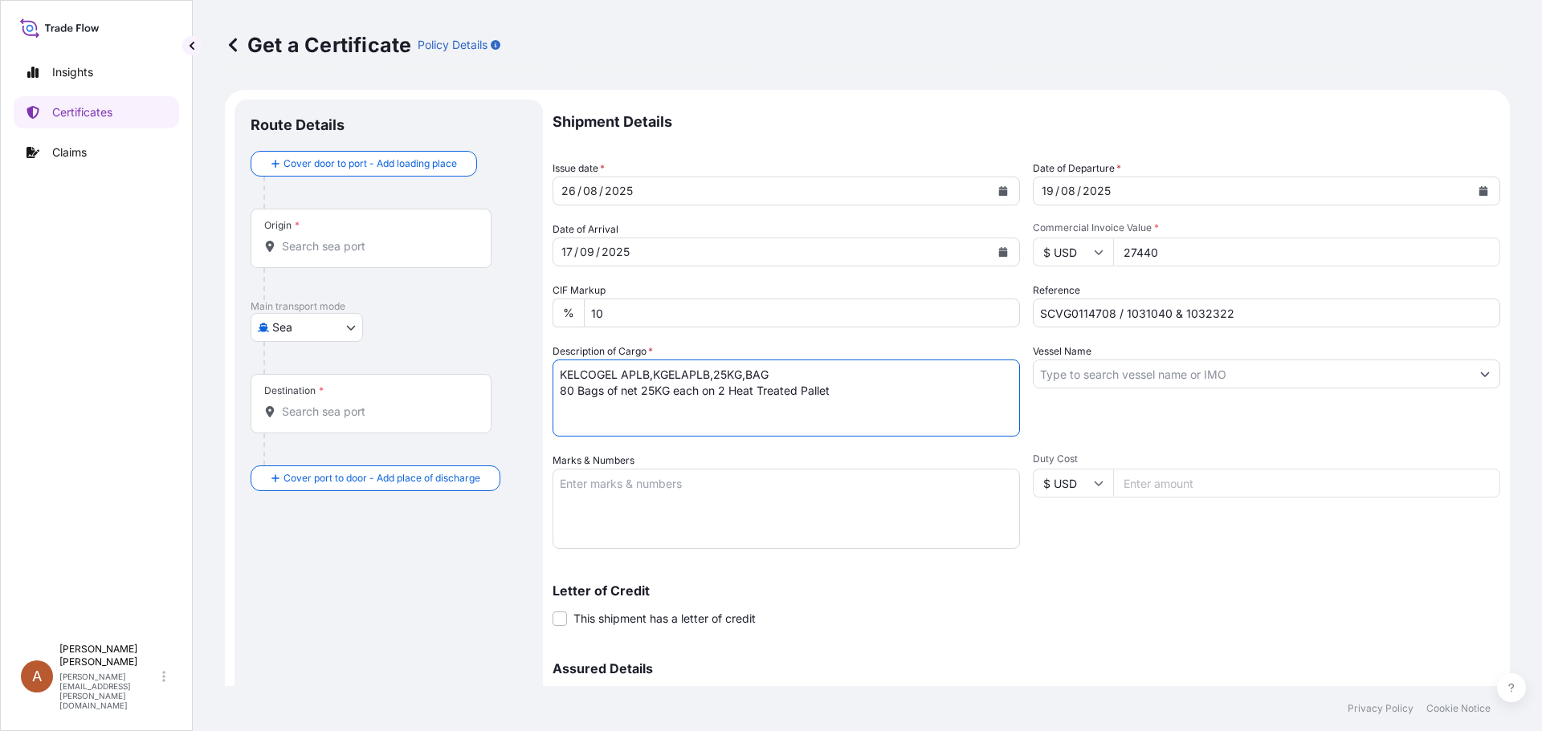
click at [844, 397] on textarea "KELCOGEL APLB,KGELAPLB,25KG,BAG 80 Bags of net 25KG each on 2 Heat Treated Pall…" at bounding box center [785, 398] width 467 height 77
click at [577, 410] on textarea "KELCOGEL APLB,KGELAPLB,25KG,BAG 80 Bags of net 25KG each on 2 Heat Treated Pall…" at bounding box center [785, 398] width 467 height 77
paste textarea "LCL from [GEOGRAPHIC_DATA]"
click at [585, 417] on textarea "KELCOGEL APLB,KGELAPLB,25KG,BAG 80 Bags of net 25KG each on 2 Heat Treated Pall…" at bounding box center [785, 398] width 467 height 77
click at [752, 410] on textarea "KELCOGEL APLB,KGELAPLB,25KG,BAG 80 Bags of net 25KG each on 2 Heat Treated Pall…" at bounding box center [785, 398] width 467 height 77
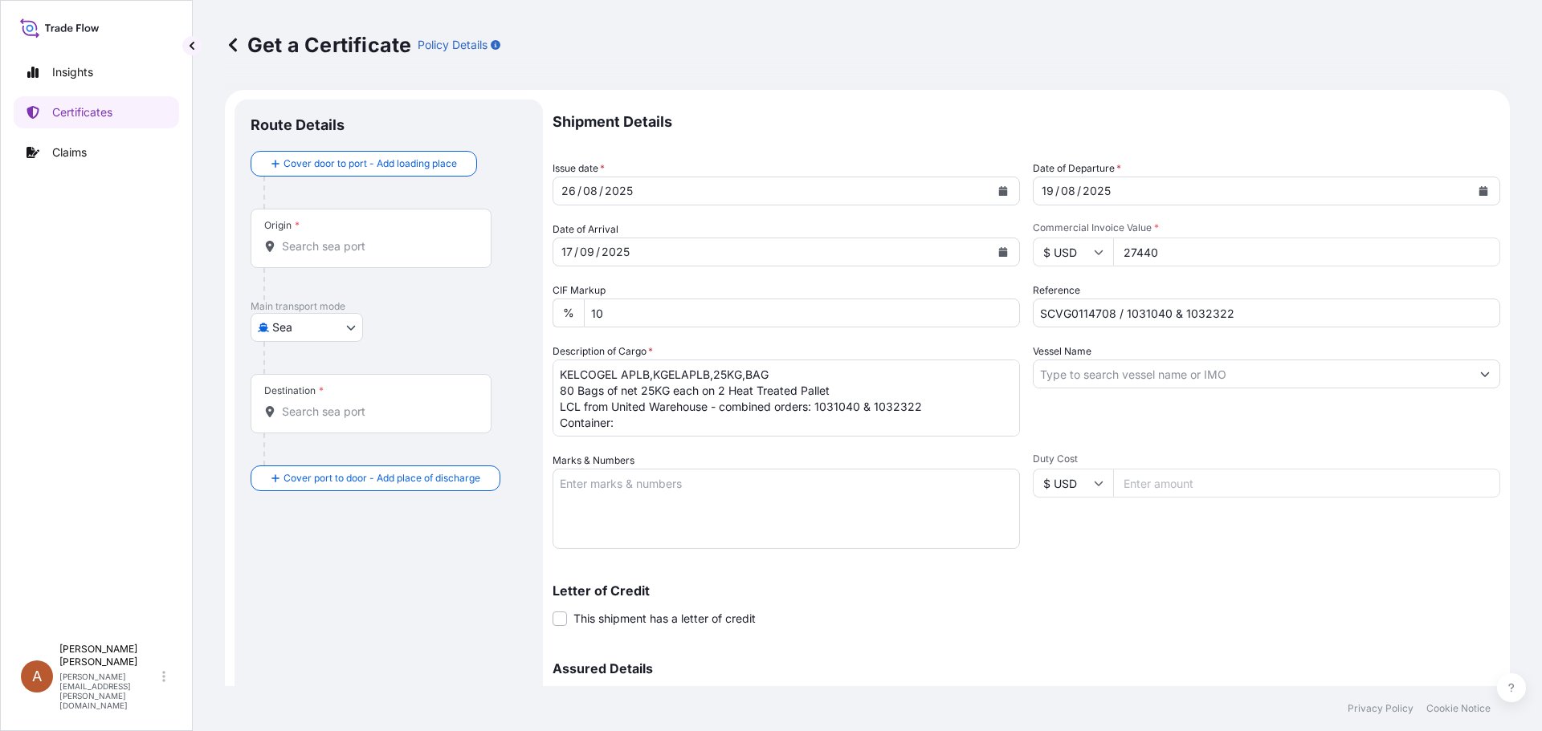
click at [629, 426] on textarea "KELCOGEL APLB,KGELAPLB,25KG,BAG 80 Bags of net 25KG each on 2 Heat Treated Pall…" at bounding box center [785, 398] width 467 height 77
type textarea "KELCOGEL APLB,KGELAPLB,25KG,BAG 80 Bags of net 25KG each on 2 Heat Treated Pall…"
click at [592, 491] on textarea "Marks & Numbers" at bounding box center [785, 509] width 467 height 80
paste textarea "ASIA CHEMICAL CORPORATION ACC-25060191 , ACC-25052588 [GEOGRAPHIC_DATA]"
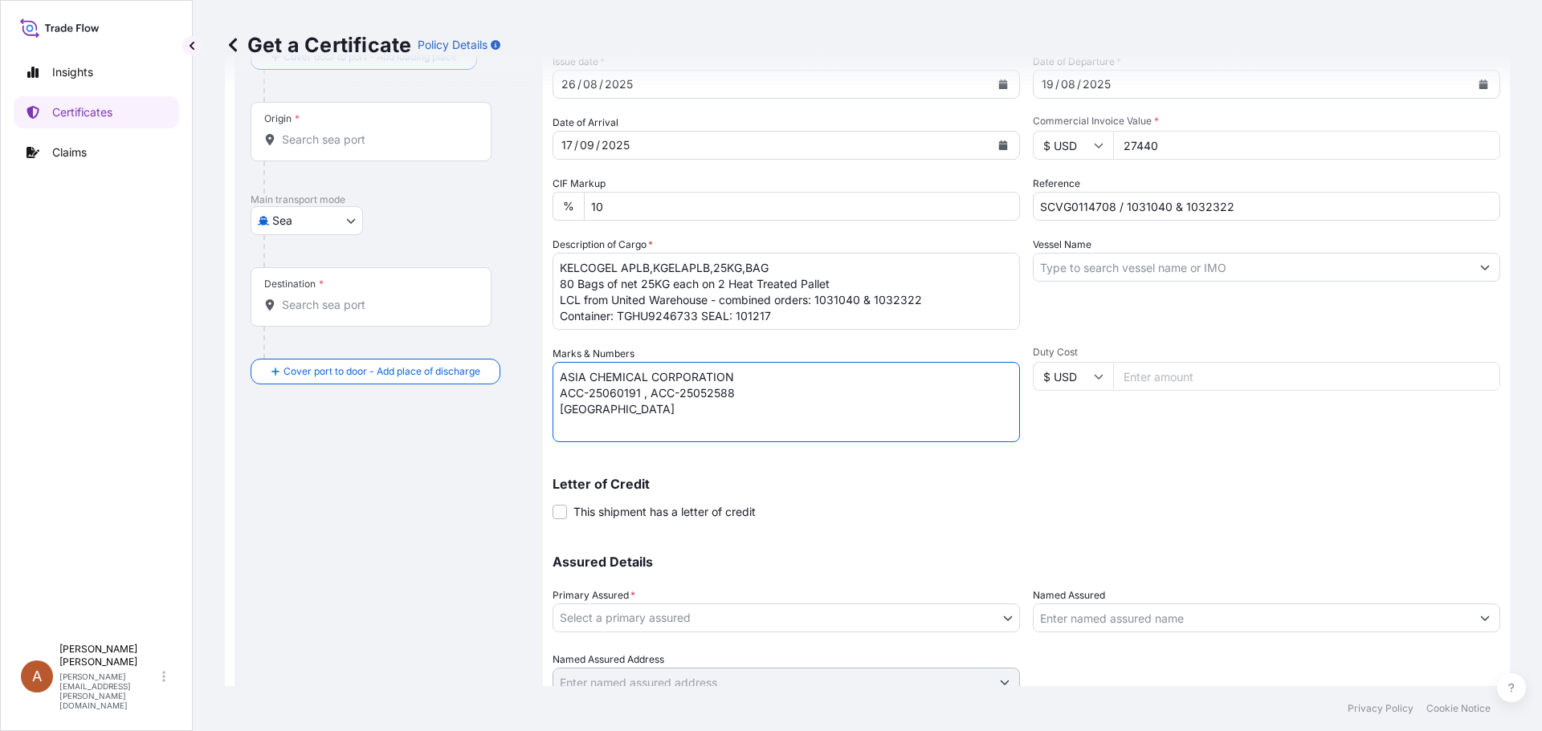
scroll to position [172, 0]
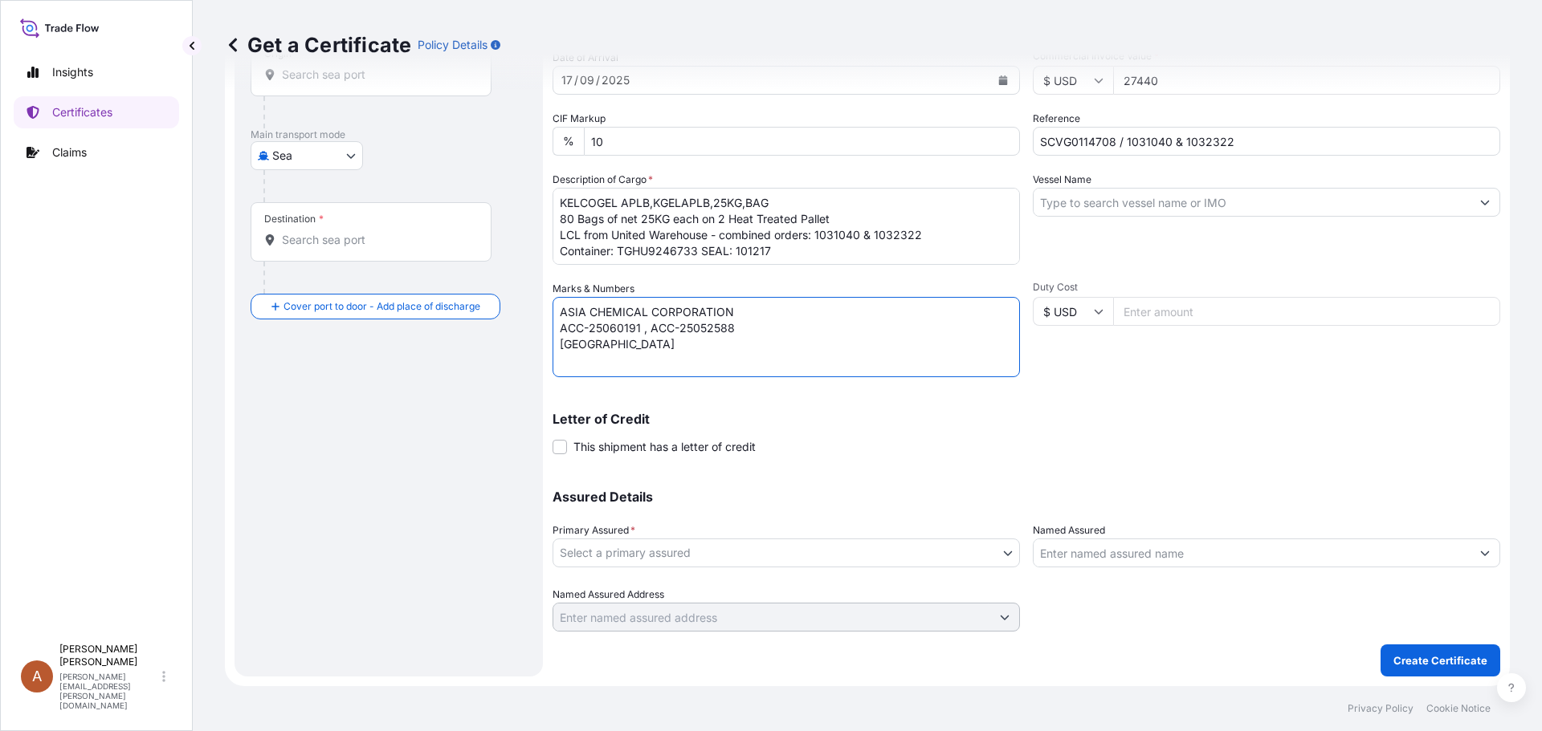
type textarea "ASIA CHEMICAL CORPORATION ACC-25060191 , ACC-25052588 [GEOGRAPHIC_DATA]"
click at [624, 555] on body "Insights Certificates Claims A Alicia Pye-miller [EMAIL_ADDRESS][PERSON_NAME][D…" at bounding box center [771, 365] width 1542 height 731
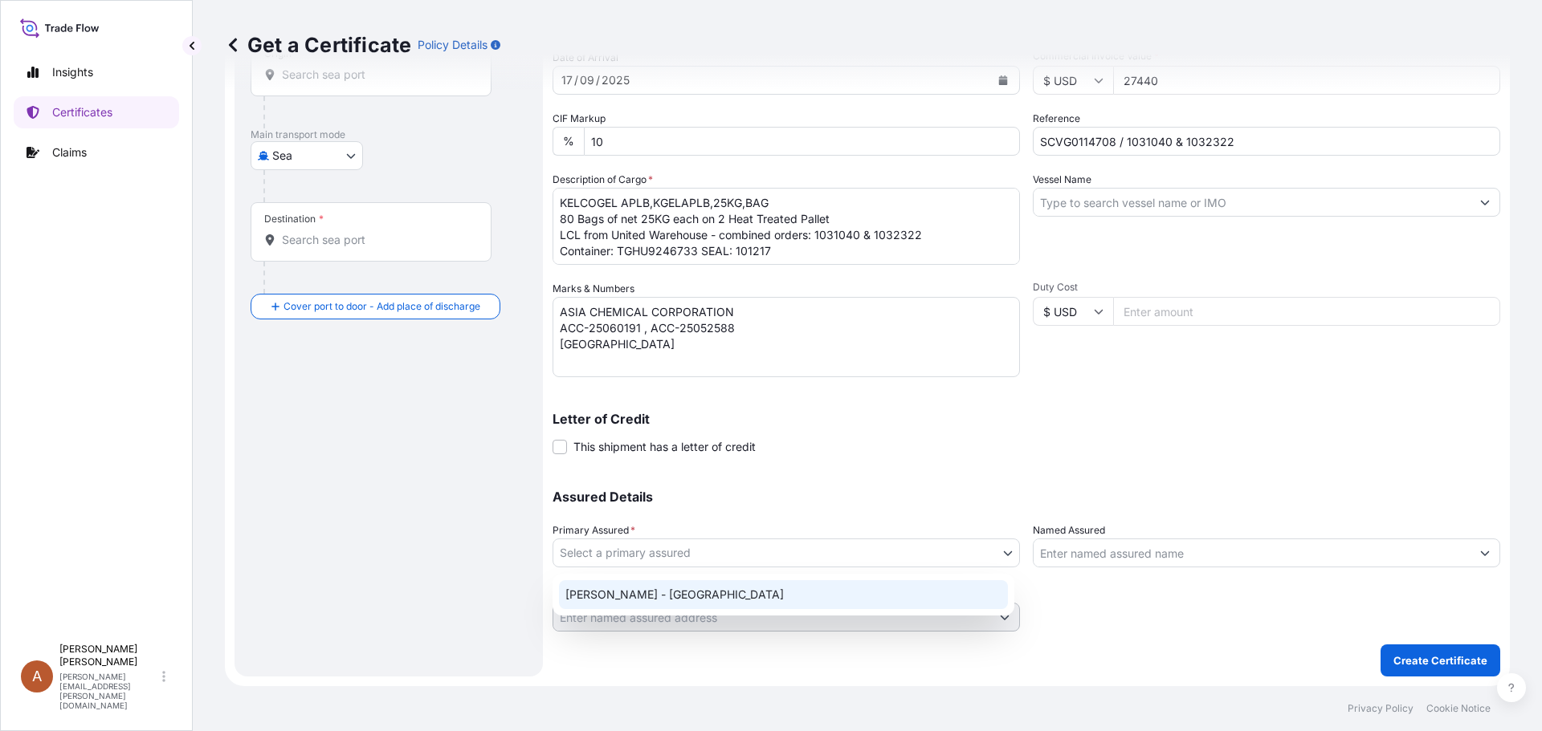
click at [589, 598] on div "[PERSON_NAME] - [GEOGRAPHIC_DATA]" at bounding box center [783, 594] width 449 height 29
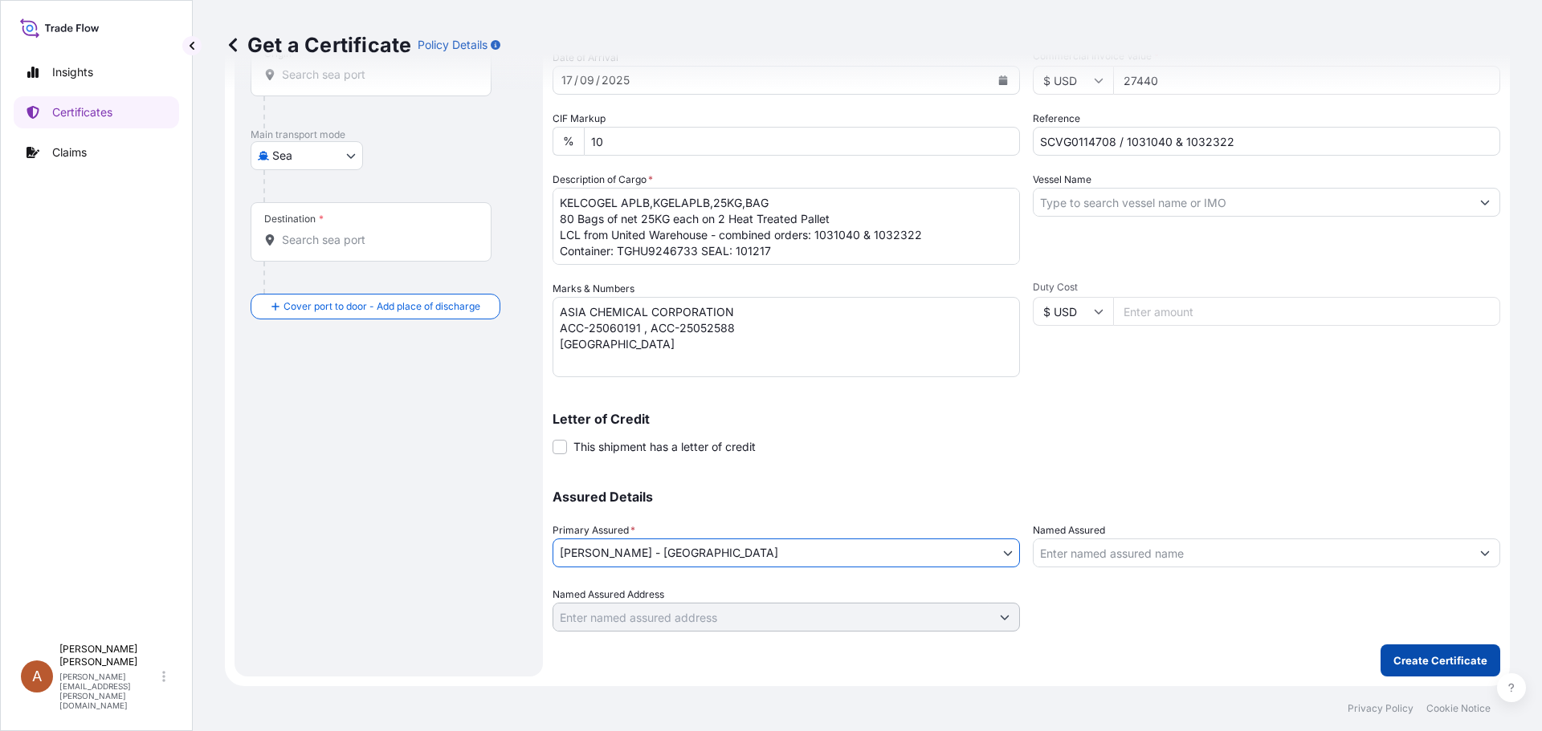
click at [1393, 658] on p "Create Certificate" at bounding box center [1440, 661] width 94 height 16
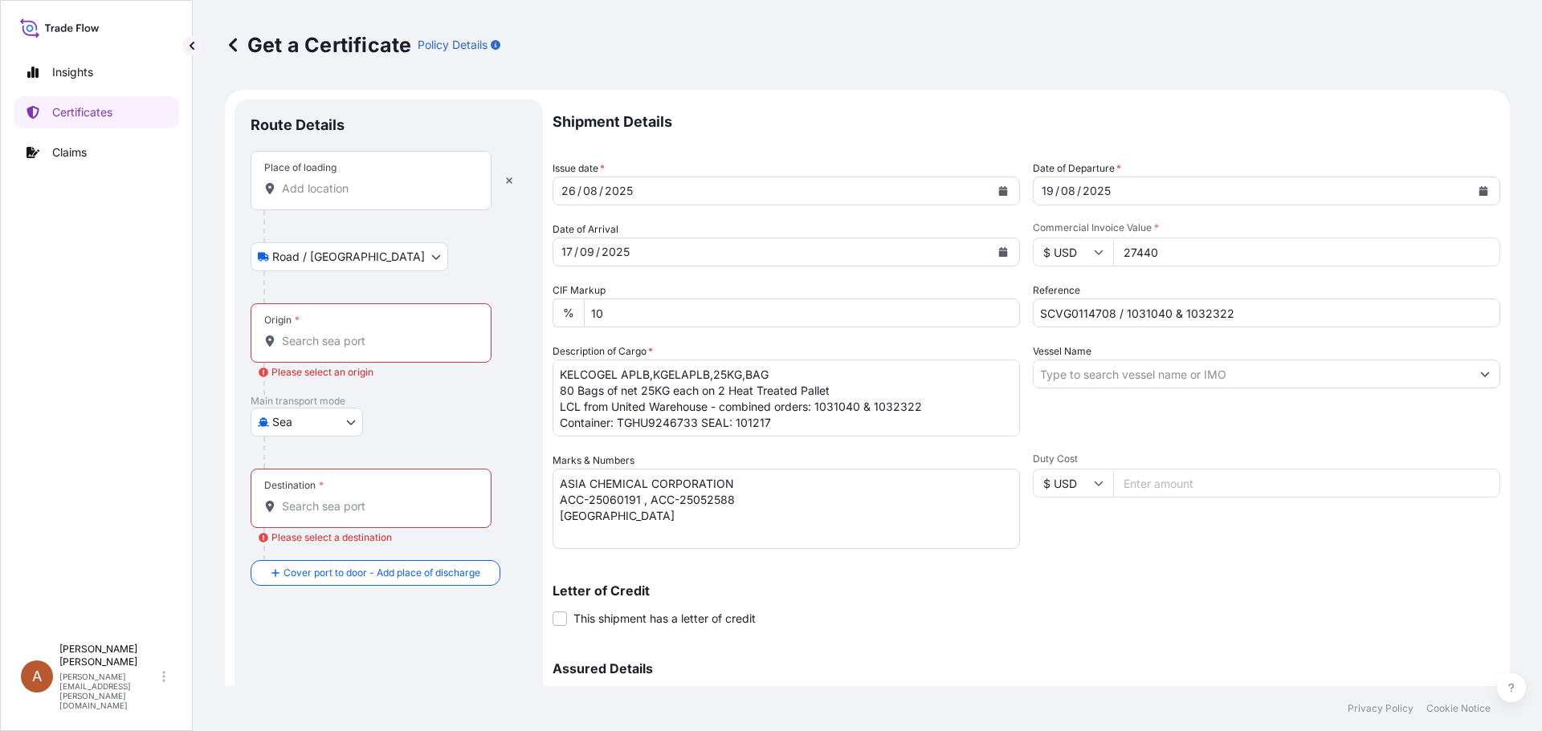
click at [321, 192] on input "Place of loading" at bounding box center [376, 189] width 189 height 16
click at [279, 186] on div at bounding box center [371, 189] width 214 height 16
click at [282, 186] on input "Place of loading" at bounding box center [376, 189] width 189 height 16
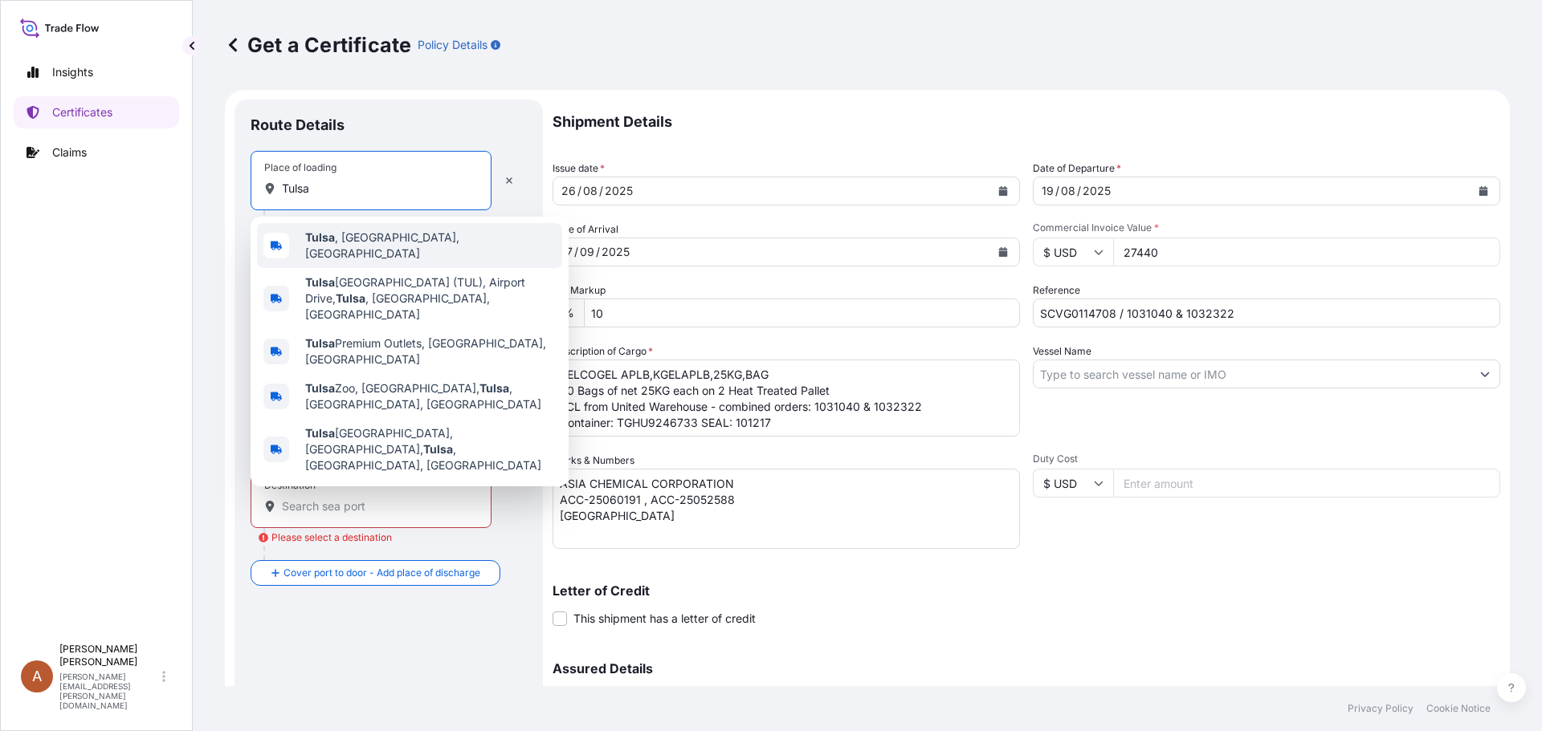
click at [338, 233] on div "[GEOGRAPHIC_DATA] , [GEOGRAPHIC_DATA], [GEOGRAPHIC_DATA]" at bounding box center [409, 245] width 305 height 45
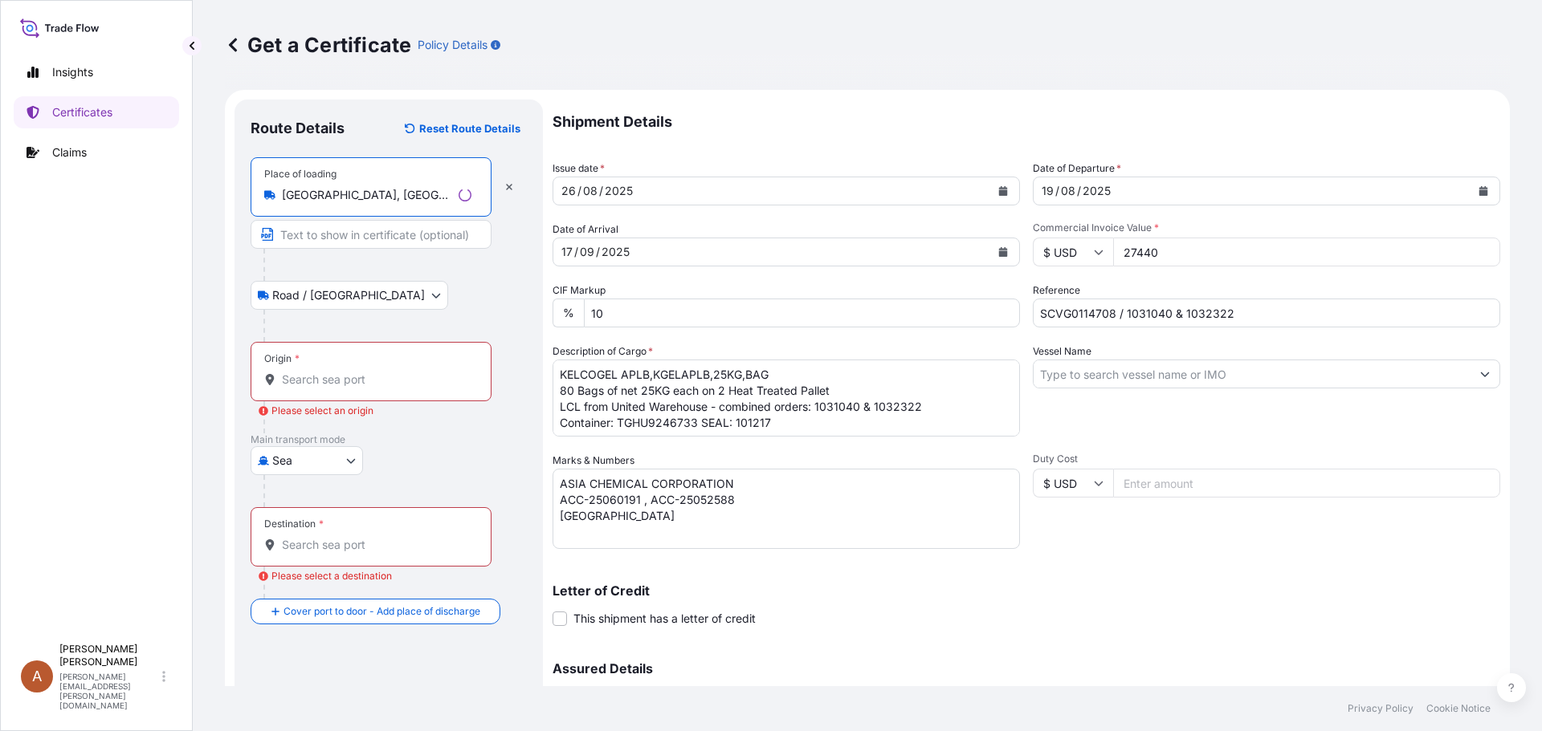
type input "[GEOGRAPHIC_DATA], [GEOGRAPHIC_DATA], [GEOGRAPHIC_DATA]"
click at [303, 377] on input "Origin * Please select an origin" at bounding box center [376, 380] width 189 height 16
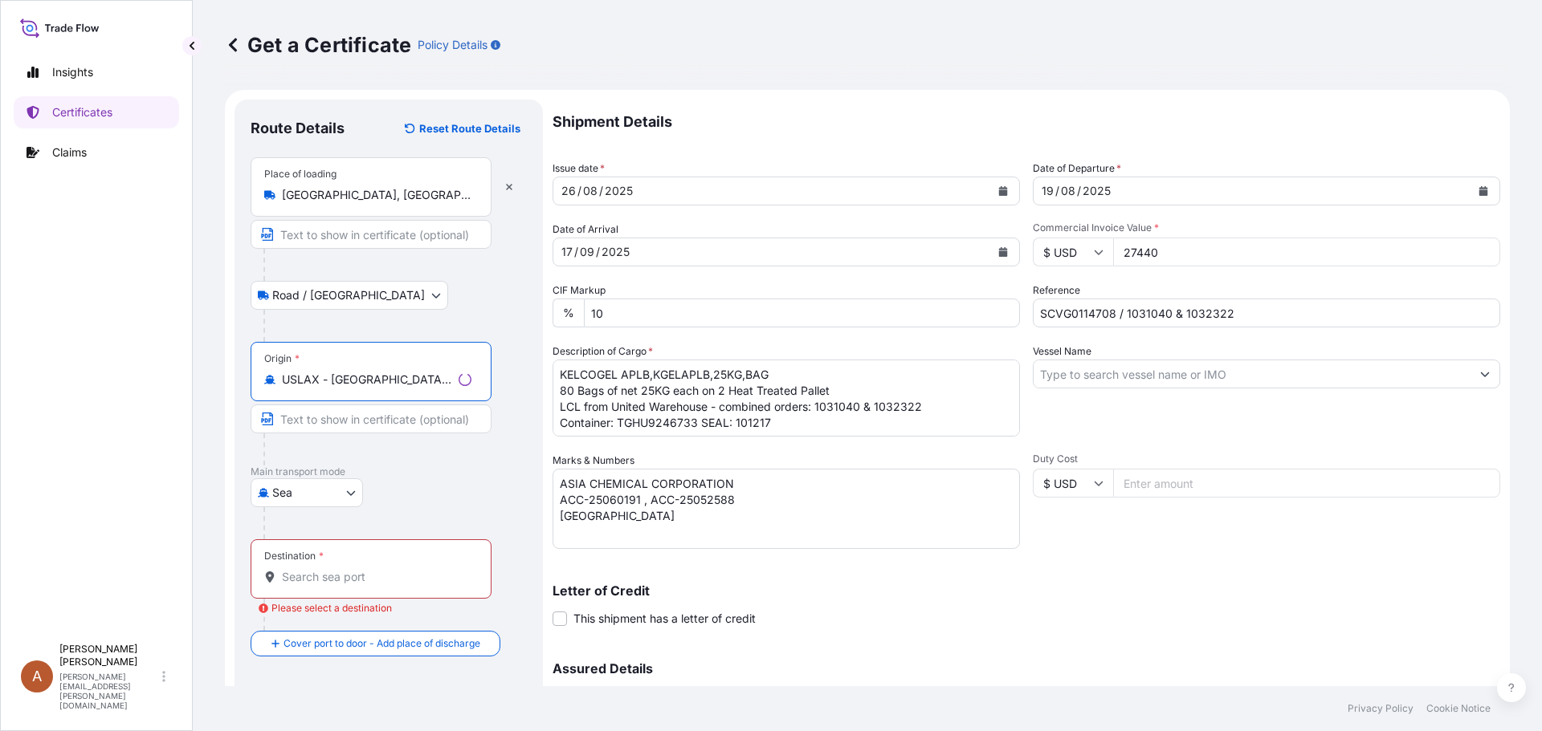
type input "USLAX - [GEOGRAPHIC_DATA], [GEOGRAPHIC_DATA]"
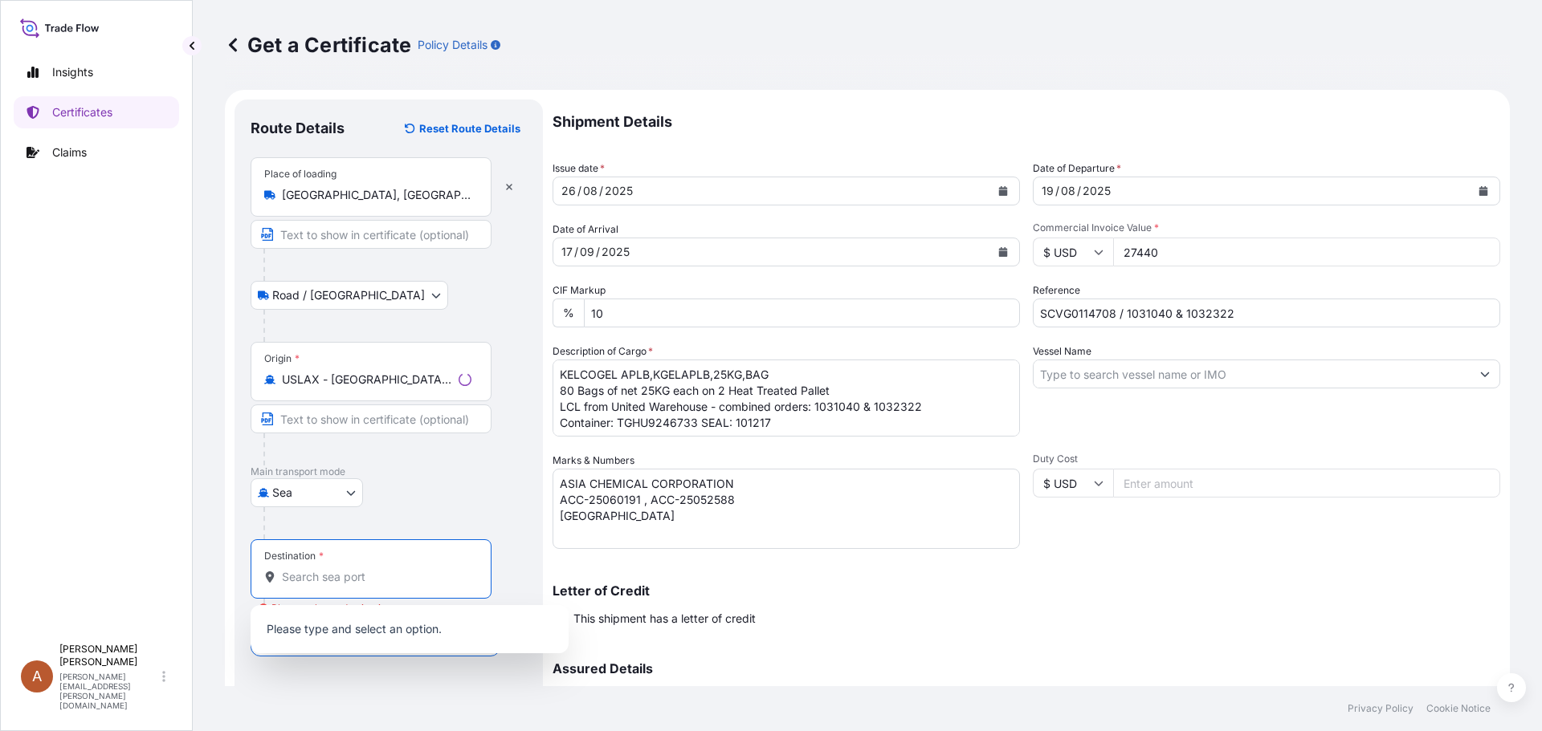
click at [302, 575] on input "Destination * Please select a destination" at bounding box center [376, 577] width 189 height 16
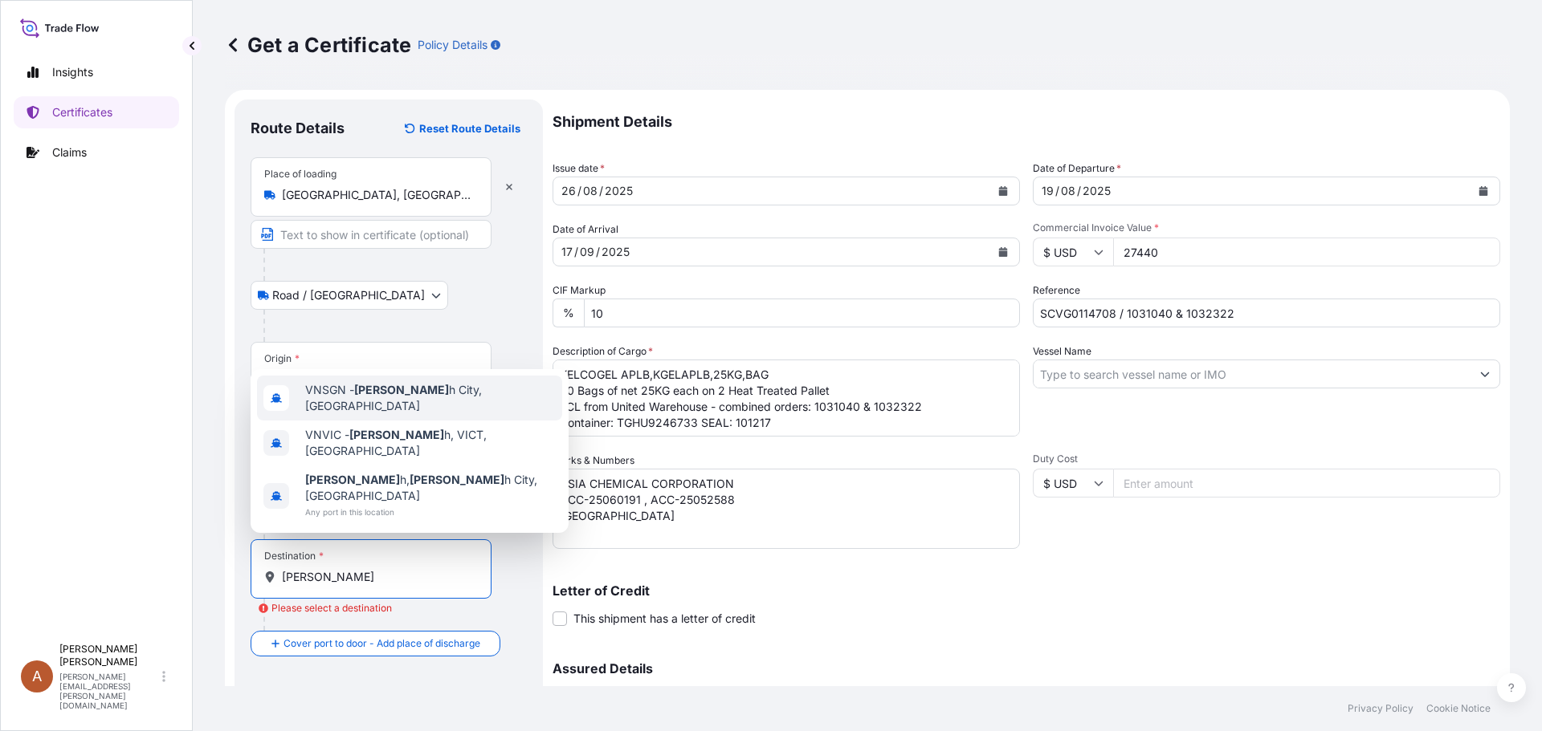
click at [417, 414] on span "VNSGN - [GEOGRAPHIC_DATA], [GEOGRAPHIC_DATA]" at bounding box center [430, 398] width 251 height 32
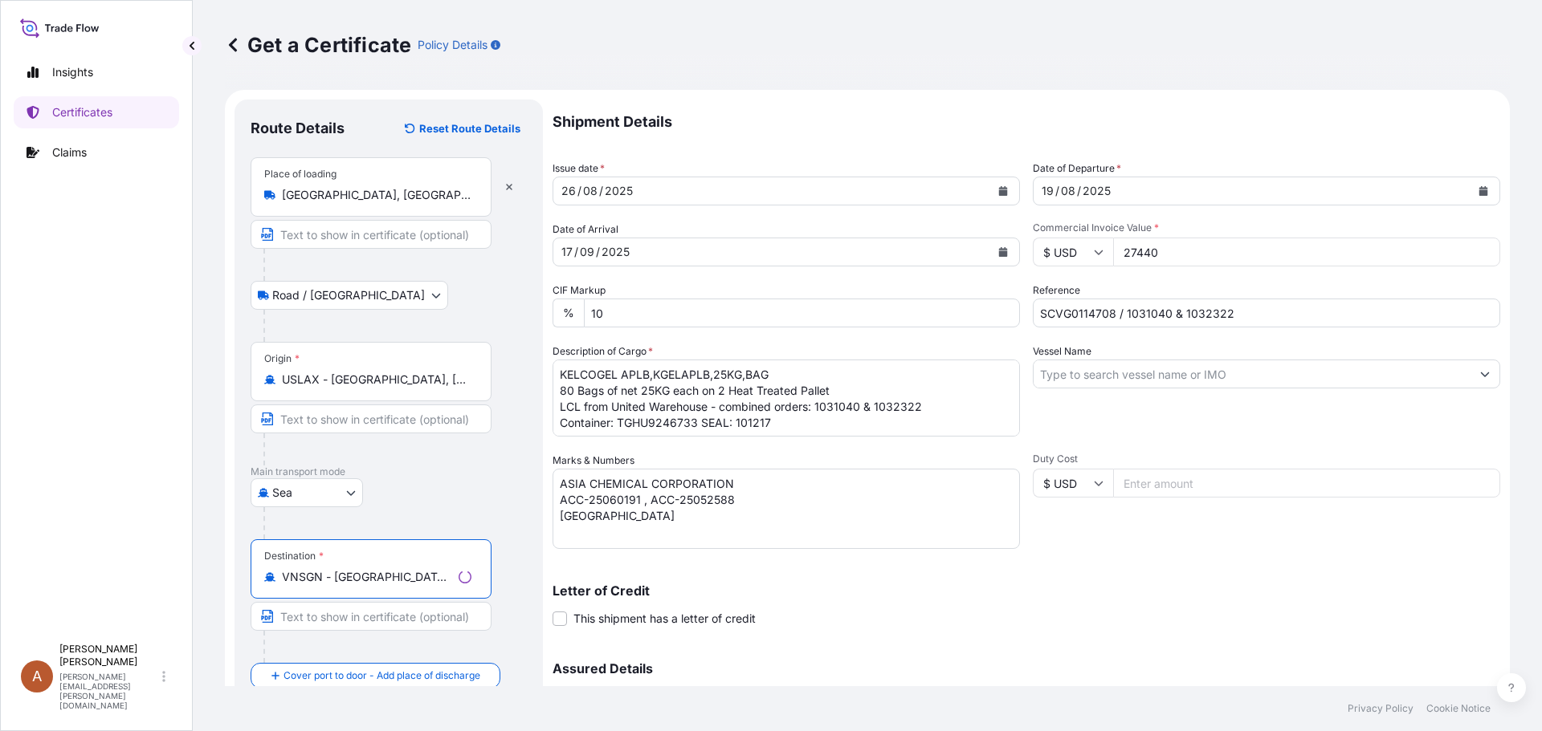
type input "VNSGN - [GEOGRAPHIC_DATA], [GEOGRAPHIC_DATA]"
click at [522, 571] on div "Destination * VNSGN - [GEOGRAPHIC_DATA], [GEOGRAPHIC_DATA]" at bounding box center [389, 602] width 276 height 124
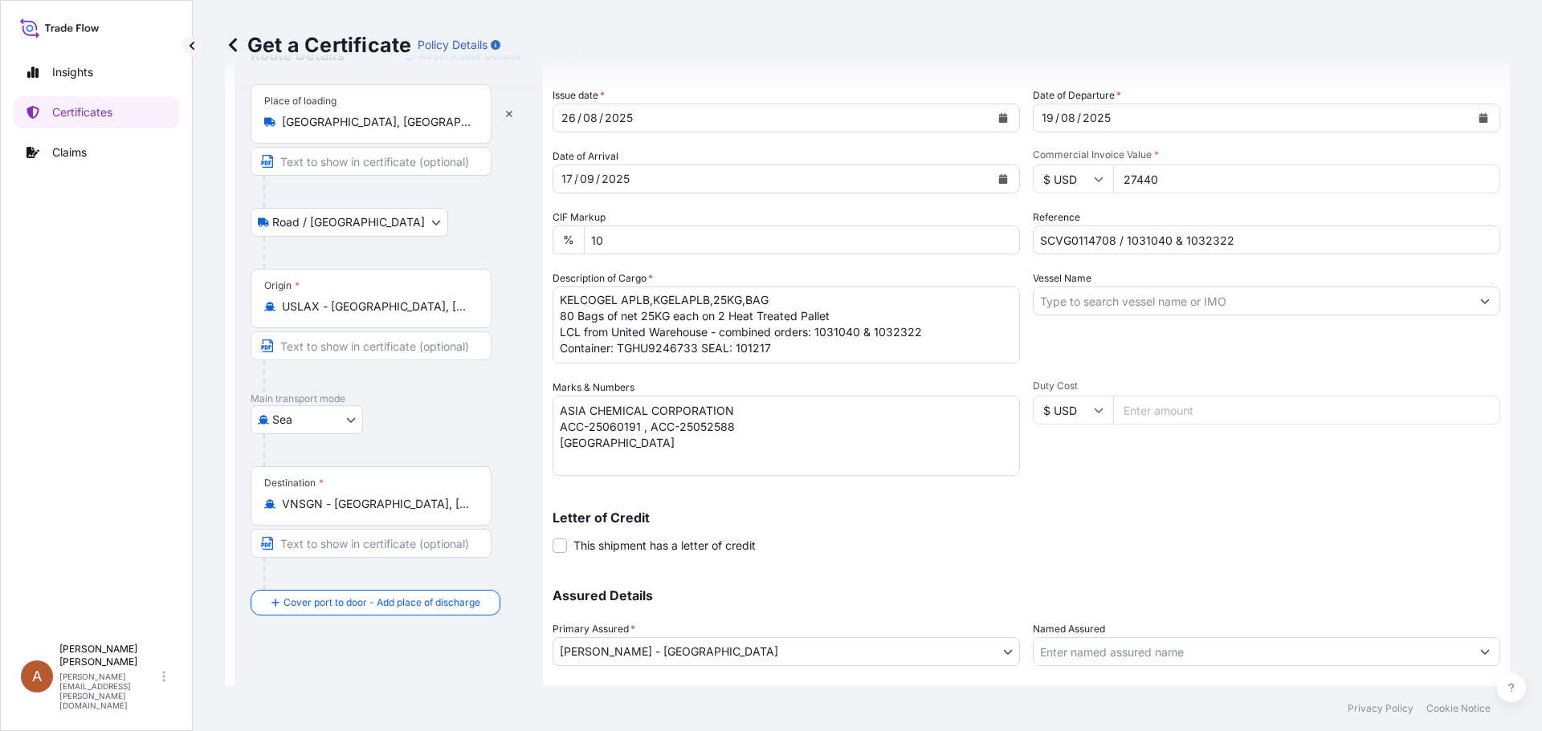
scroll to position [172, 0]
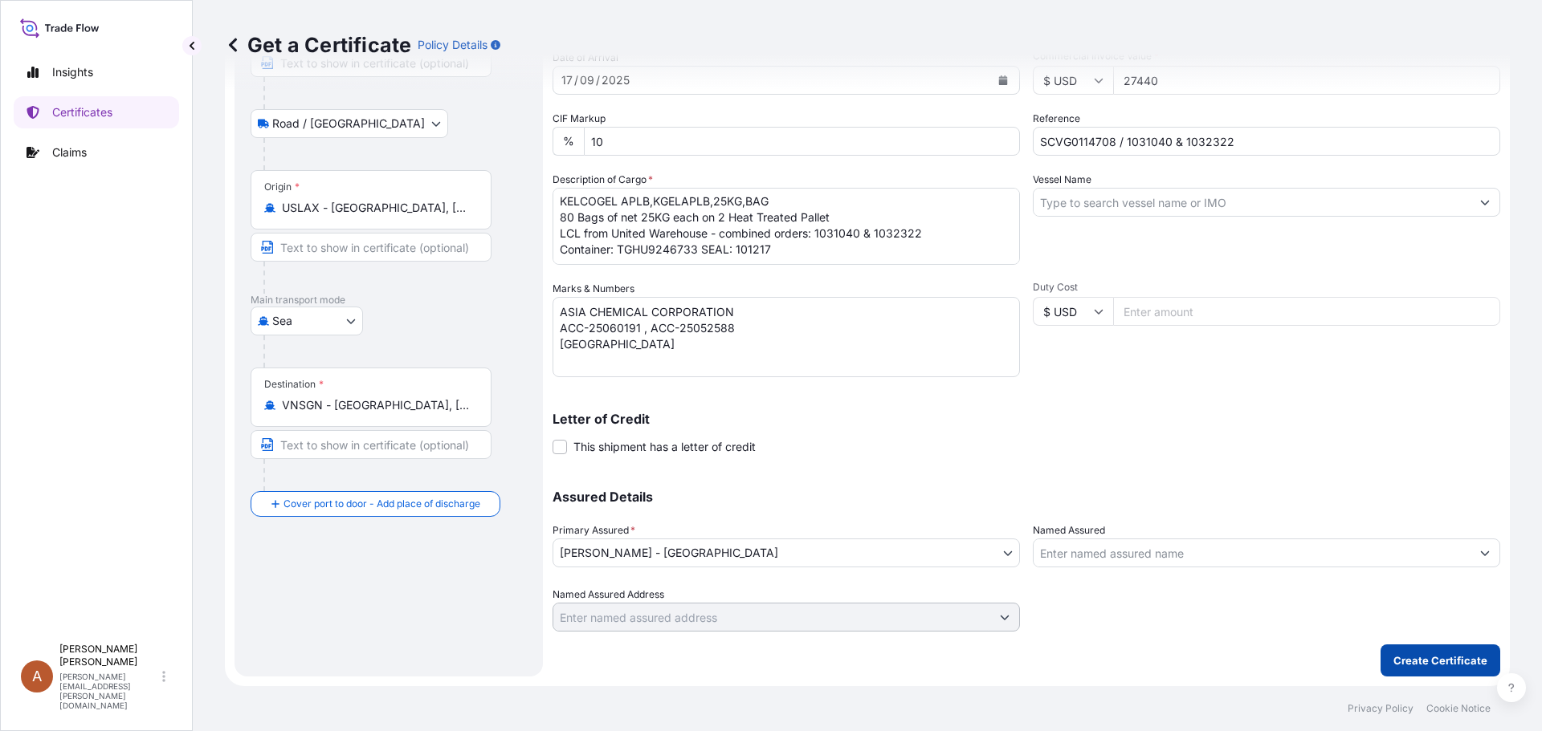
click at [1402, 660] on p "Create Certificate" at bounding box center [1440, 661] width 94 height 16
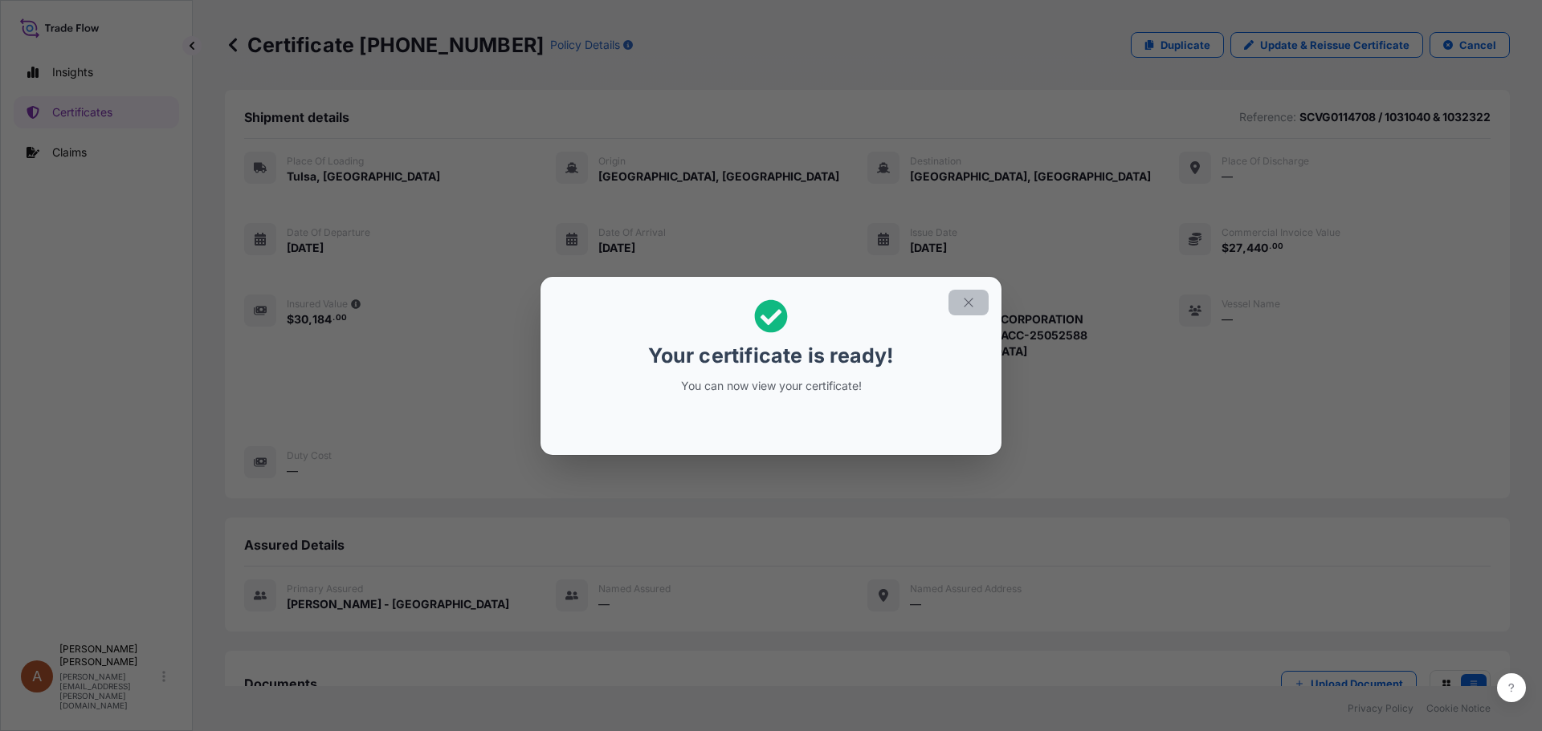
click at [966, 305] on icon "button" at bounding box center [967, 302] width 9 height 9
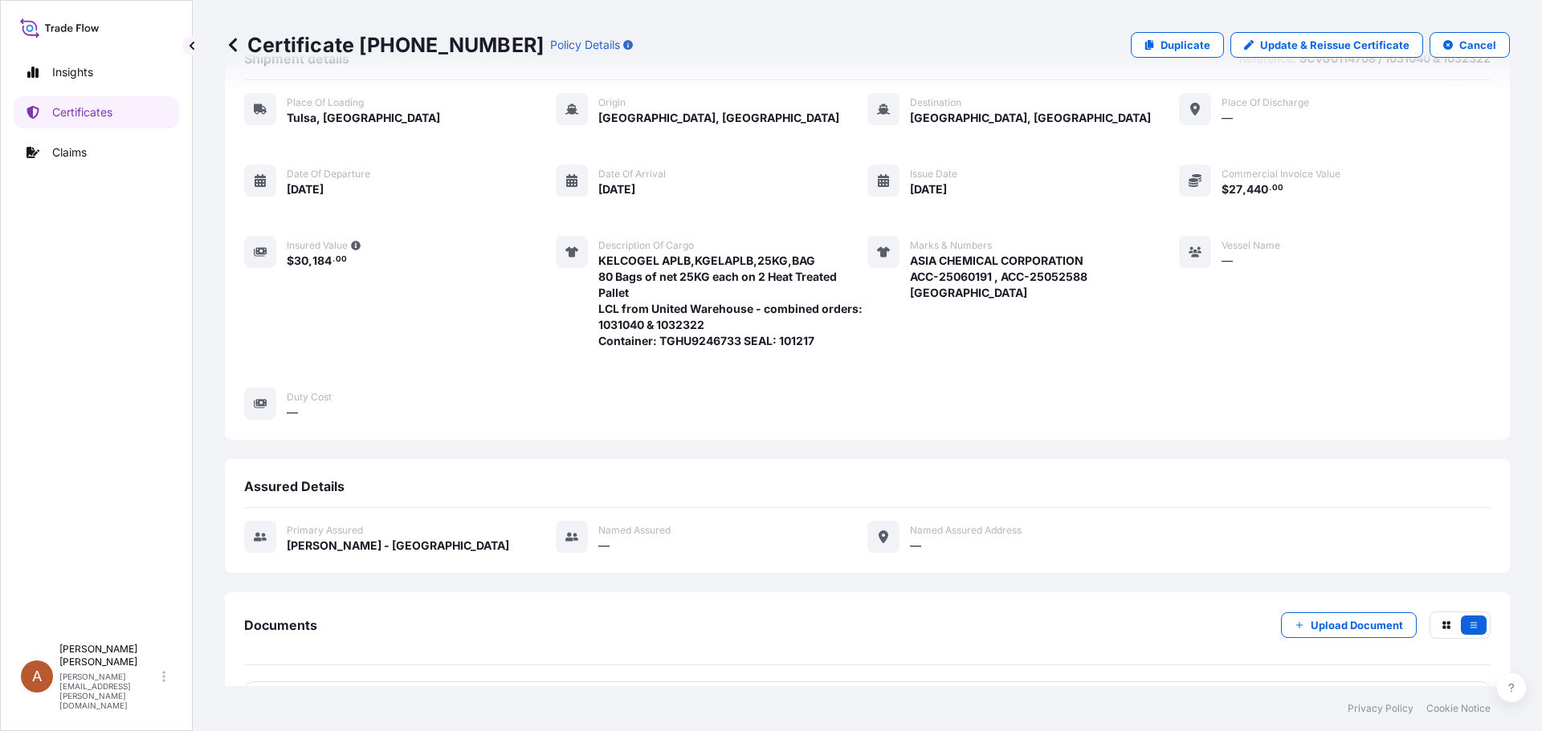
scroll to position [215, 0]
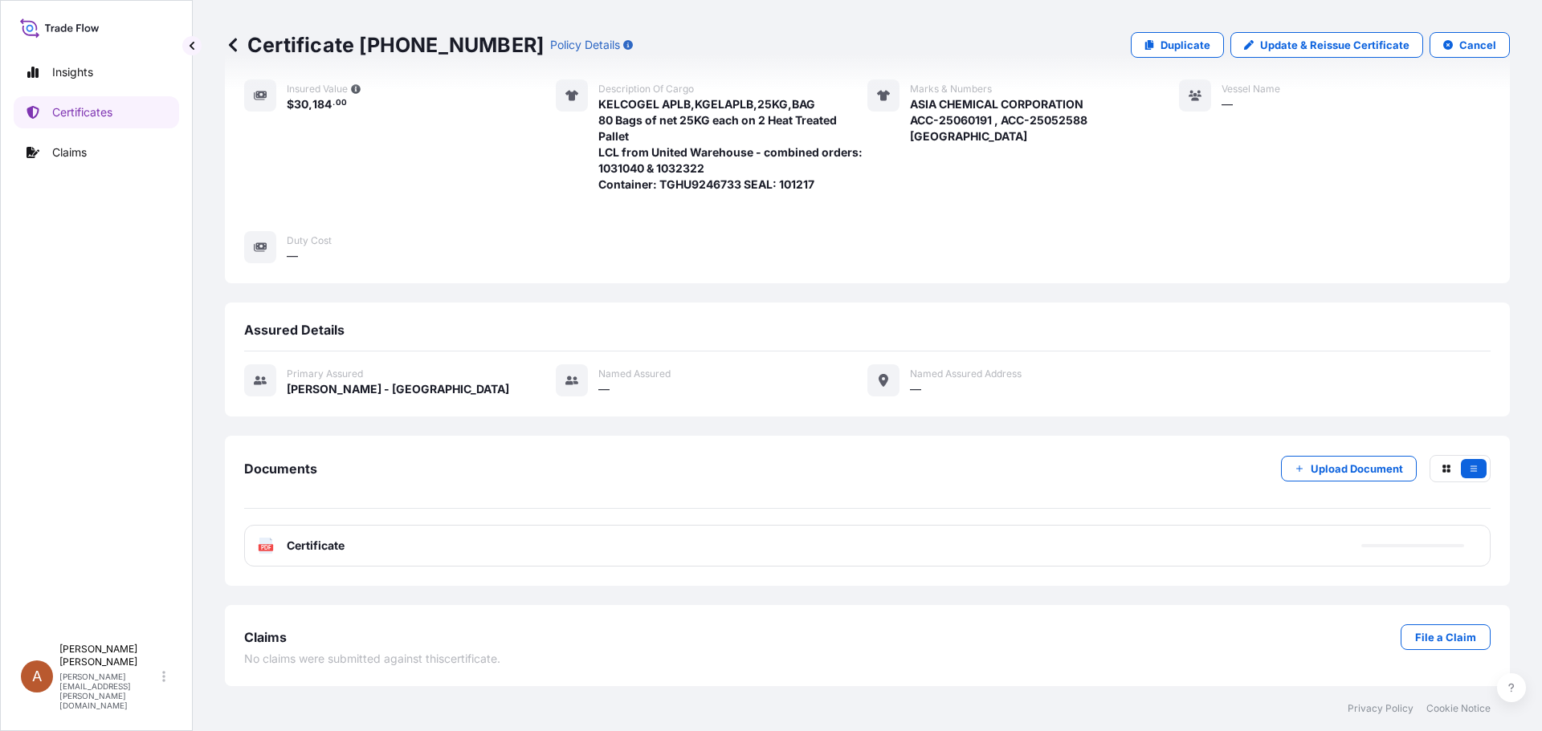
click at [314, 546] on span "Certificate" at bounding box center [316, 546] width 58 height 16
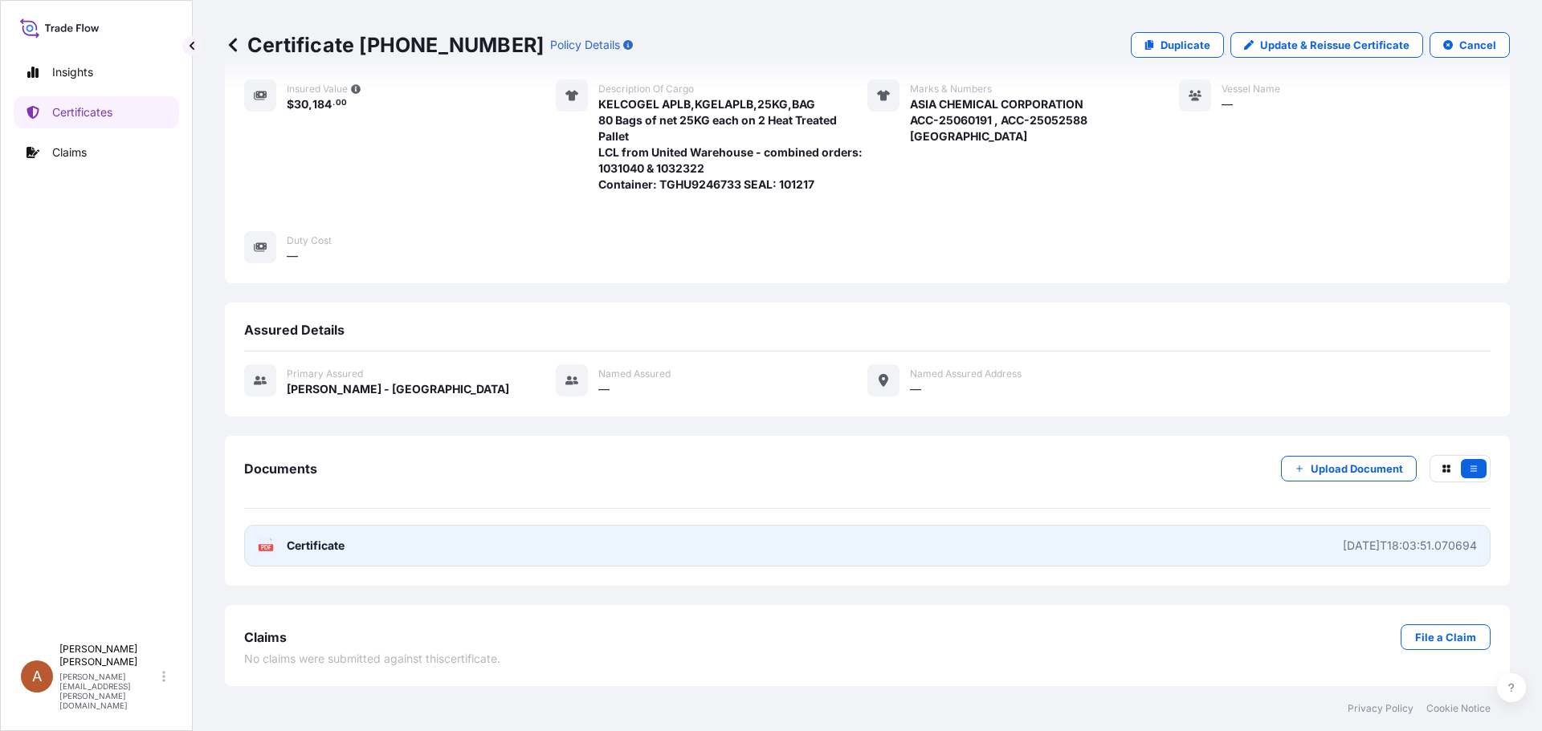
click at [265, 548] on text "PDF" at bounding box center [266, 548] width 10 height 6
